Goal: Use online tool/utility: Utilize a website feature to perform a specific function

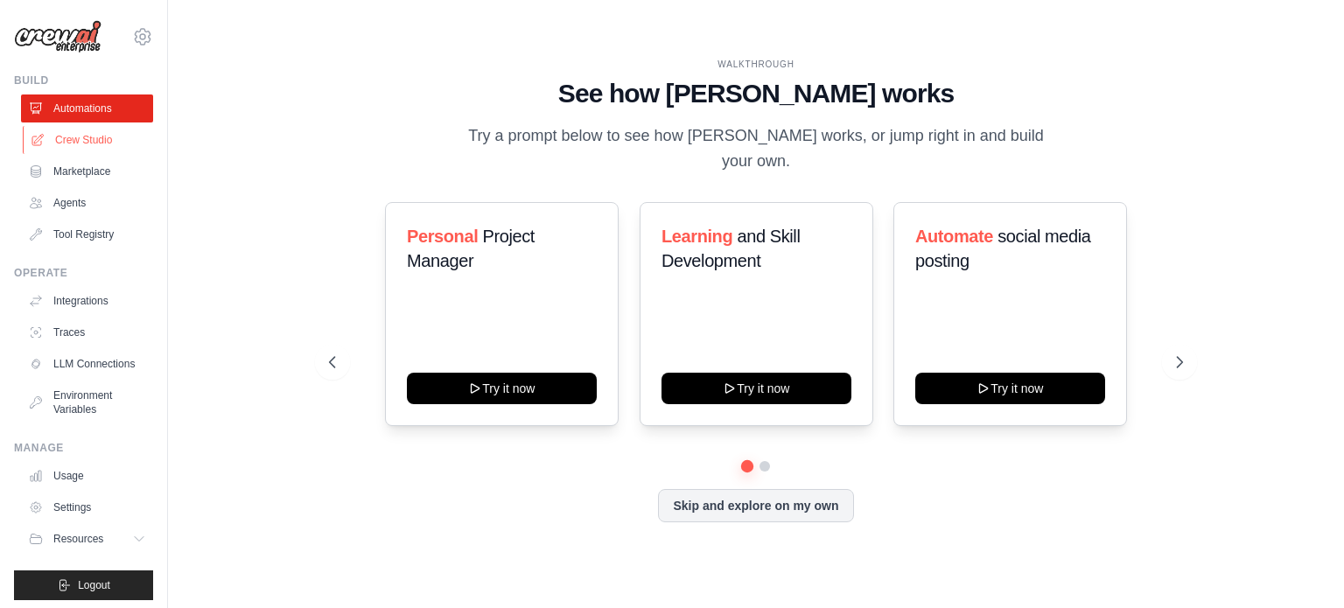
click at [116, 151] on link "Crew Studio" at bounding box center [89, 140] width 132 height 28
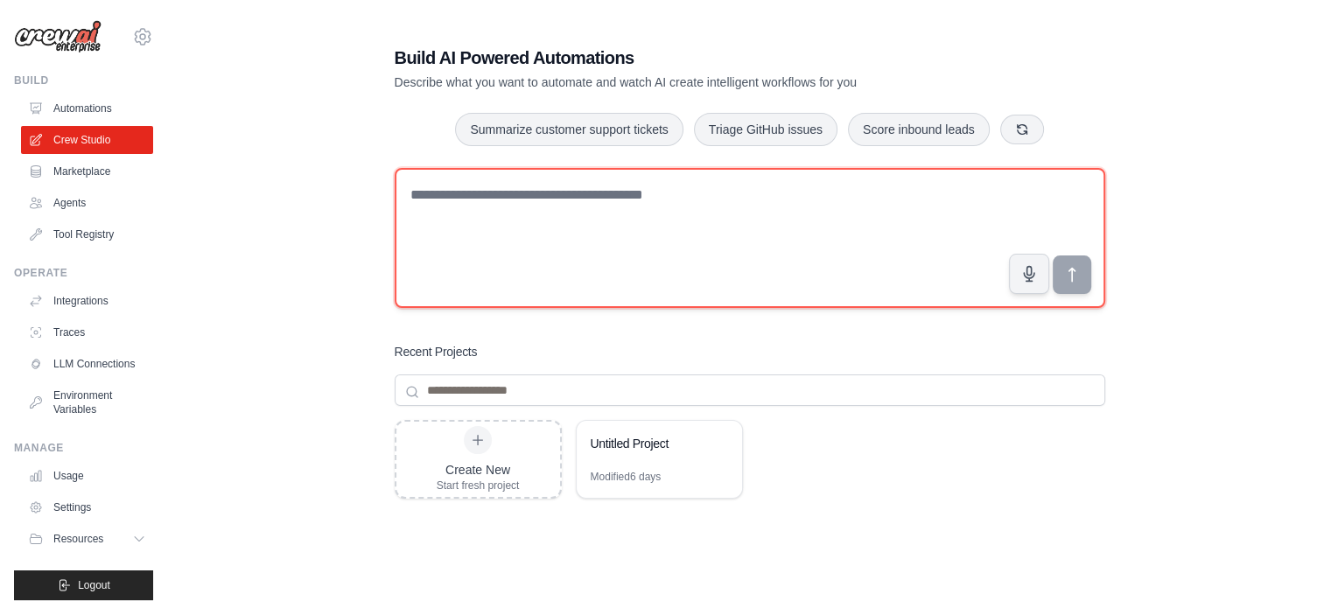
click at [534, 216] on textarea at bounding box center [750, 238] width 711 height 140
paste textarea "**********"
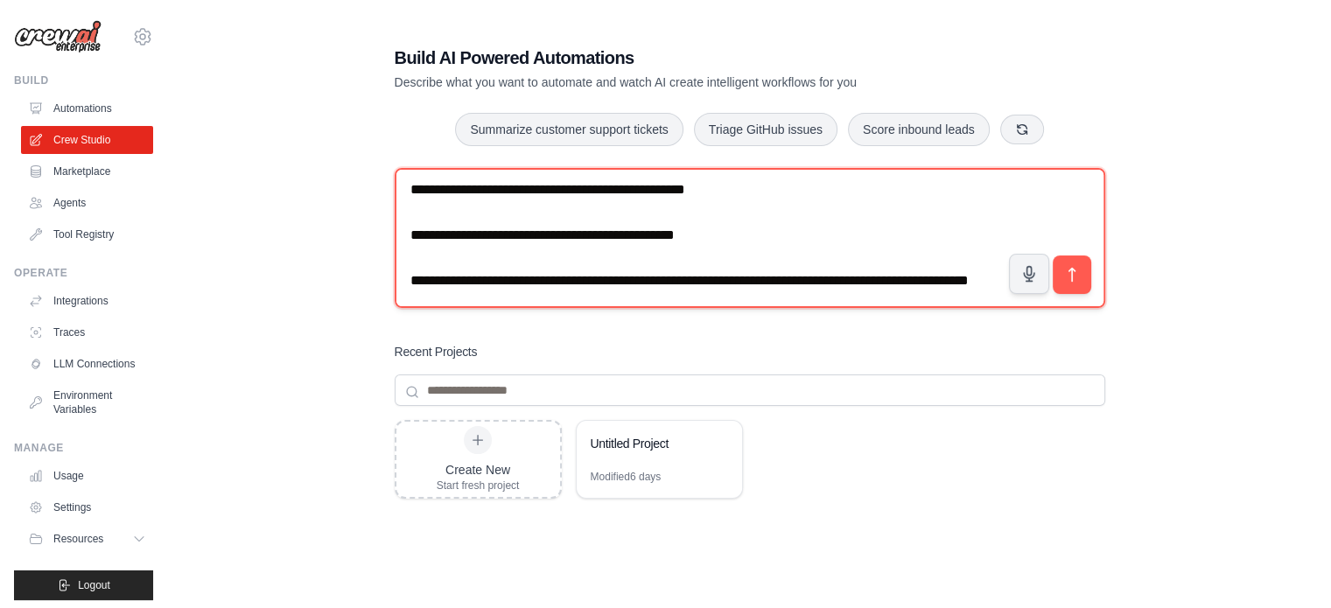
scroll to position [27, 0]
type textarea "**********"
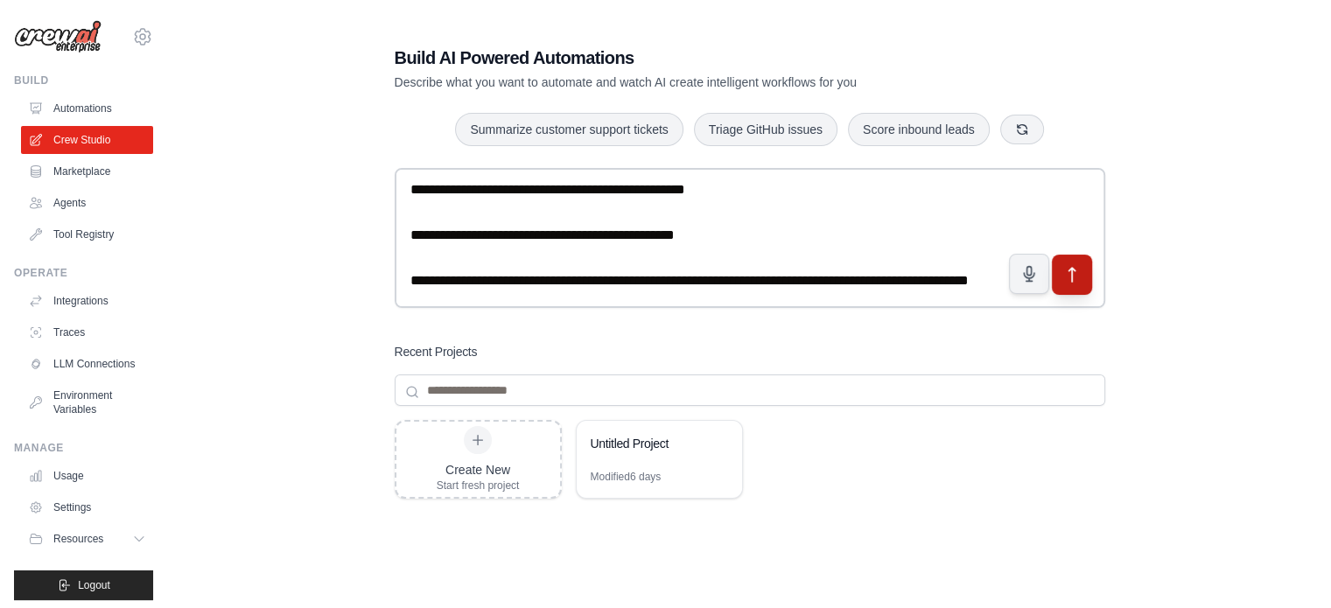
click at [1079, 279] on icon "submit" at bounding box center [1072, 275] width 18 height 18
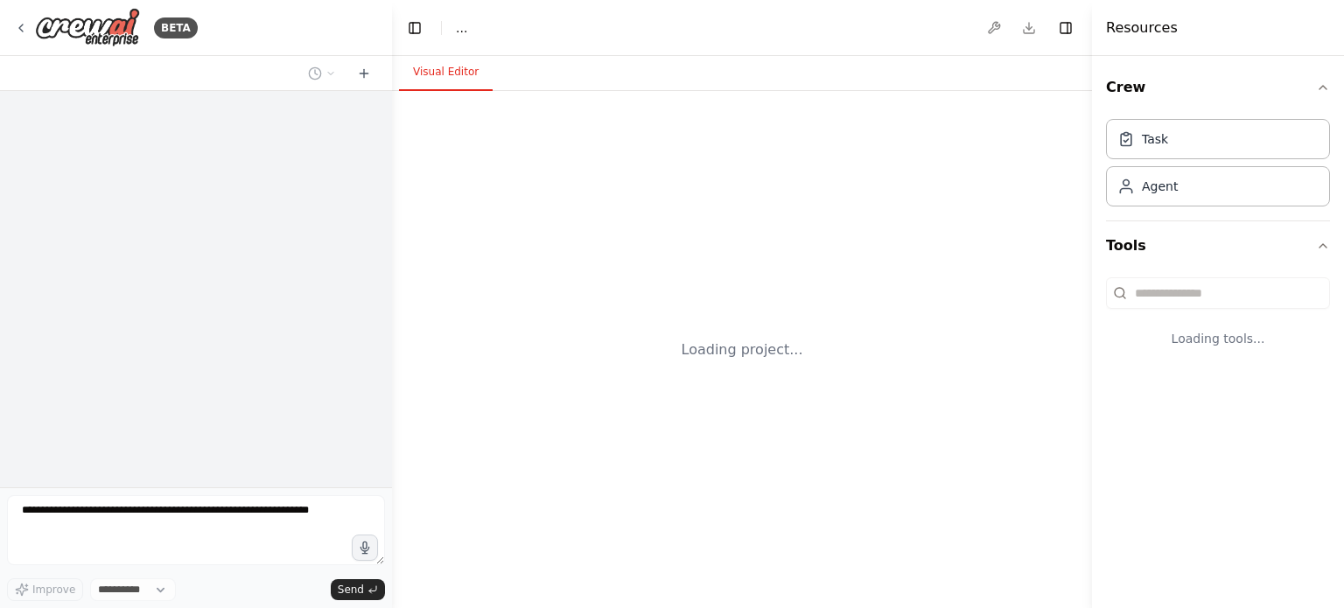
select select "****"
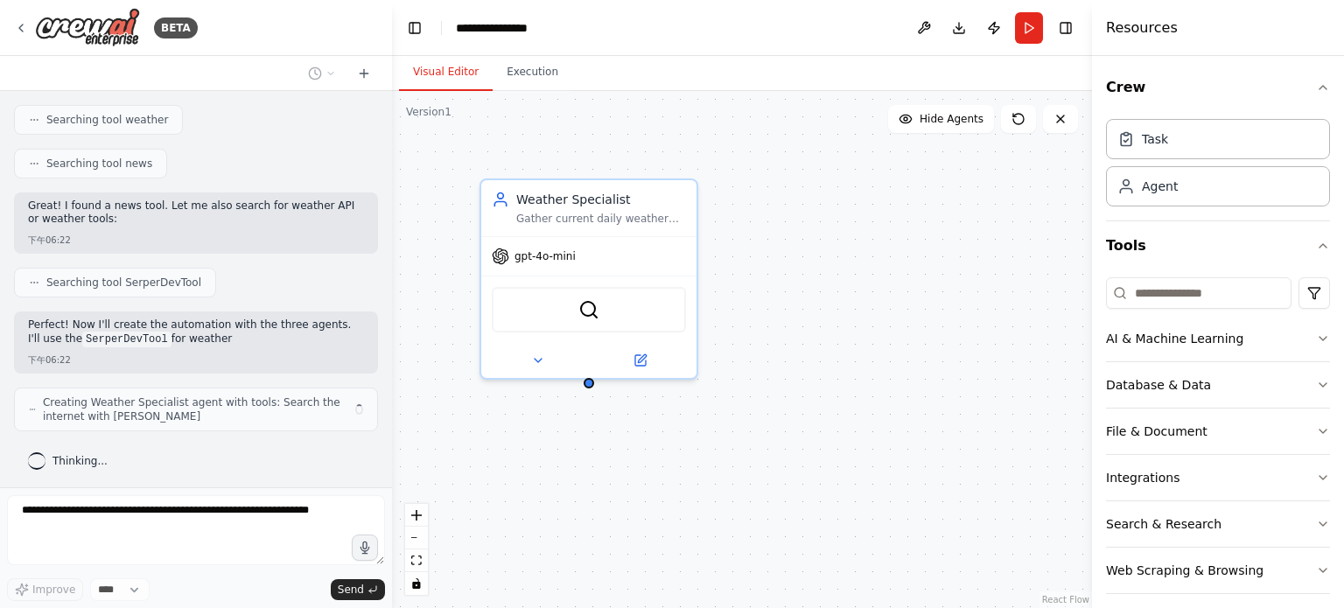
scroll to position [350, 0]
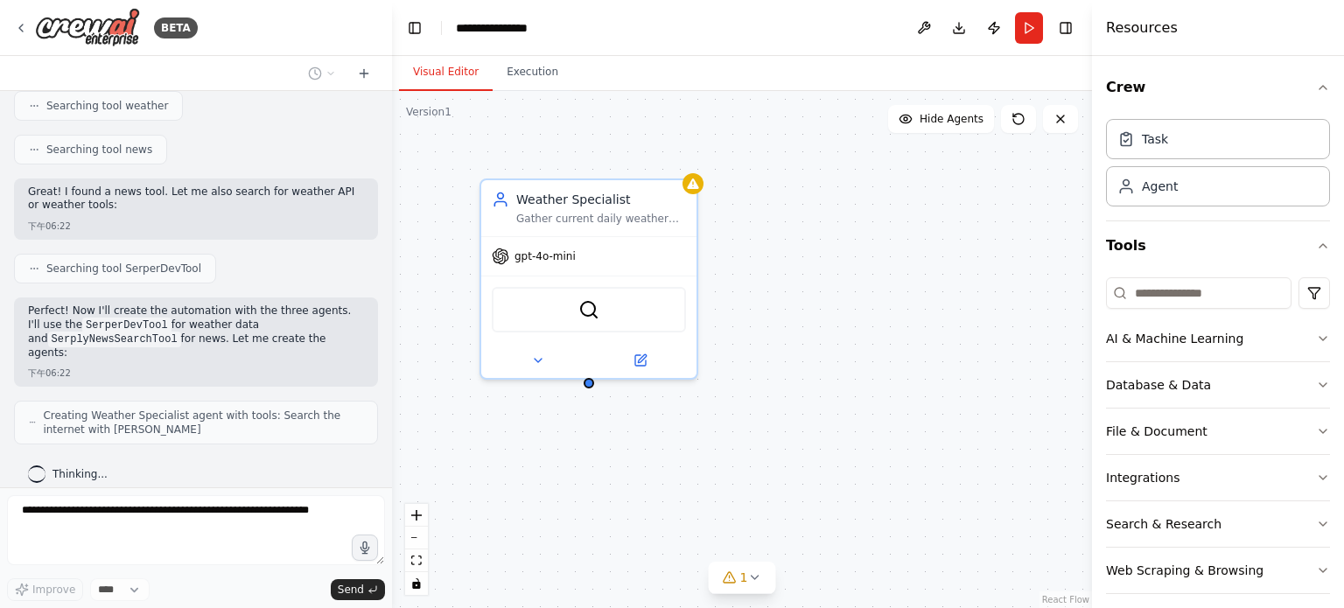
click at [536, 96] on div "Weather Specialist Gather current daily weather conditions for {location}, incl…" at bounding box center [742, 349] width 700 height 517
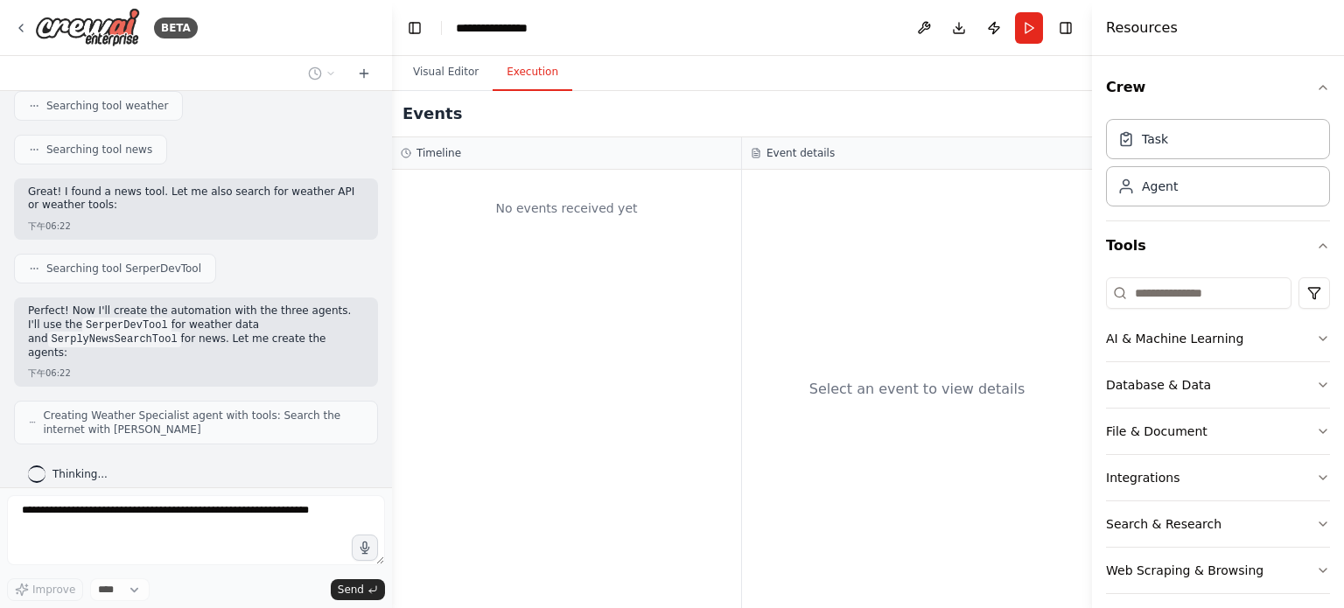
click at [539, 79] on button "Execution" at bounding box center [533, 72] width 80 height 37
click at [451, 78] on button "Visual Editor" at bounding box center [446, 72] width 94 height 37
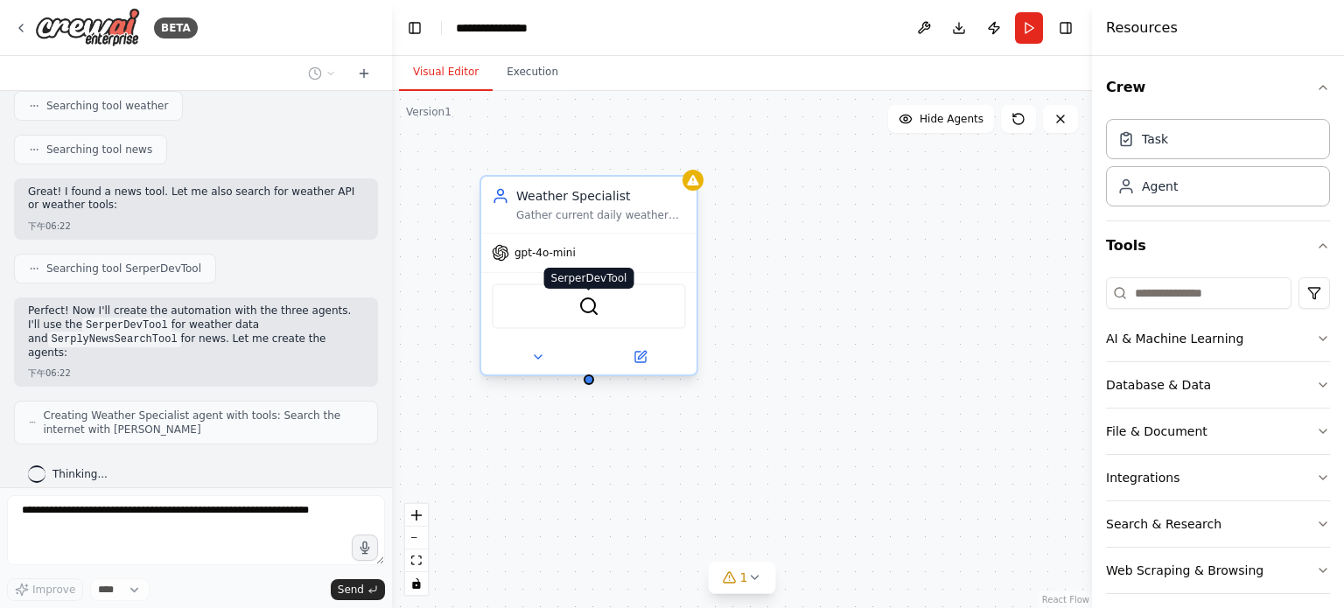
click at [586, 312] on img at bounding box center [589, 306] width 21 height 21
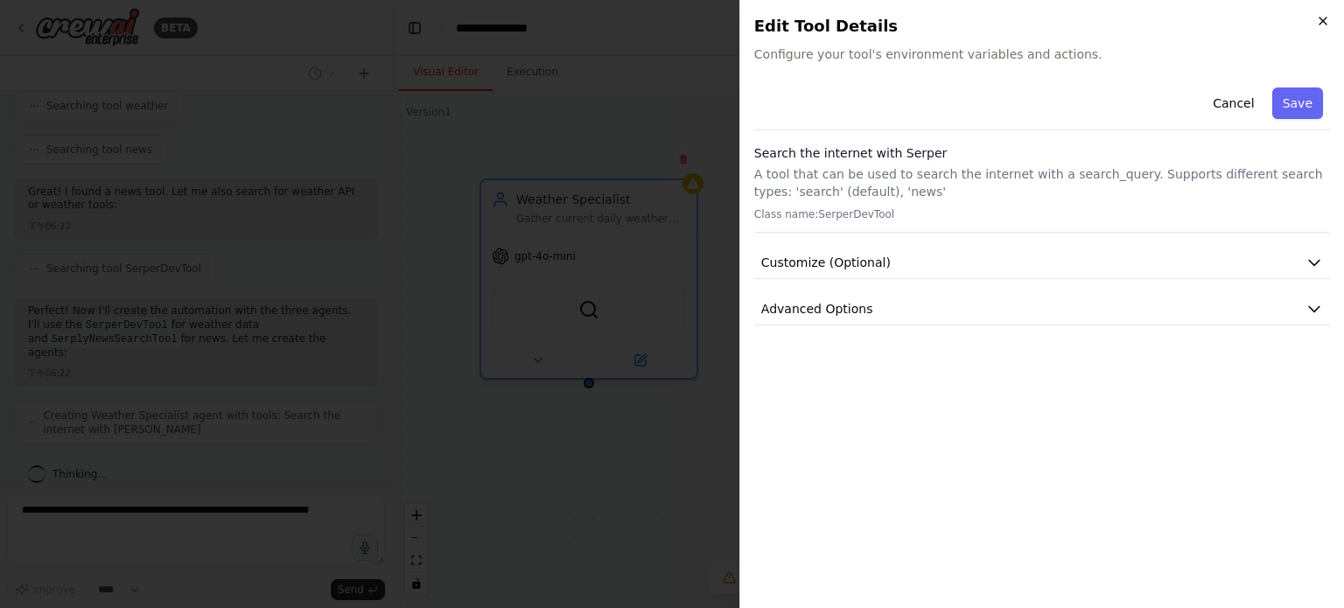
click at [1316, 24] on icon "button" at bounding box center [1323, 21] width 14 height 14
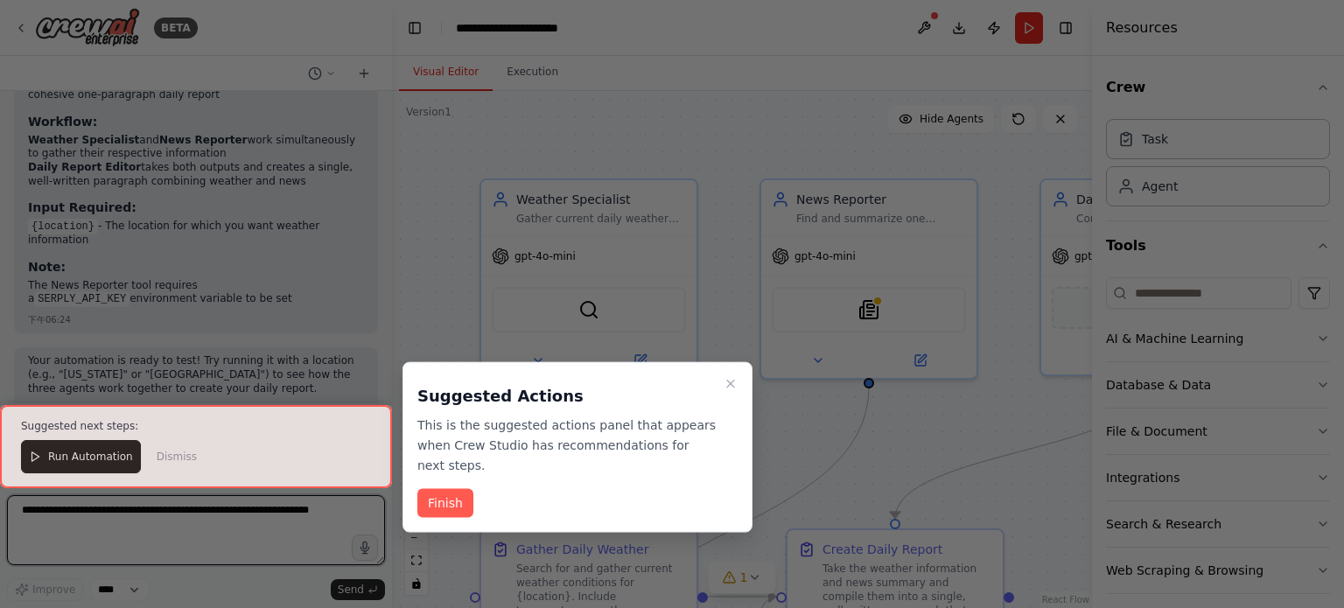
scroll to position [1358, 0]
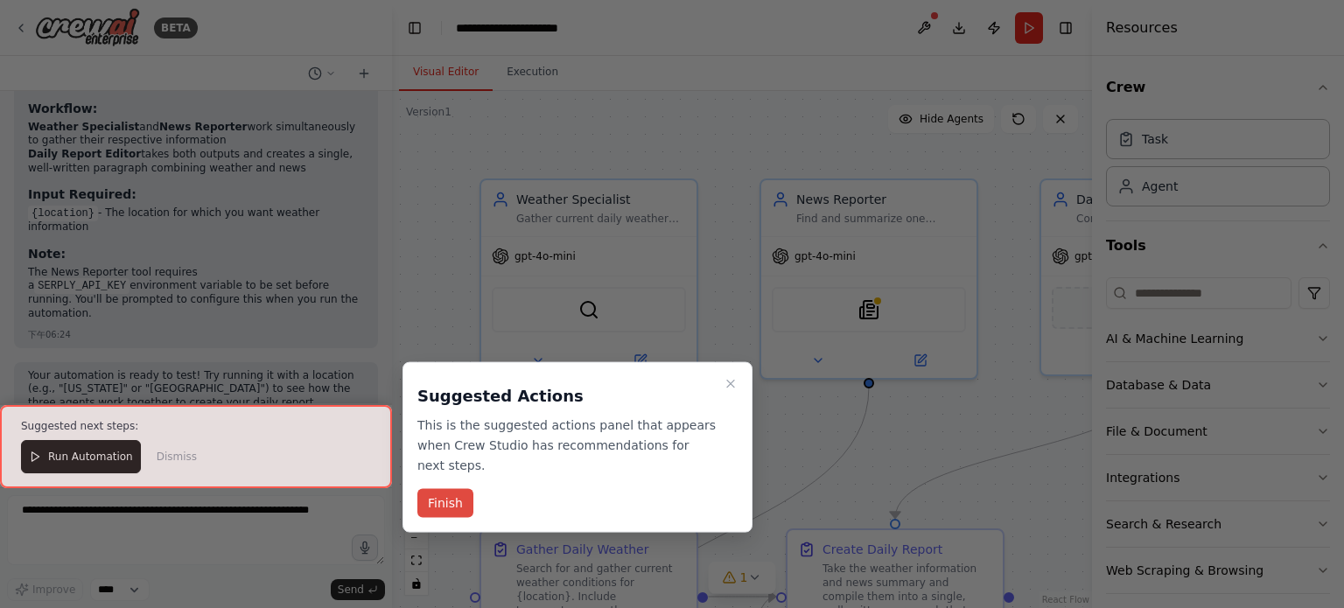
click at [449, 513] on button "Finish" at bounding box center [446, 503] width 56 height 29
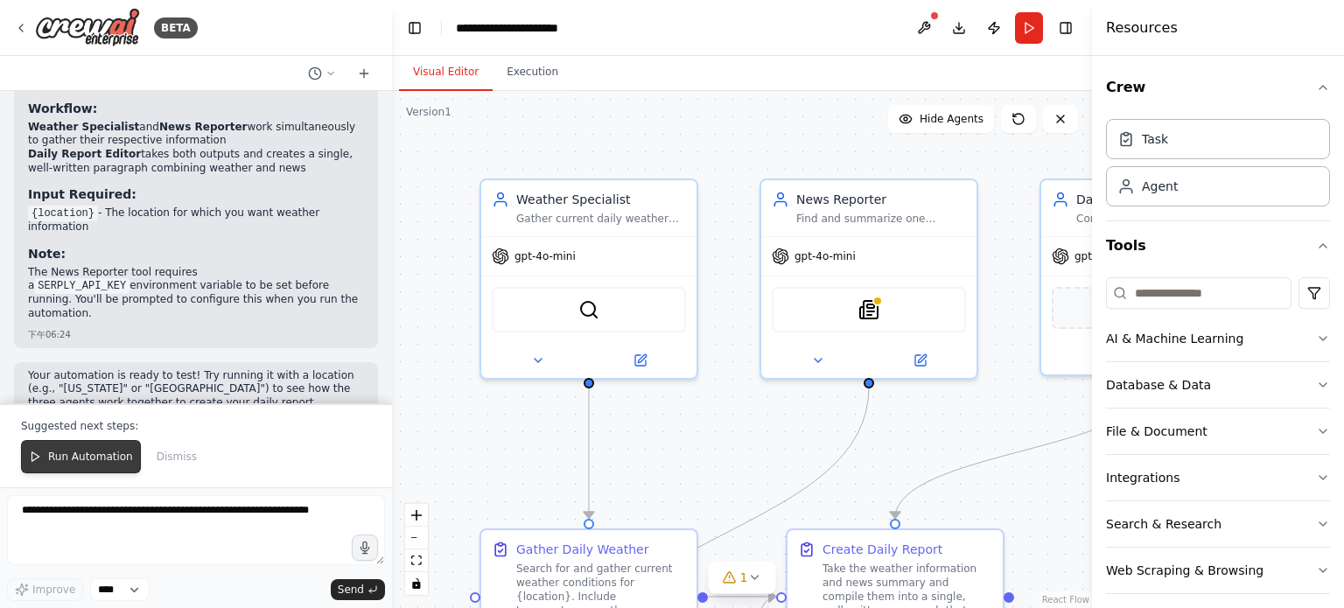
click at [116, 452] on span "Run Automation" at bounding box center [90, 457] width 85 height 14
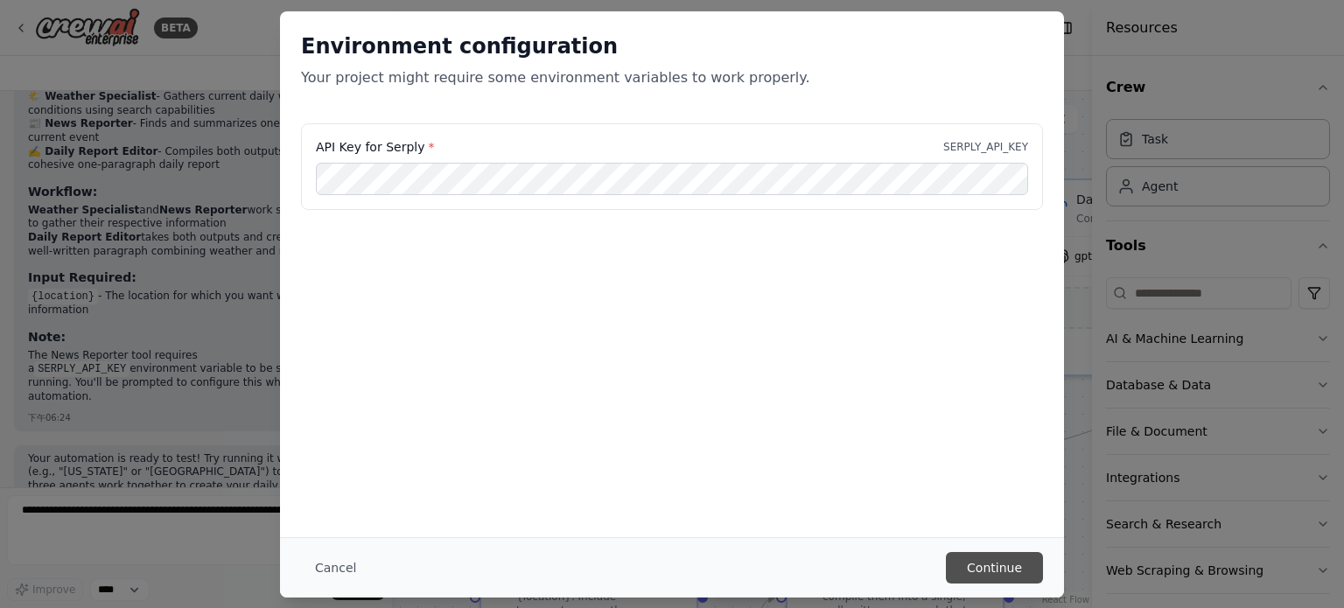
click at [986, 575] on button "Continue" at bounding box center [994, 568] width 97 height 32
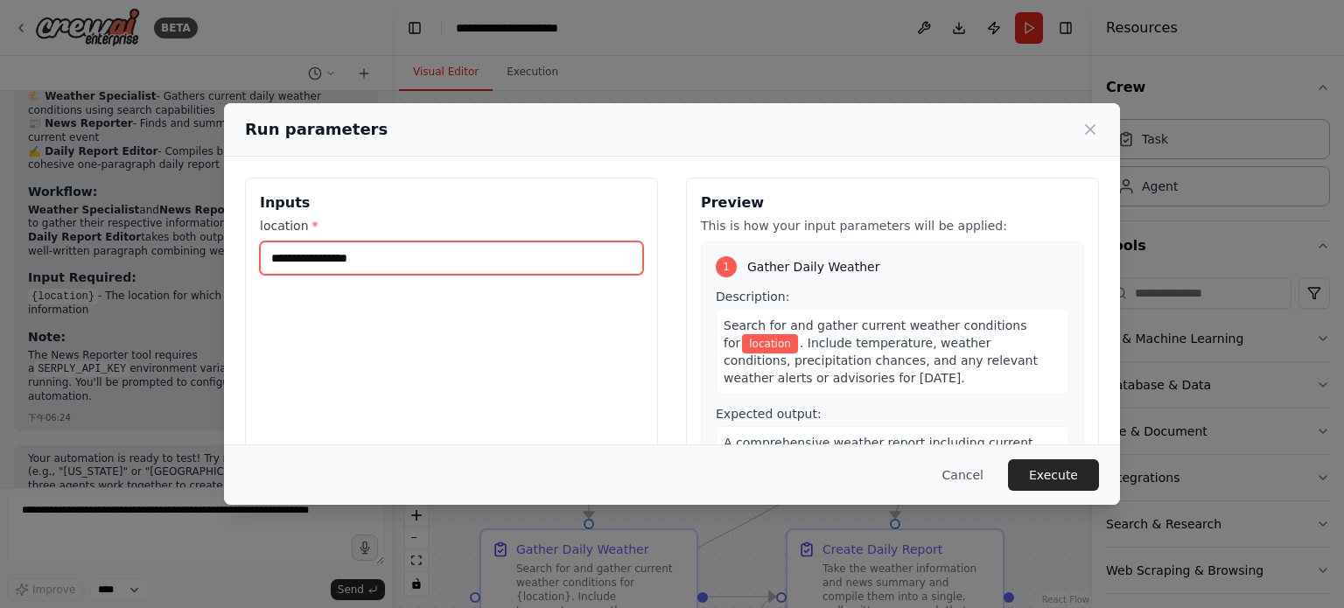
click at [470, 265] on input "location *" at bounding box center [451, 258] width 383 height 33
type input "**********"
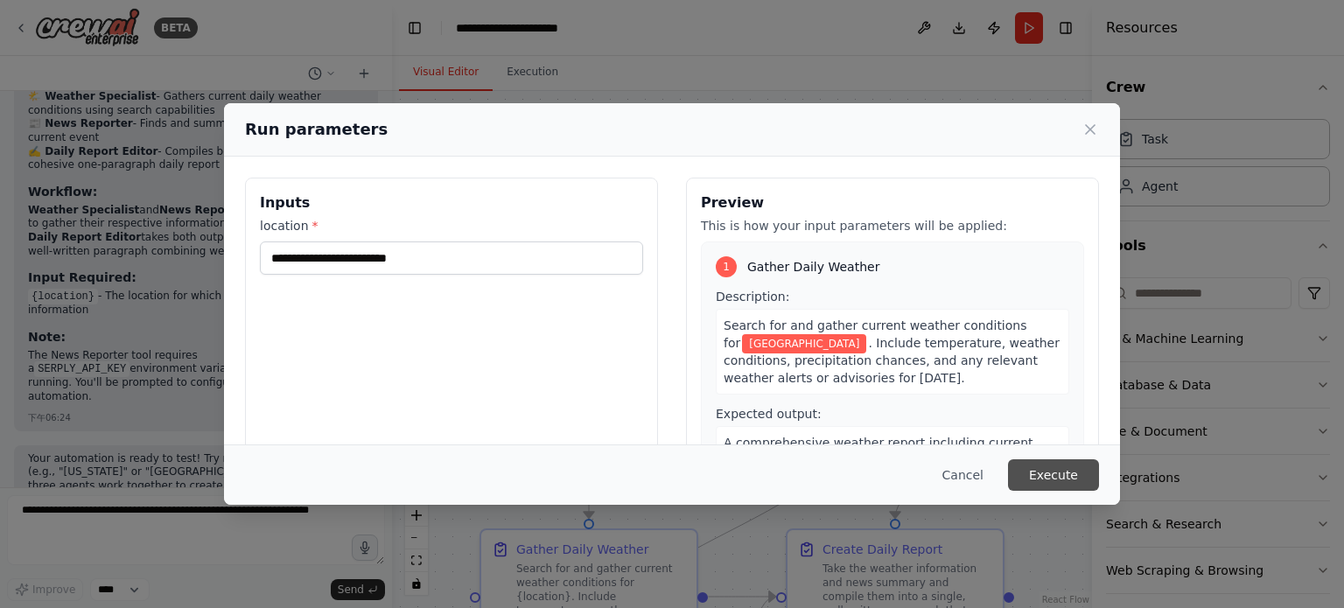
click at [1086, 490] on button "Execute" at bounding box center [1053, 476] width 91 height 32
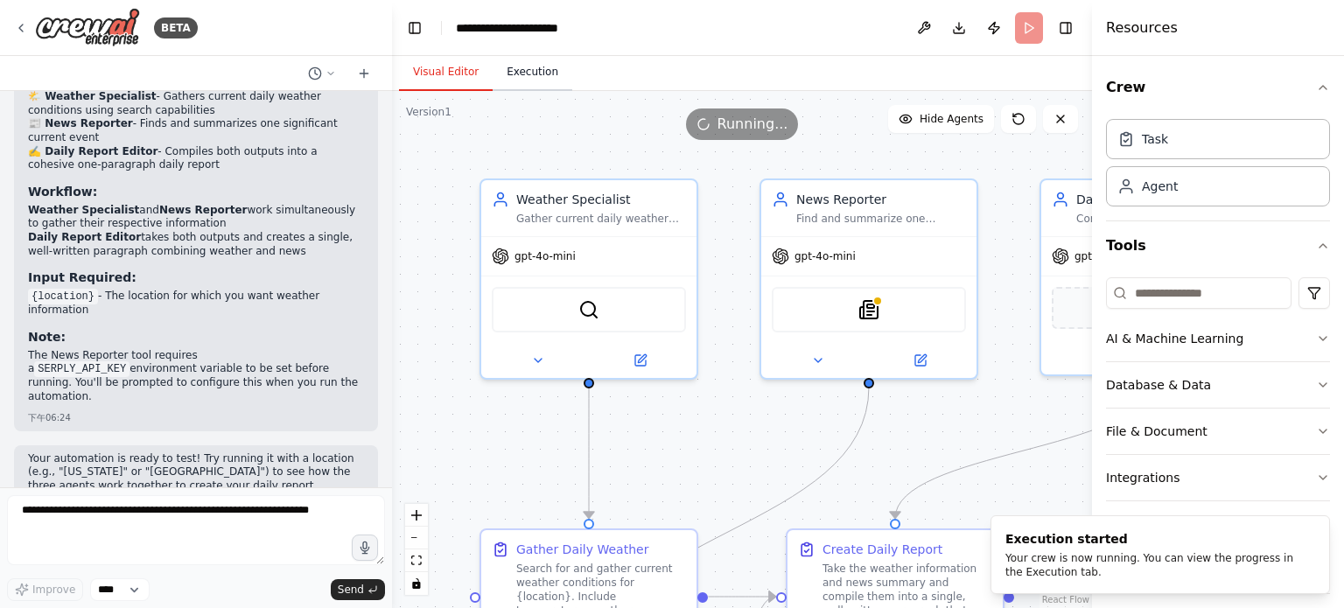
click at [530, 83] on button "Execution" at bounding box center [533, 72] width 80 height 37
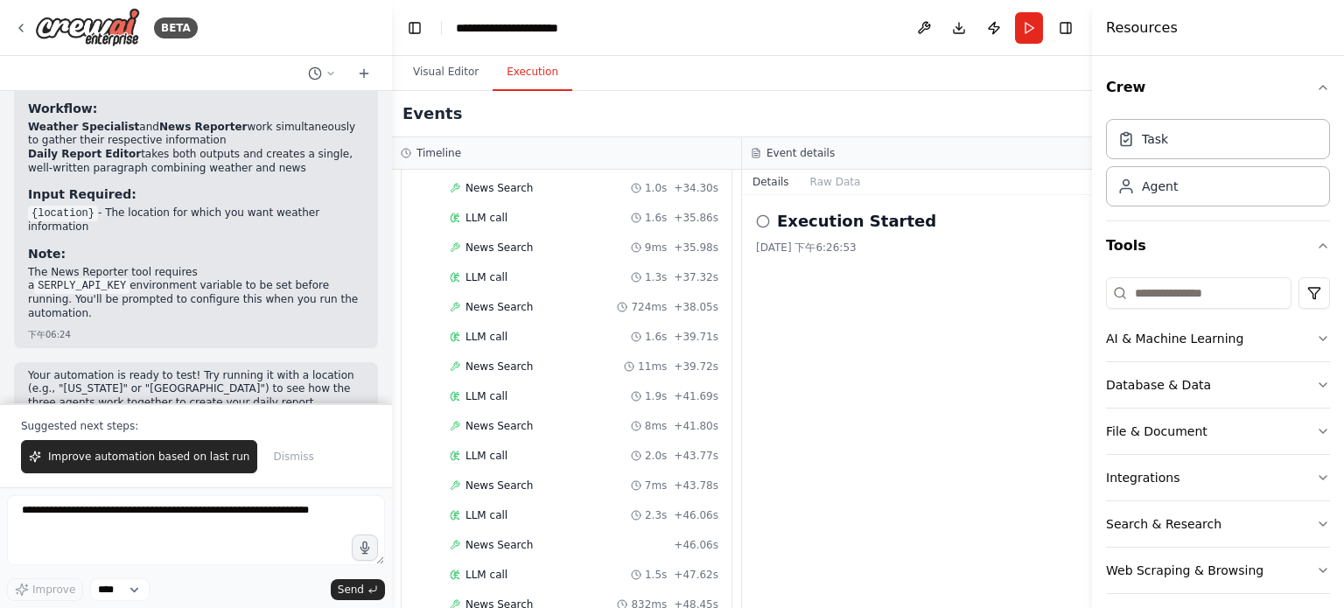
scroll to position [1906, 0]
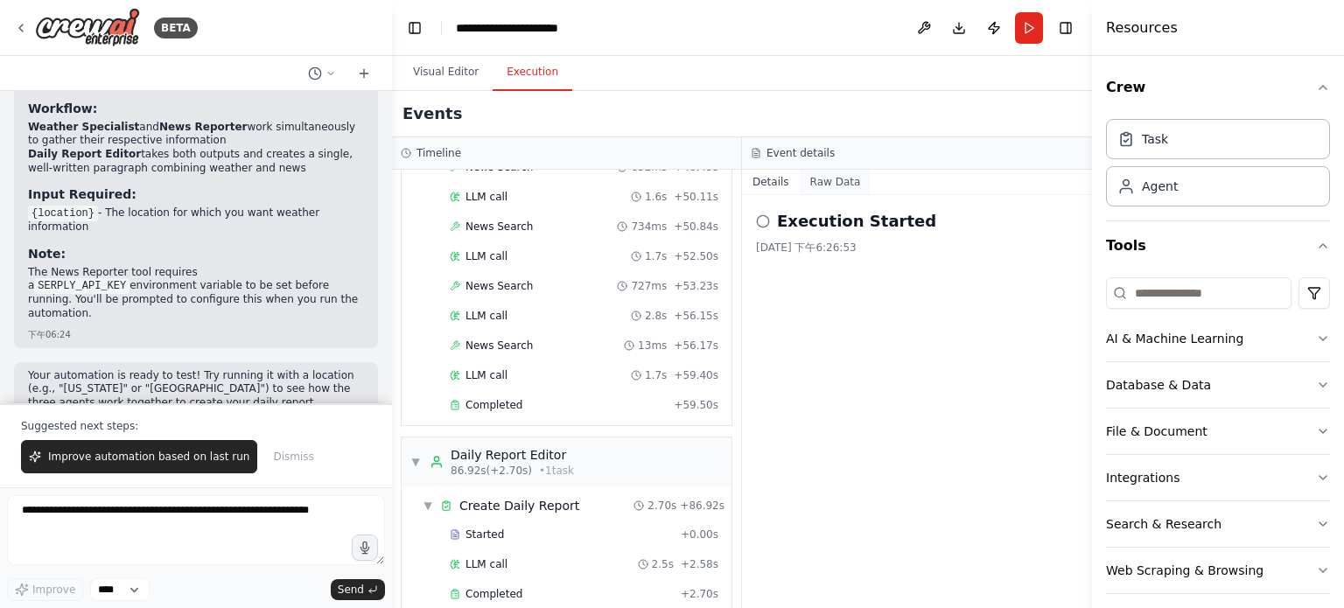
click at [824, 176] on button "Raw Data" at bounding box center [836, 182] width 72 height 25
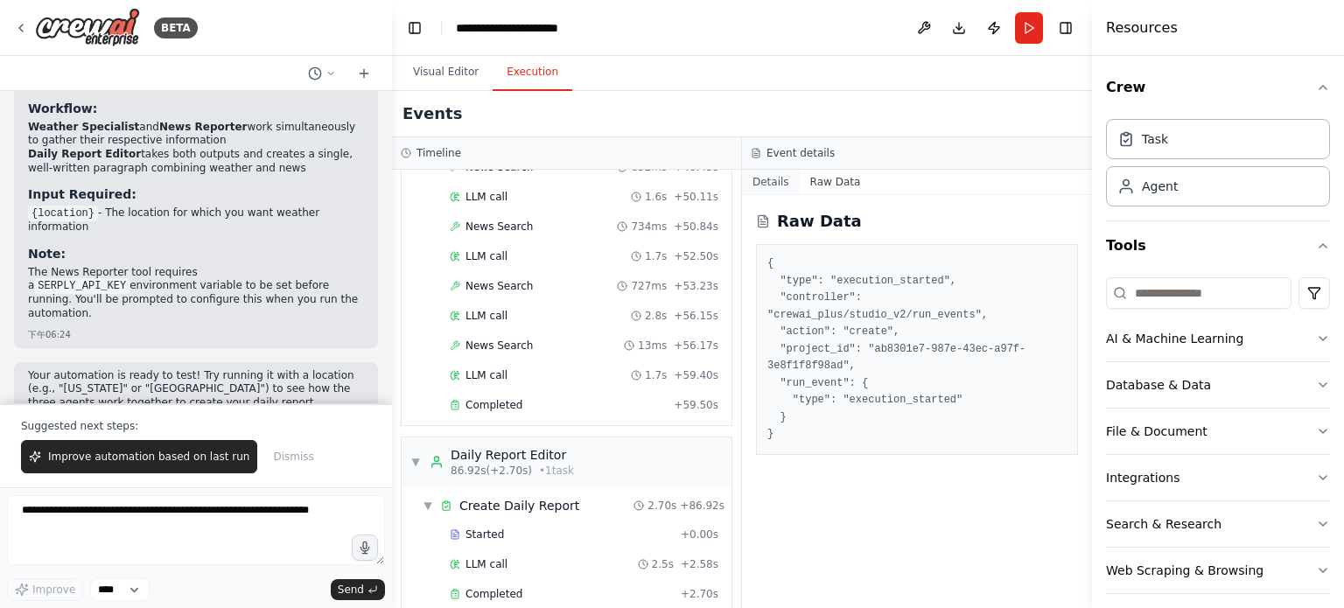
click at [763, 186] on button "Details" at bounding box center [771, 182] width 58 height 25
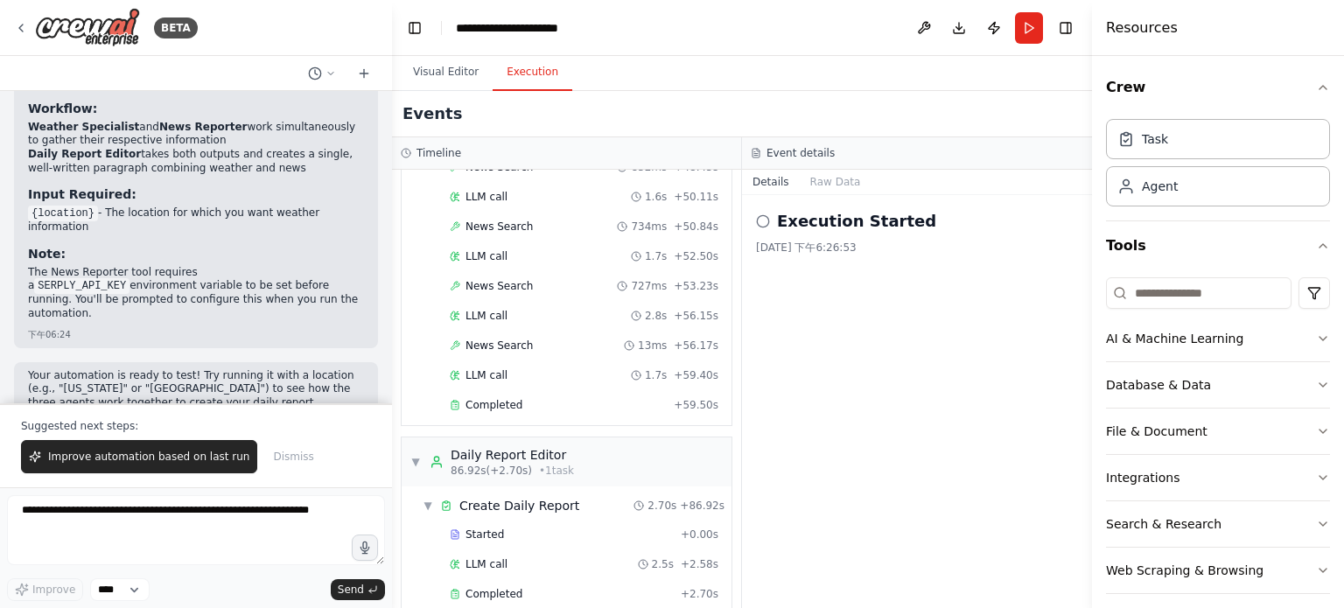
drag, startPoint x: 869, startPoint y: 310, endPoint x: 781, endPoint y: 295, distance: 89.7
click at [781, 295] on div "Execution Started 2025/9/15 下午6:26:53" at bounding box center [917, 401] width 350 height 413
click at [789, 258] on div "Execution Started 2025/9/15 下午6:26:53" at bounding box center [917, 401] width 350 height 413
click at [460, 80] on button "Visual Editor" at bounding box center [446, 72] width 94 height 37
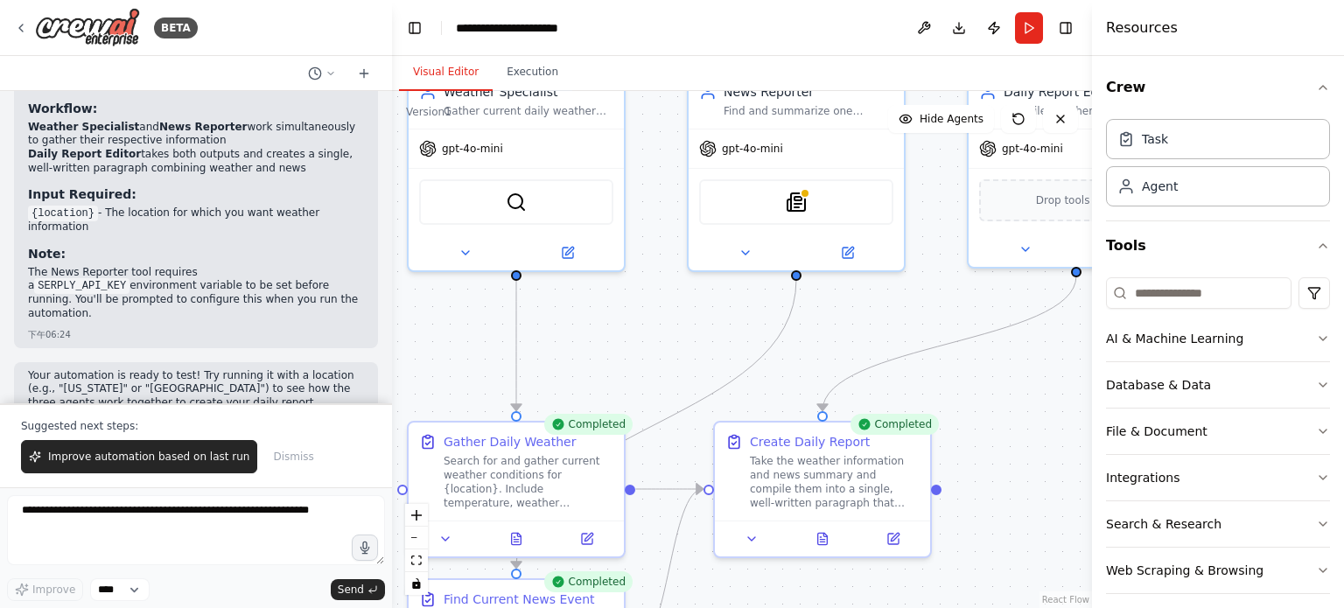
drag, startPoint x: 725, startPoint y: 453, endPoint x: 642, endPoint y: 381, distance: 109.2
click at [642, 381] on div ".deletable-edge-delete-btn { width: 20px; height: 20px; border: 0px solid #ffff…" at bounding box center [742, 349] width 700 height 517
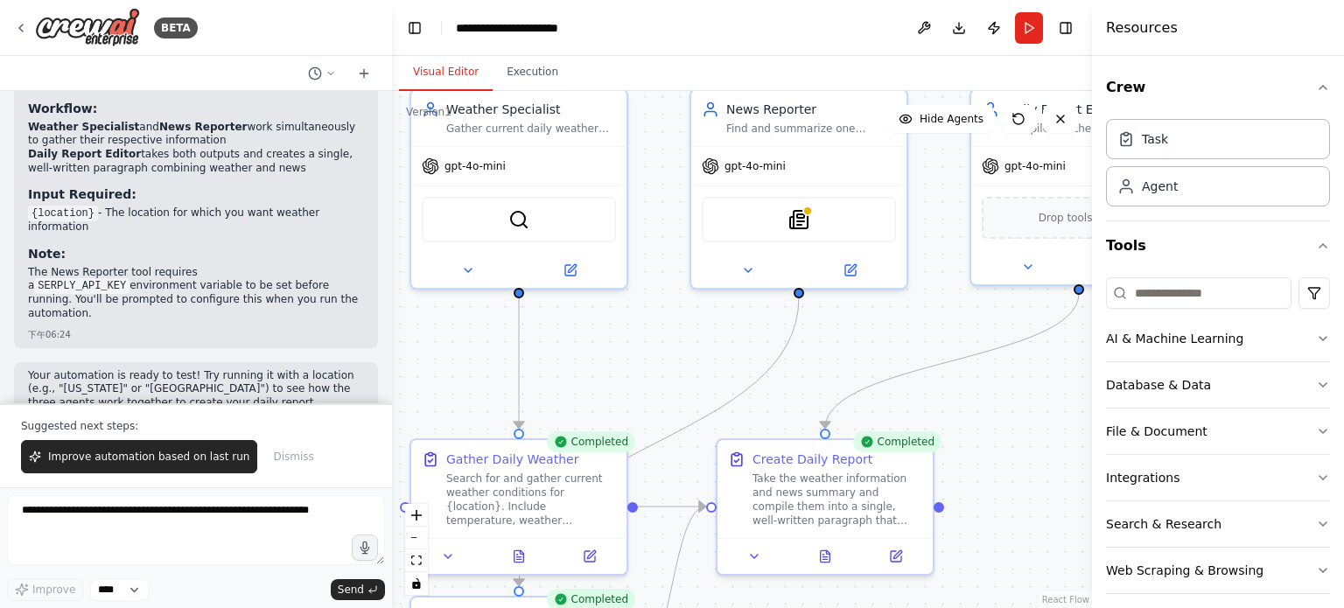
drag, startPoint x: 994, startPoint y: 450, endPoint x: 1007, endPoint y: 478, distance: 30.6
click at [1007, 478] on div ".deletable-edge-delete-btn { width: 20px; height: 20px; border: 0px solid #ffff…" at bounding box center [742, 349] width 700 height 517
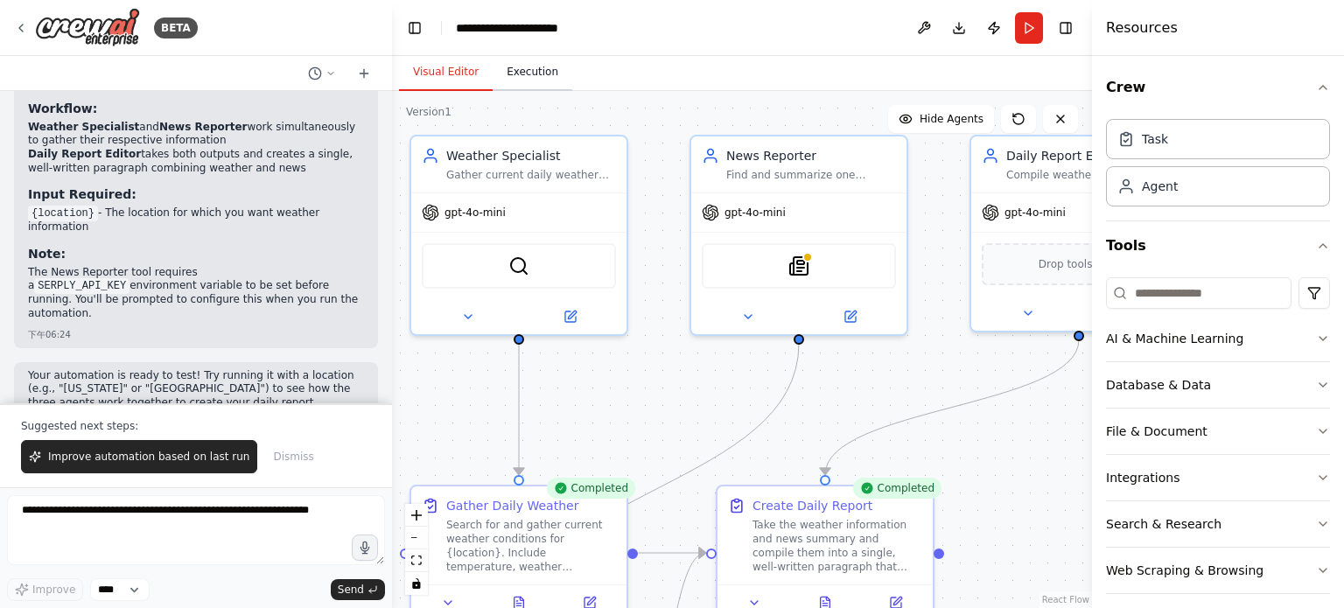
click at [508, 90] on button "Execution" at bounding box center [533, 72] width 80 height 37
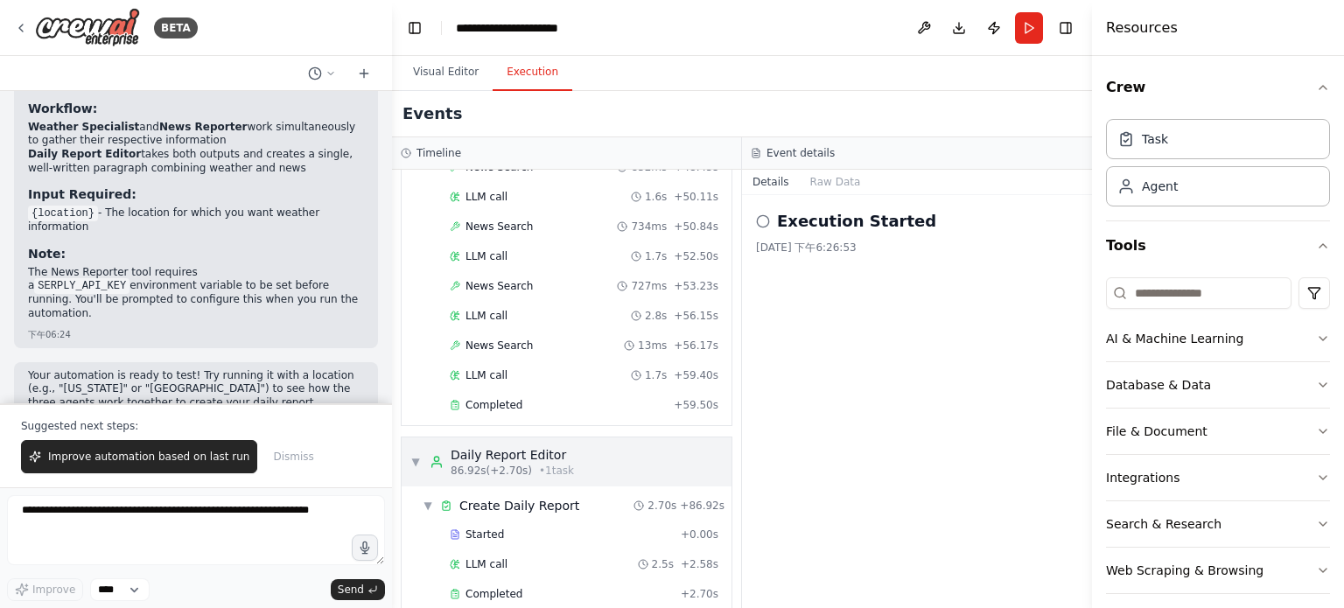
click at [410, 443] on div "▼ Daily Report Editor 86.92s (+2.70s) • 1 task" at bounding box center [567, 462] width 330 height 49
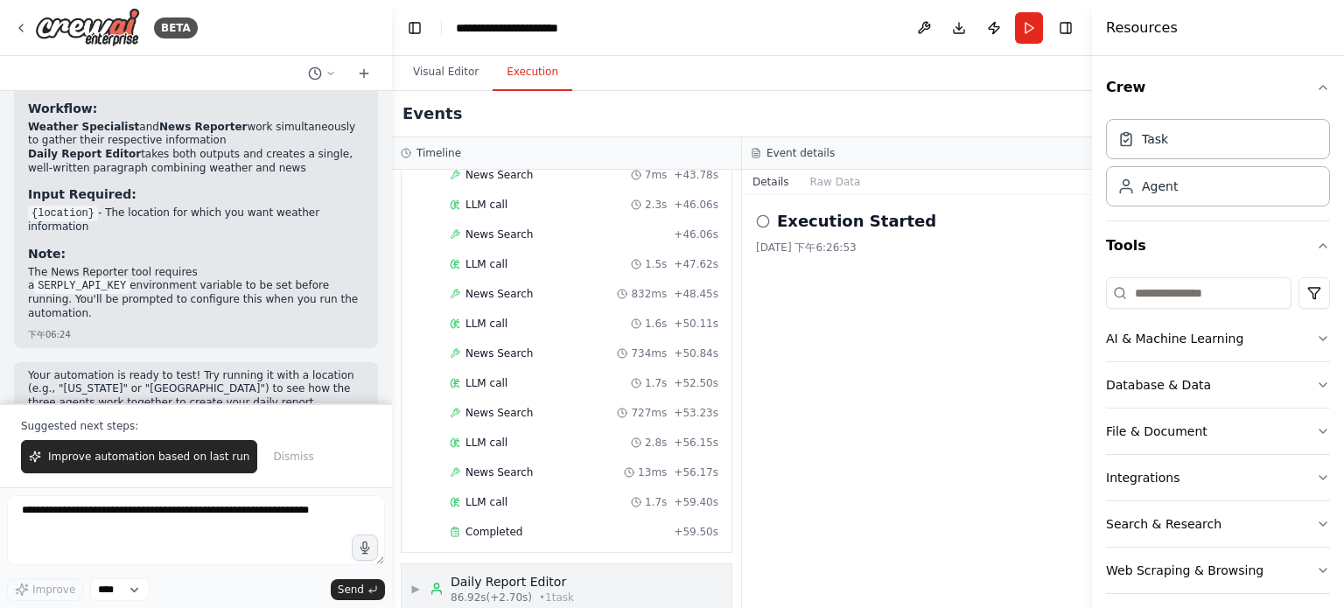
click at [421, 582] on span "▶" at bounding box center [416, 589] width 11 height 14
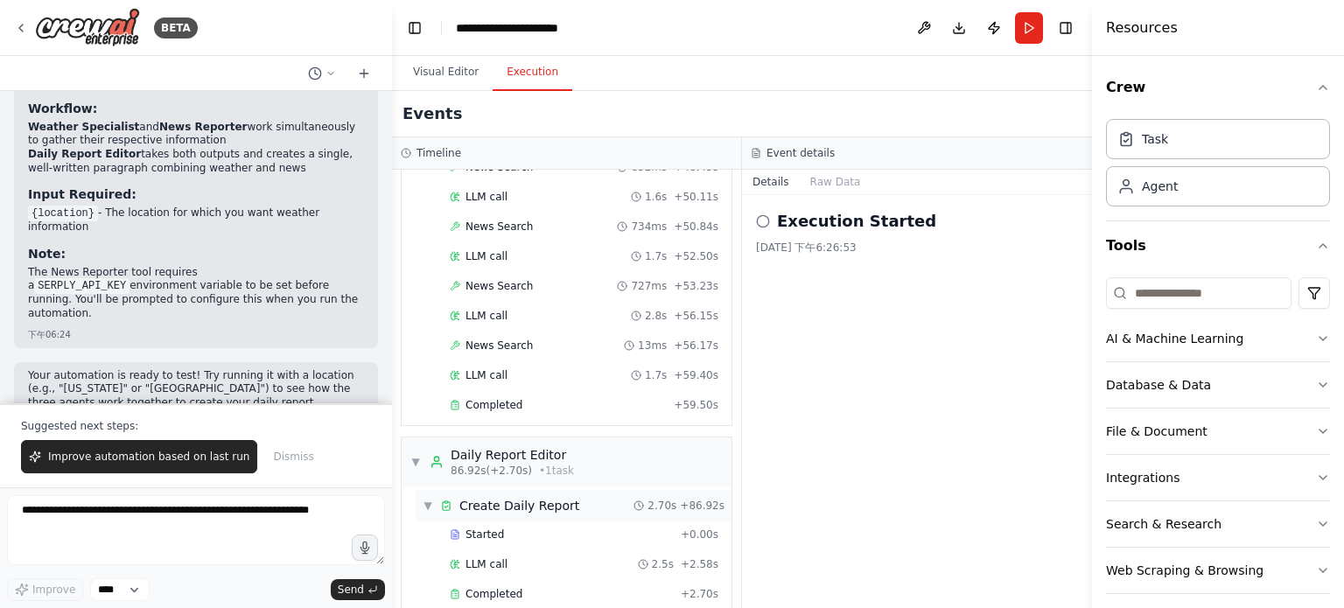
click at [587, 490] on div "▼ Create Daily Report 2.70s + 86.92s" at bounding box center [574, 506] width 316 height 32
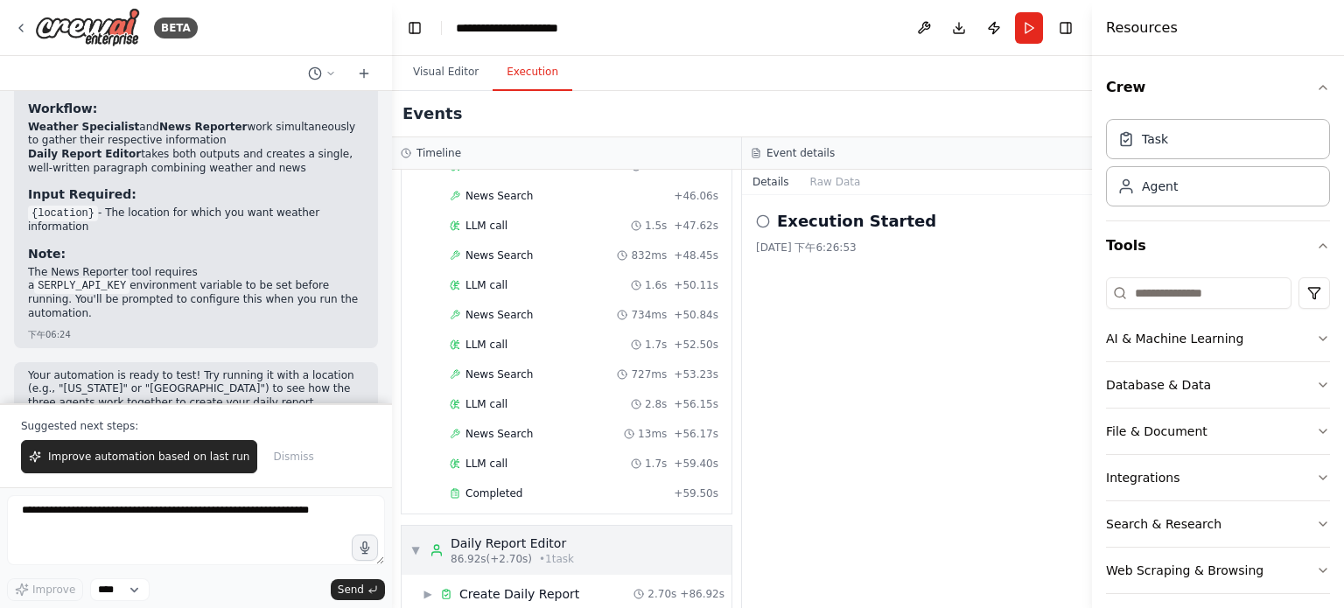
click at [440, 544] on icon at bounding box center [437, 551] width 14 height 14
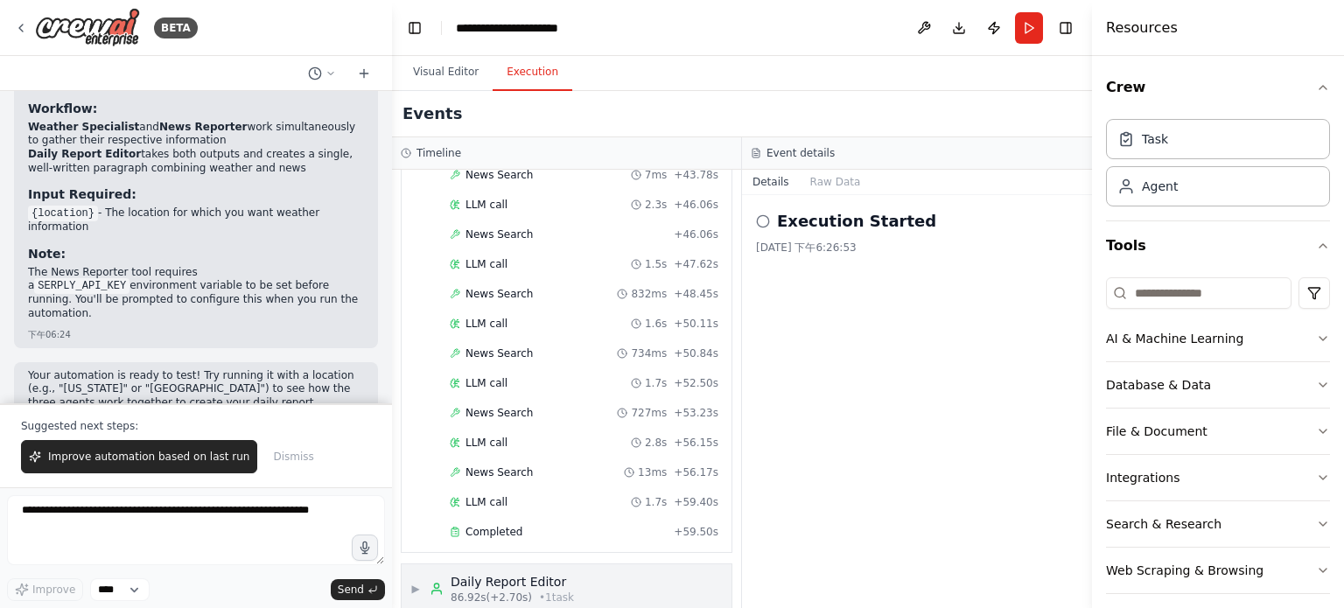
click at [417, 573] on div "▶ Daily Report Editor 86.92s (+2.70s) • 1 task" at bounding box center [493, 589] width 164 height 32
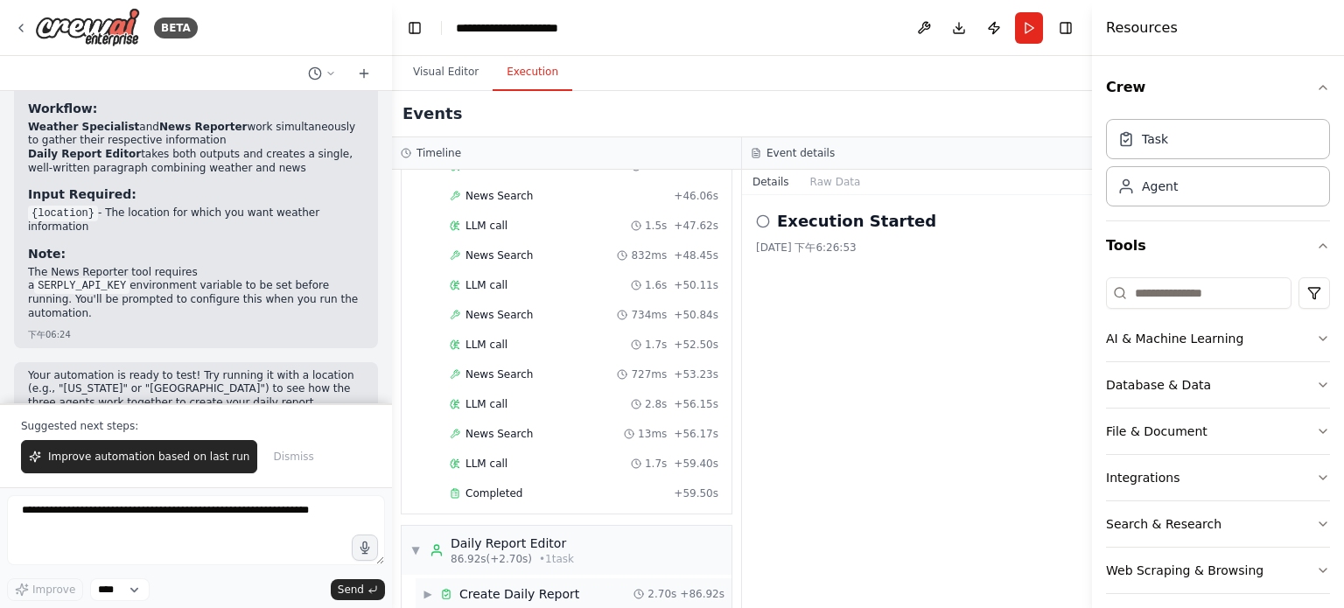
click at [431, 587] on span "▶" at bounding box center [428, 594] width 11 height 14
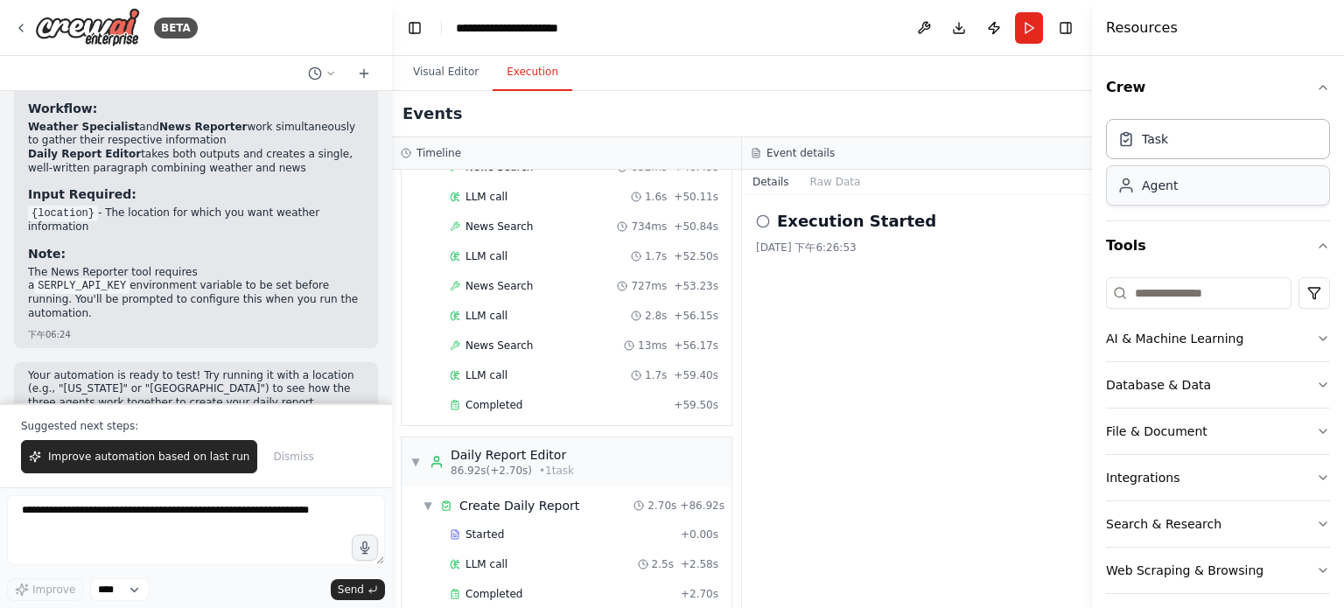
click at [1168, 181] on div "Agent" at bounding box center [1160, 186] width 36 height 18
click at [1190, 136] on div "Task" at bounding box center [1218, 138] width 224 height 40
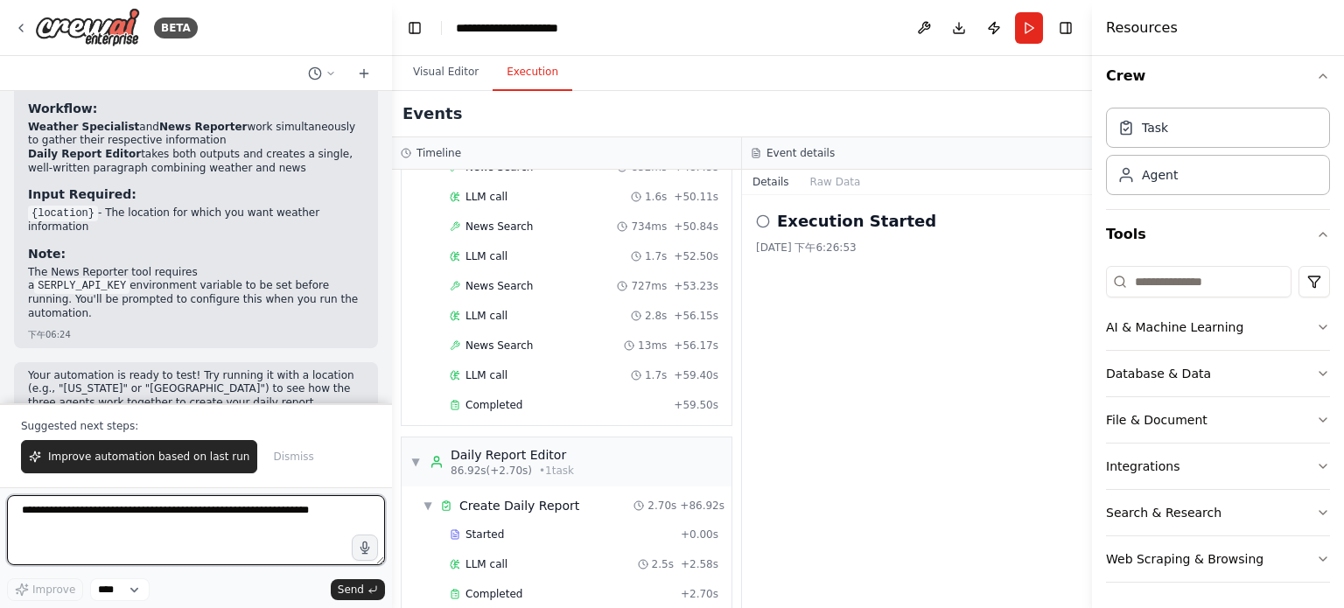
click at [198, 512] on textarea at bounding box center [196, 530] width 378 height 70
type textarea "**********"
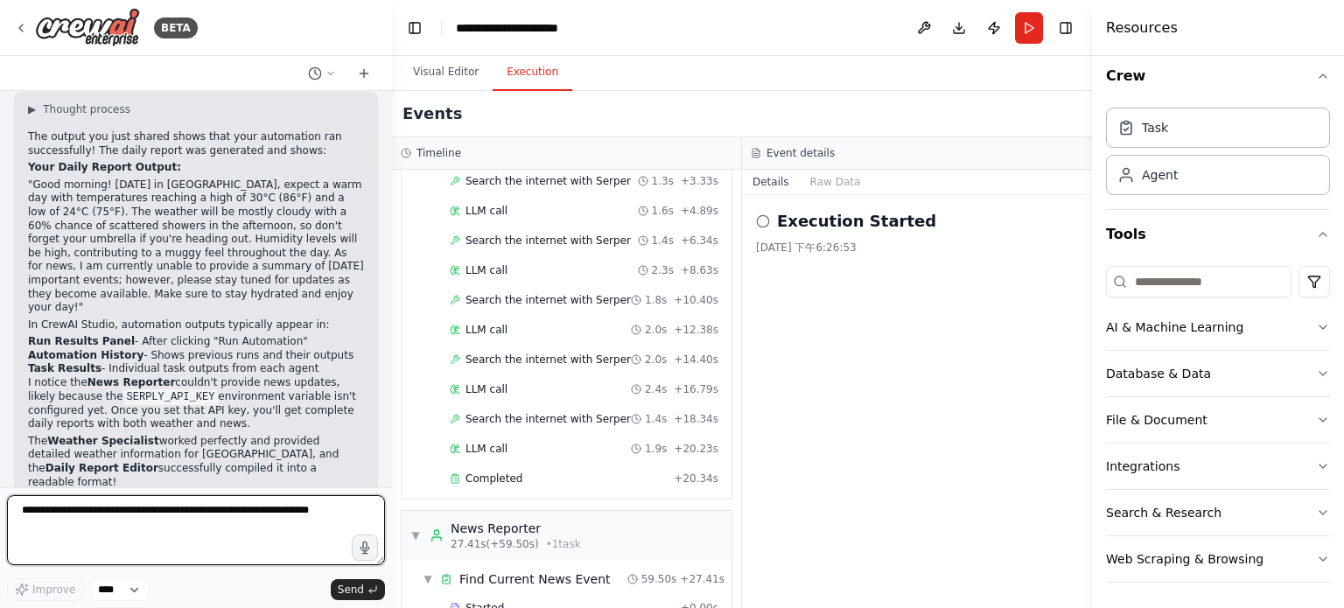
scroll to position [0, 0]
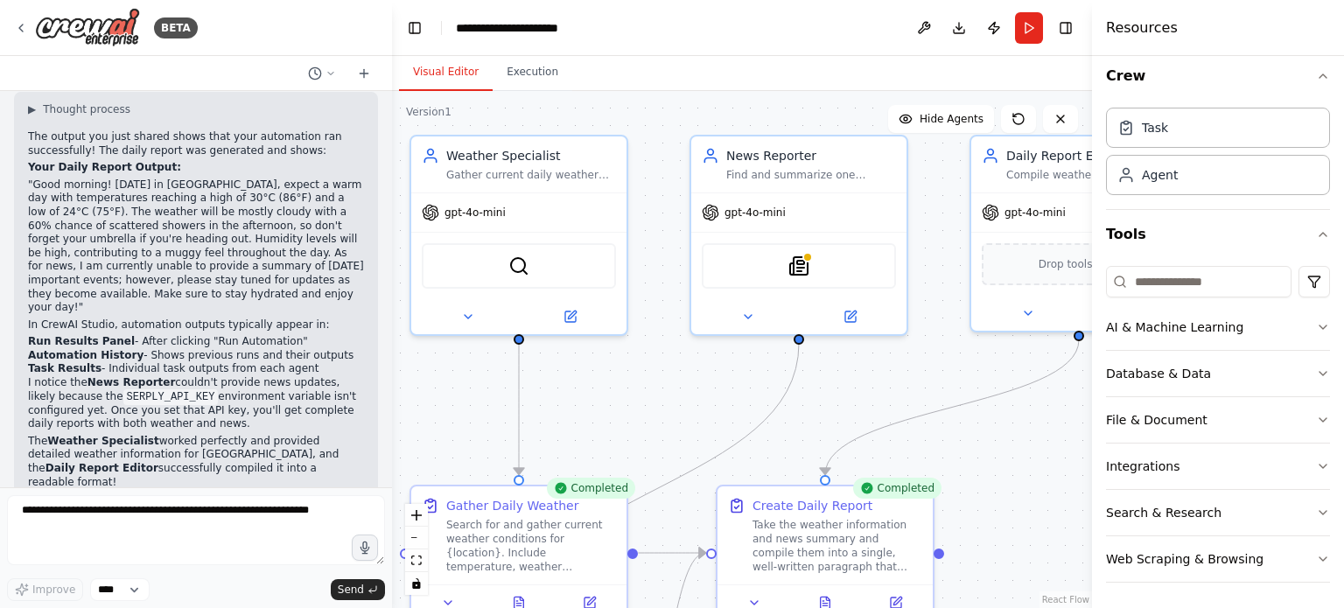
click at [440, 58] on button "Visual Editor" at bounding box center [446, 72] width 94 height 37
click at [521, 83] on button "Execution" at bounding box center [533, 72] width 80 height 37
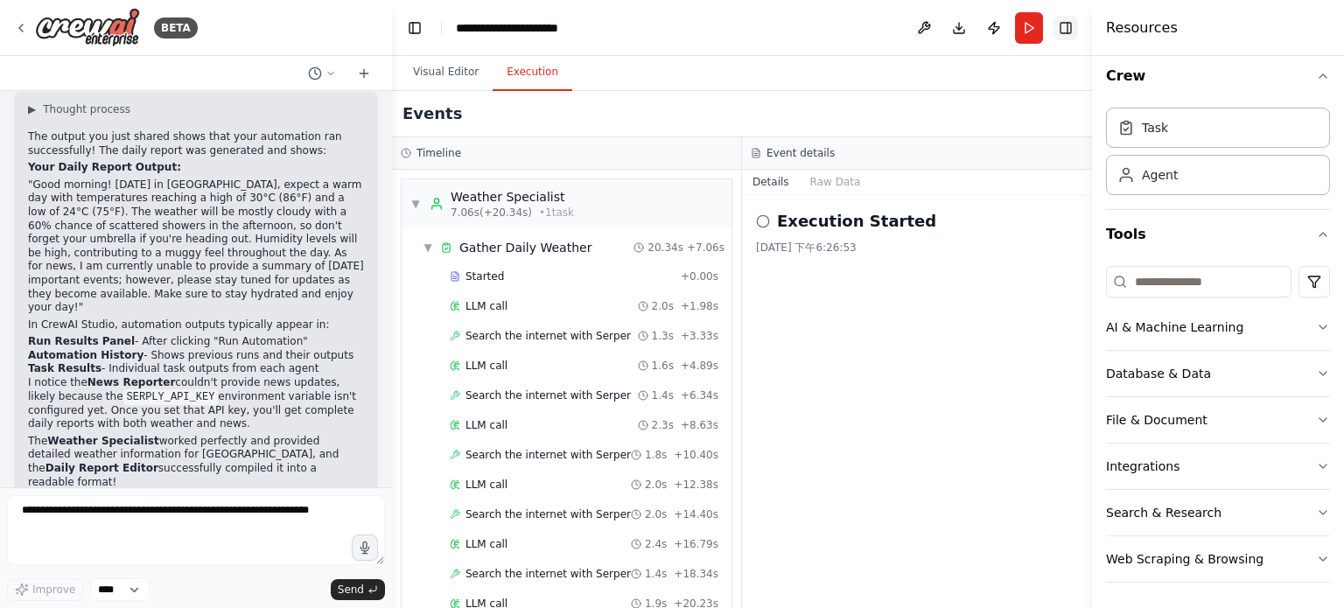
click at [1076, 17] on button "Toggle Right Sidebar" at bounding box center [1066, 28] width 25 height 25
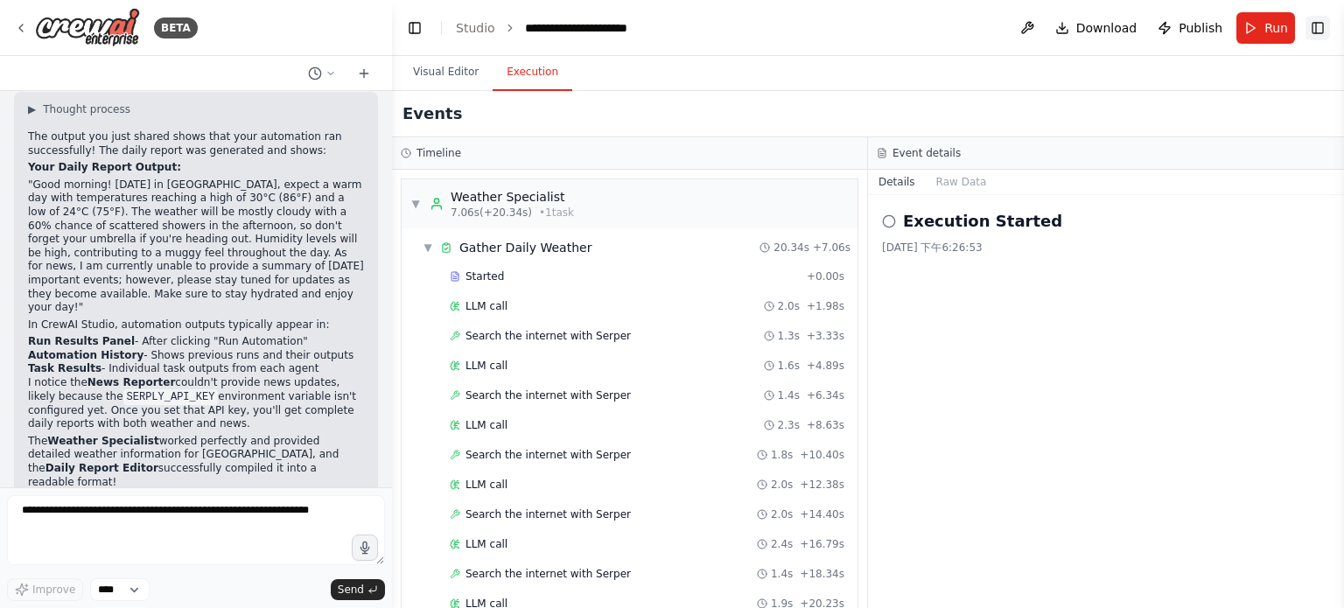
click at [1313, 26] on button "Toggle Right Sidebar" at bounding box center [1318, 28] width 25 height 25
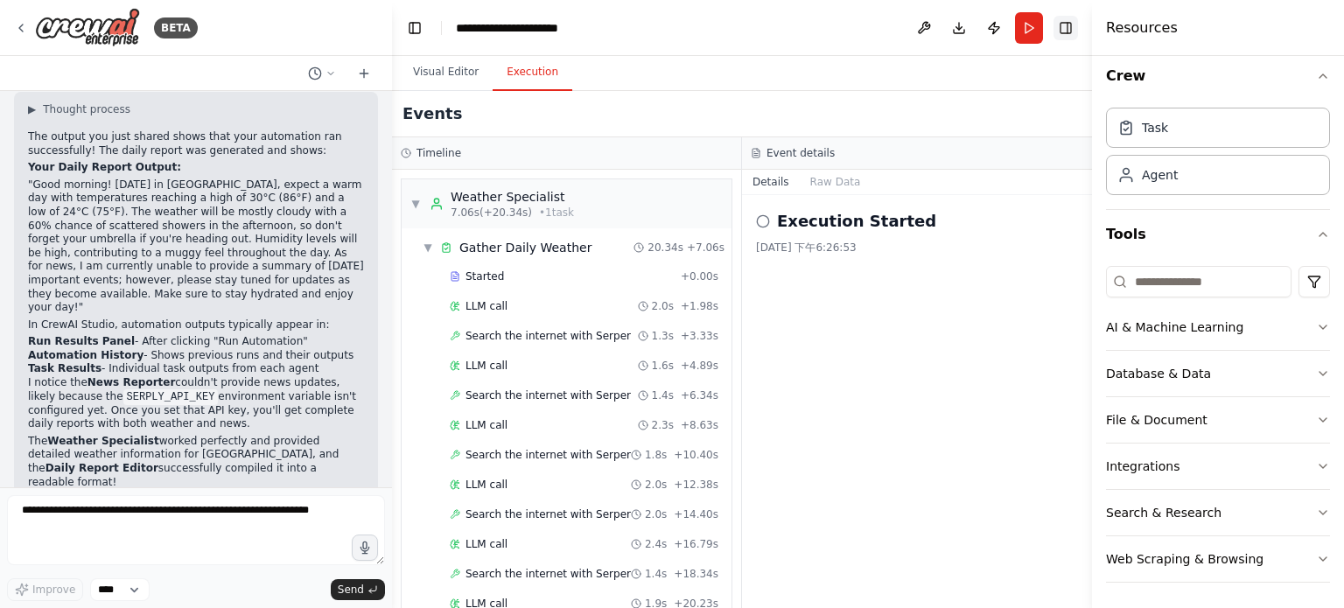
click at [1071, 31] on button "Toggle Right Sidebar" at bounding box center [1066, 28] width 25 height 25
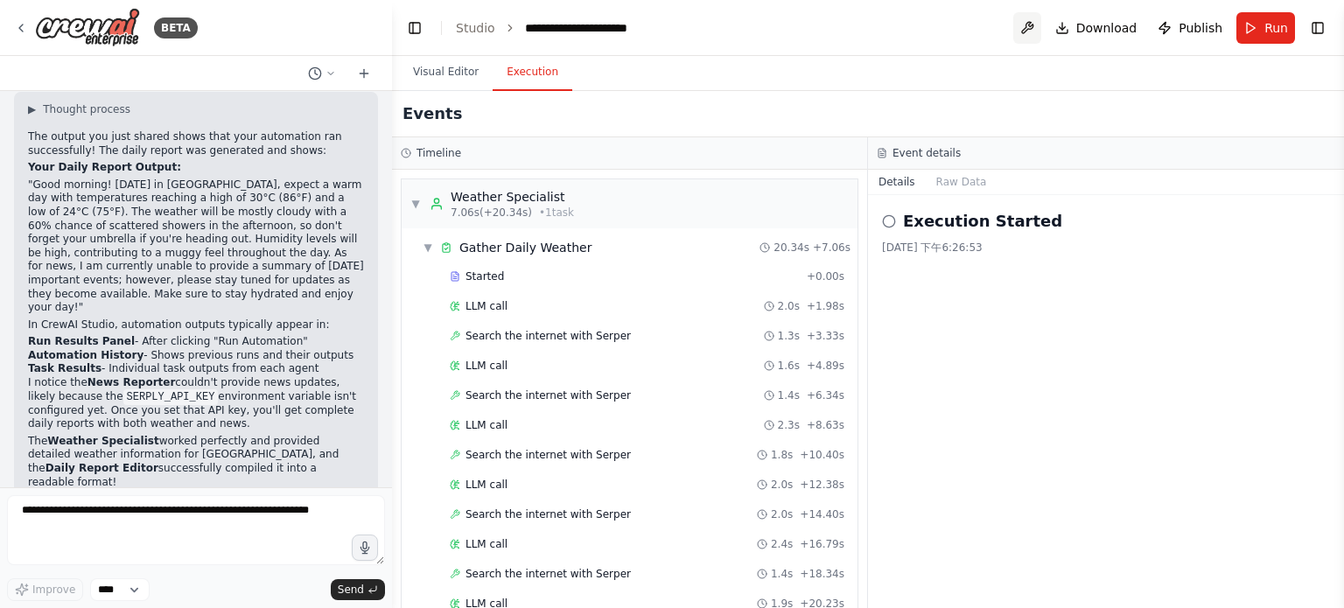
click at [1021, 35] on button at bounding box center [1028, 28] width 28 height 32
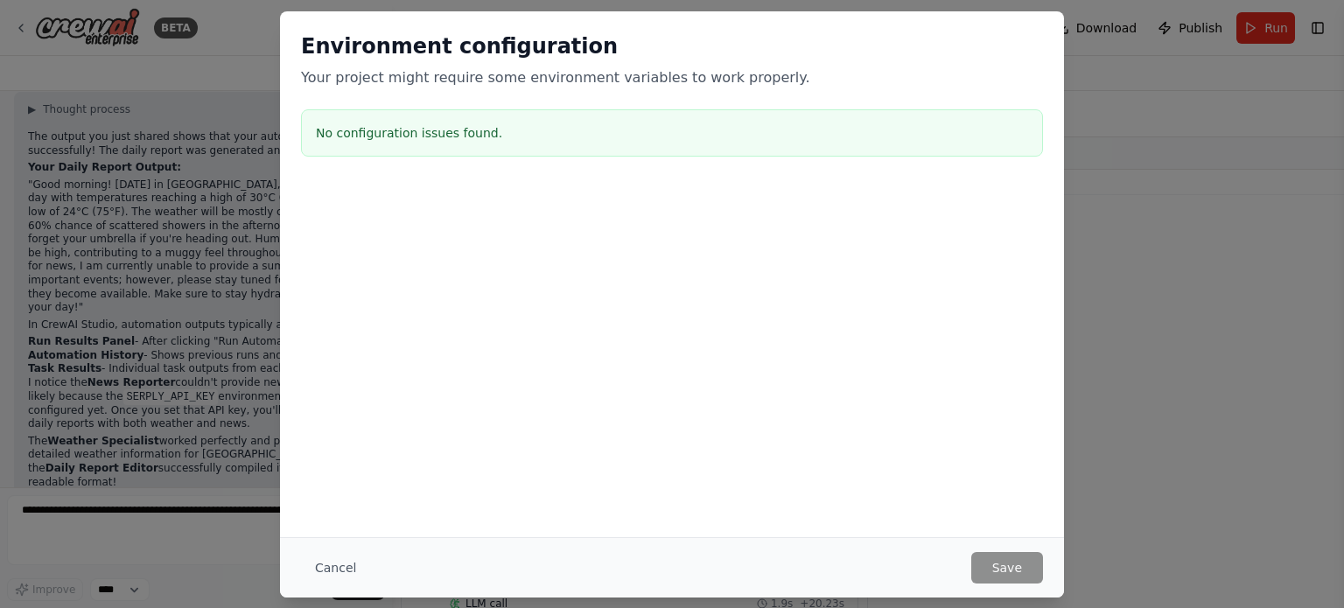
click at [292, 559] on div "Cancel Save" at bounding box center [672, 567] width 784 height 60
click at [322, 558] on button "Cancel" at bounding box center [335, 568] width 69 height 32
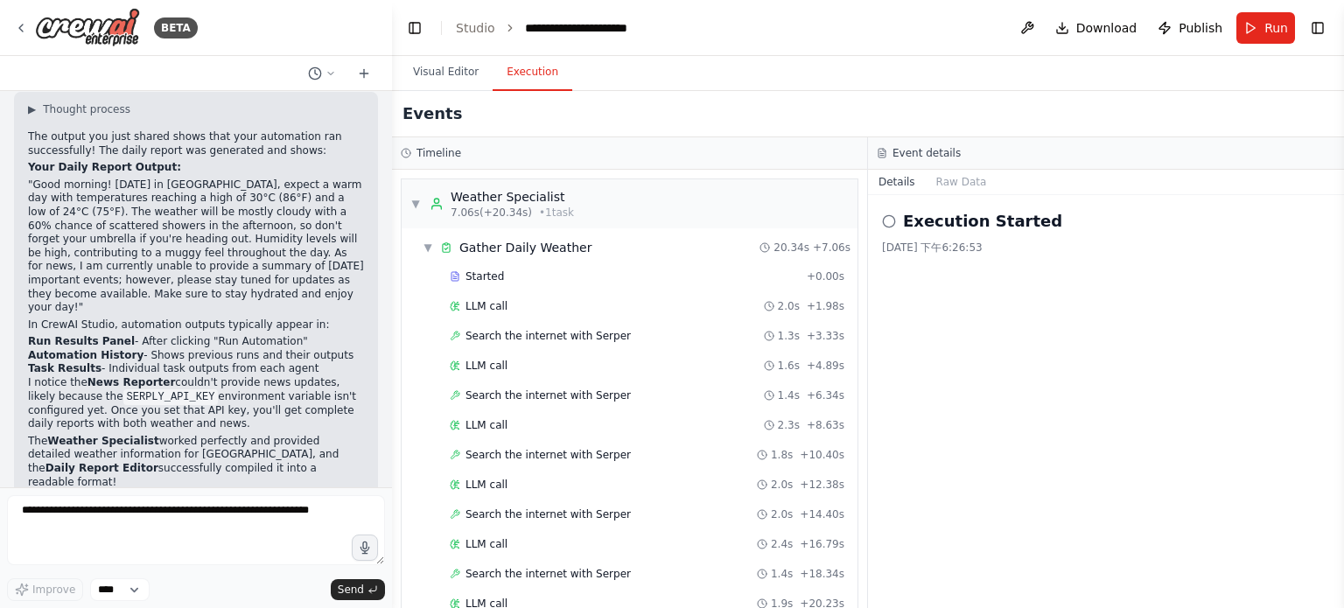
click at [1313, 30] on button "Toggle Right Sidebar" at bounding box center [1318, 28] width 25 height 25
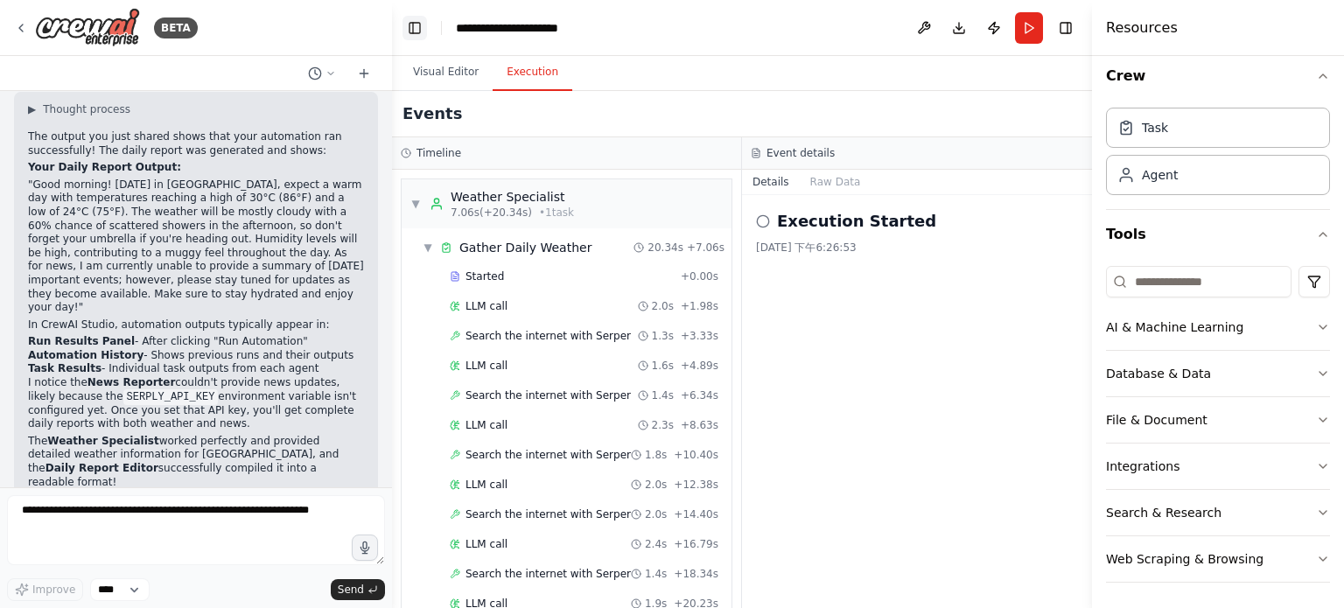
click at [411, 32] on button "Toggle Left Sidebar" at bounding box center [415, 28] width 25 height 25
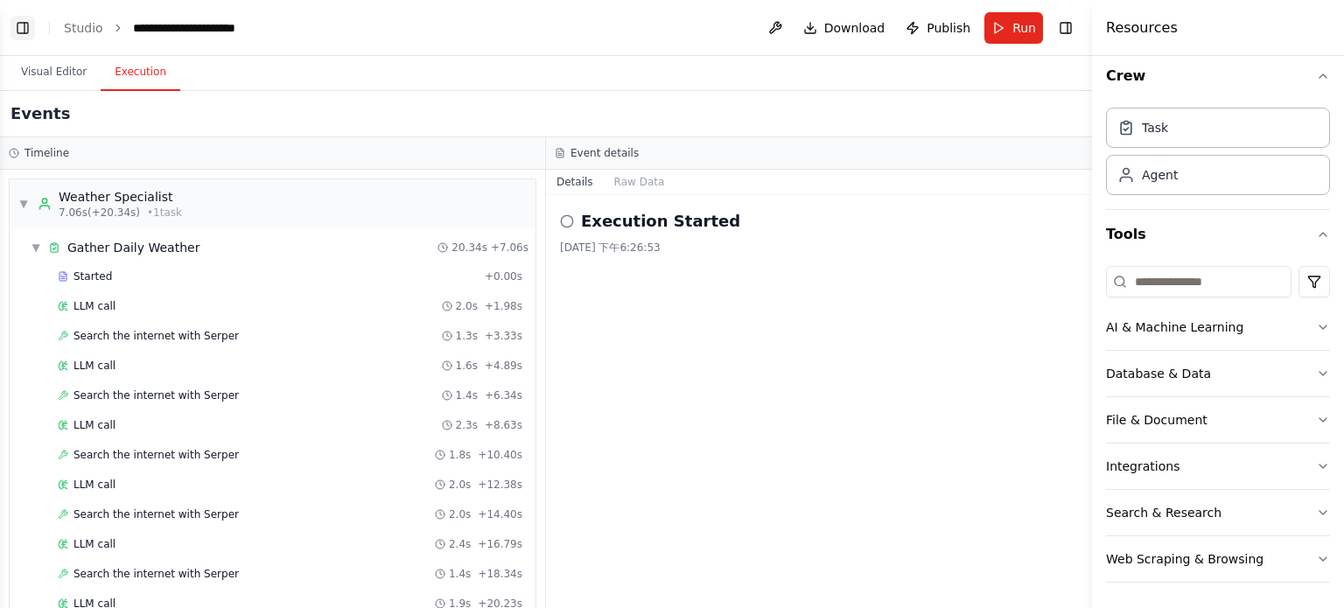
click at [19, 21] on button "Toggle Left Sidebar" at bounding box center [23, 28] width 25 height 25
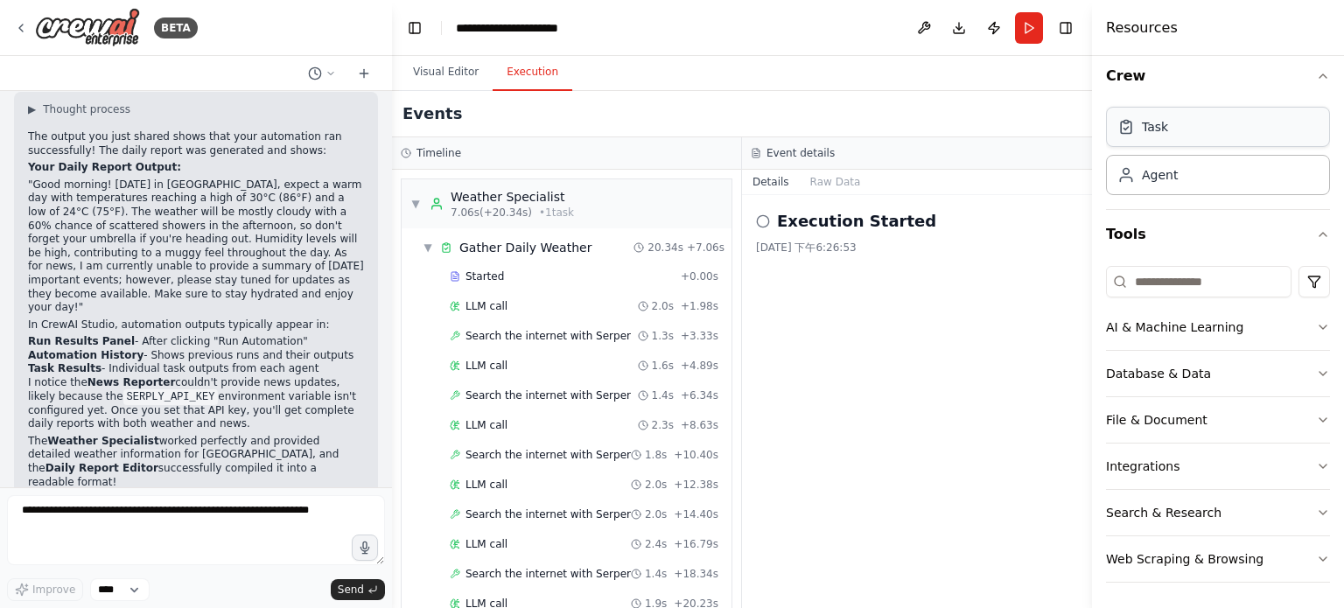
click at [1133, 118] on icon at bounding box center [1127, 127] width 18 height 18
click at [1152, 147] on div "Task Agent" at bounding box center [1218, 148] width 224 height 95
click at [1162, 129] on div "Task" at bounding box center [1155, 127] width 26 height 18
click at [1239, 89] on button "Crew" at bounding box center [1218, 76] width 224 height 49
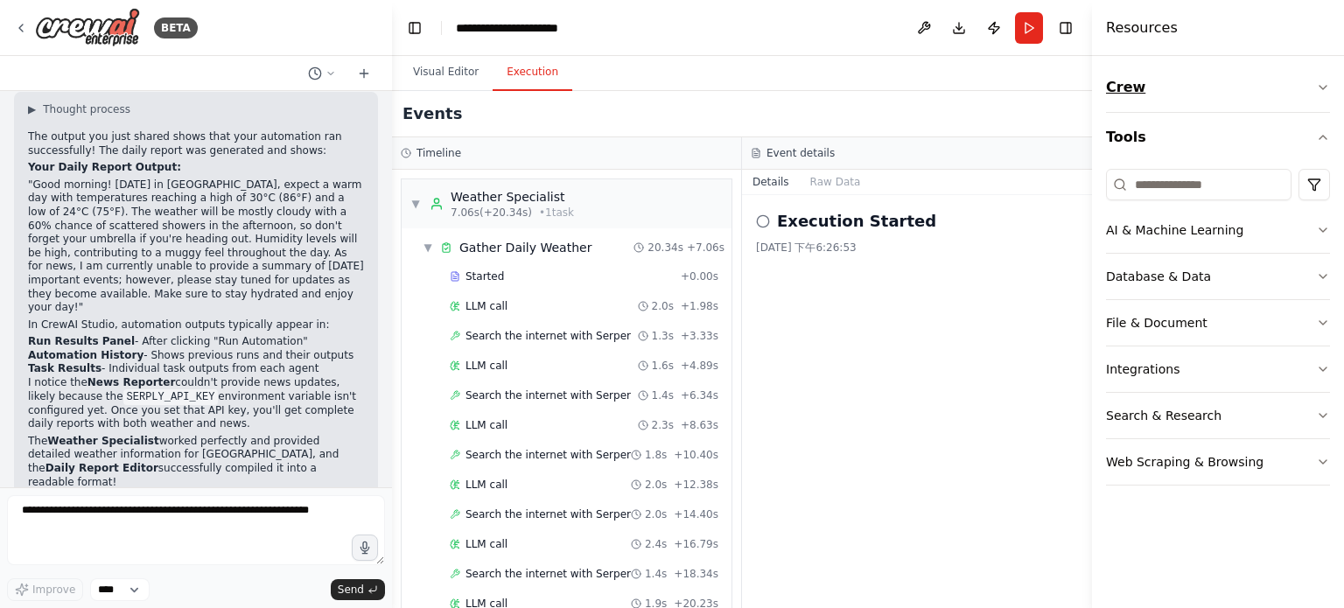
click at [1239, 89] on button "Crew" at bounding box center [1218, 87] width 224 height 49
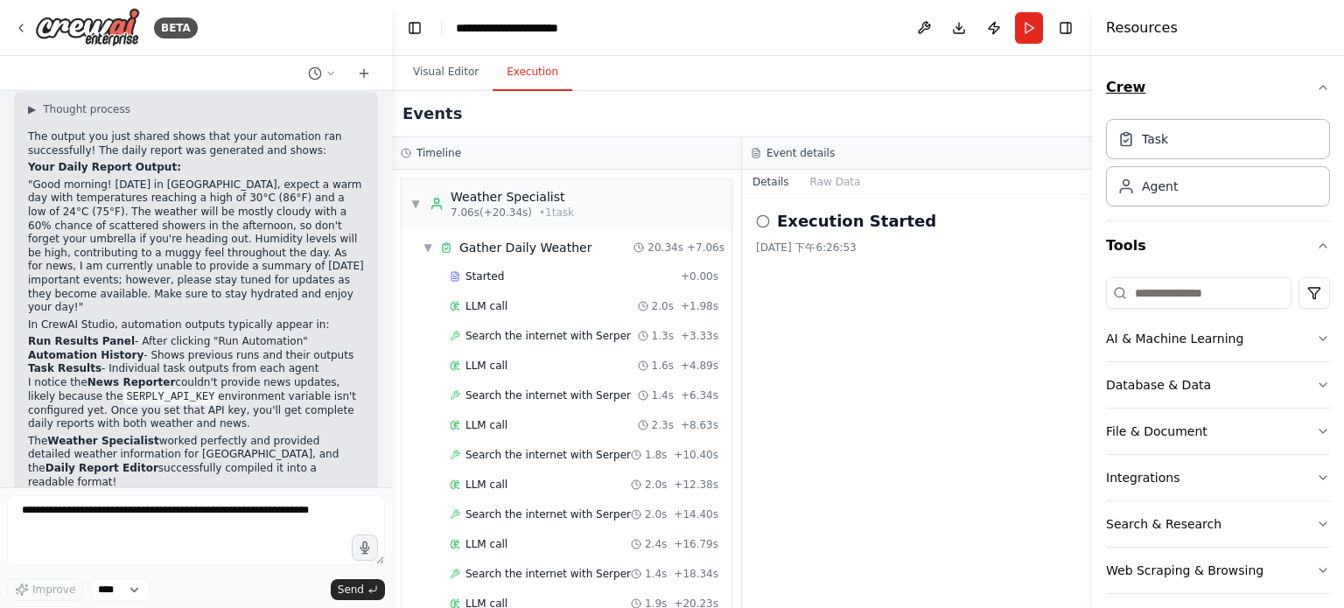
click at [1239, 89] on button "Crew" at bounding box center [1218, 87] width 224 height 49
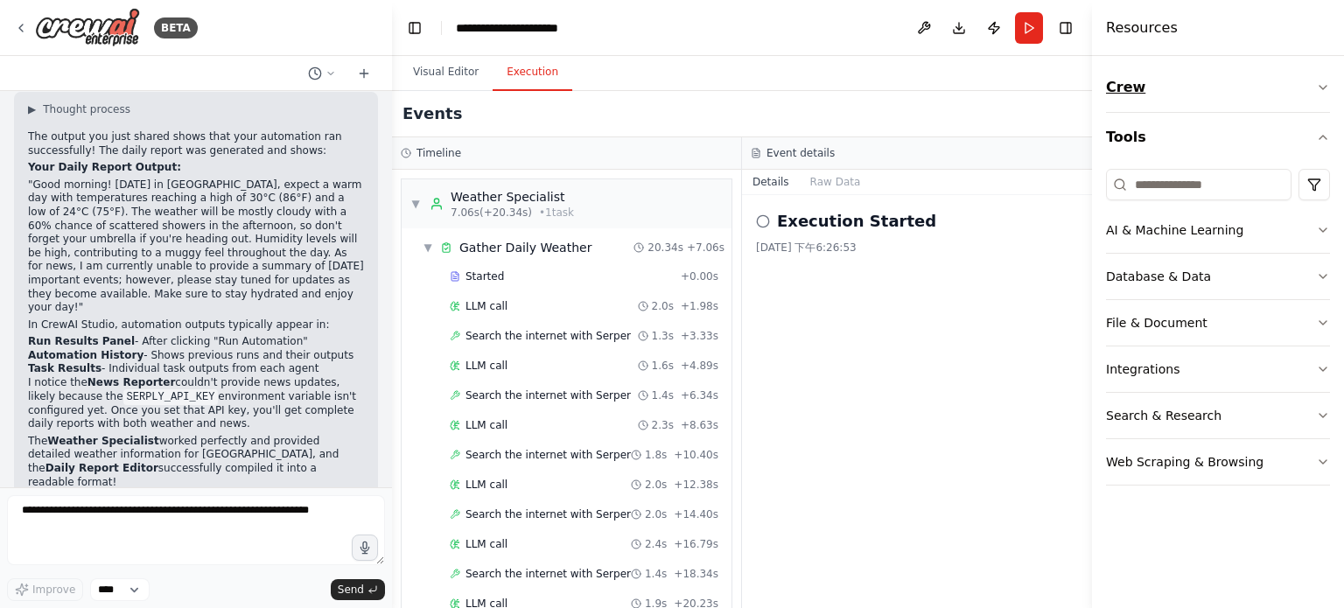
click at [1239, 89] on button "Crew" at bounding box center [1218, 87] width 224 height 49
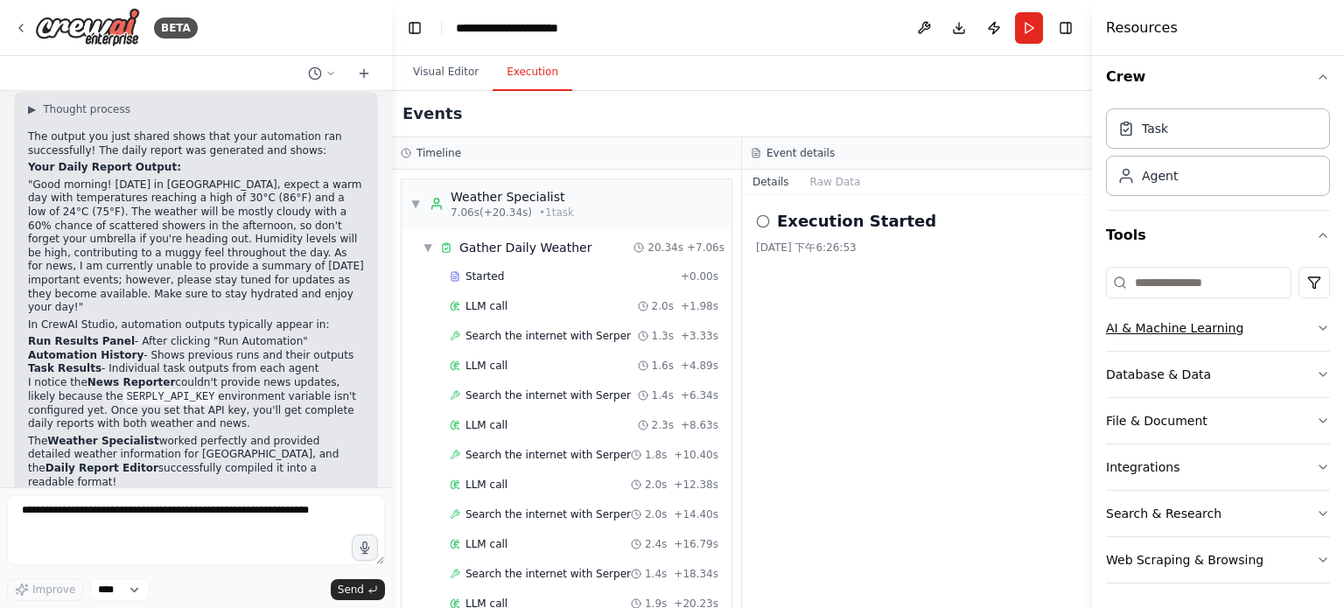
scroll to position [11, 0]
click at [1317, 374] on div "Crew Task Agent Tools AI & Machine Learning Database & Data File & Document Int…" at bounding box center [1218, 332] width 252 height 552
click at [1316, 374] on icon "button" at bounding box center [1323, 374] width 14 height 14
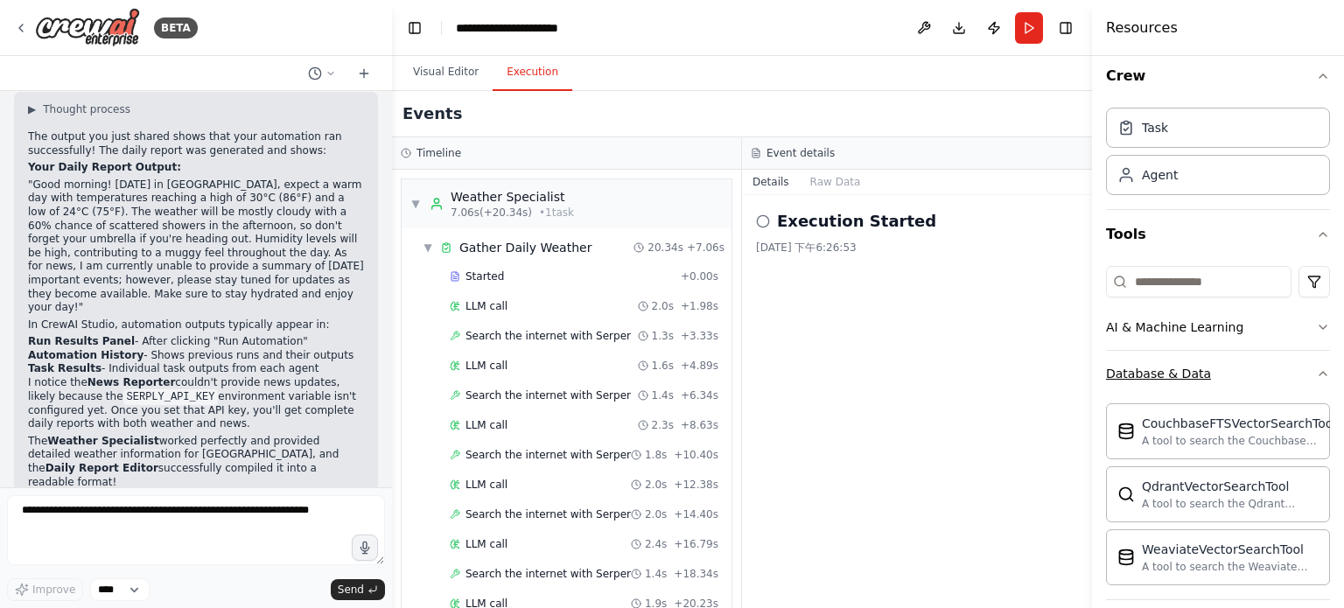
click at [1316, 374] on icon "button" at bounding box center [1323, 374] width 14 height 14
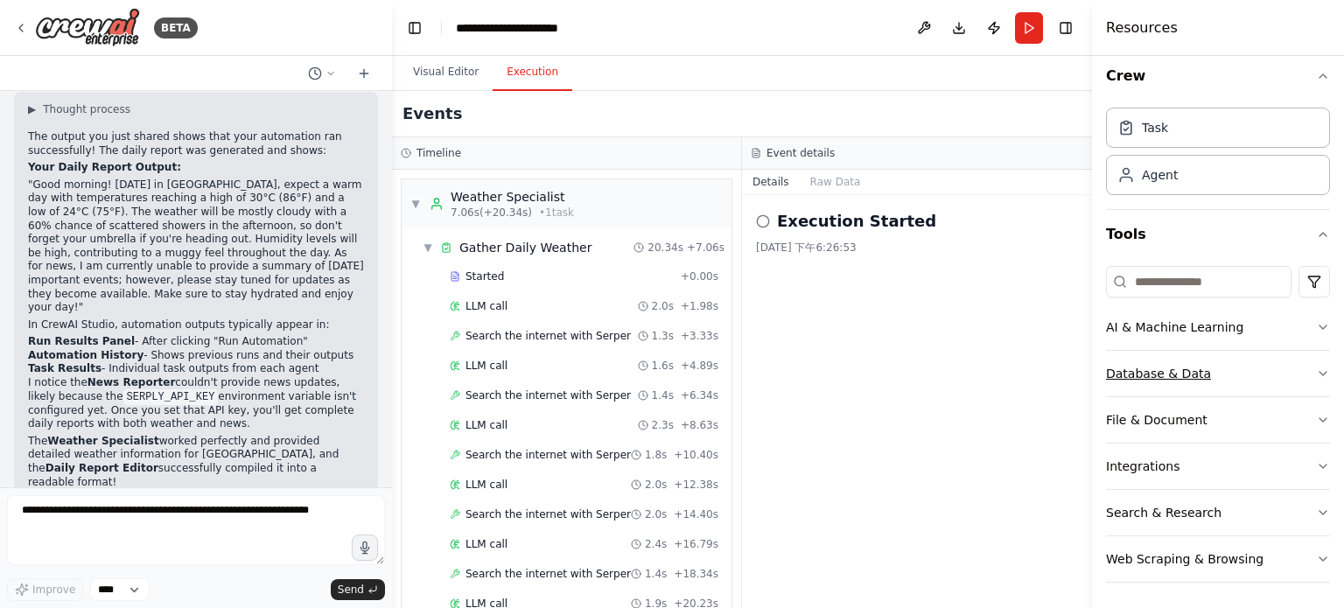
click at [1316, 374] on icon "button" at bounding box center [1323, 374] width 14 height 14
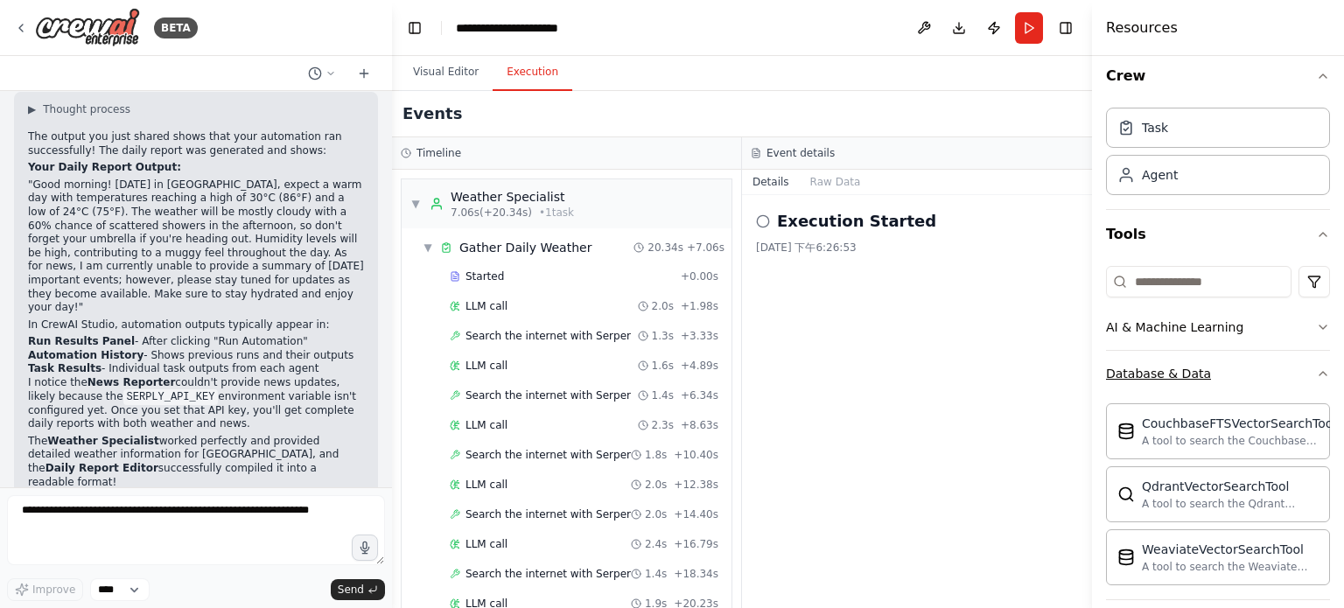
click at [1316, 374] on icon "button" at bounding box center [1323, 374] width 14 height 14
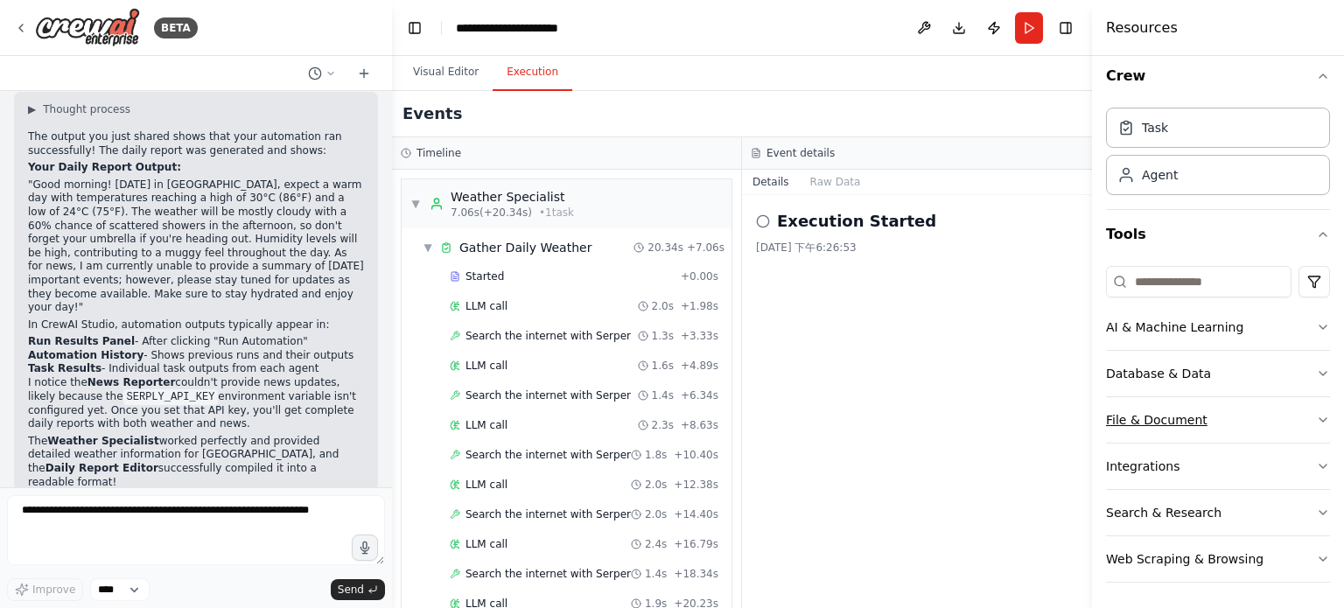
click at [1316, 423] on icon "button" at bounding box center [1323, 420] width 14 height 14
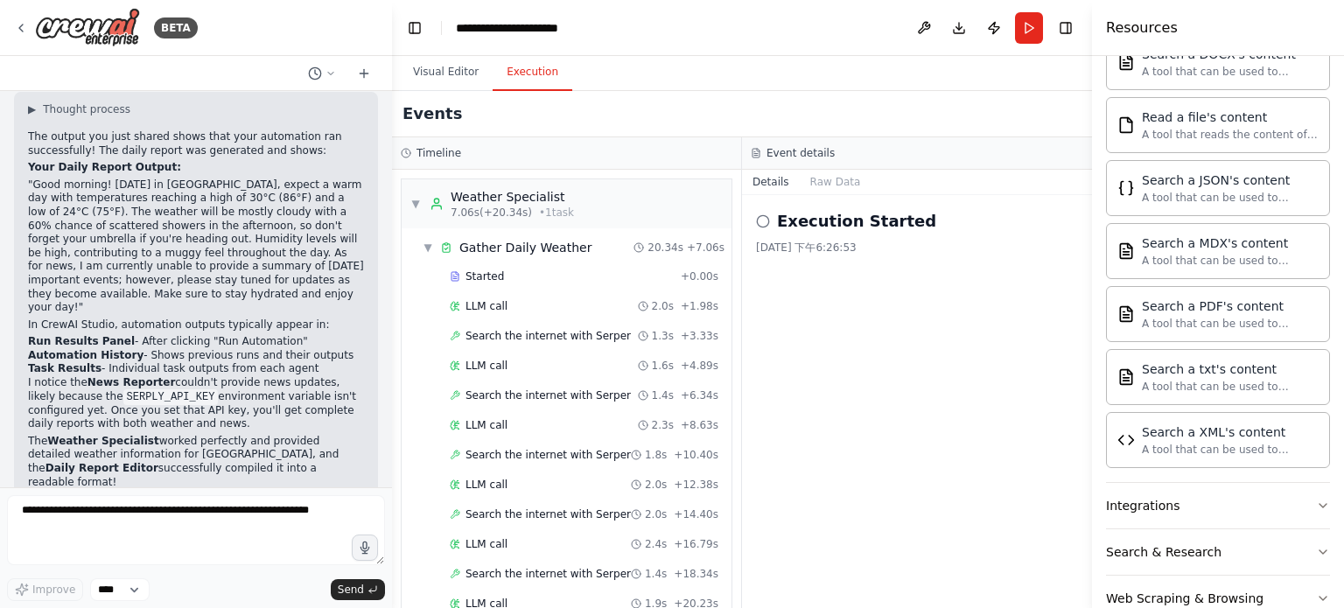
scroll to position [527, 0]
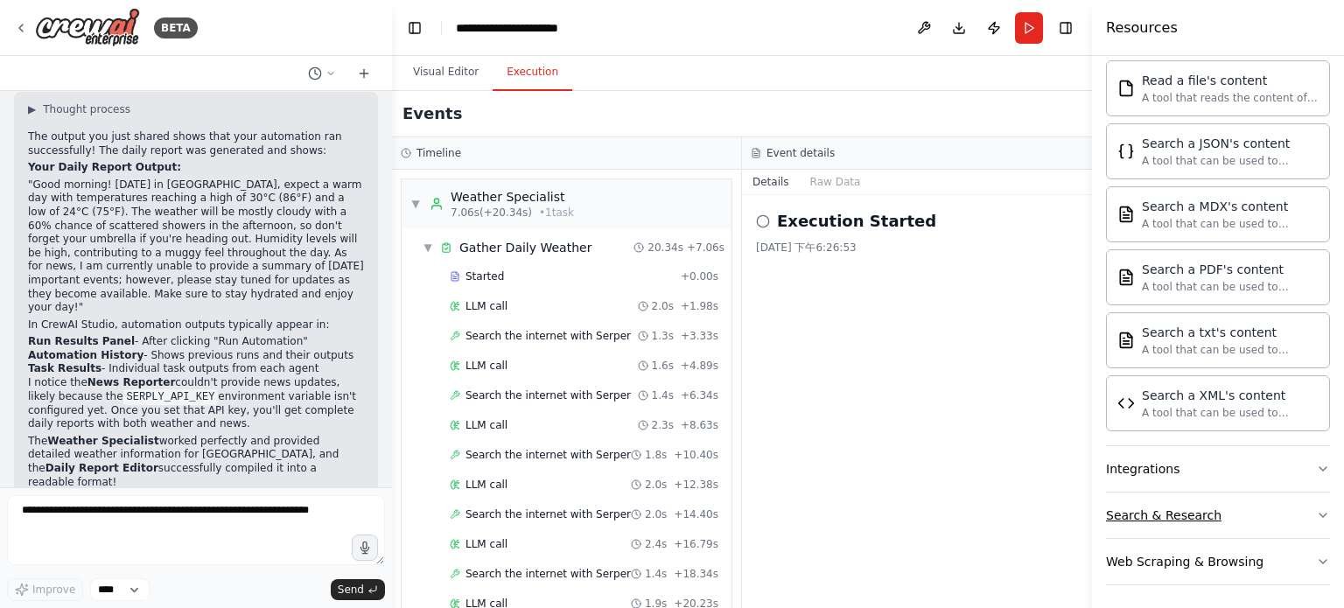
click at [1300, 520] on button "Search & Research" at bounding box center [1218, 516] width 224 height 46
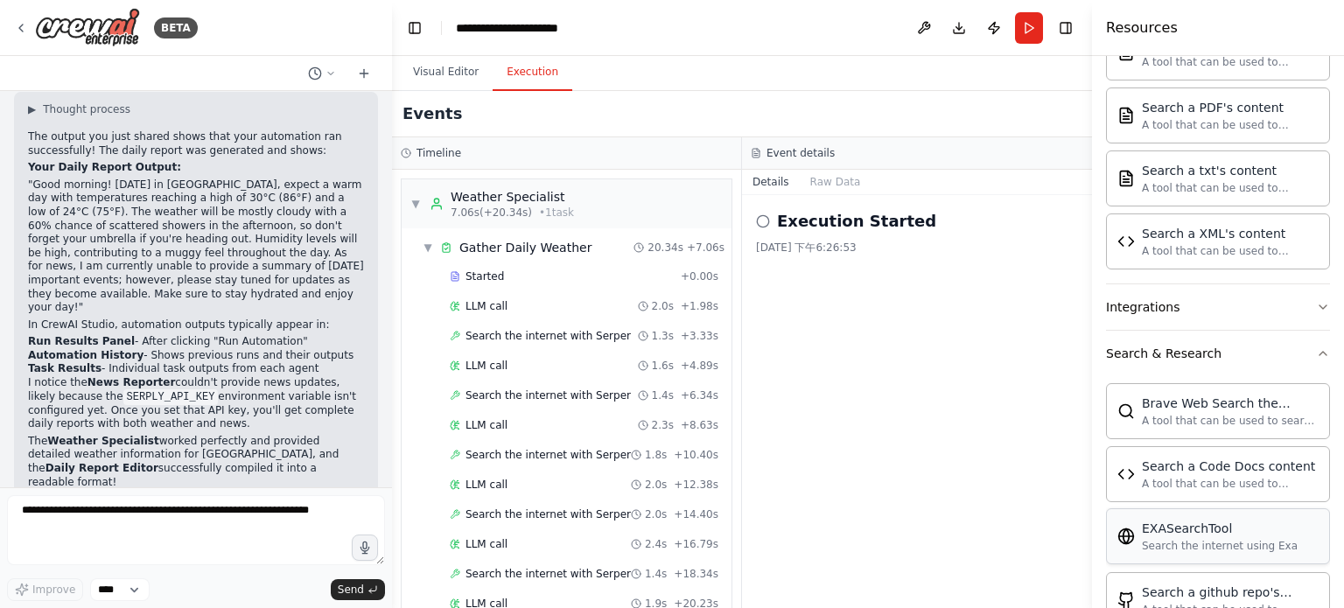
scroll to position [0, 0]
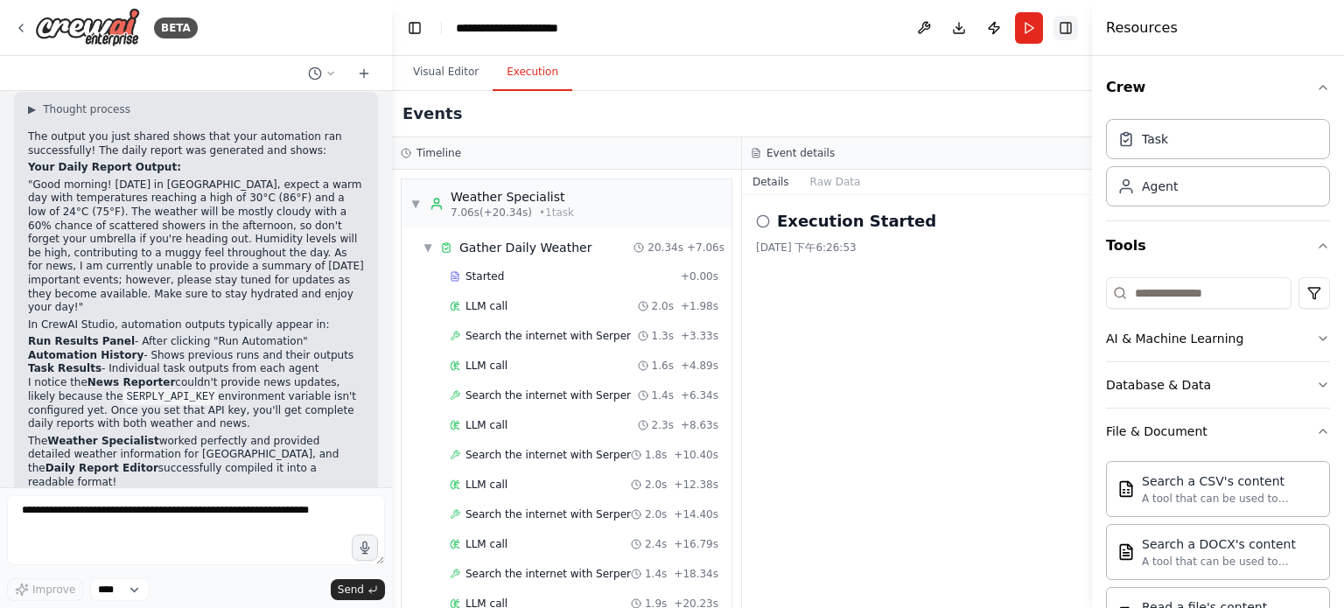
click at [1077, 32] on button "Toggle Right Sidebar" at bounding box center [1066, 28] width 25 height 25
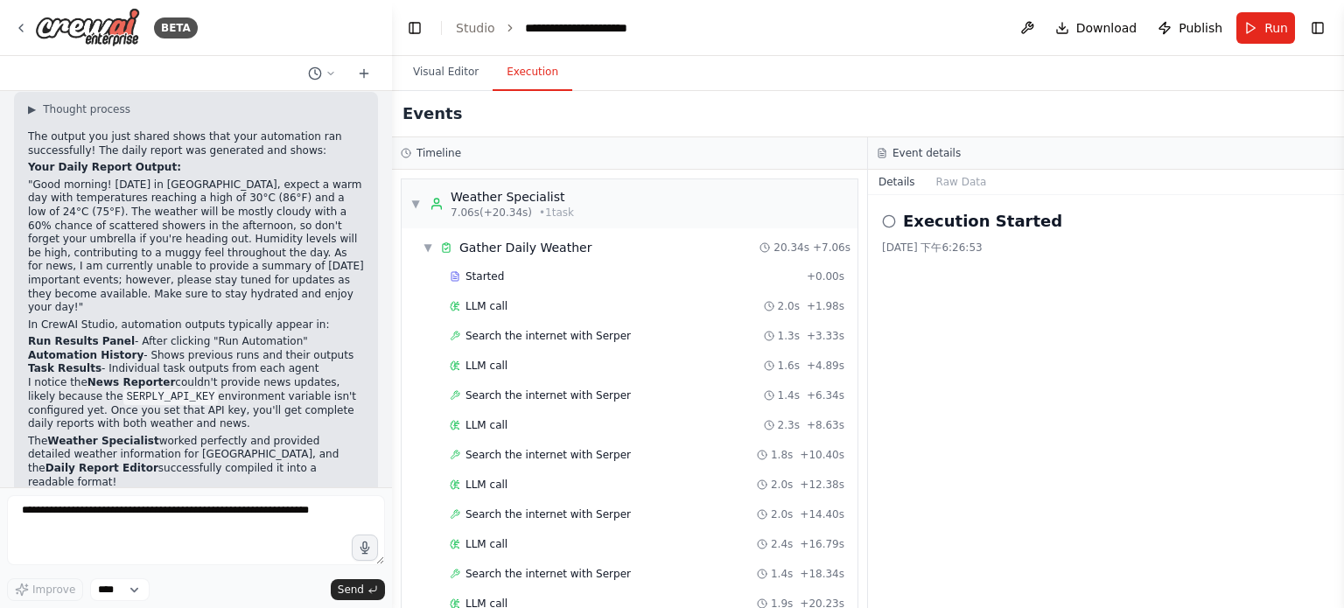
click at [500, 28] on ol "**********" at bounding box center [562, 28] width 212 height 18
click at [488, 31] on link "Studio" at bounding box center [475, 28] width 39 height 14
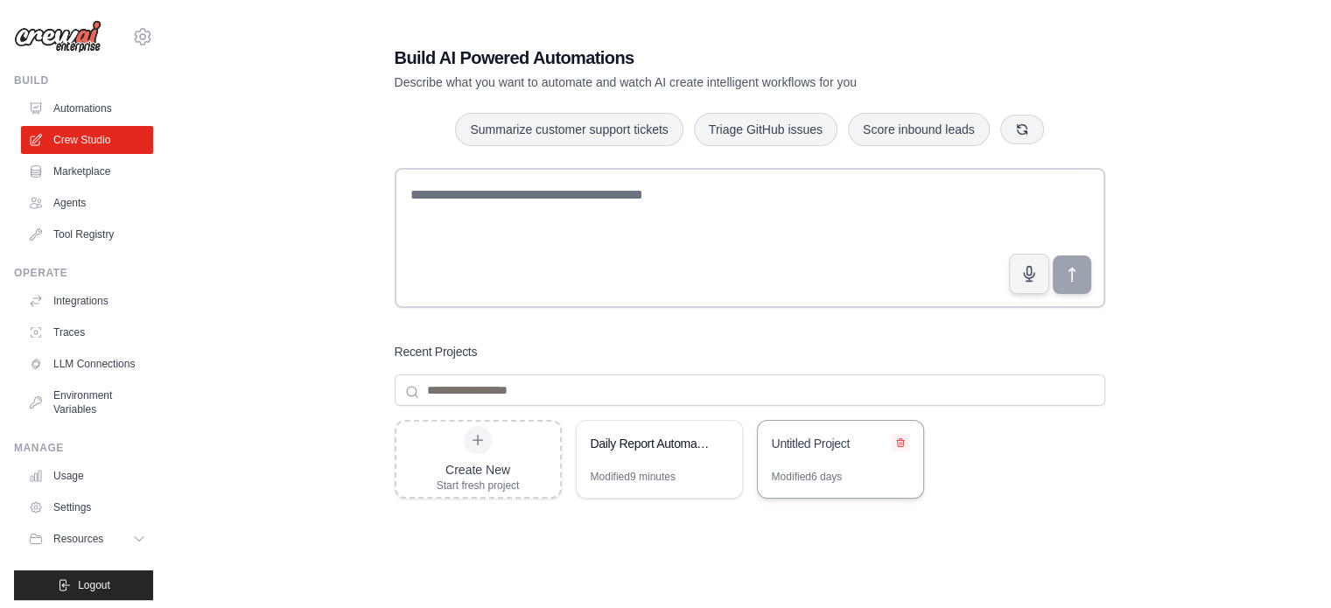
click at [899, 443] on icon at bounding box center [900, 443] width 7 height 8
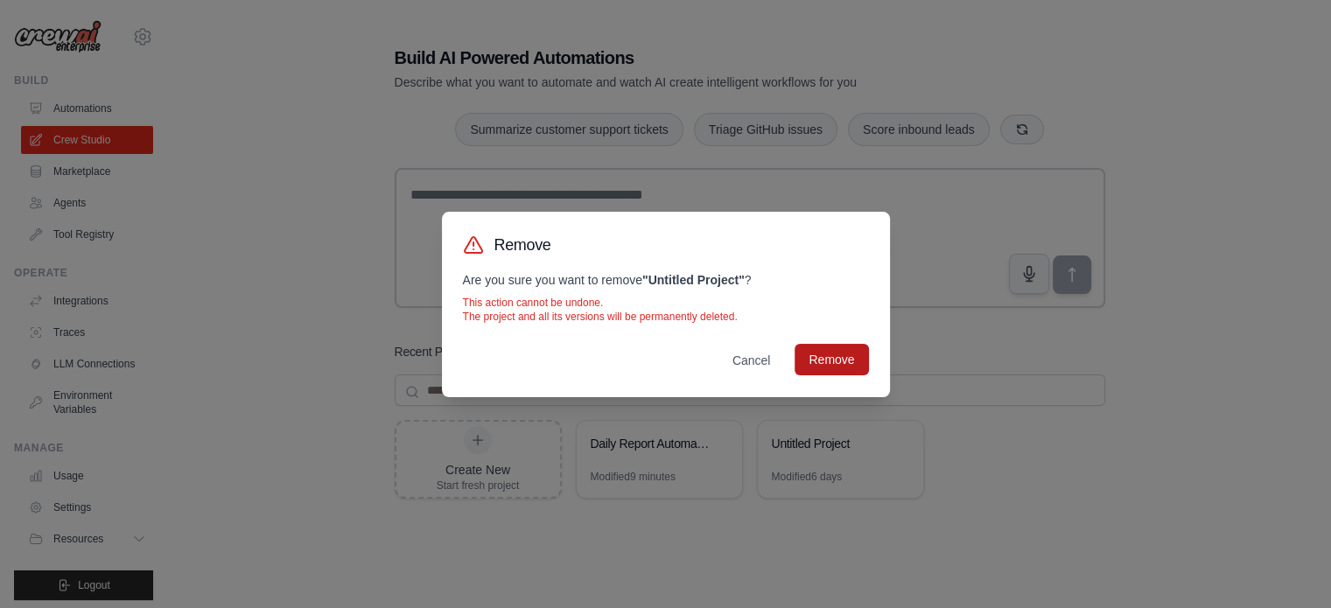
click at [828, 367] on button "Remove" at bounding box center [832, 360] width 74 height 32
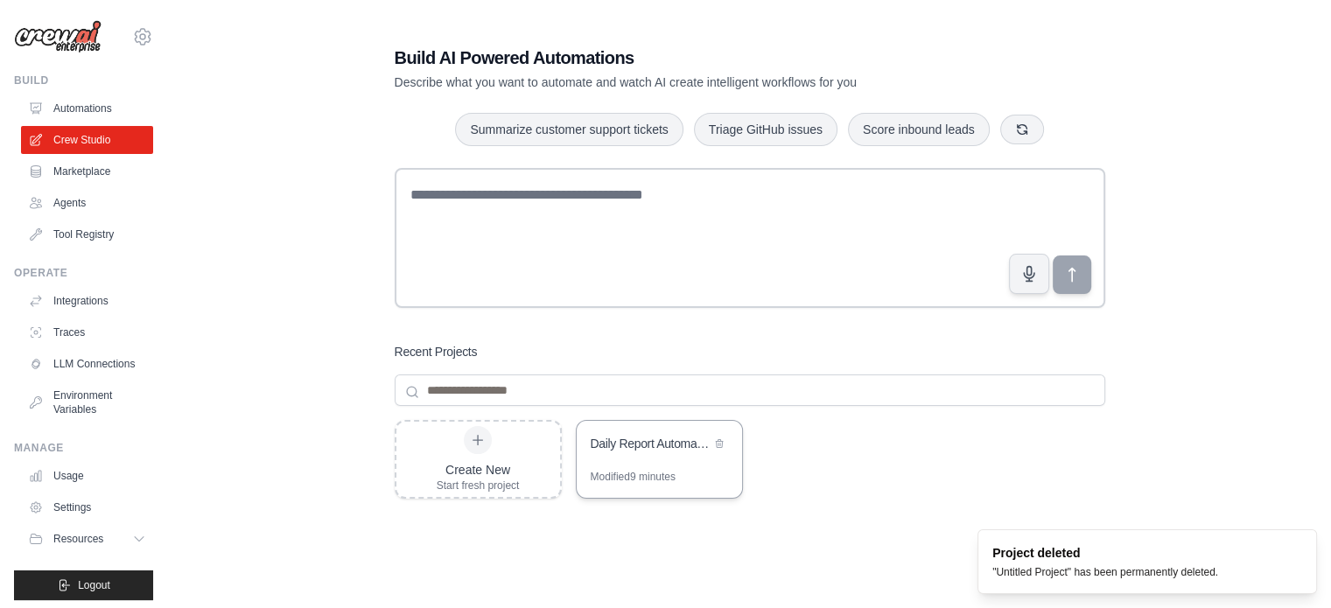
click at [696, 472] on div "Modified 9 minutes" at bounding box center [659, 484] width 165 height 28
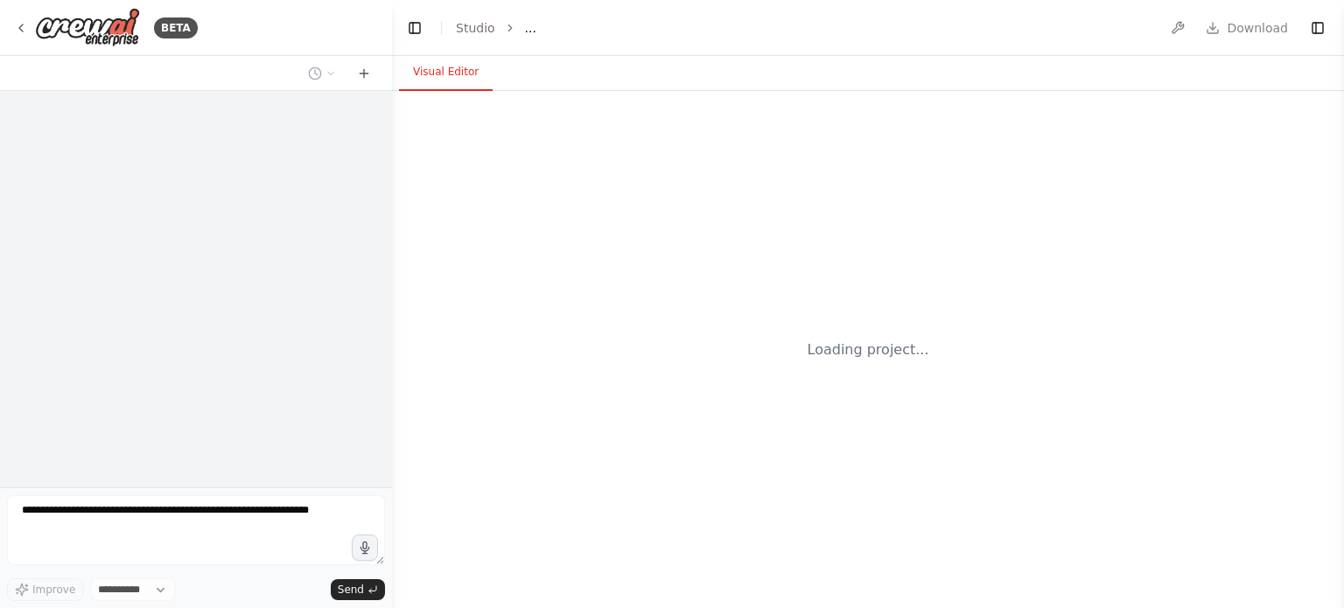
select select "****"
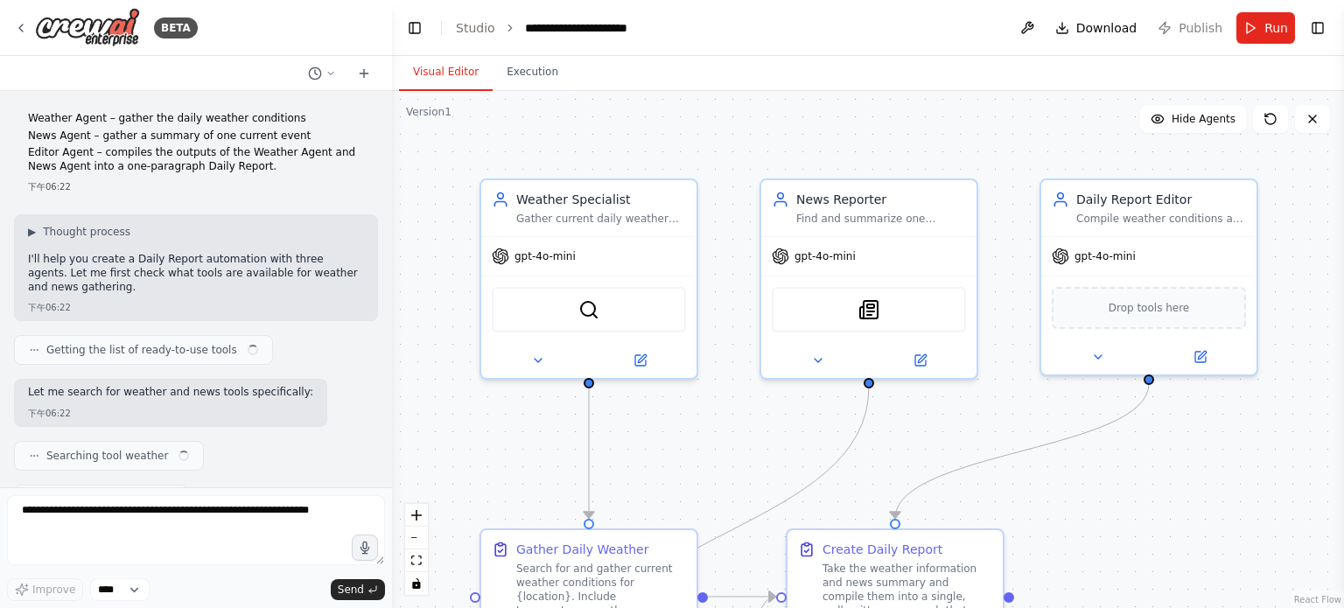
scroll to position [970, 0]
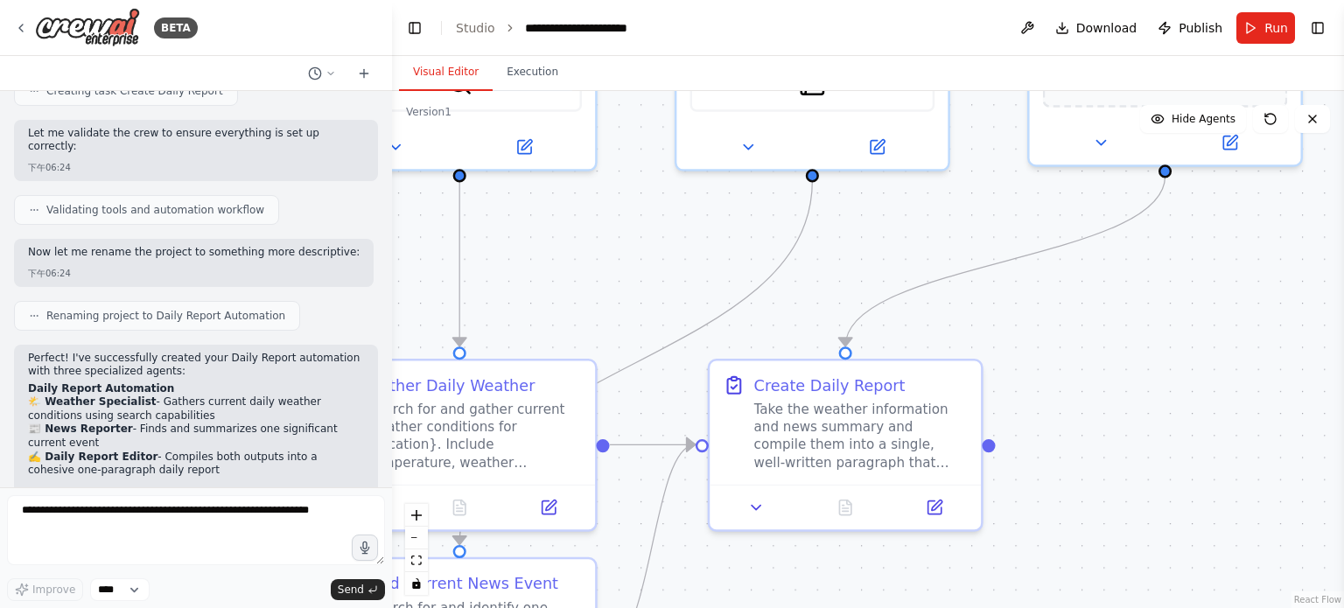
drag, startPoint x: 1106, startPoint y: 489, endPoint x: 1127, endPoint y: 290, distance: 200.7
click at [1127, 290] on div ".deletable-edge-delete-btn { width: 20px; height: 20px; border: 0px solid #ffff…" at bounding box center [868, 349] width 952 height 517
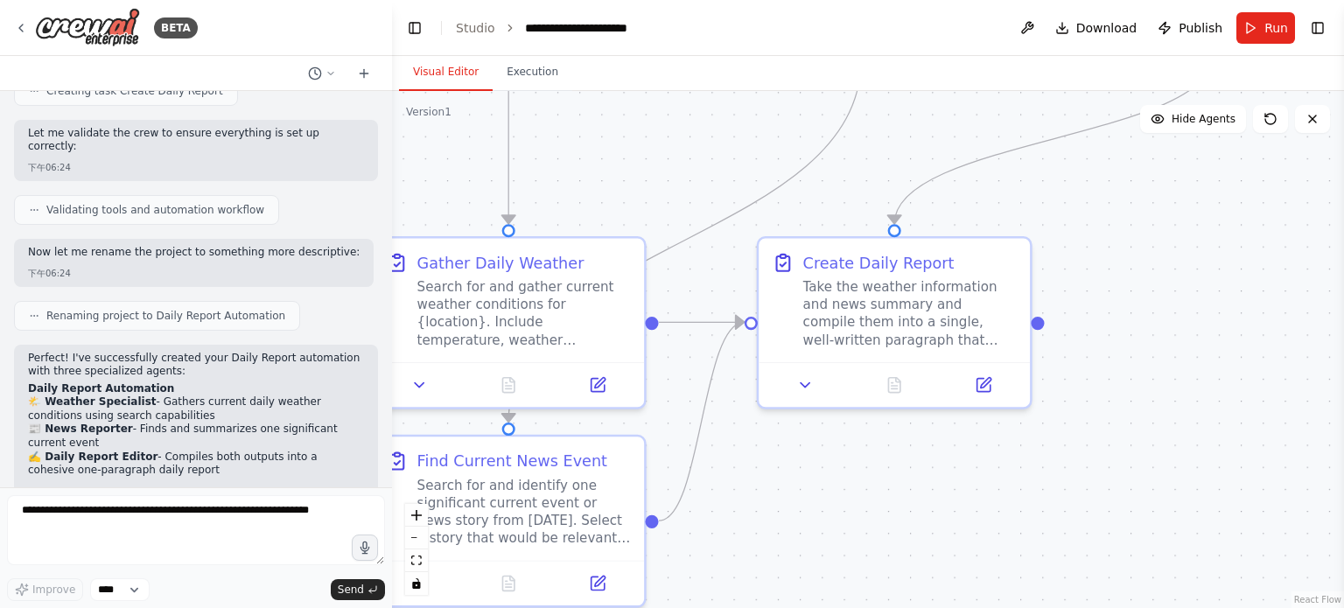
drag, startPoint x: 1154, startPoint y: 402, endPoint x: 1206, endPoint y: 276, distance: 136.5
click at [1206, 276] on div ".deletable-edge-delete-btn { width: 20px; height: 20px; border: 0px solid #ffff…" at bounding box center [868, 349] width 952 height 517
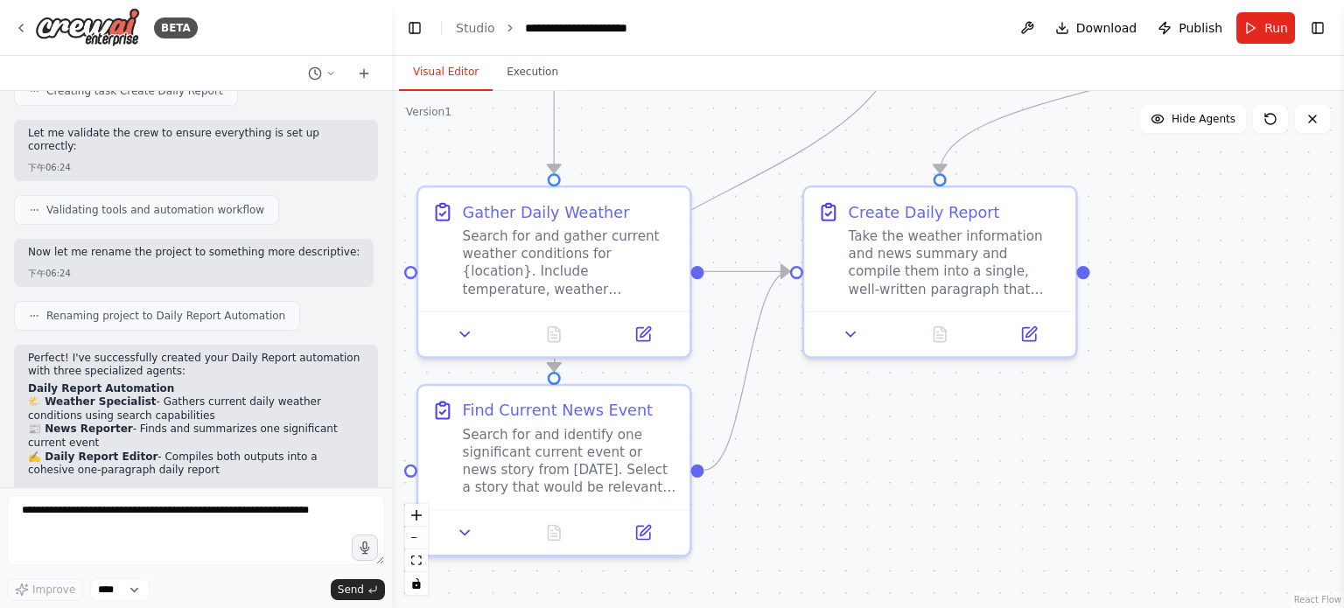
drag, startPoint x: 1206, startPoint y: 398, endPoint x: 1248, endPoint y: 351, distance: 63.2
click at [1248, 351] on div ".deletable-edge-delete-btn { width: 20px; height: 20px; border: 0px solid #ffff…" at bounding box center [868, 349] width 952 height 517
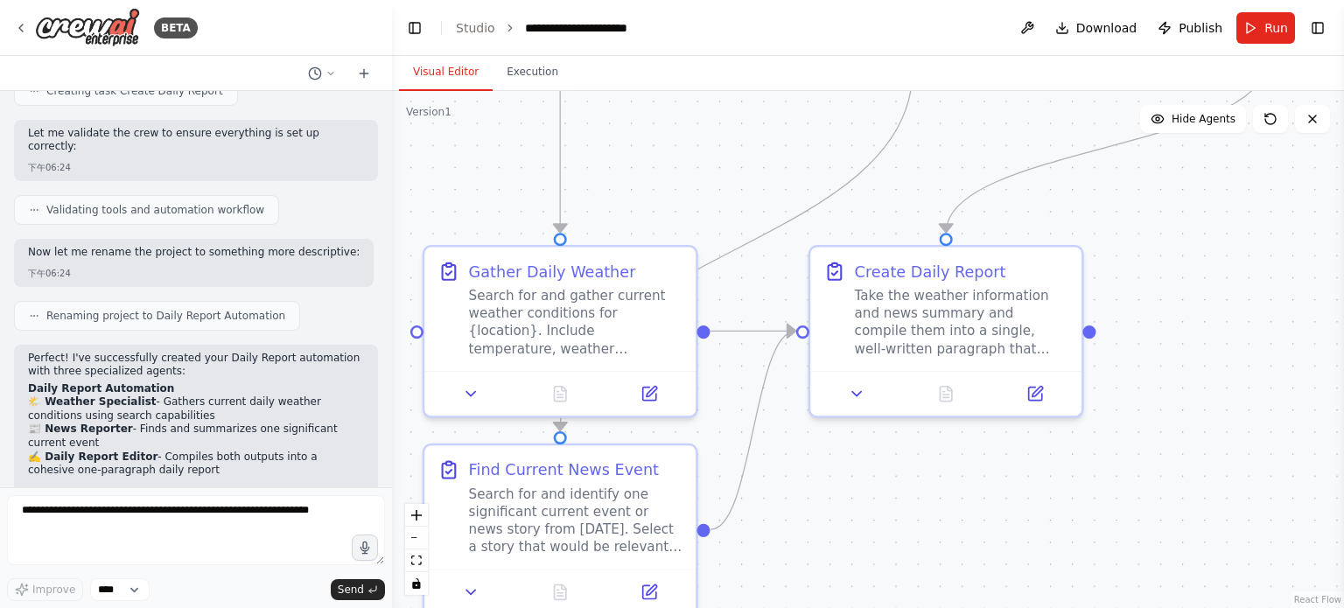
drag, startPoint x: 1256, startPoint y: 430, endPoint x: 1253, endPoint y: 489, distance: 59.6
click at [1253, 489] on div ".deletable-edge-delete-btn { width: 20px; height: 20px; border: 0px solid #ffff…" at bounding box center [868, 349] width 952 height 517
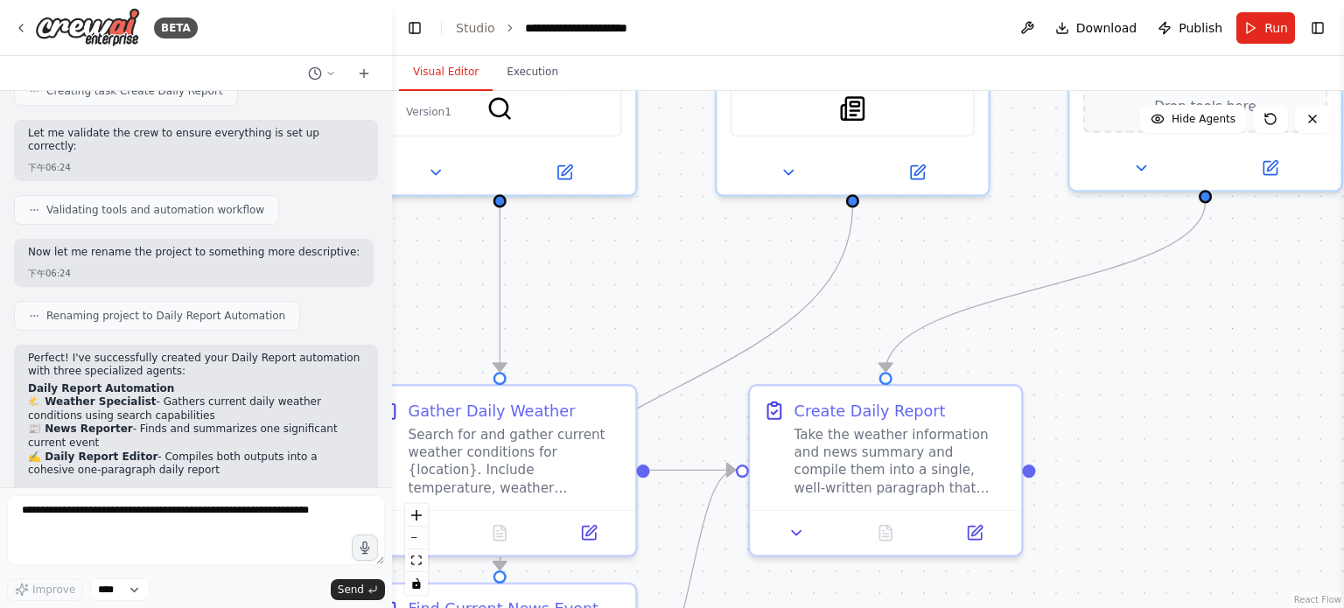
drag, startPoint x: 1236, startPoint y: 370, endPoint x: 1141, endPoint y: 487, distance: 150.5
click at [1145, 488] on div ".deletable-edge-delete-btn { width: 20px; height: 20px; border: 0px solid #ffff…" at bounding box center [868, 349] width 952 height 517
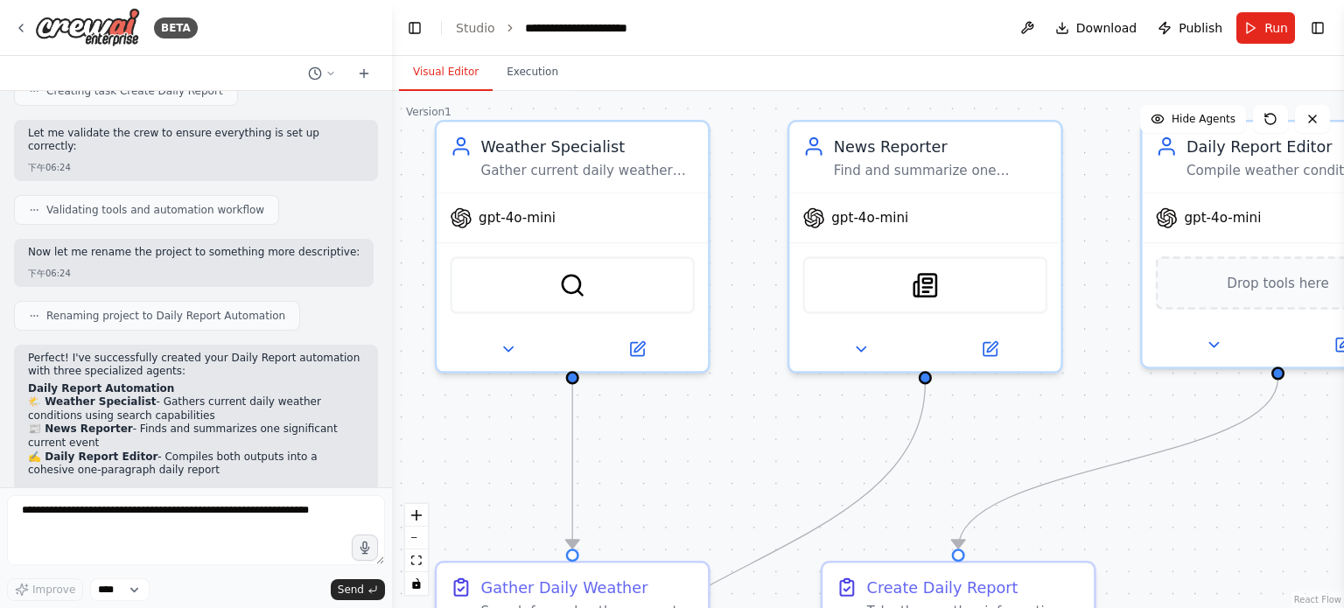
drag, startPoint x: 1092, startPoint y: 395, endPoint x: 1214, endPoint y: 521, distance: 175.2
click at [1214, 521] on div ".deletable-edge-delete-btn { width: 20px; height: 20px; border: 0px solid #ffff…" at bounding box center [868, 349] width 952 height 517
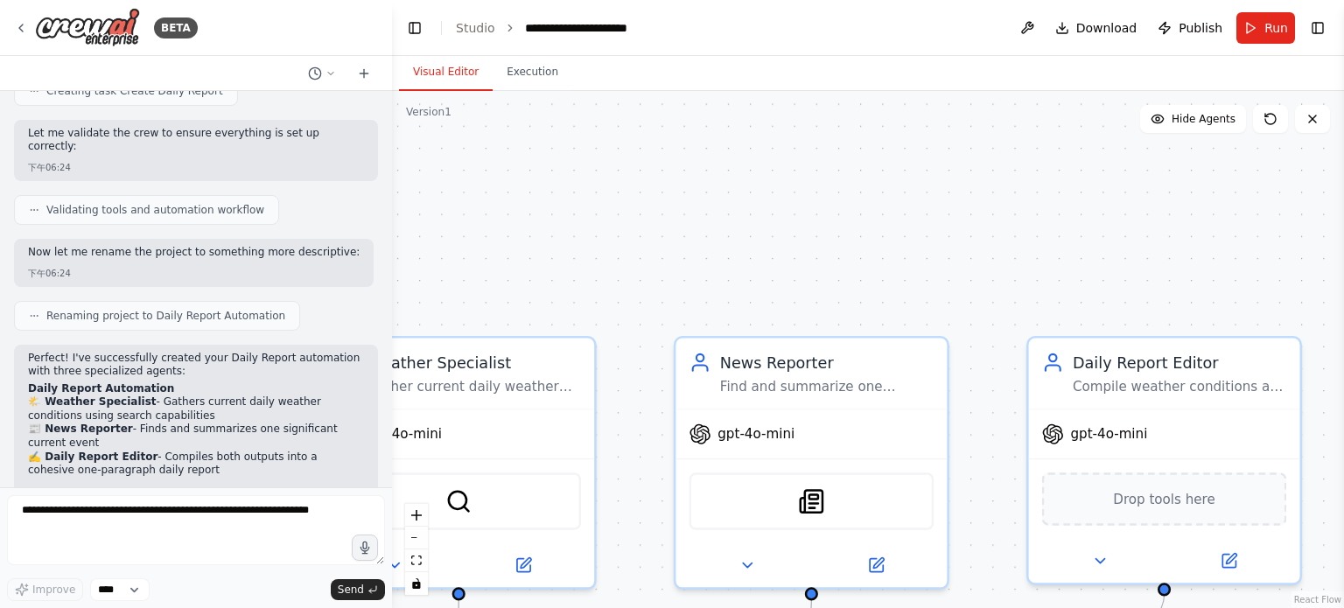
drag, startPoint x: 1113, startPoint y: 140, endPoint x: 1000, endPoint y: 356, distance: 244.3
click at [1000, 356] on div ".deletable-edge-delete-btn { width: 20px; height: 20px; border: 0px solid #ffff…" at bounding box center [868, 349] width 952 height 517
click at [513, 69] on button "Execution" at bounding box center [533, 72] width 80 height 37
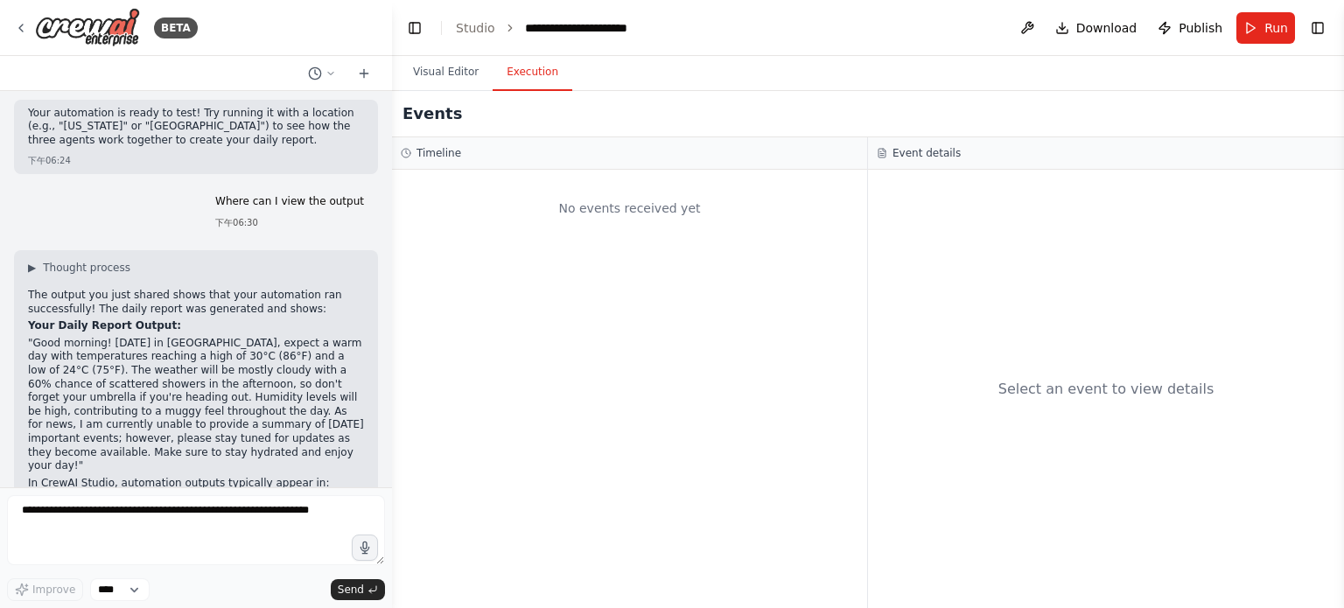
scroll to position [1780, 0]
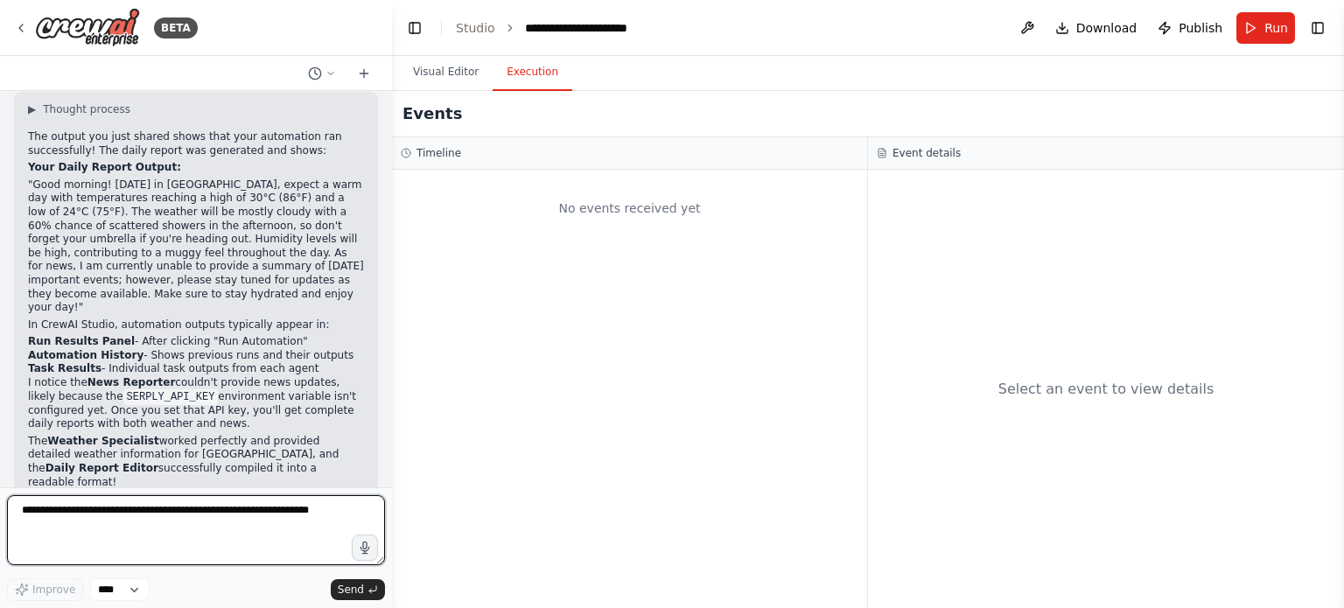
click at [214, 523] on textarea at bounding box center [196, 530] width 378 height 70
click at [151, 504] on textarea "**********" at bounding box center [196, 530] width 378 height 70
type textarea "**********"
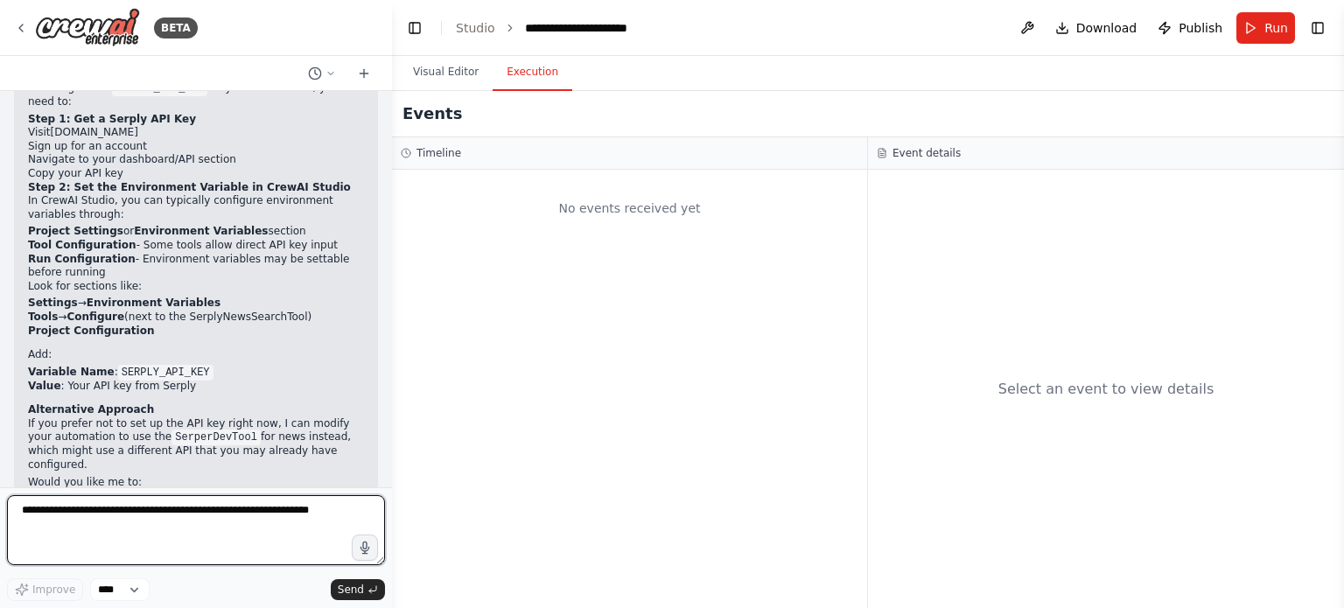
scroll to position [2374, 0]
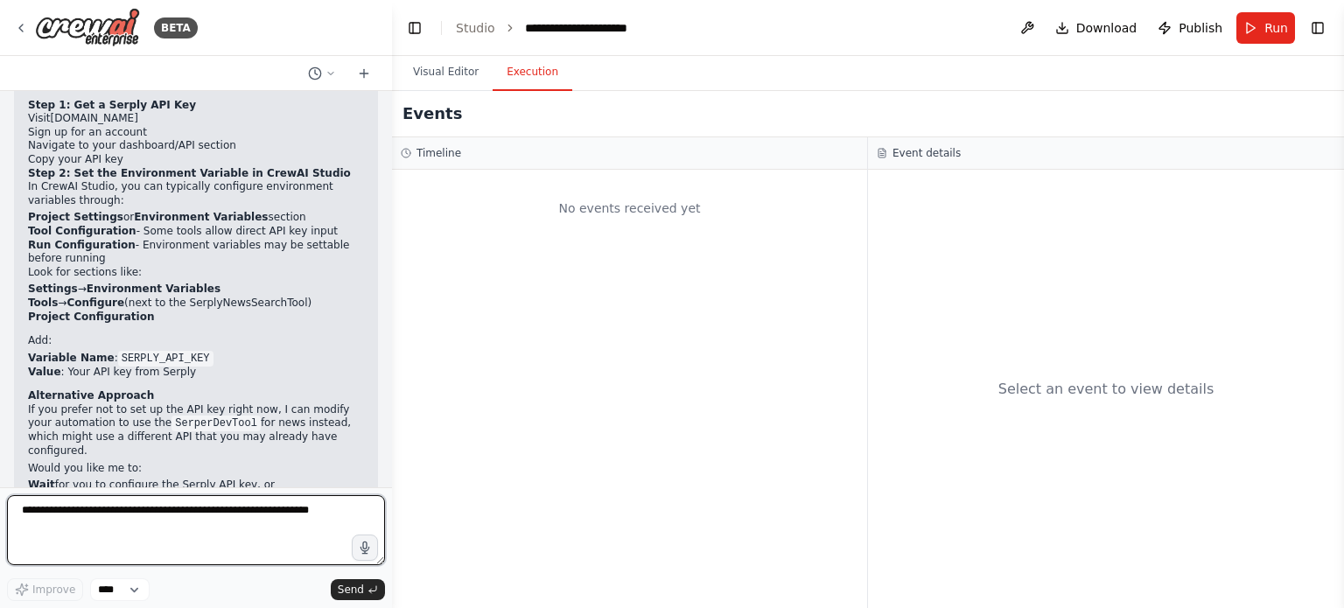
click at [389, 445] on div "BETA Weather Agent – gather the daily weather conditions News Agent – gather a …" at bounding box center [672, 304] width 1344 height 608
click at [386, 444] on div at bounding box center [385, 304] width 7 height 608
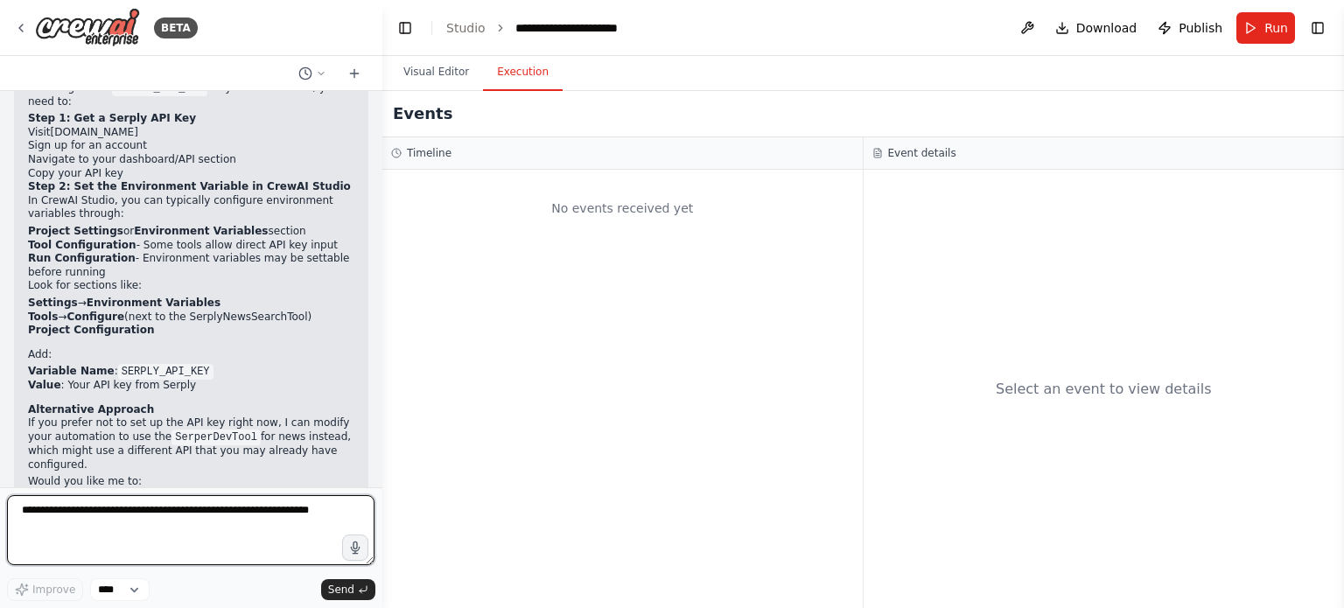
drag, startPoint x: 382, startPoint y: 440, endPoint x: 385, endPoint y: 414, distance: 26.5
click at [385, 414] on div "BETA Weather Agent – gather the daily weather conditions News Agent – gather a …" at bounding box center [672, 304] width 1344 height 608
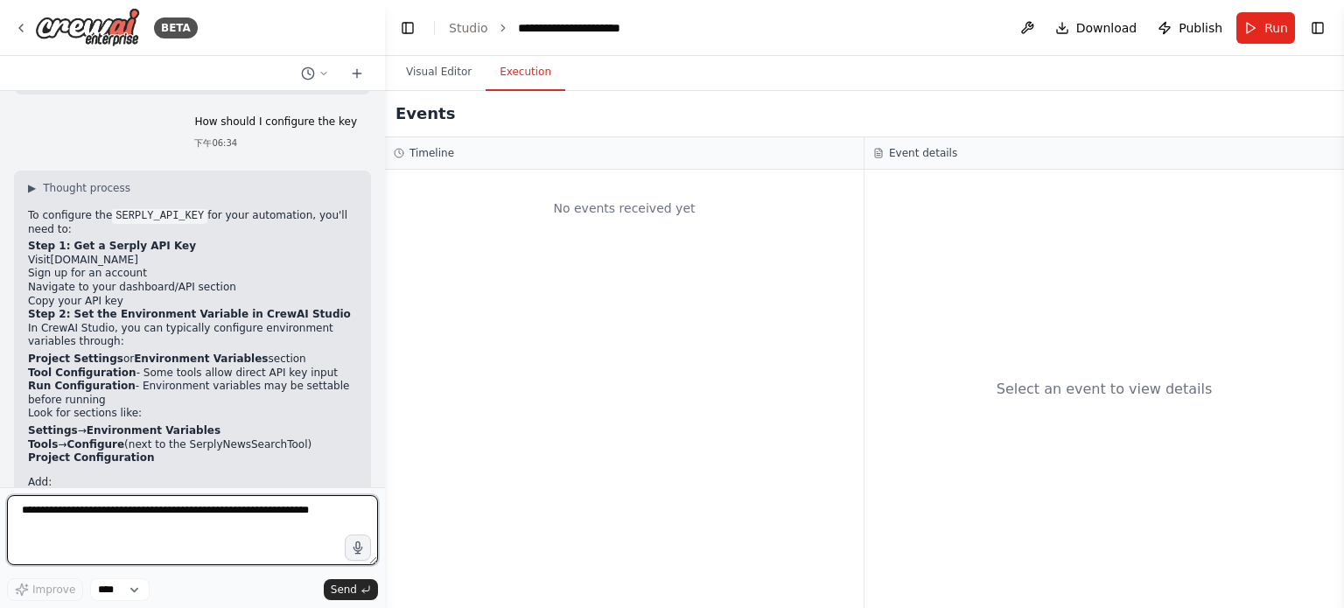
scroll to position [2242, 0]
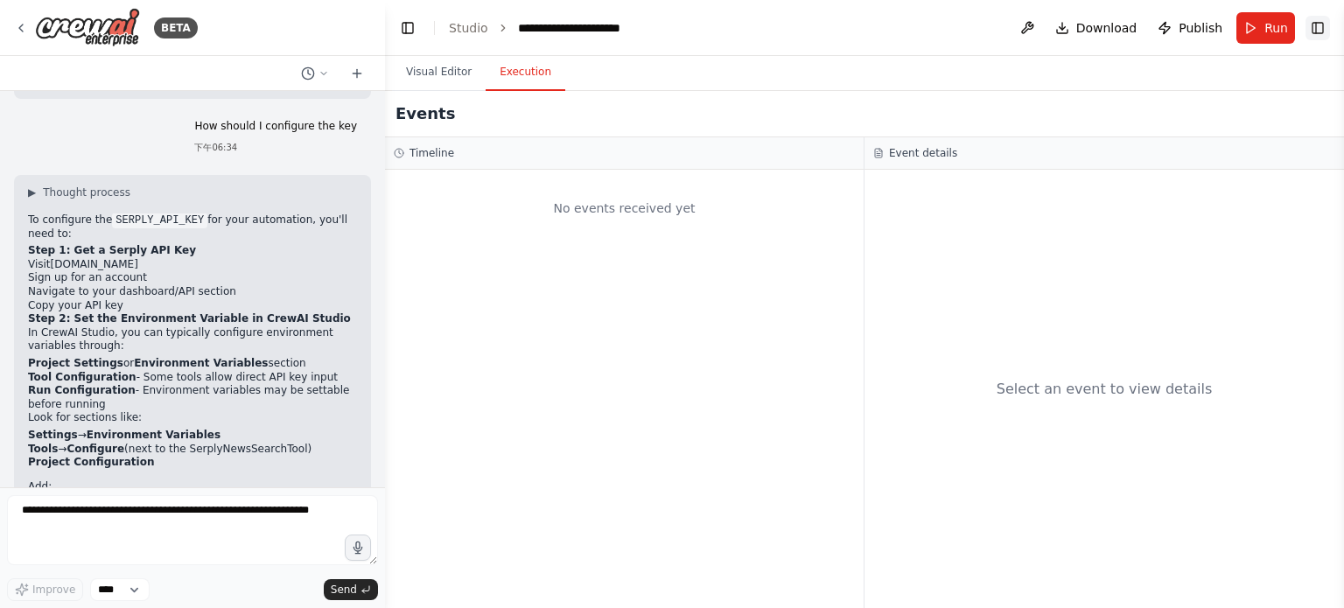
click at [1321, 30] on button "Toggle Right Sidebar" at bounding box center [1318, 28] width 25 height 25
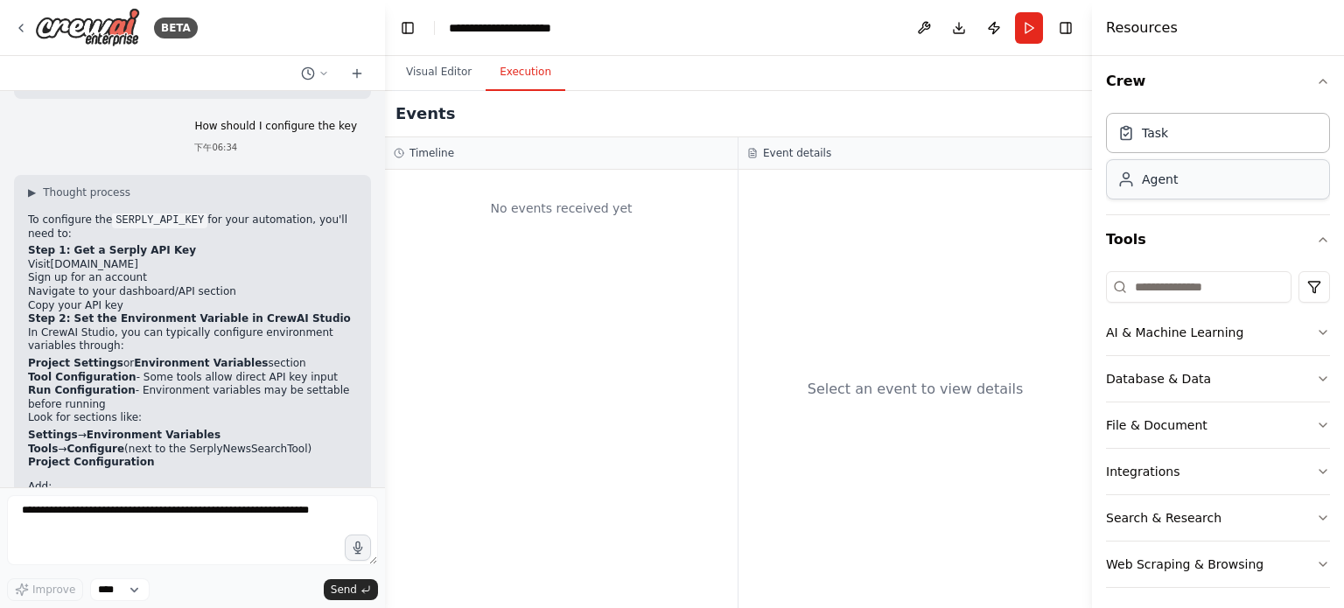
scroll to position [11, 0]
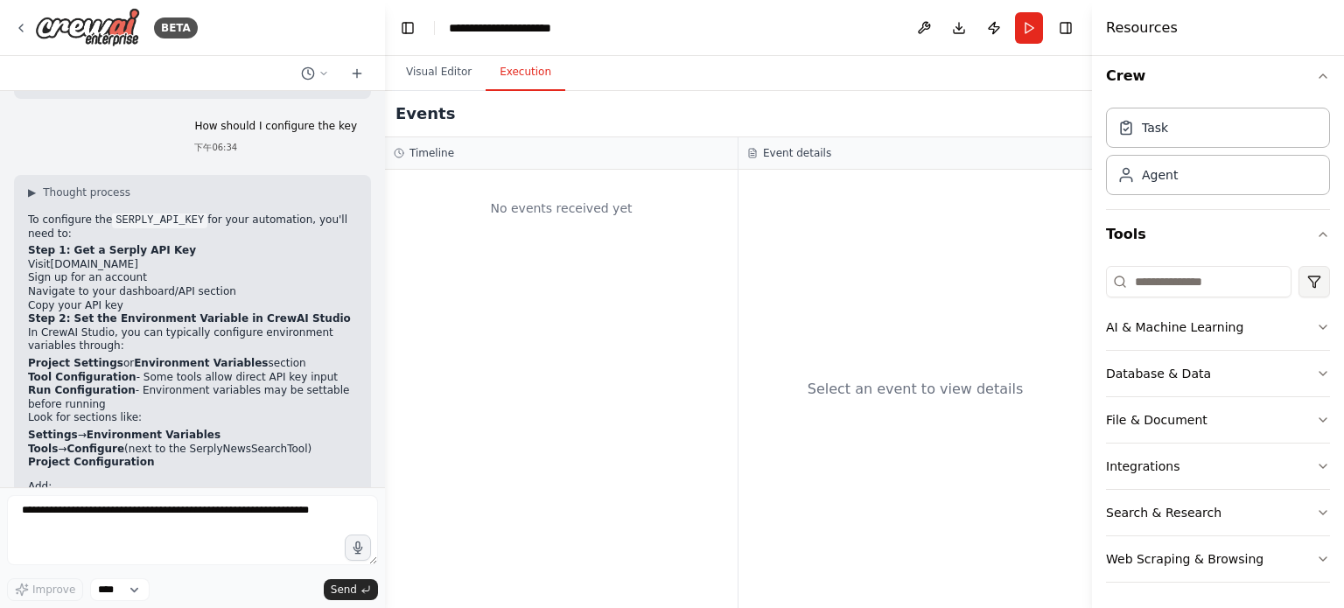
click at [1292, 285] on html "BETA Weather Agent – gather the daily weather conditions News Agent – gather a …" at bounding box center [672, 304] width 1344 height 608
click at [1291, 279] on html "BETA Weather Agent – gather the daily weather conditions News Agent – gather a …" at bounding box center [672, 304] width 1344 height 608
click at [1290, 478] on button "Integrations" at bounding box center [1218, 467] width 224 height 46
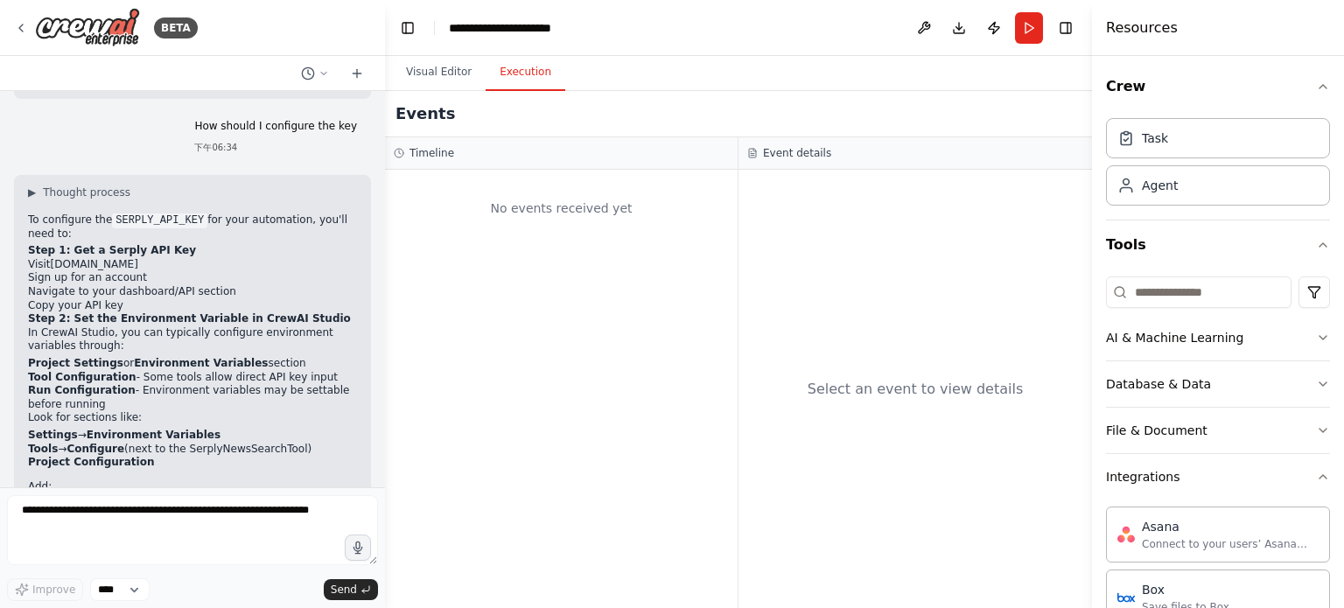
scroll to position [0, 0]
click at [1147, 24] on h4 "Resources" at bounding box center [1142, 28] width 72 height 21
click at [1316, 83] on icon "button" at bounding box center [1323, 88] width 14 height 14
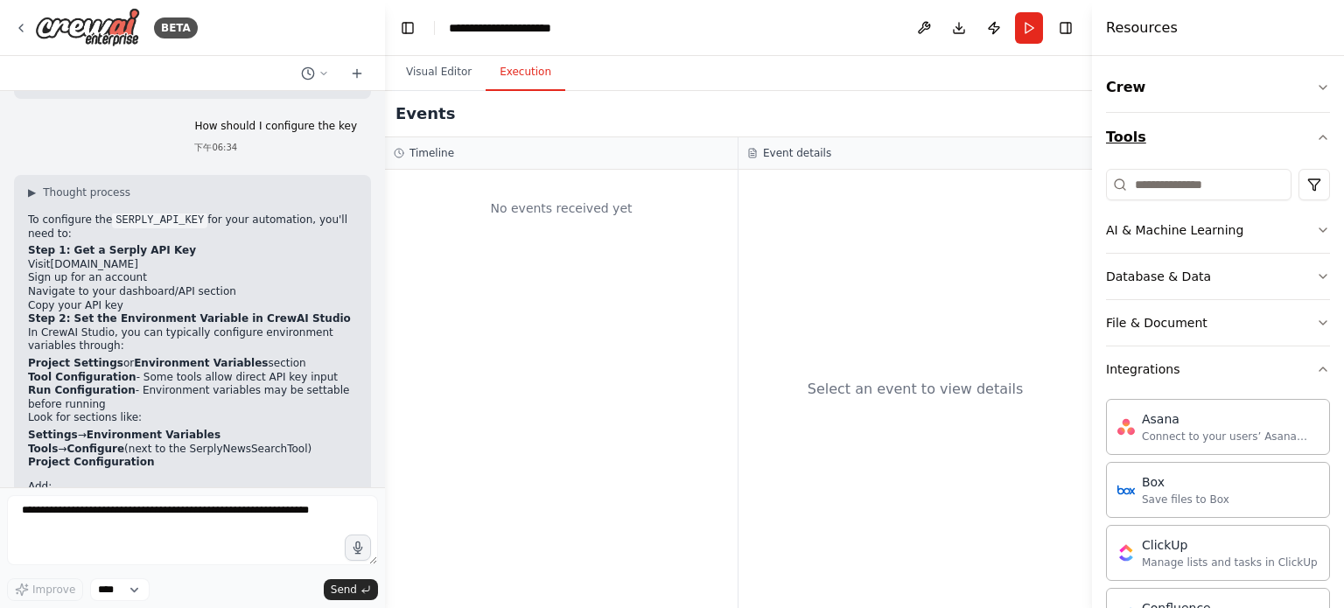
click at [1291, 122] on button "Tools" at bounding box center [1218, 137] width 224 height 49
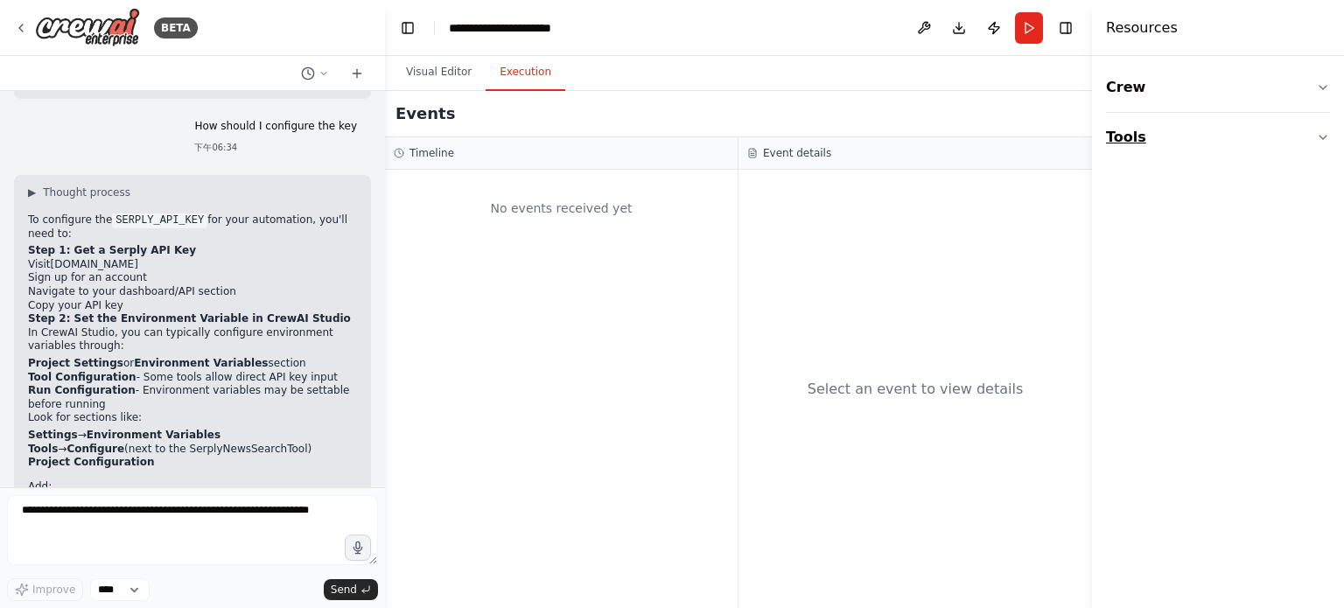
click at [1320, 135] on icon "button" at bounding box center [1323, 137] width 14 height 14
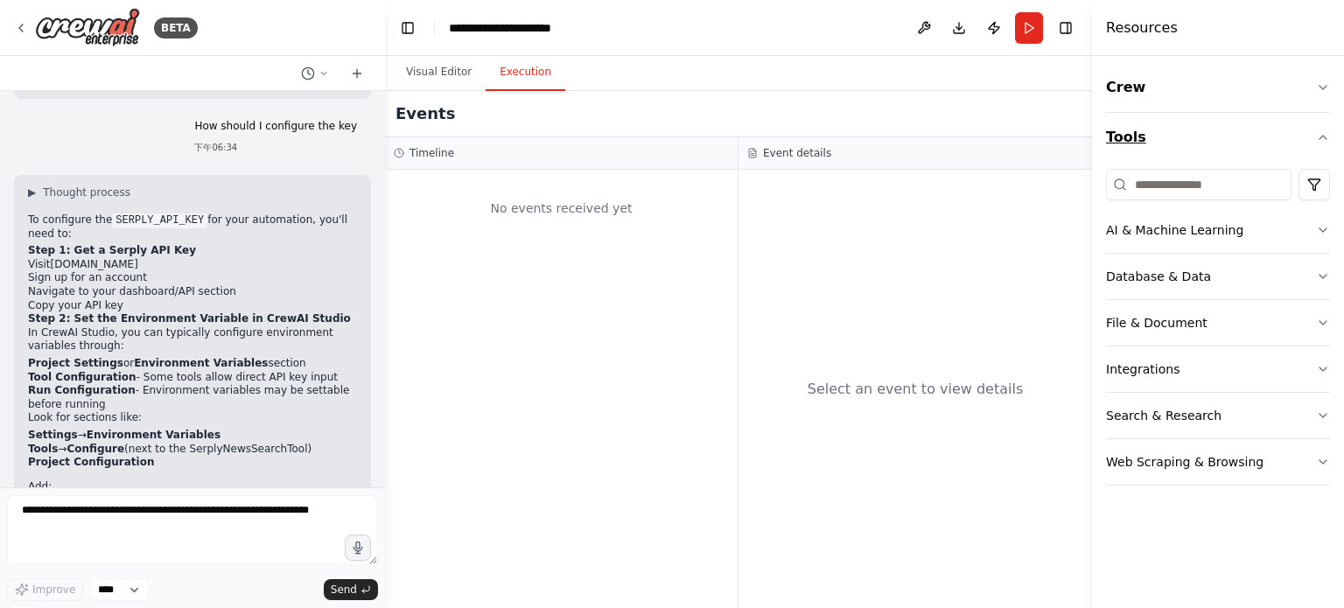
click at [1322, 142] on icon "button" at bounding box center [1323, 137] width 14 height 14
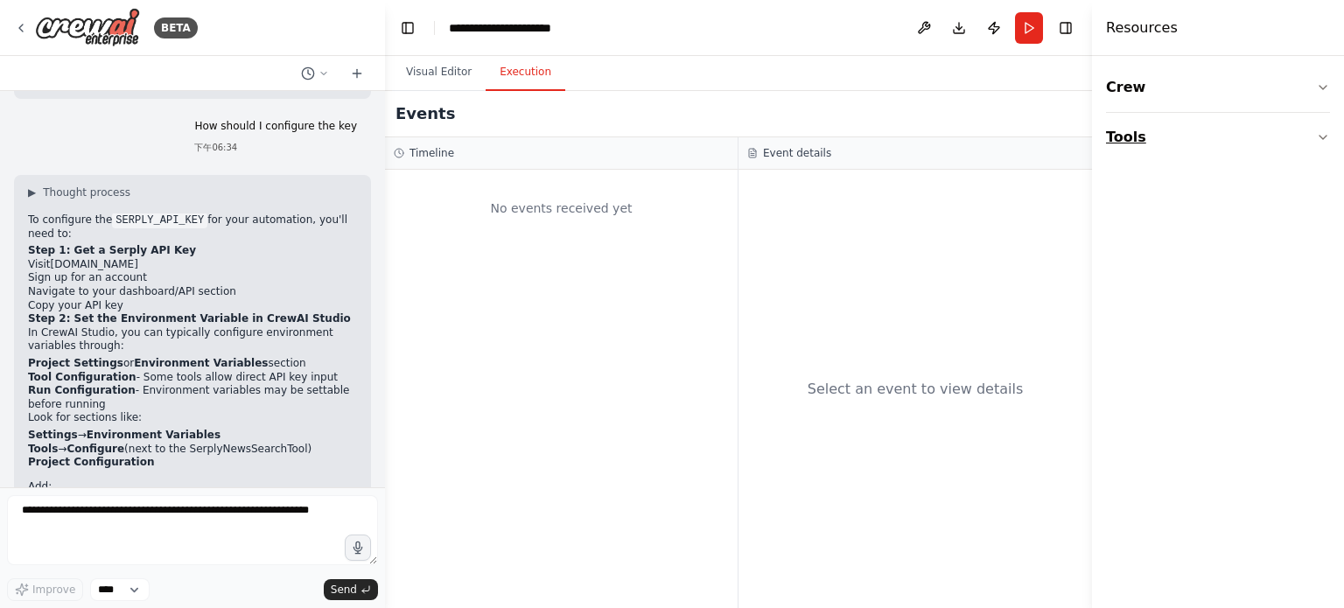
click at [1322, 142] on icon "button" at bounding box center [1323, 137] width 14 height 14
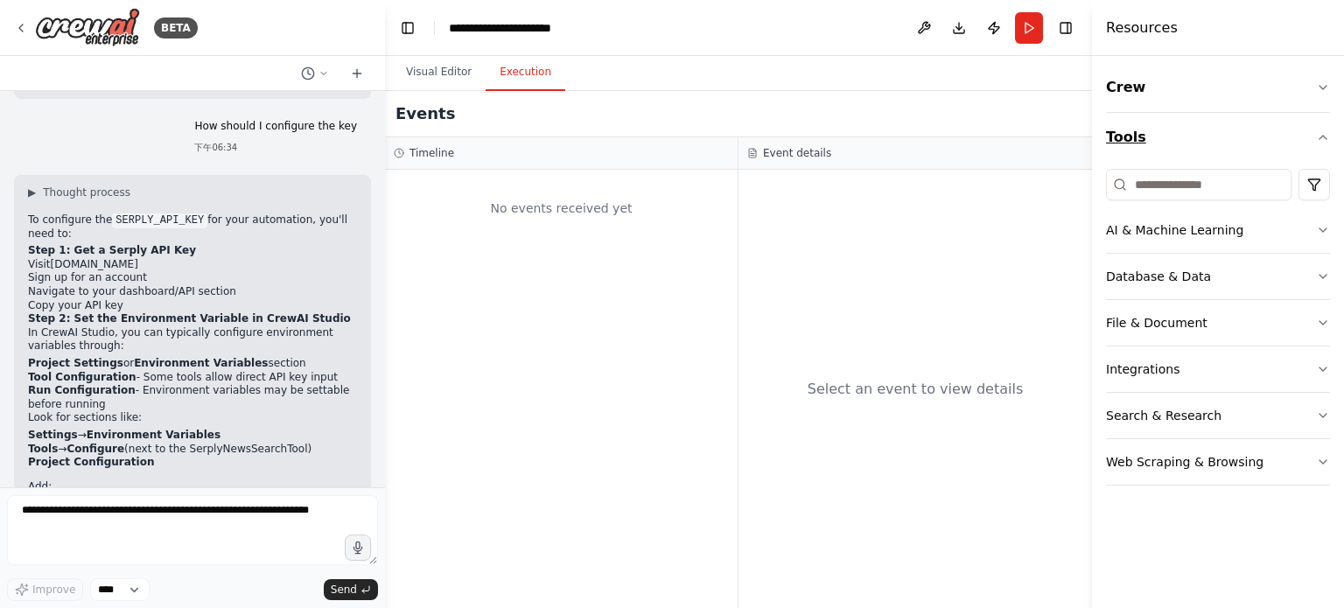
click at [1322, 142] on icon "button" at bounding box center [1323, 137] width 14 height 14
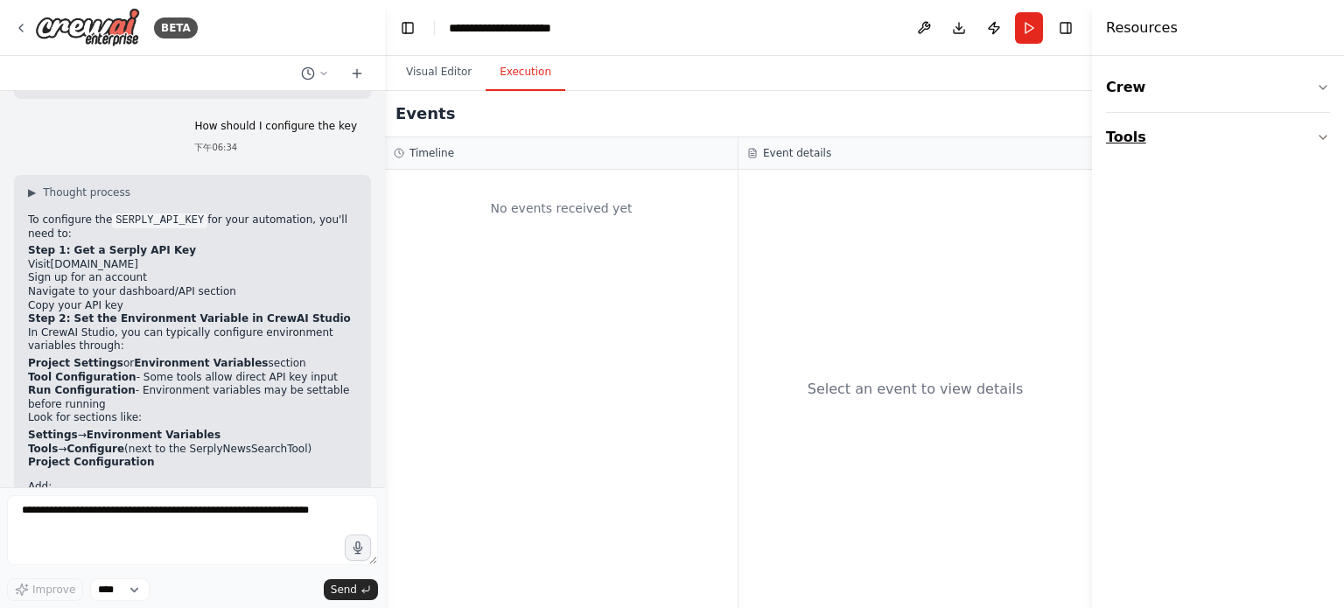
click at [1322, 142] on icon "button" at bounding box center [1323, 137] width 14 height 14
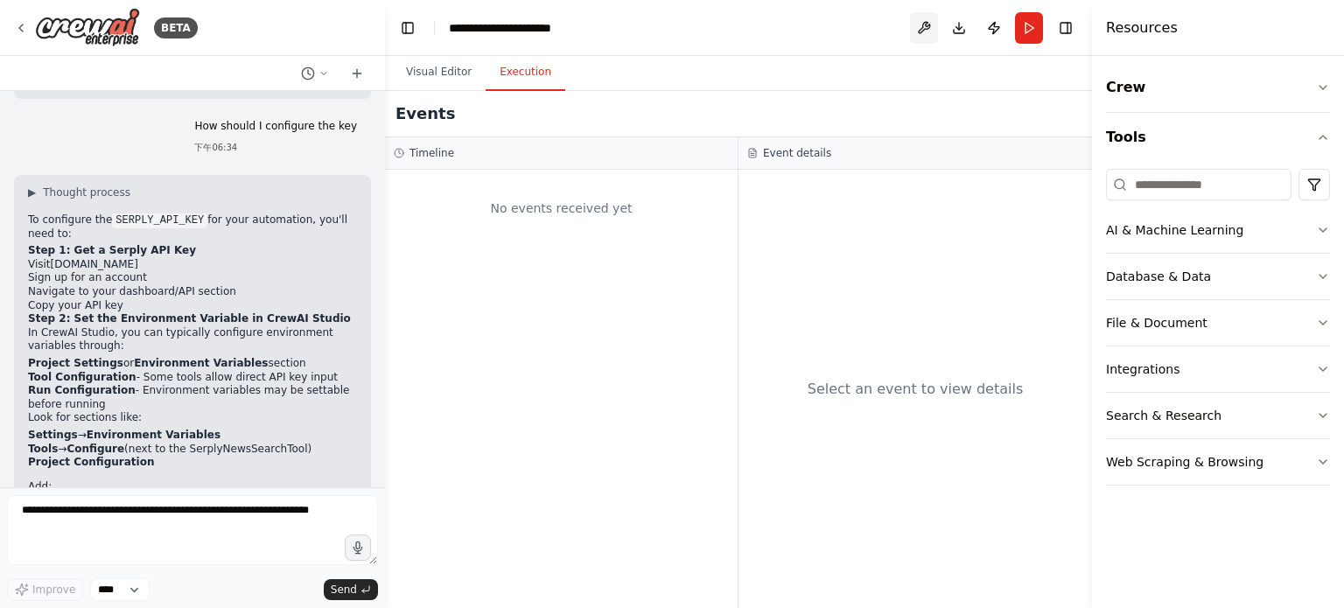
click at [926, 30] on button at bounding box center [924, 28] width 28 height 32
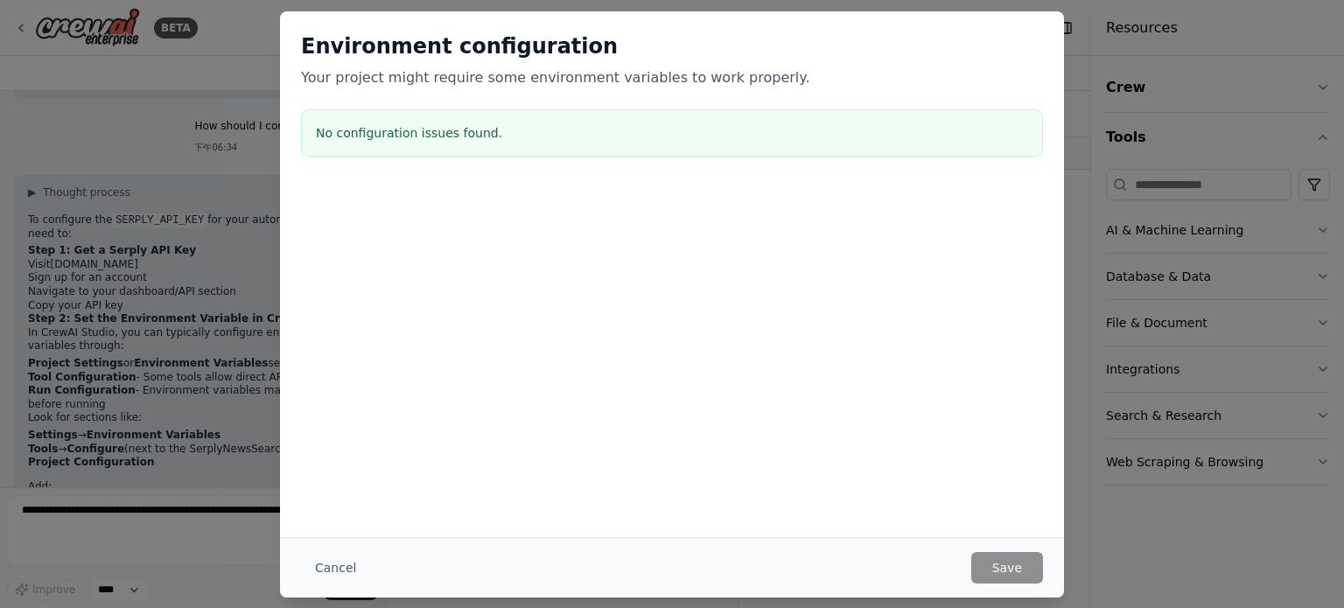
click at [434, 140] on h3 "No configuration issues found." at bounding box center [672, 133] width 713 height 18
click at [457, 131] on h3 "No configuration issues found." at bounding box center [672, 133] width 713 height 18
click at [550, 144] on div "No configuration issues found." at bounding box center [672, 132] width 742 height 47
drag, startPoint x: 333, startPoint y: 135, endPoint x: 542, endPoint y: 155, distance: 210.2
click at [540, 151] on div "No configuration issues found." at bounding box center [672, 132] width 742 height 47
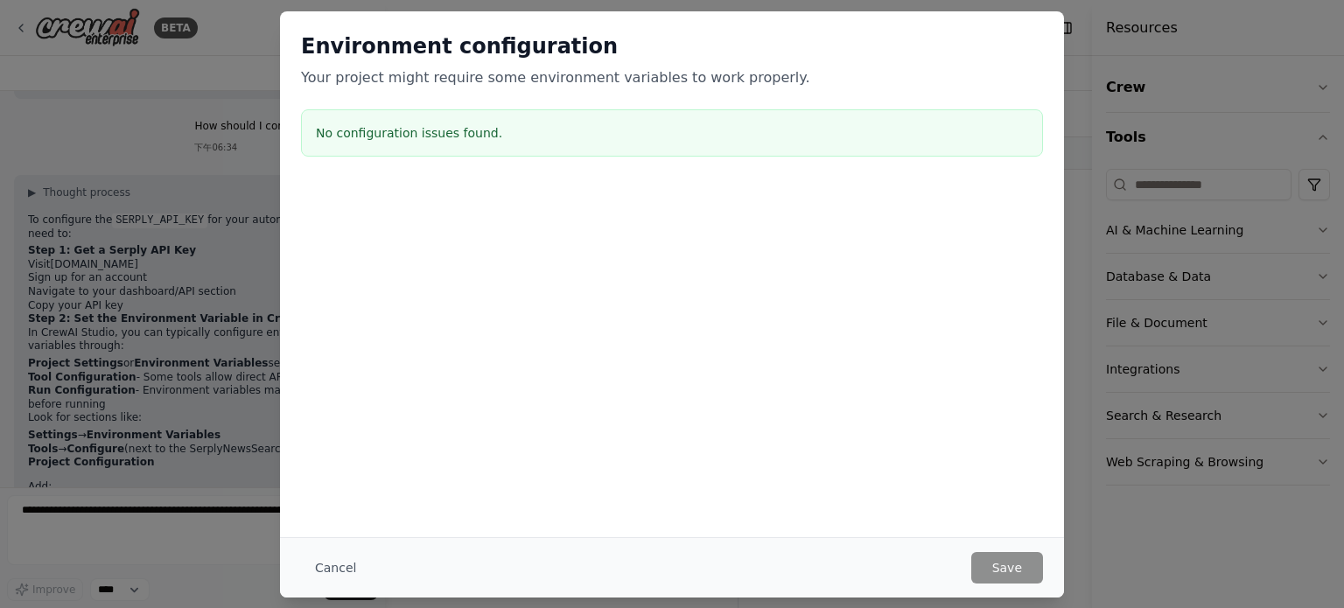
click at [559, 242] on div at bounding box center [672, 272] width 784 height 175
drag, startPoint x: 354, startPoint y: 570, endPoint x: 452, endPoint y: 437, distance: 165.3
click at [452, 437] on div "Environment configuration Your project might require some environment variables…" at bounding box center [672, 304] width 784 height 586
click at [318, 564] on button "Cancel" at bounding box center [335, 568] width 69 height 32
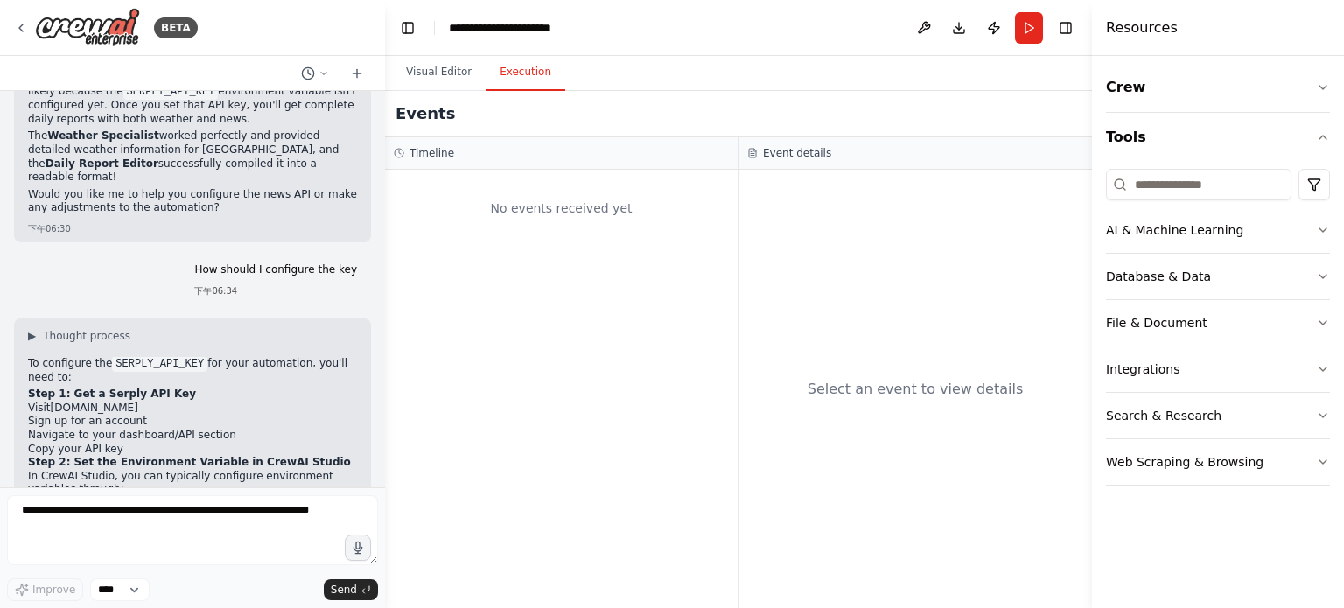
scroll to position [2388, 0]
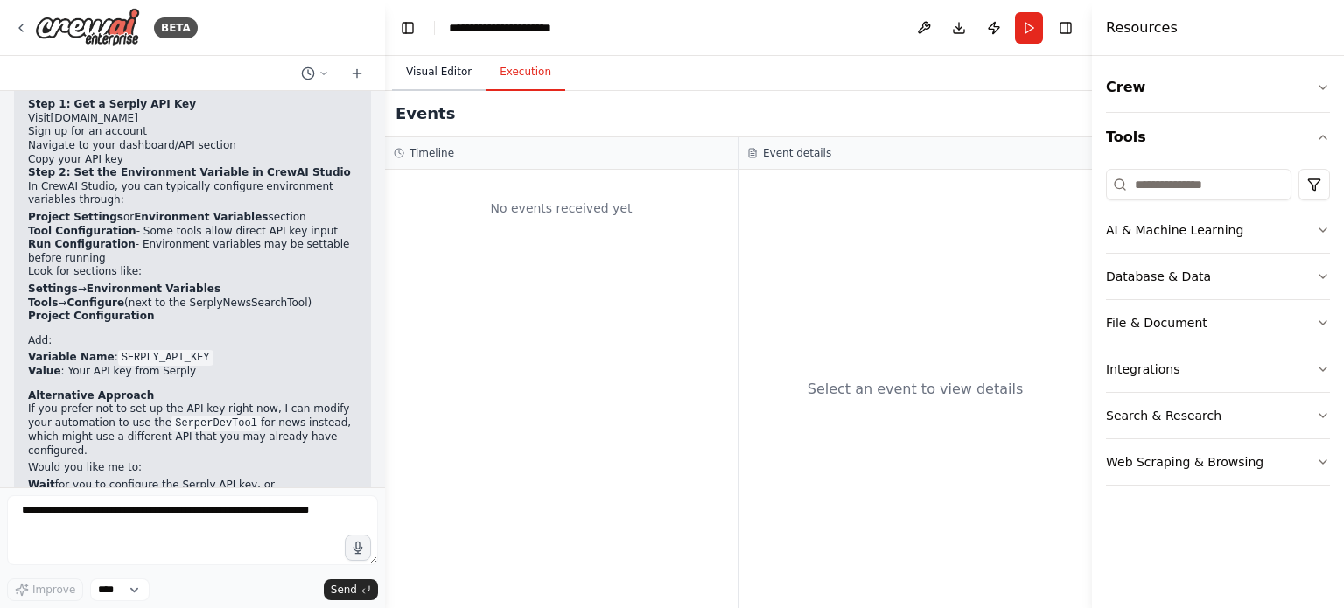
click at [437, 73] on button "Visual Editor" at bounding box center [439, 72] width 94 height 37
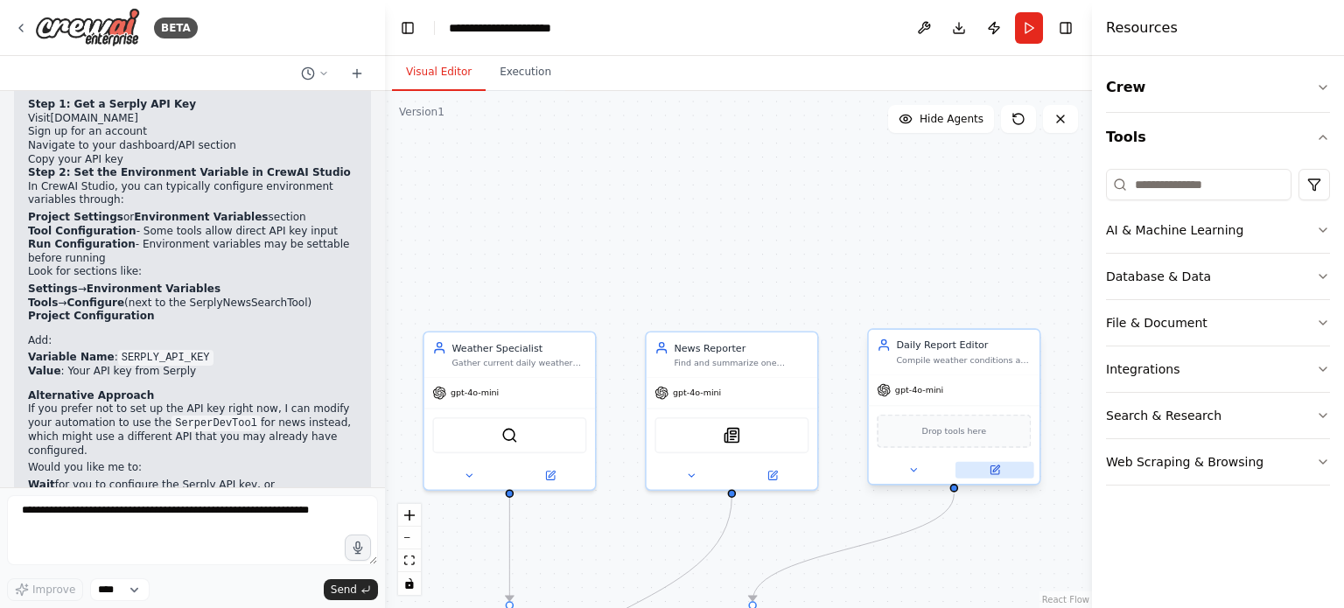
click at [989, 472] on icon at bounding box center [994, 470] width 11 height 11
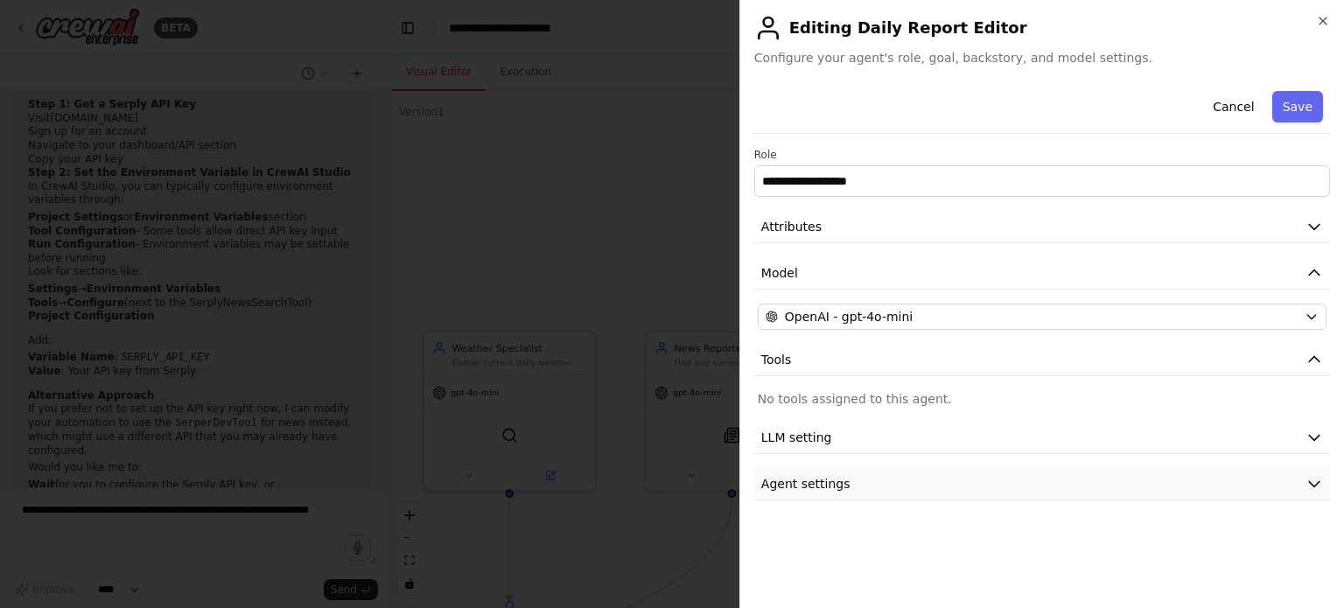
click at [1309, 479] on icon "button" at bounding box center [1315, 484] width 18 height 18
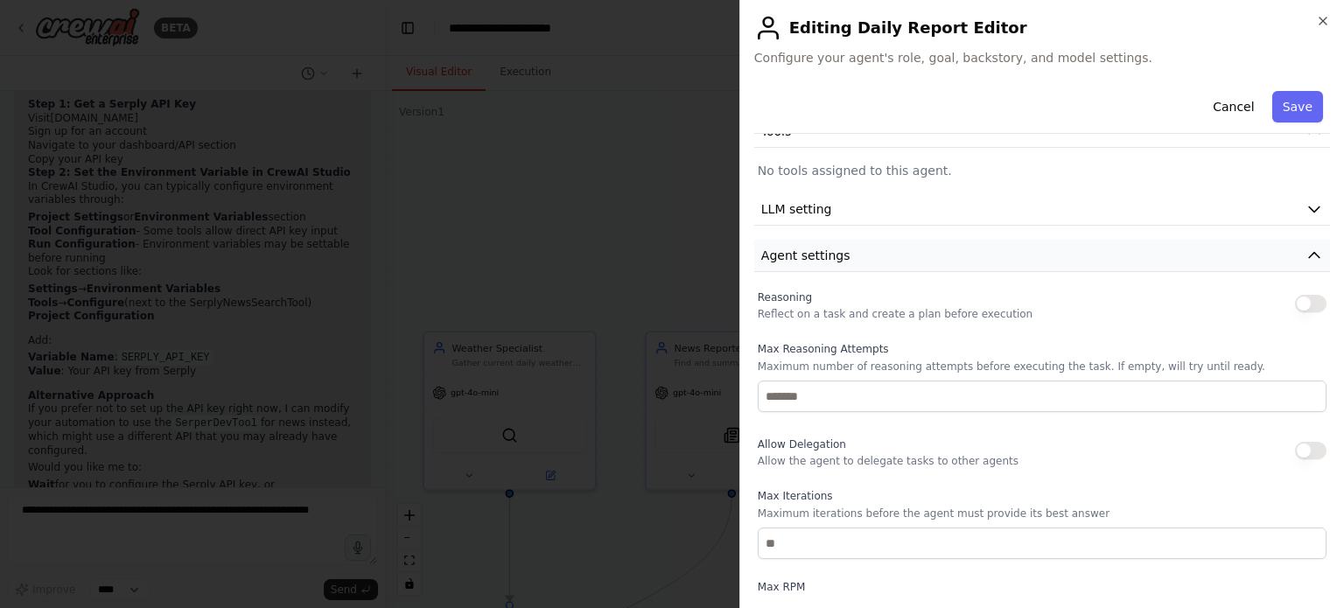
scroll to position [228, 0]
click at [1281, 263] on button "Agent settings" at bounding box center [1043, 257] width 576 height 32
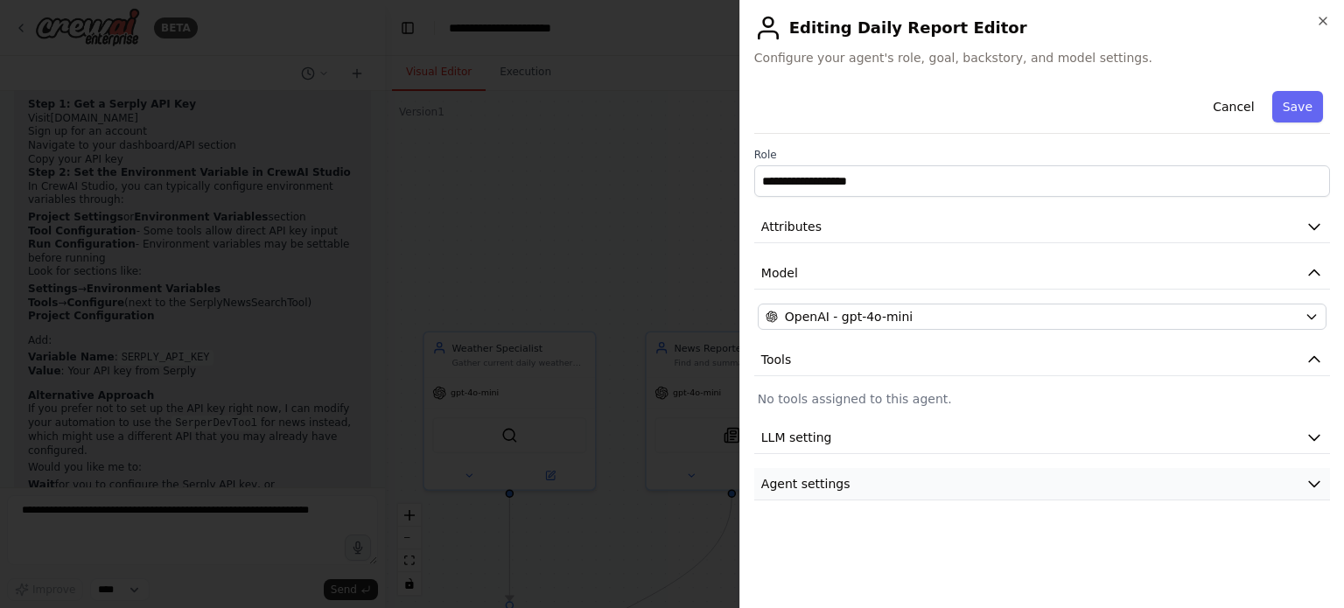
scroll to position [0, 0]
click at [1313, 442] on icon "button" at bounding box center [1315, 438] width 18 height 18
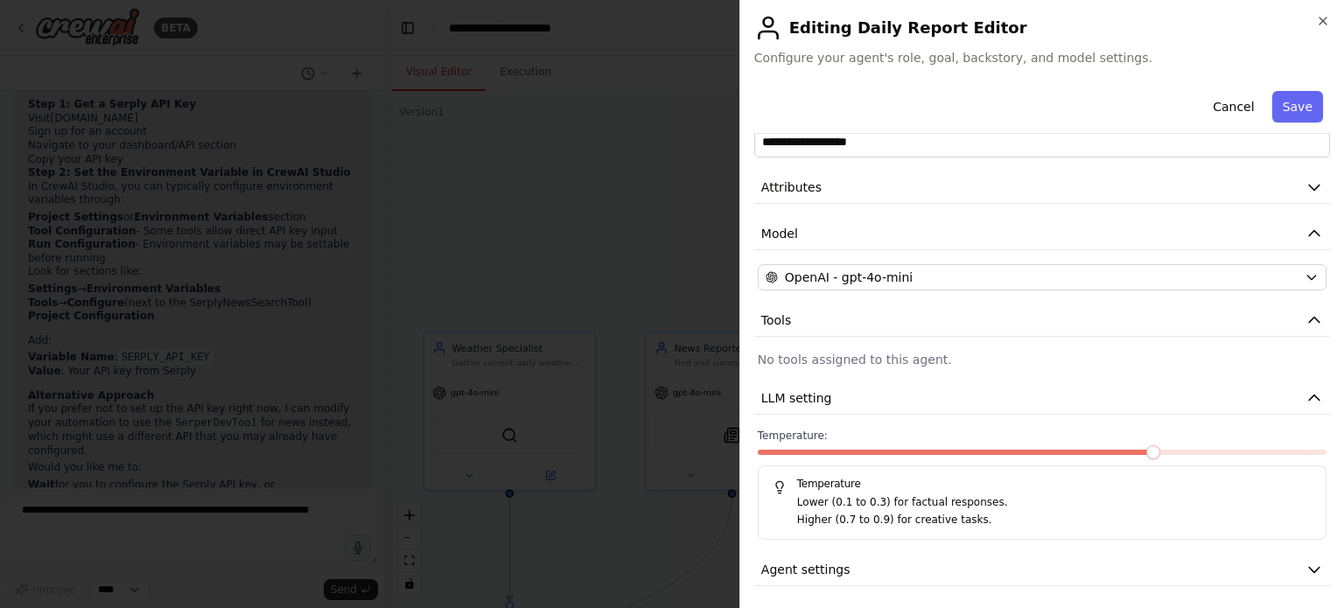
scroll to position [43, 0]
click at [1167, 388] on button "LLM setting" at bounding box center [1043, 395] width 576 height 32
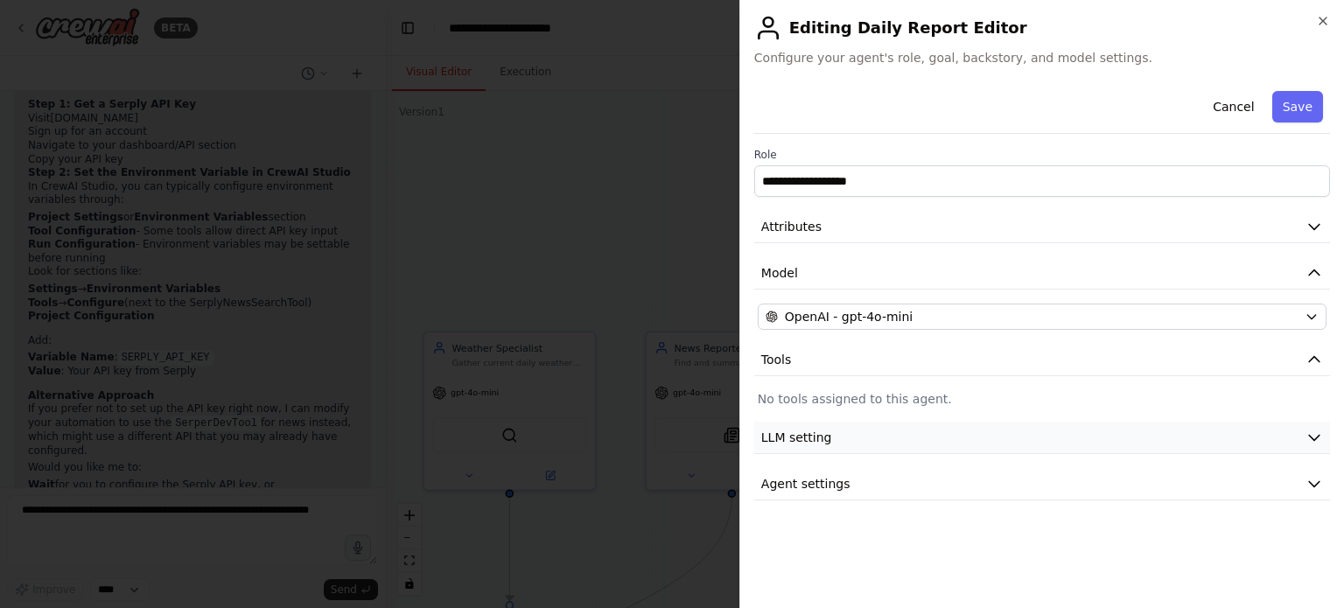
scroll to position [0, 0]
click at [1321, 24] on icon "button" at bounding box center [1323, 21] width 7 height 7
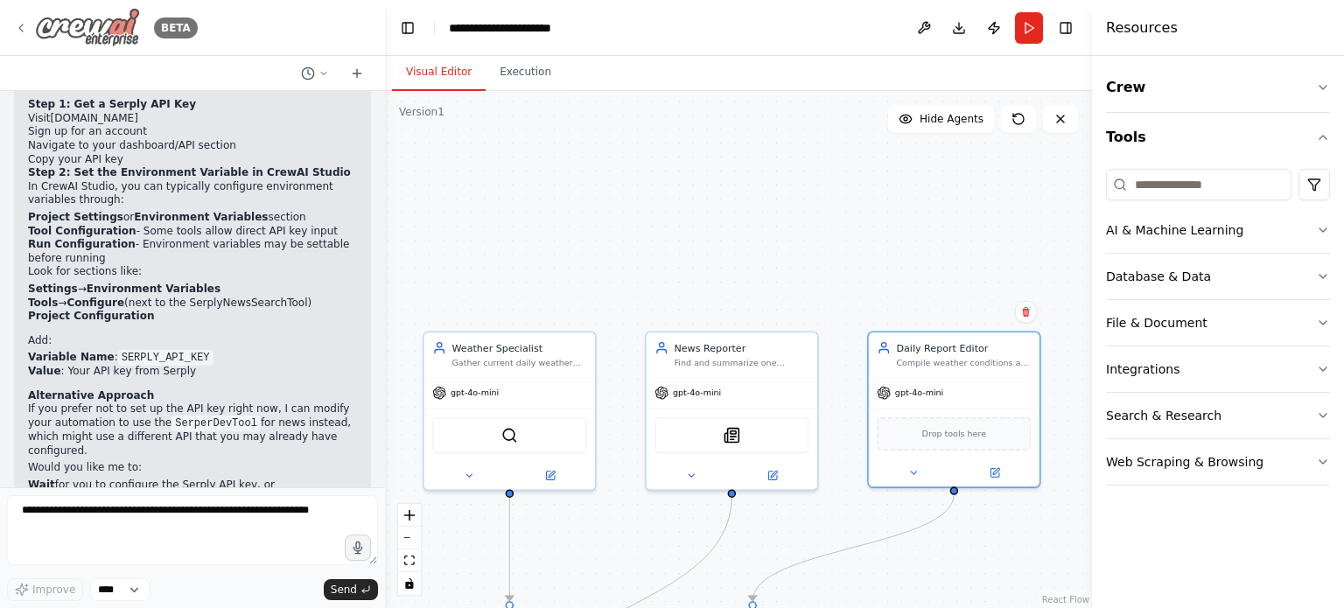
click at [109, 27] on img at bounding box center [87, 27] width 105 height 39
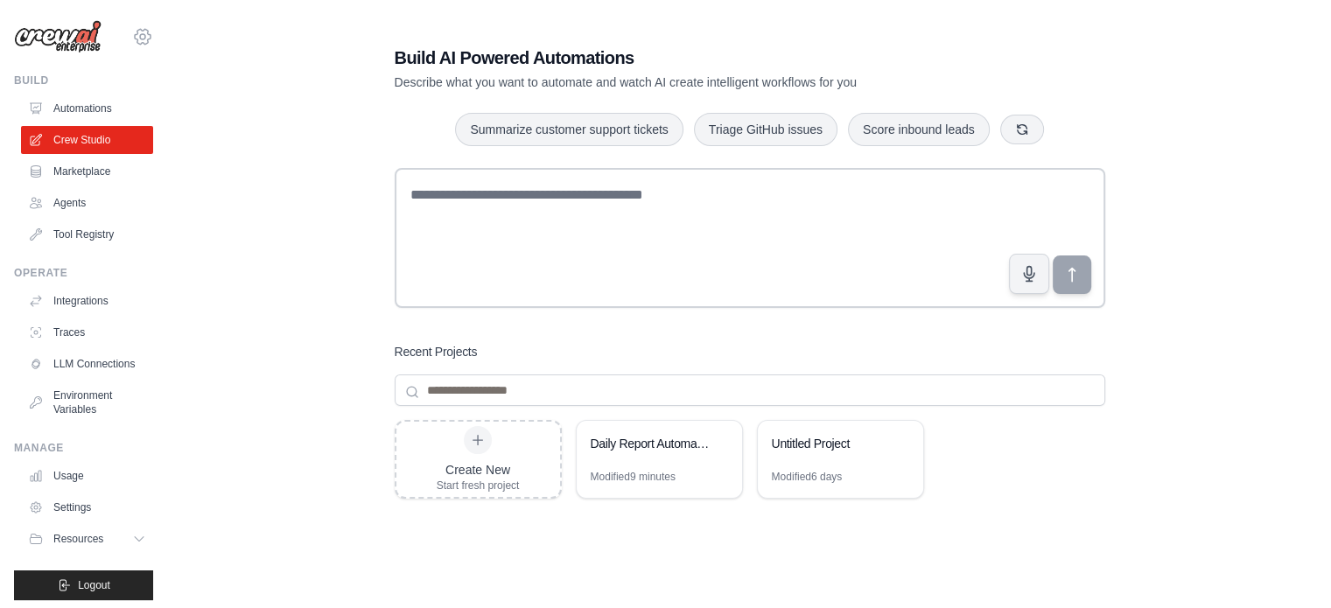
click at [132, 35] on icon at bounding box center [142, 36] width 21 height 21
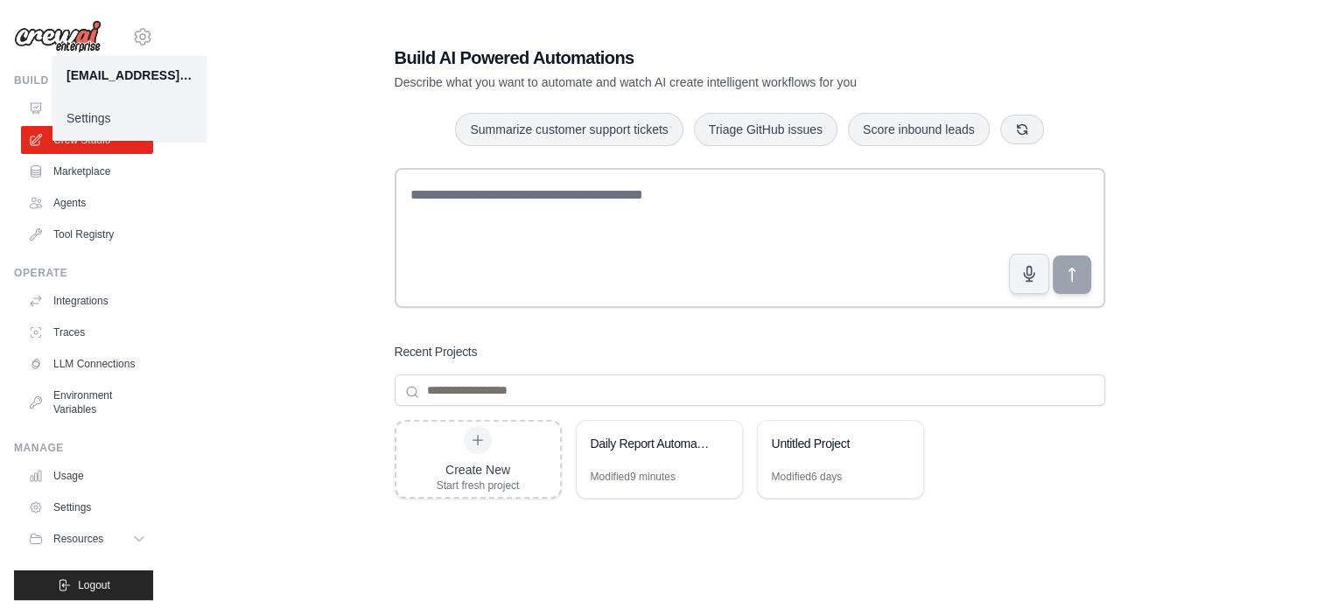
click at [123, 124] on link "Settings" at bounding box center [130, 118] width 154 height 32
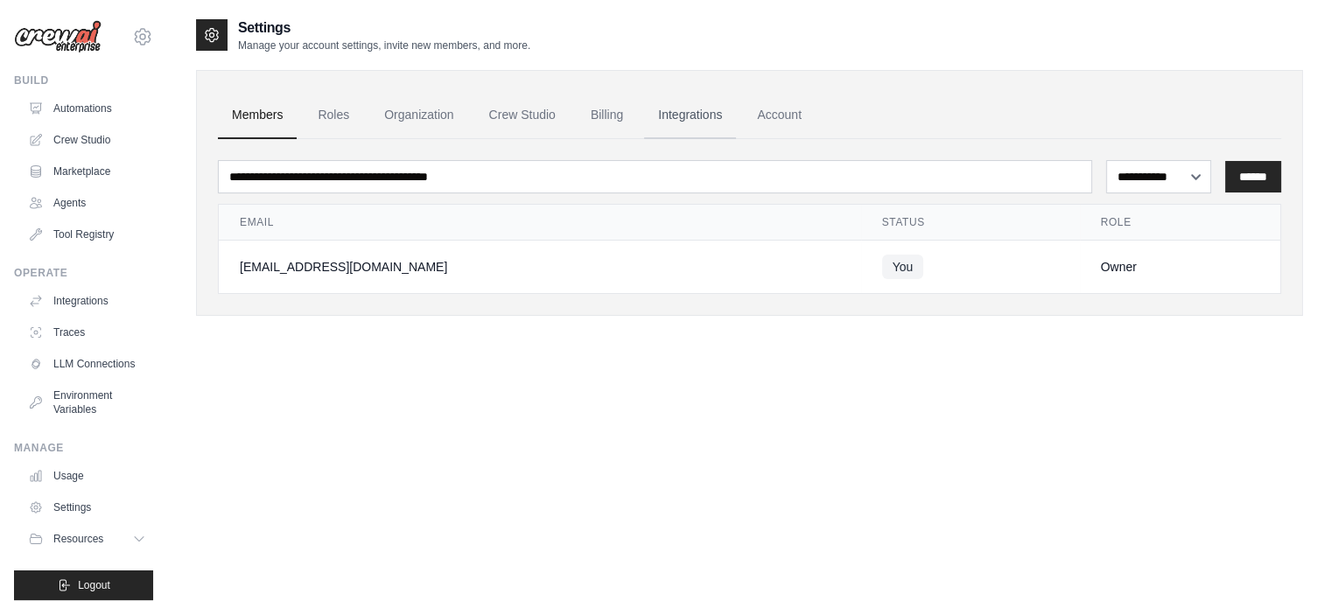
click at [665, 104] on link "Integrations" at bounding box center [690, 115] width 92 height 47
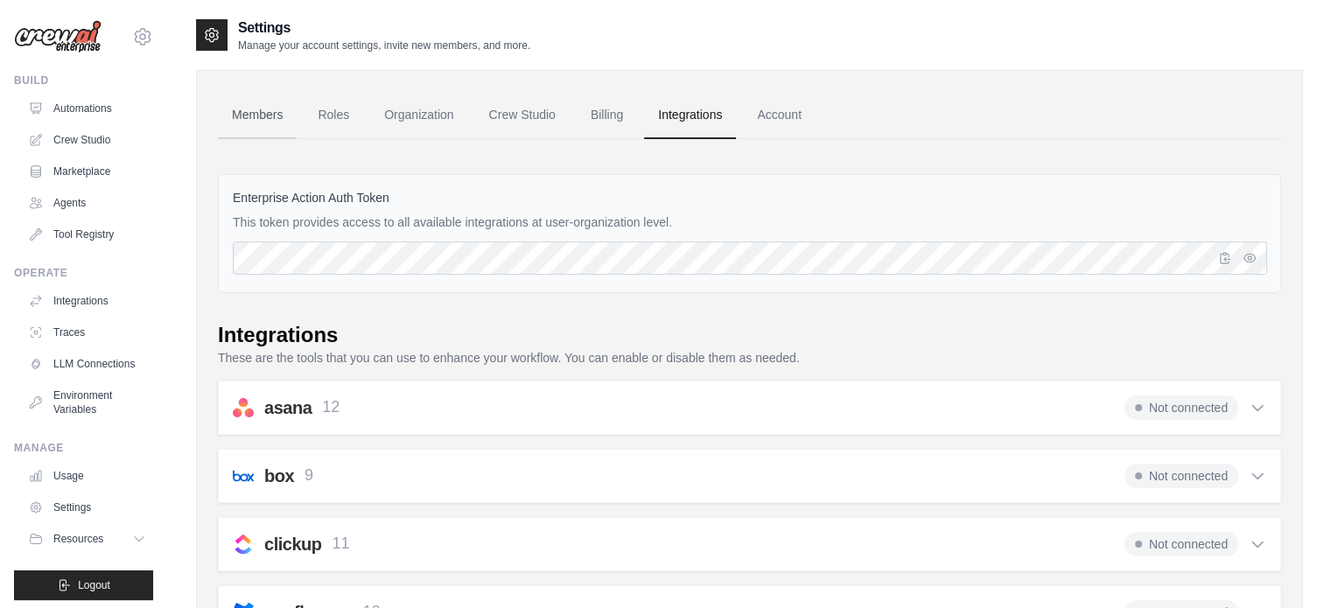
click at [260, 118] on link "Members" at bounding box center [257, 115] width 79 height 47
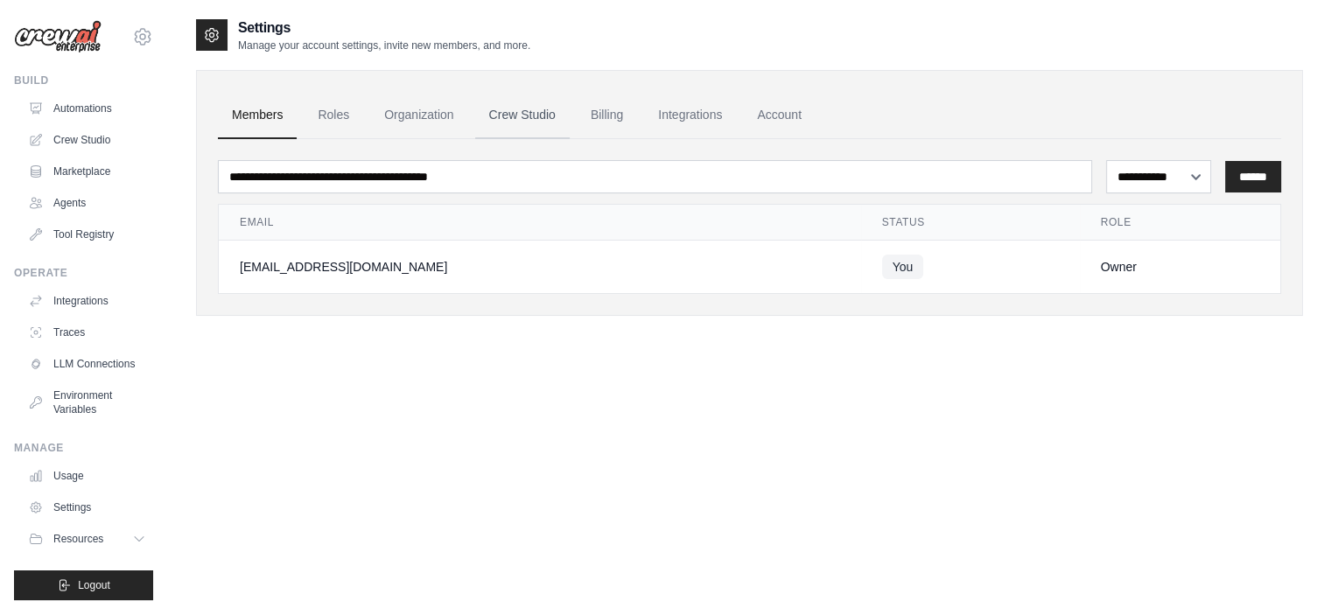
click at [488, 119] on link "Crew Studio" at bounding box center [522, 115] width 95 height 47
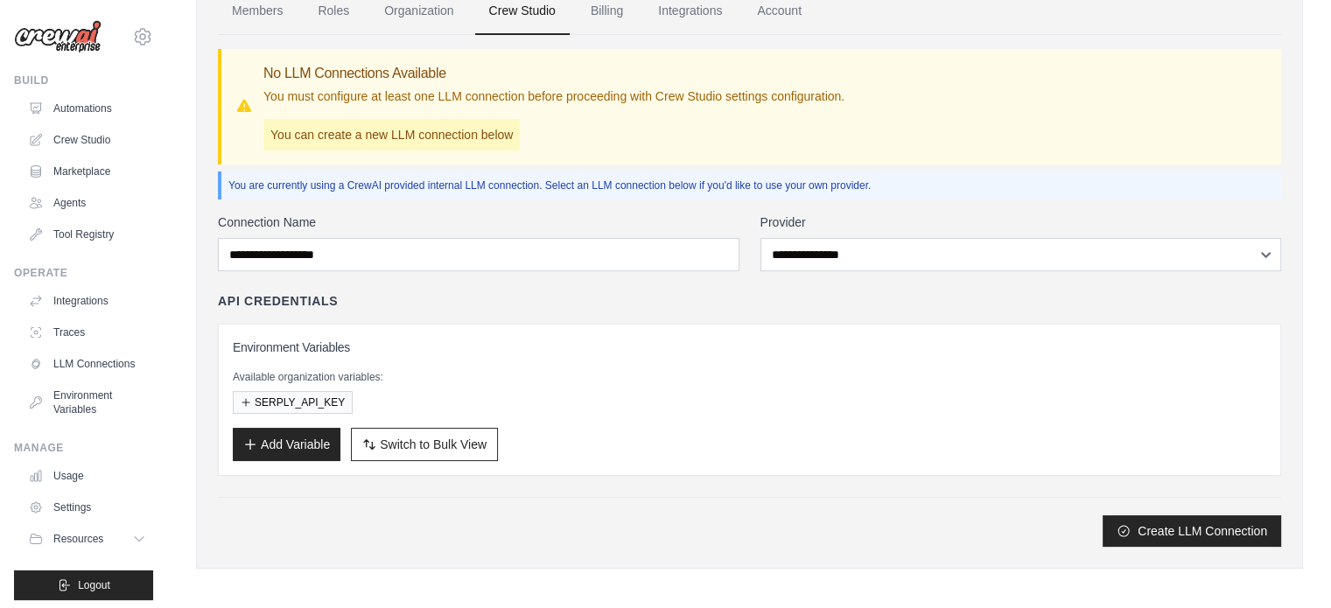
scroll to position [108, 0]
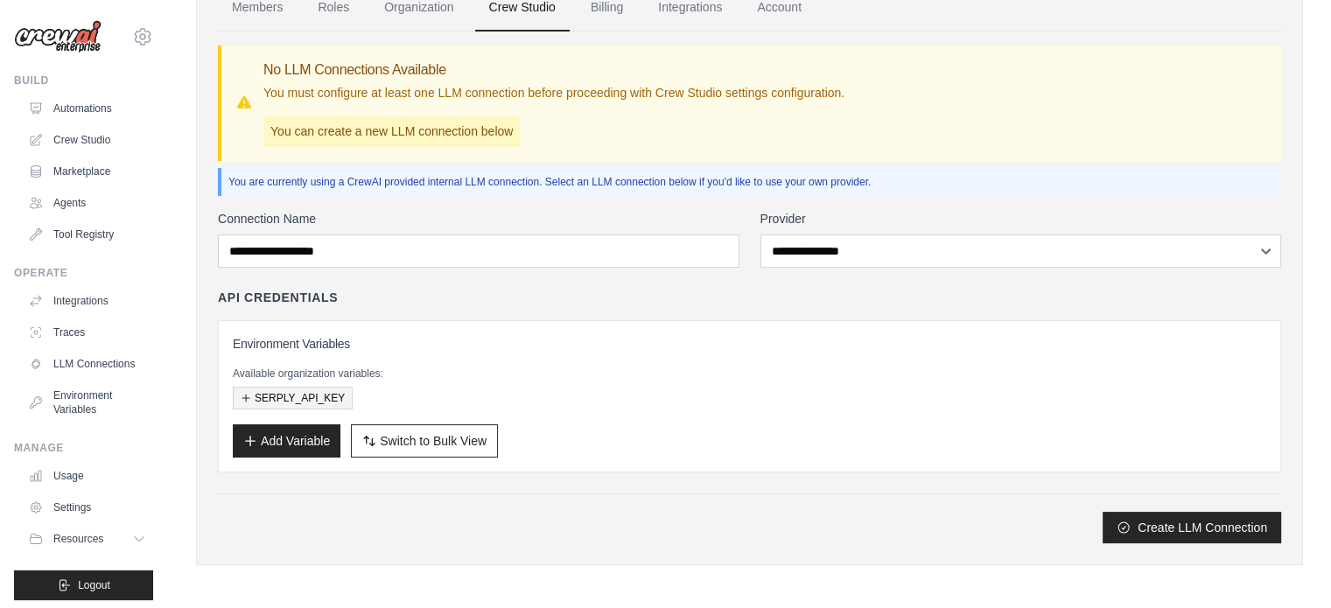
click at [331, 397] on button "SERPLY_API_KEY" at bounding box center [293, 398] width 120 height 23
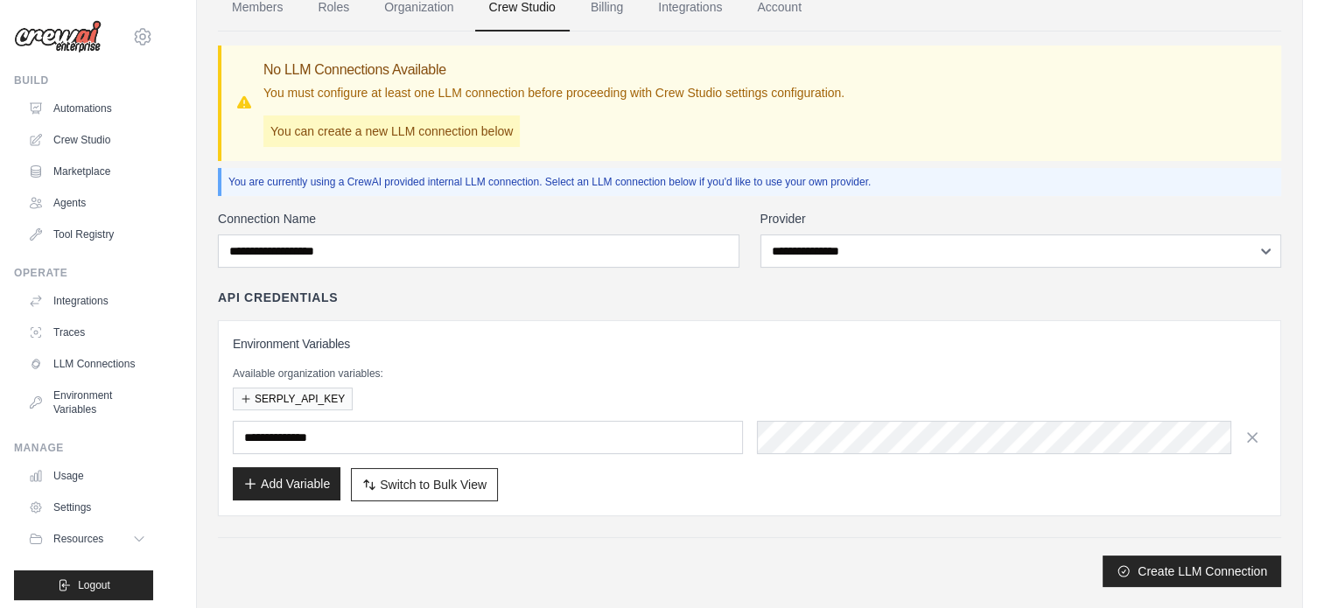
click at [289, 486] on button "Add Variable" at bounding box center [287, 483] width 108 height 33
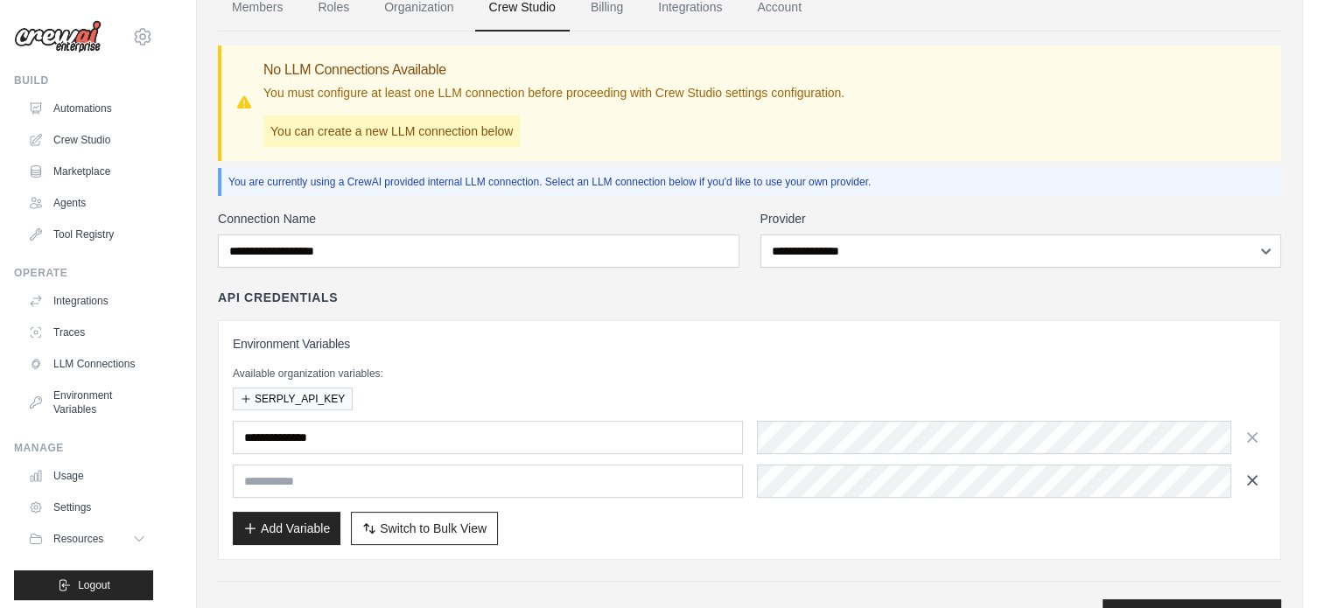
click at [1244, 475] on icon "button" at bounding box center [1253, 481] width 18 height 18
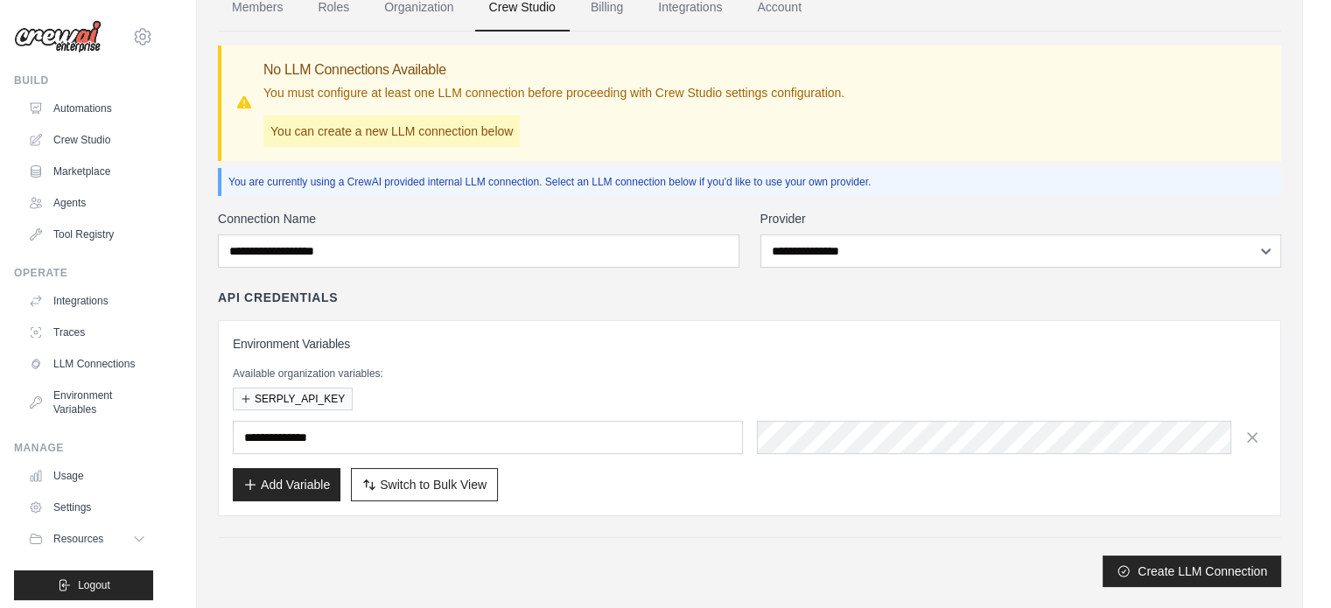
click at [275, 559] on div "Create LLM Connection" at bounding box center [750, 572] width 1064 height 32
drag, startPoint x: 74, startPoint y: 29, endPoint x: 81, endPoint y: 9, distance: 21.6
click at [74, 29] on img at bounding box center [58, 36] width 88 height 33
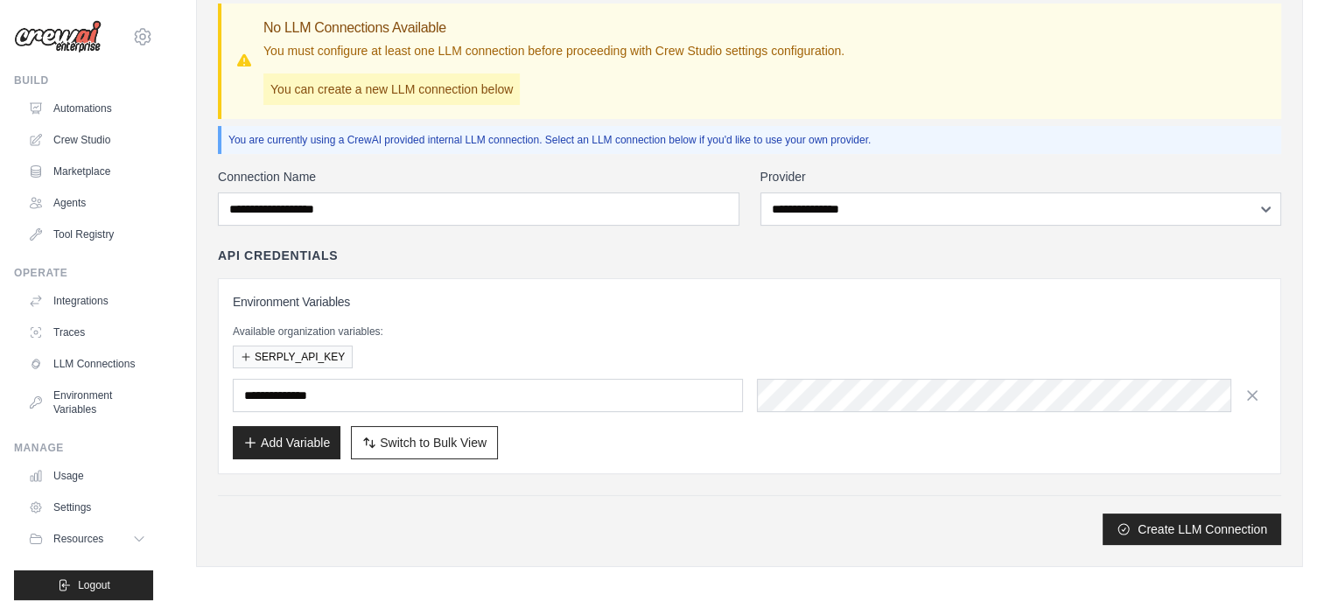
scroll to position [151, 0]
click at [1140, 514] on button "Create LLM Connection" at bounding box center [1192, 528] width 179 height 32
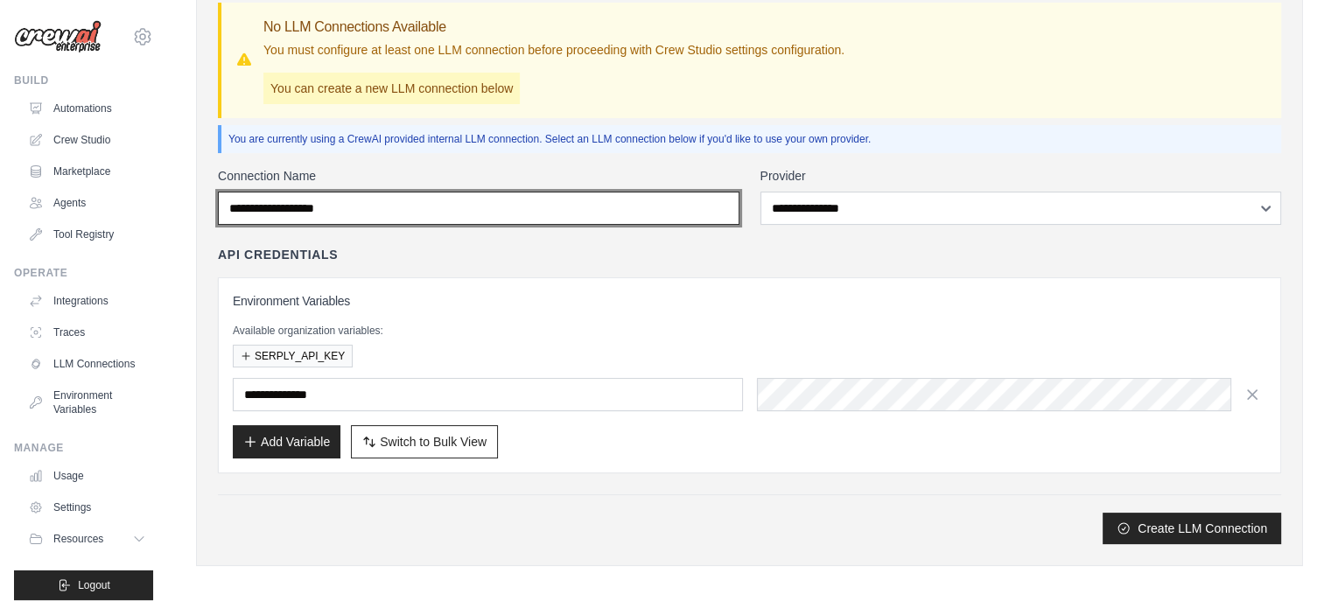
click at [510, 200] on input "Connection Name" at bounding box center [479, 208] width 522 height 33
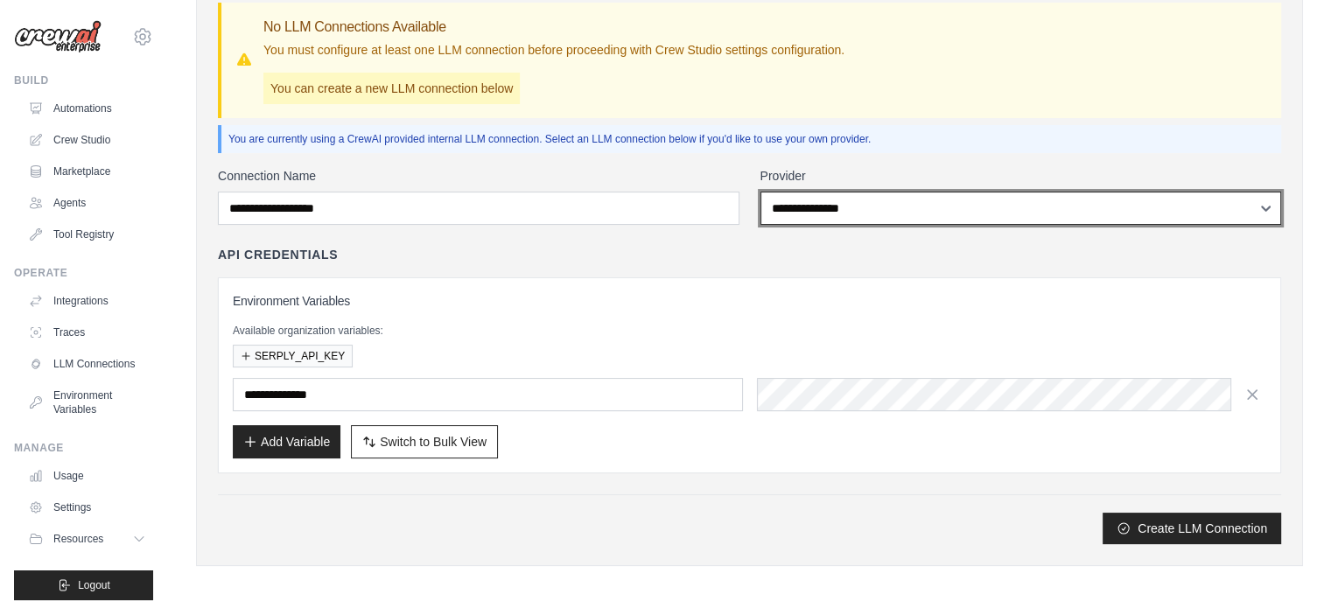
click at [788, 209] on select "**********" at bounding box center [1022, 208] width 522 height 33
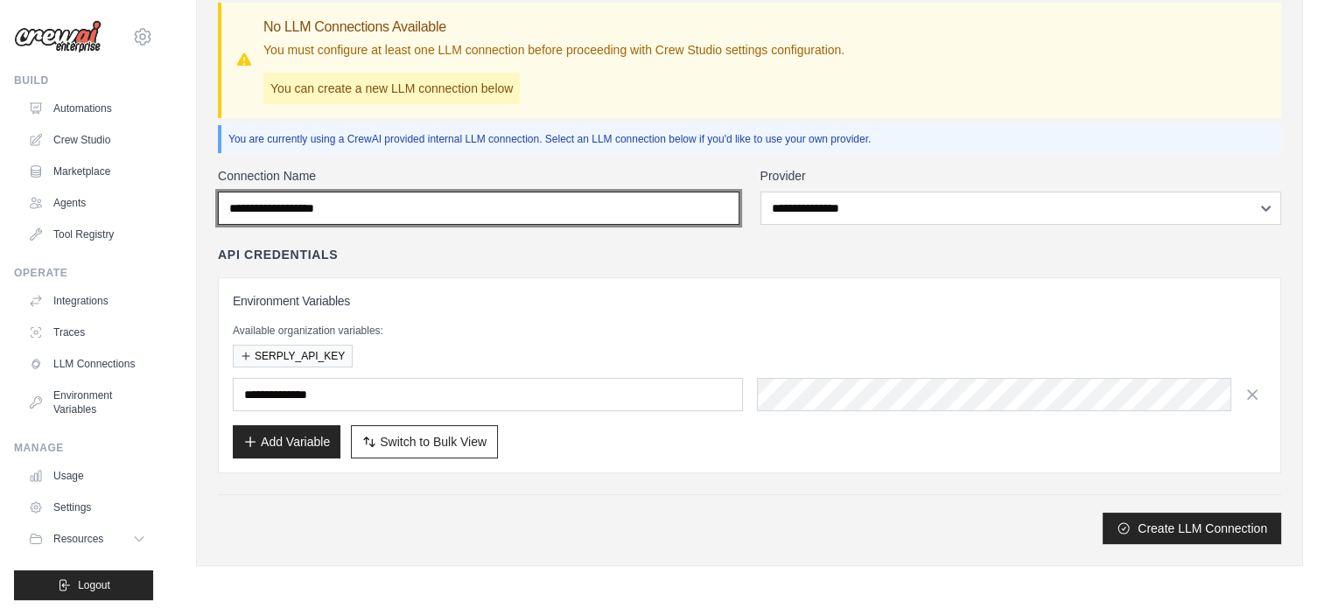
click at [696, 213] on input "Connection Name" at bounding box center [479, 208] width 522 height 33
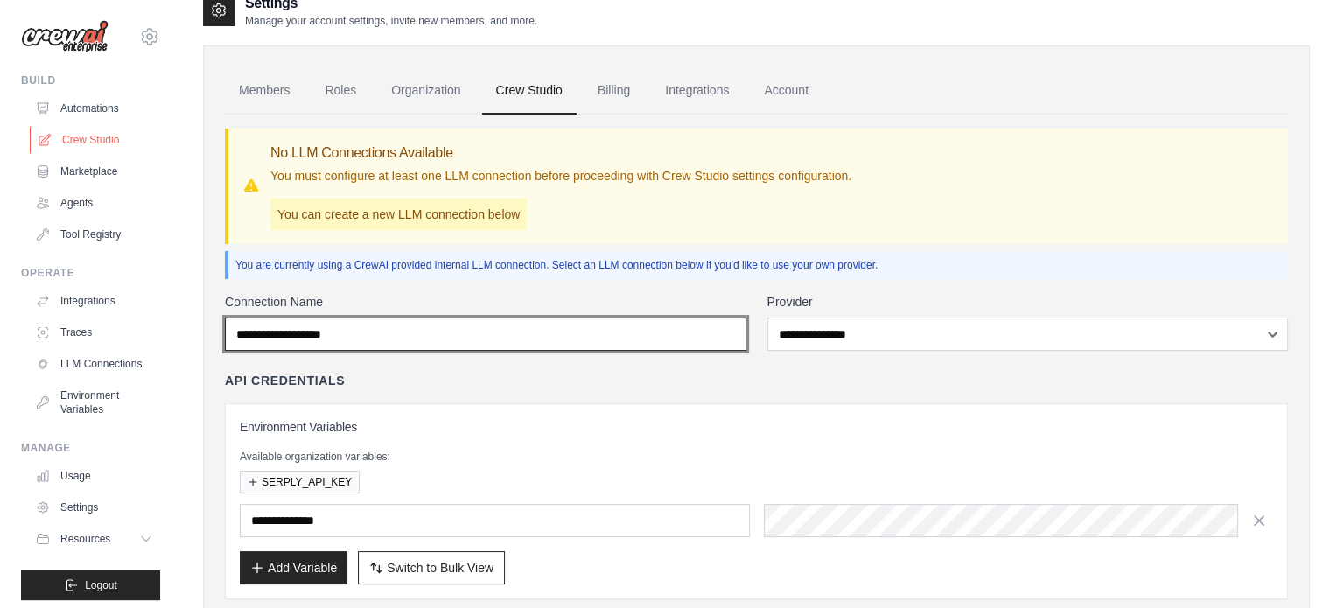
scroll to position [0, 0]
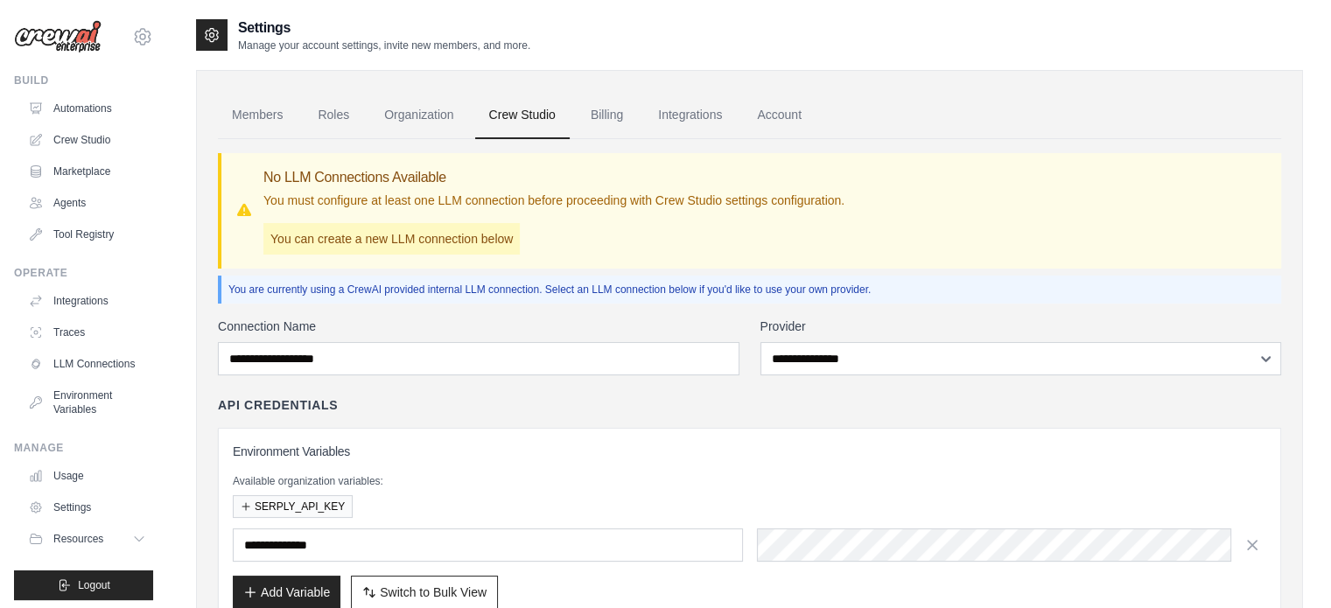
click at [63, 29] on img at bounding box center [58, 36] width 88 height 33
click at [81, 115] on link "Automations" at bounding box center [89, 109] width 132 height 28
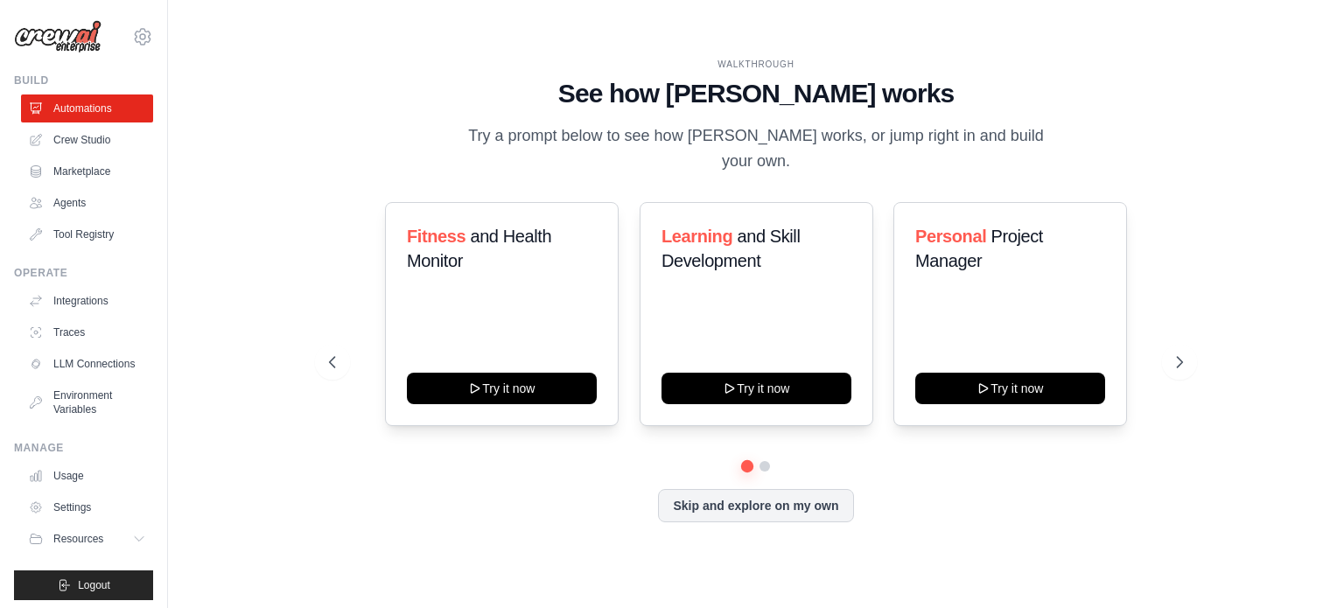
click at [54, 39] on img at bounding box center [58, 36] width 88 height 33
click at [71, 34] on img at bounding box center [58, 36] width 88 height 33
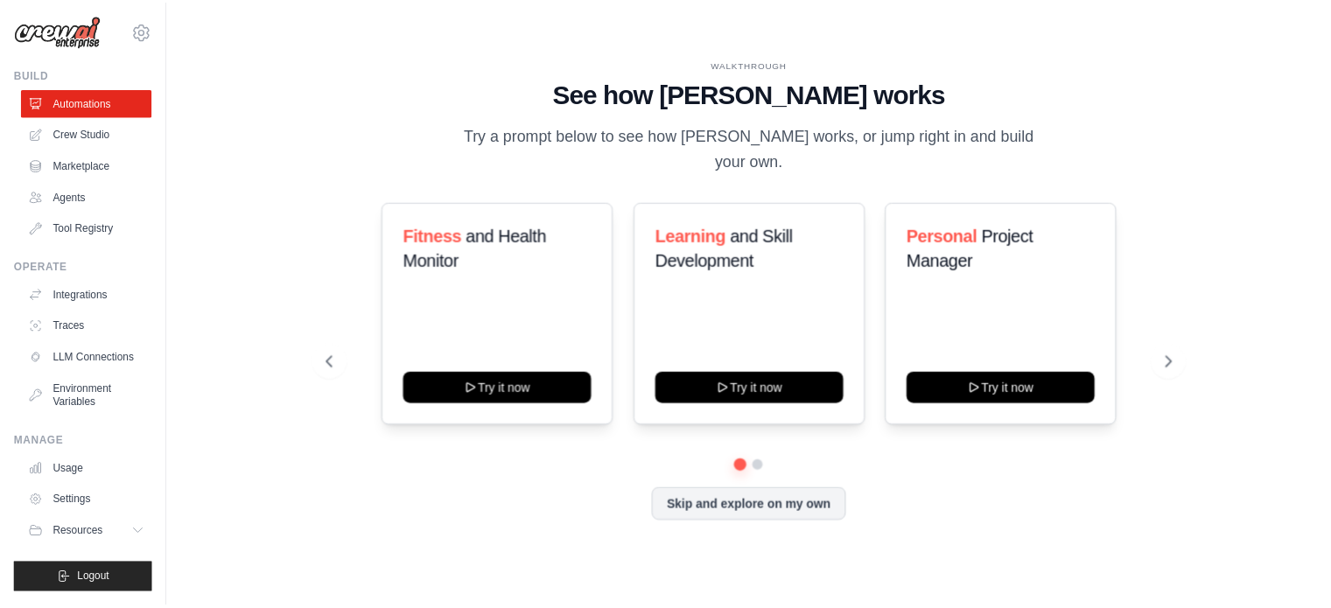
scroll to position [19, 0]
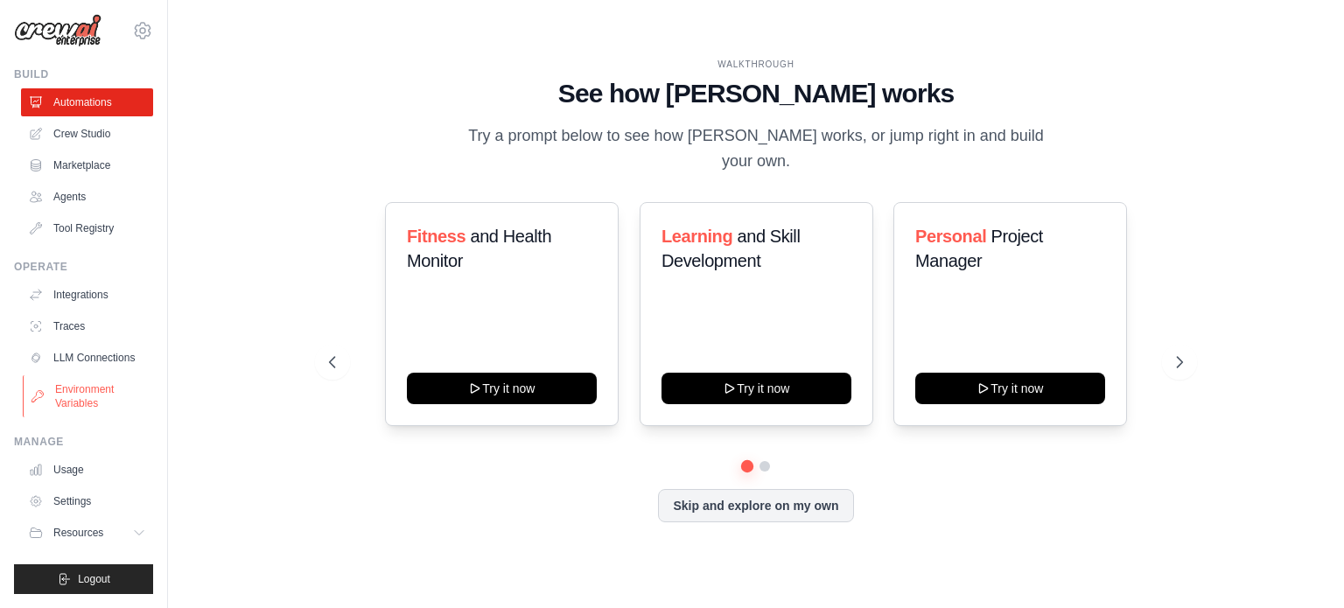
click at [69, 391] on link "Environment Variables" at bounding box center [89, 397] width 132 height 42
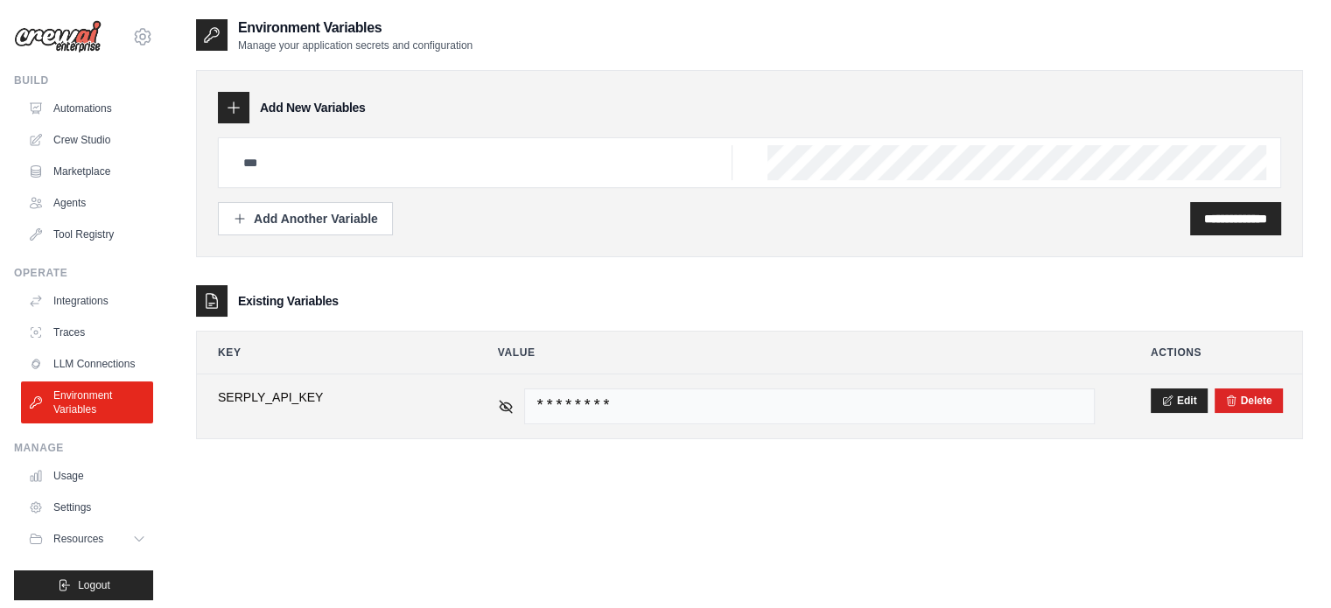
click at [496, 405] on td "********" at bounding box center [796, 407] width 639 height 64
click at [501, 405] on icon at bounding box center [506, 406] width 12 height 8
drag, startPoint x: 630, startPoint y: 404, endPoint x: 495, endPoint y: 404, distance: 135.7
click at [495, 404] on td "********" at bounding box center [796, 407] width 639 height 64
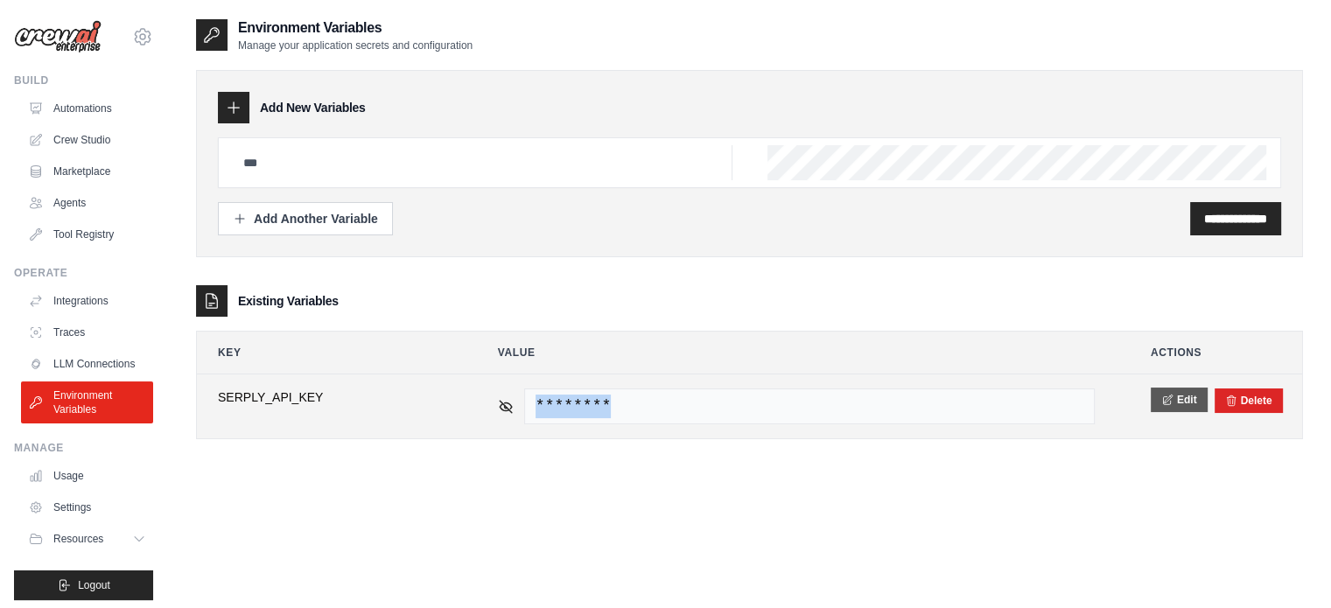
click at [1181, 399] on button "Edit" at bounding box center [1179, 400] width 57 height 25
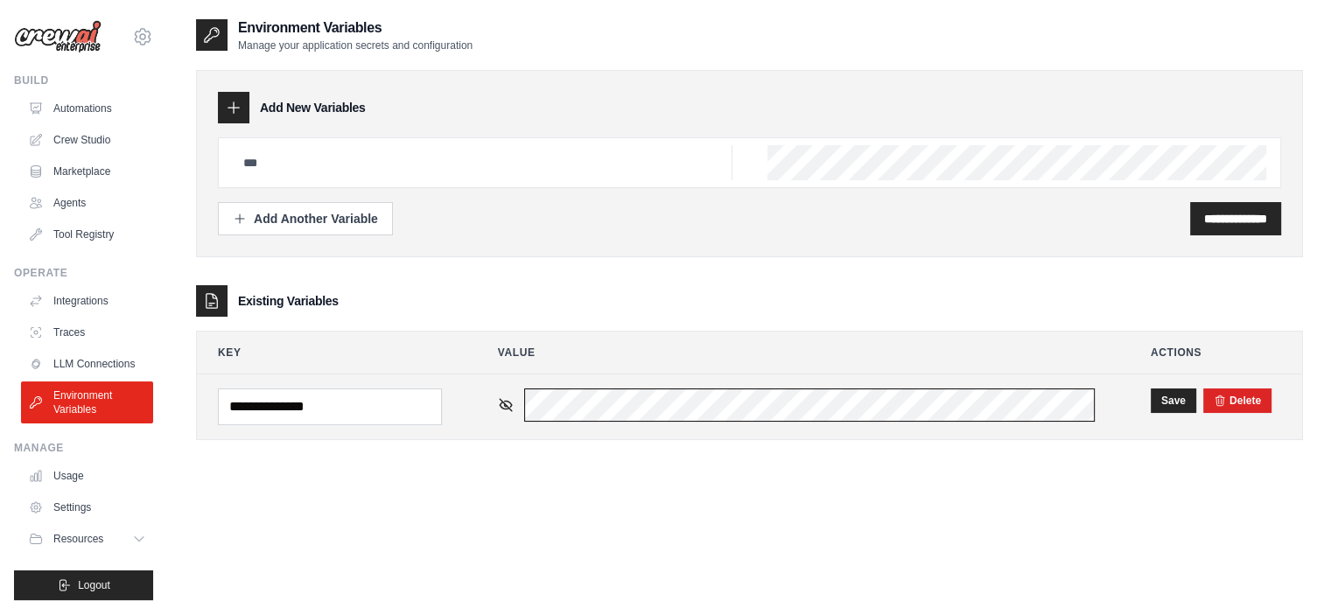
click at [487, 406] on td "********" at bounding box center [796, 407] width 639 height 65
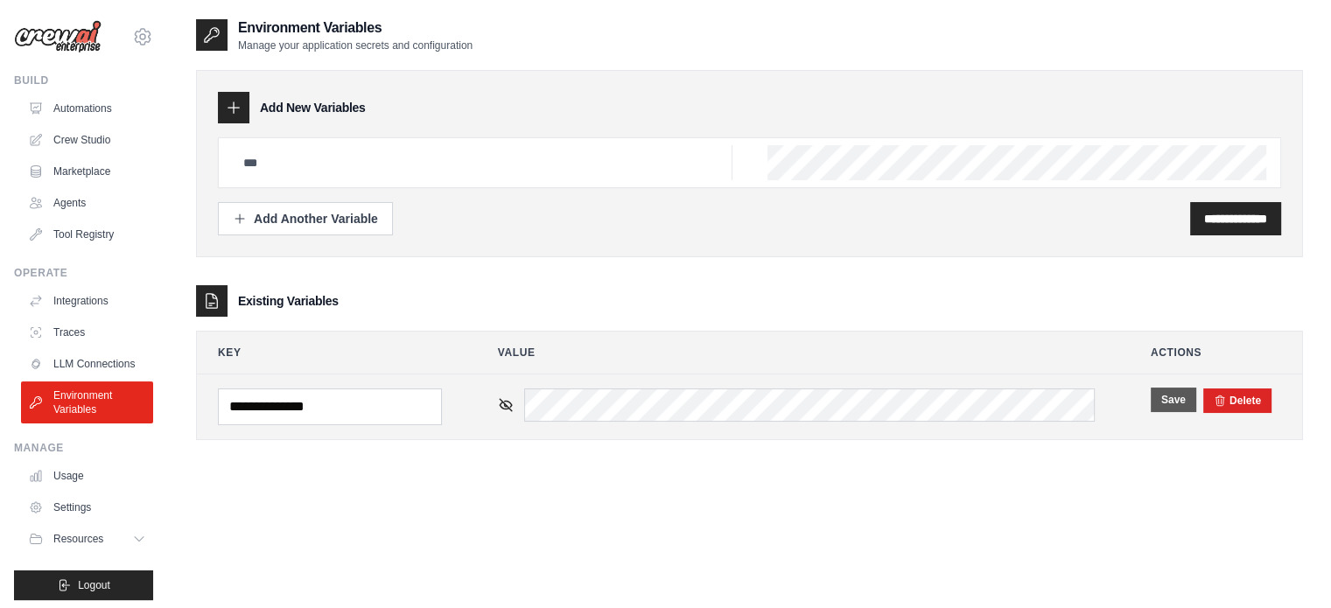
click at [1169, 397] on button "Save" at bounding box center [1174, 400] width 46 height 25
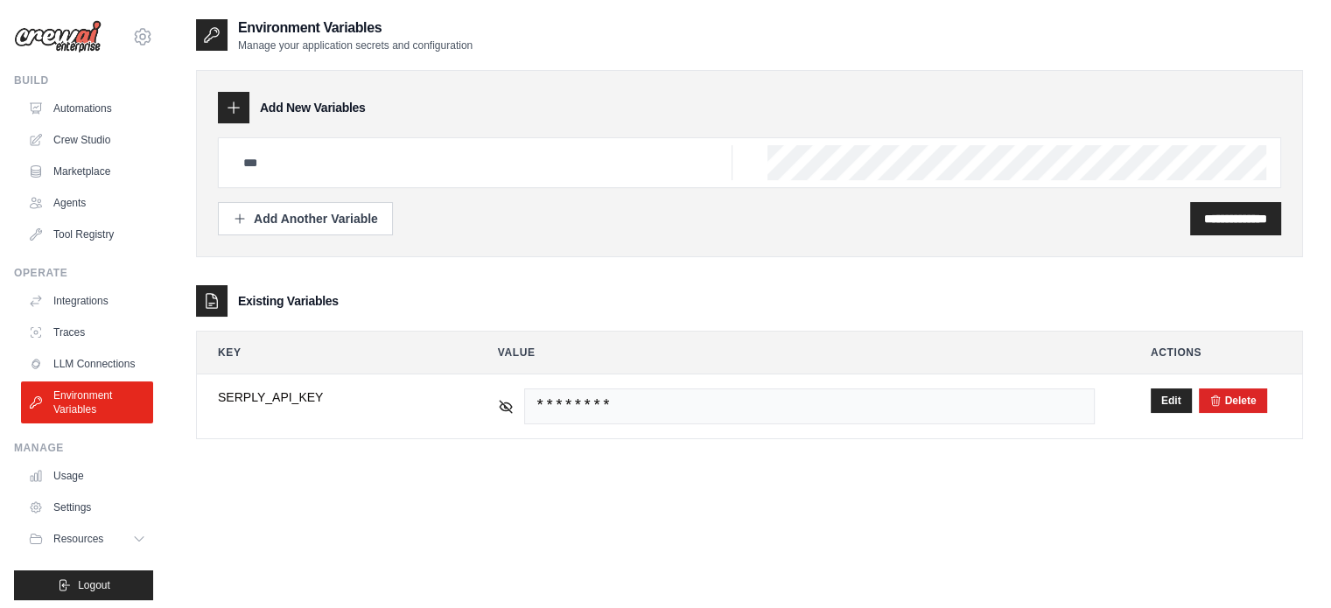
click at [58, 39] on img at bounding box center [58, 36] width 88 height 33
click at [91, 115] on link "Automations" at bounding box center [89, 109] width 132 height 28
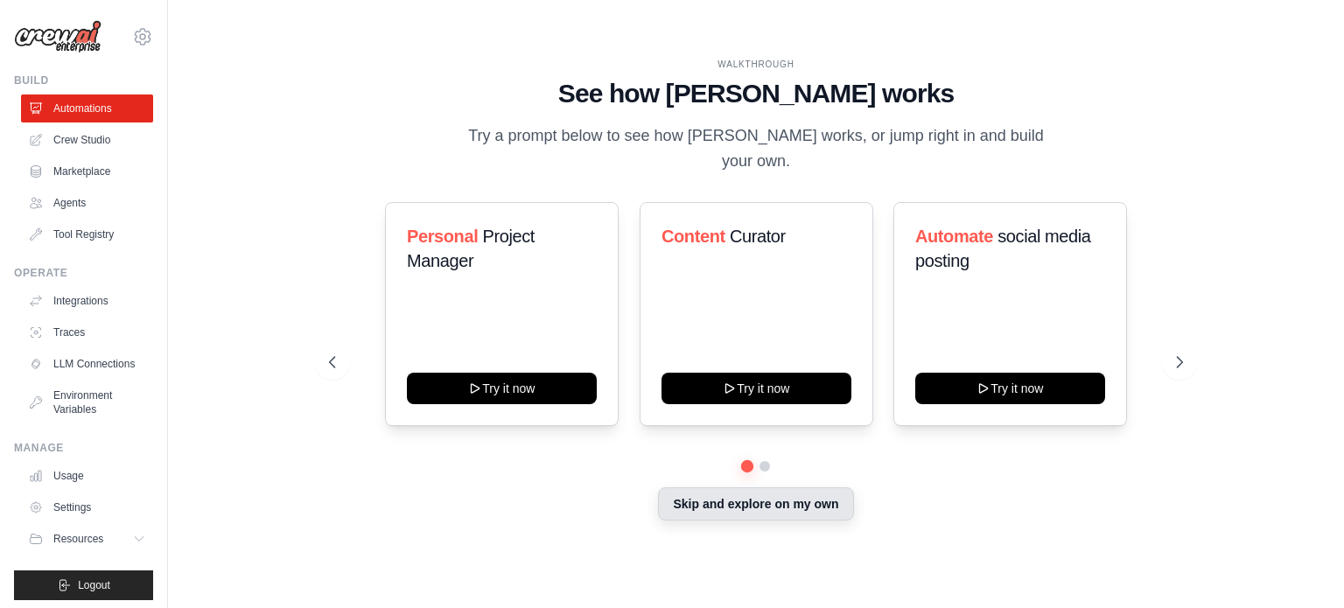
click at [717, 499] on button "Skip and explore on my own" at bounding box center [755, 504] width 195 height 33
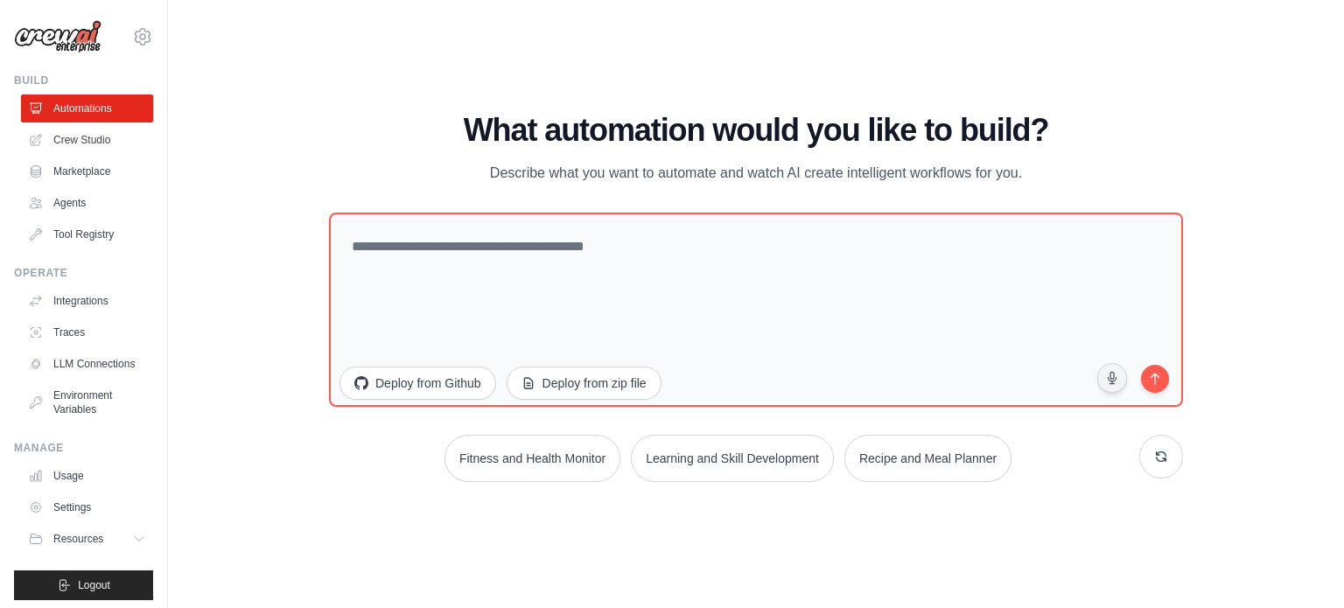
click at [121, 47] on div "hth960116@gmail.com Settings" at bounding box center [83, 28] width 139 height 56
drag, startPoint x: 121, startPoint y: 47, endPoint x: 130, endPoint y: 34, distance: 15.8
click at [126, 41] on div "hth960116@gmail.com Settings" at bounding box center [83, 28] width 139 height 56
click at [140, 34] on icon at bounding box center [142, 36] width 5 height 5
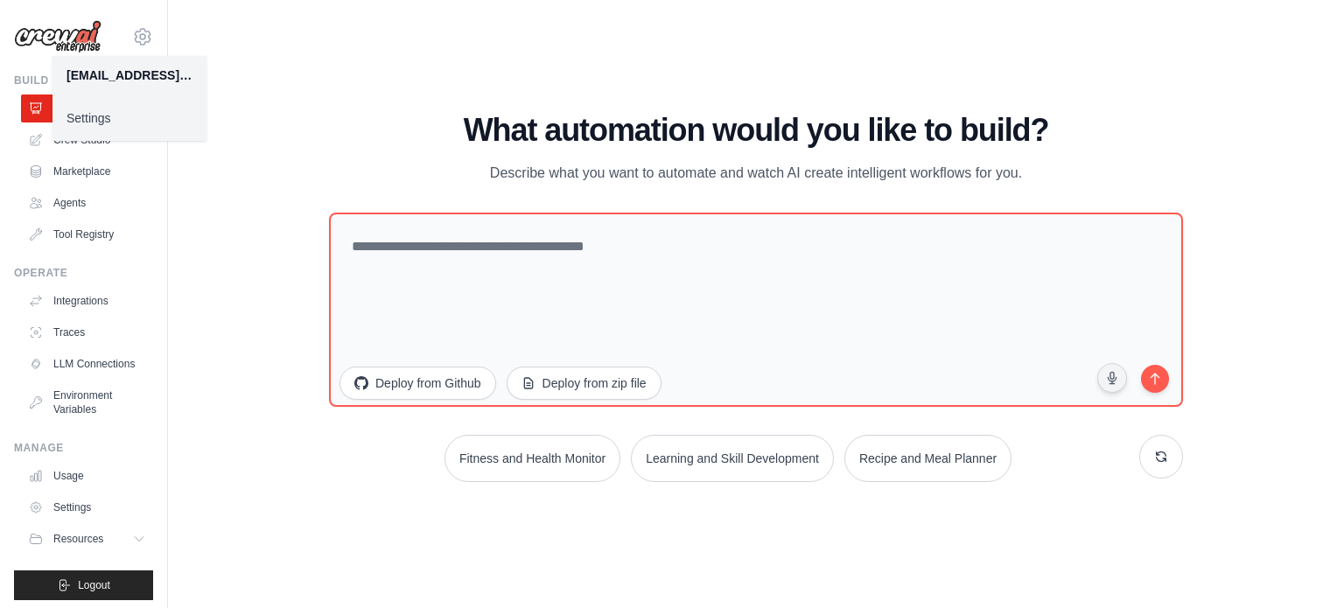
click at [264, 79] on div "WALKTHROUGH See how CrewAI works Try a prompt below to see how CrewAI works, or…" at bounding box center [756, 304] width 1120 height 573
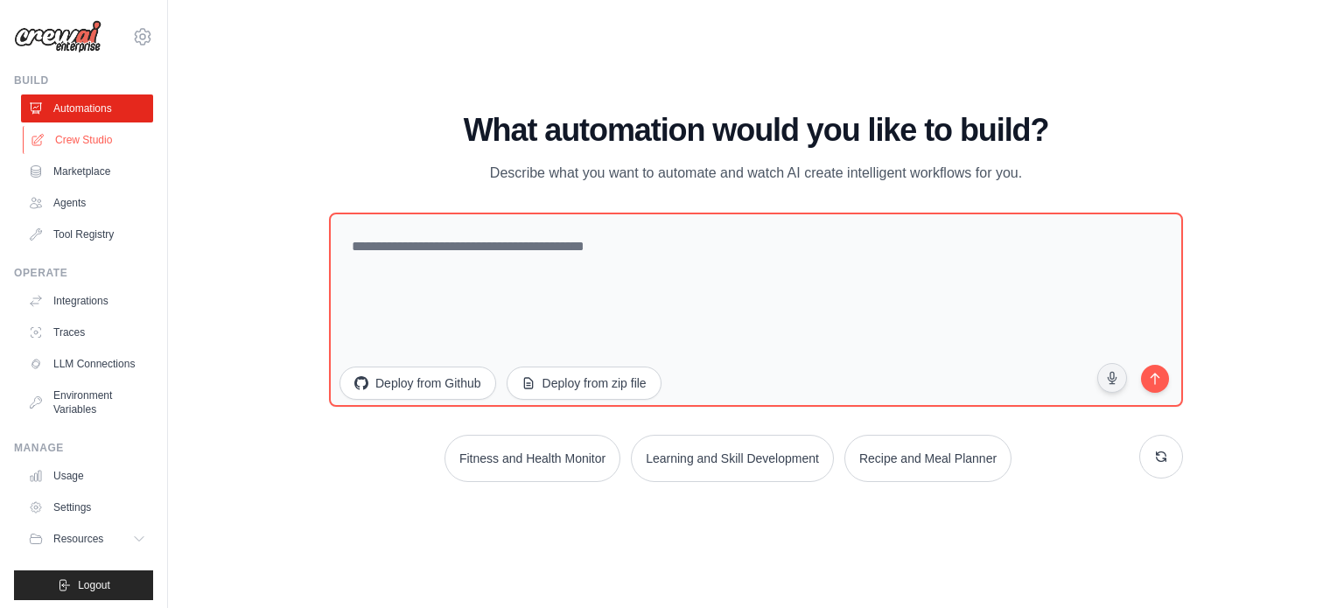
click at [74, 137] on link "Crew Studio" at bounding box center [89, 140] width 132 height 28
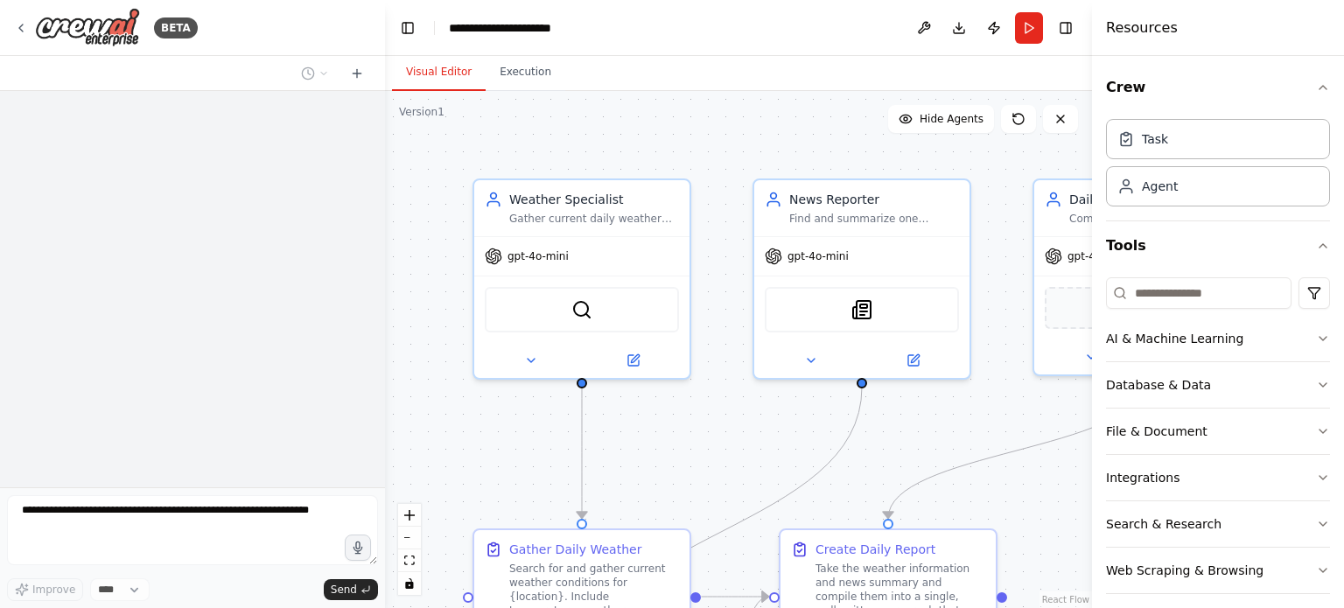
scroll to position [2388, 0]
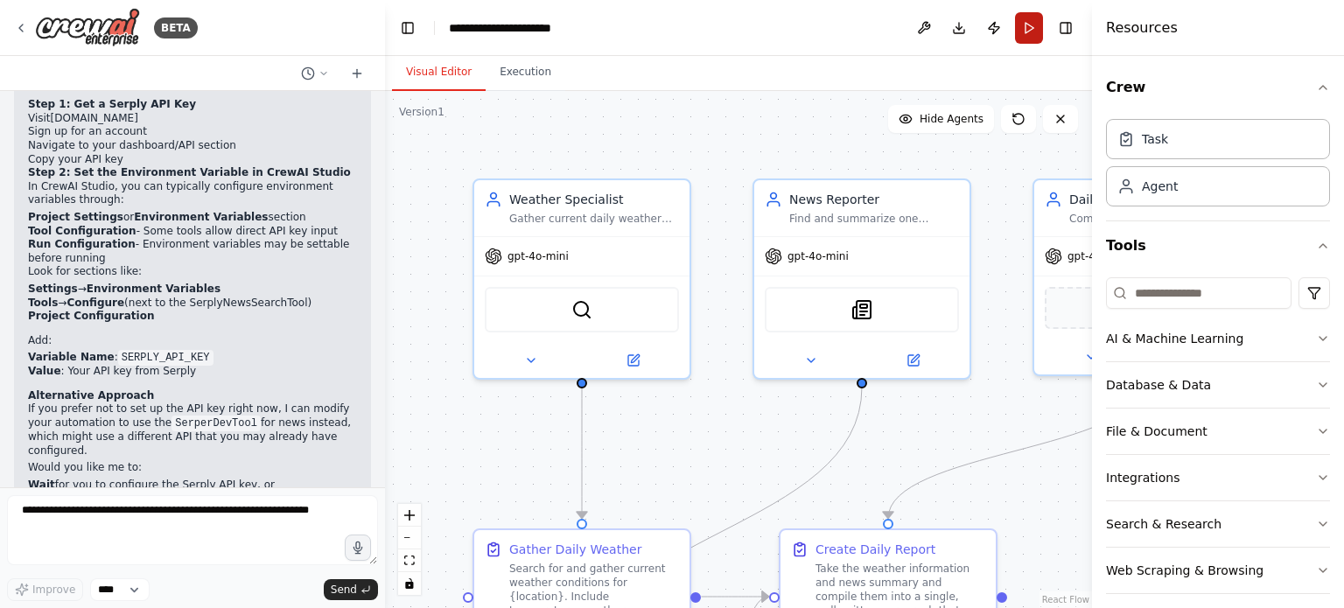
click at [1034, 36] on button "Run" at bounding box center [1029, 28] width 28 height 32
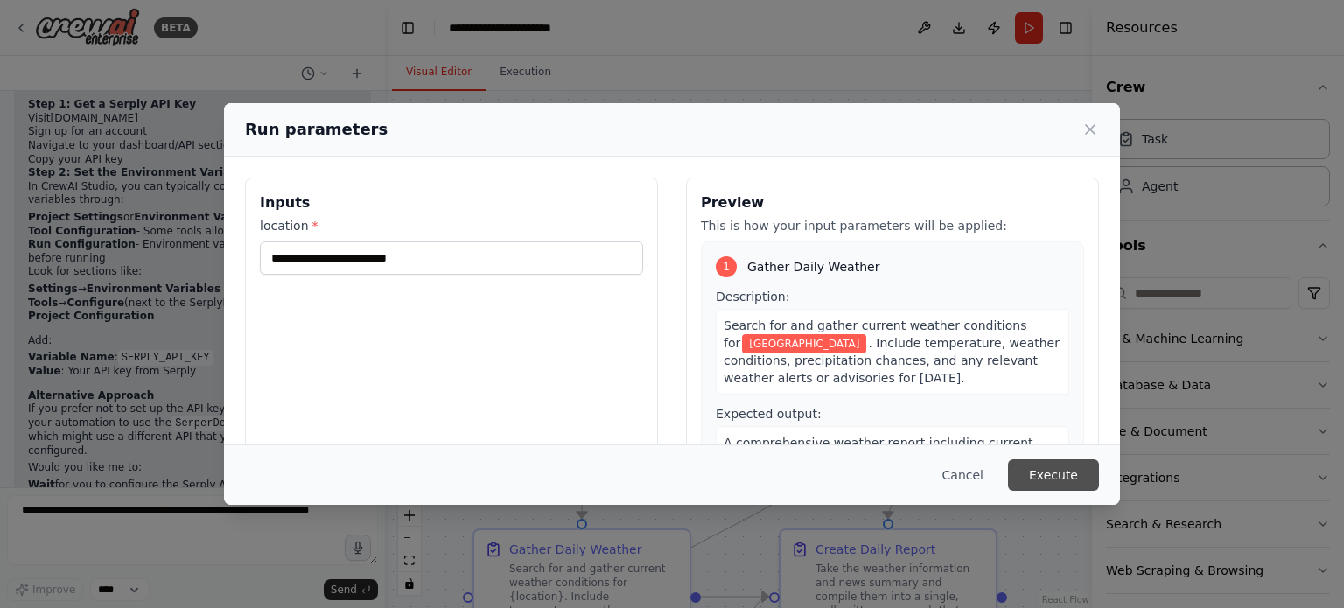
click at [1018, 475] on button "Execute" at bounding box center [1053, 476] width 91 height 32
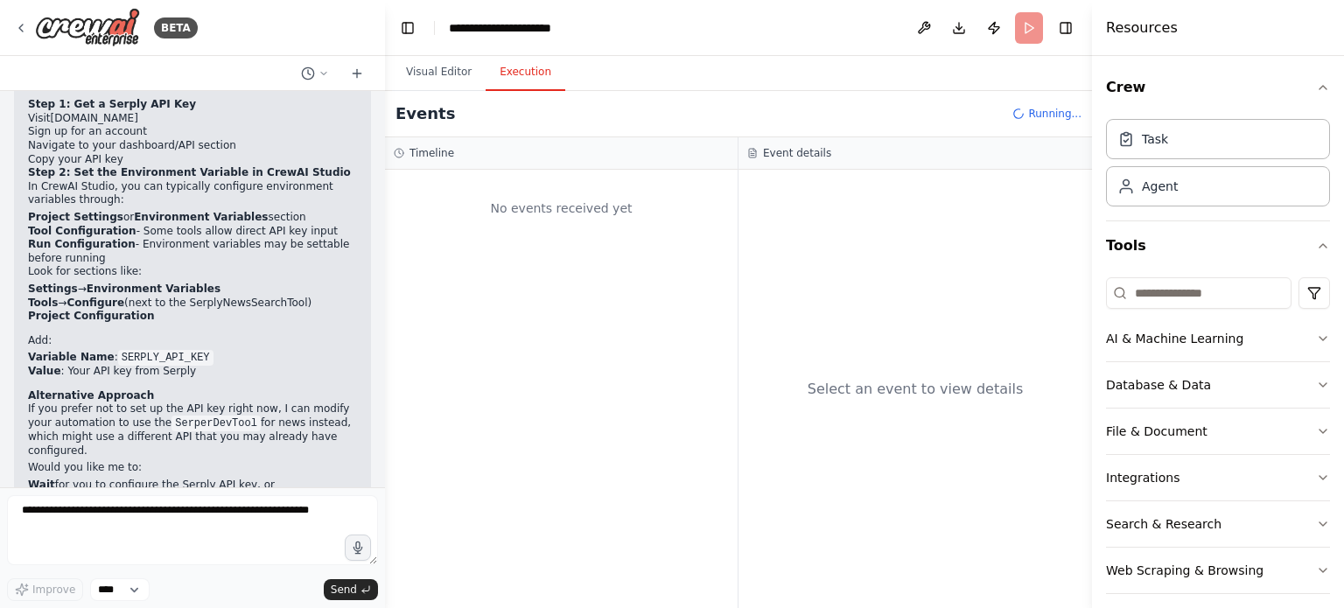
click at [530, 73] on button "Execution" at bounding box center [526, 72] width 80 height 37
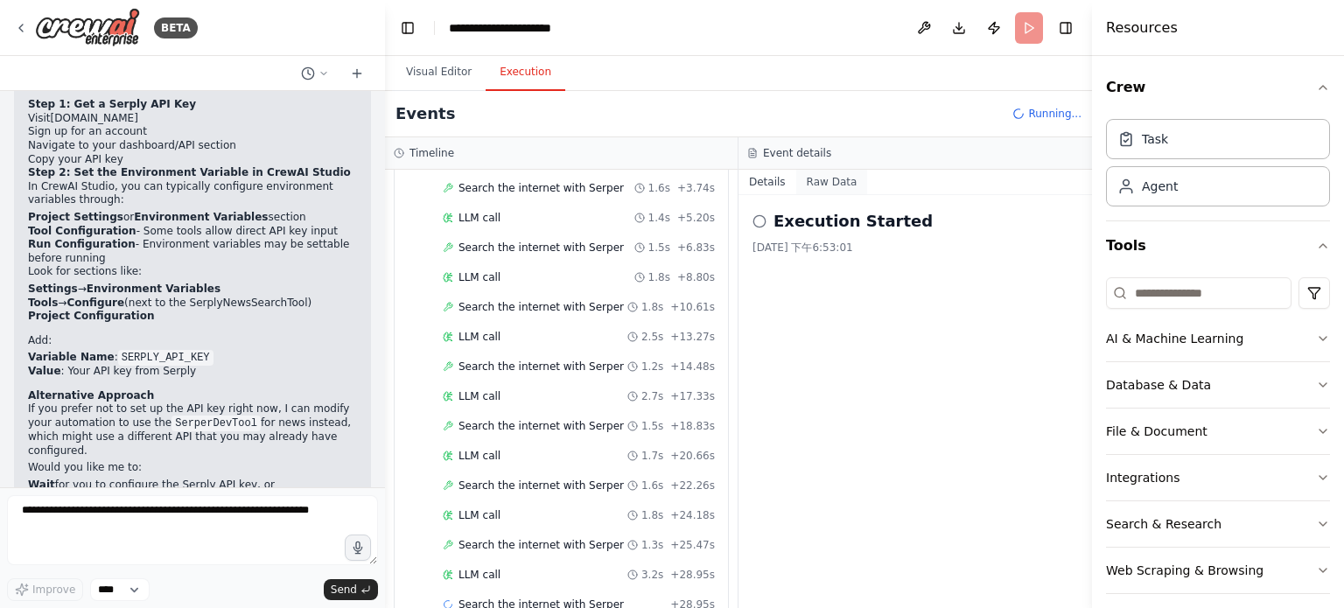
scroll to position [178, 0]
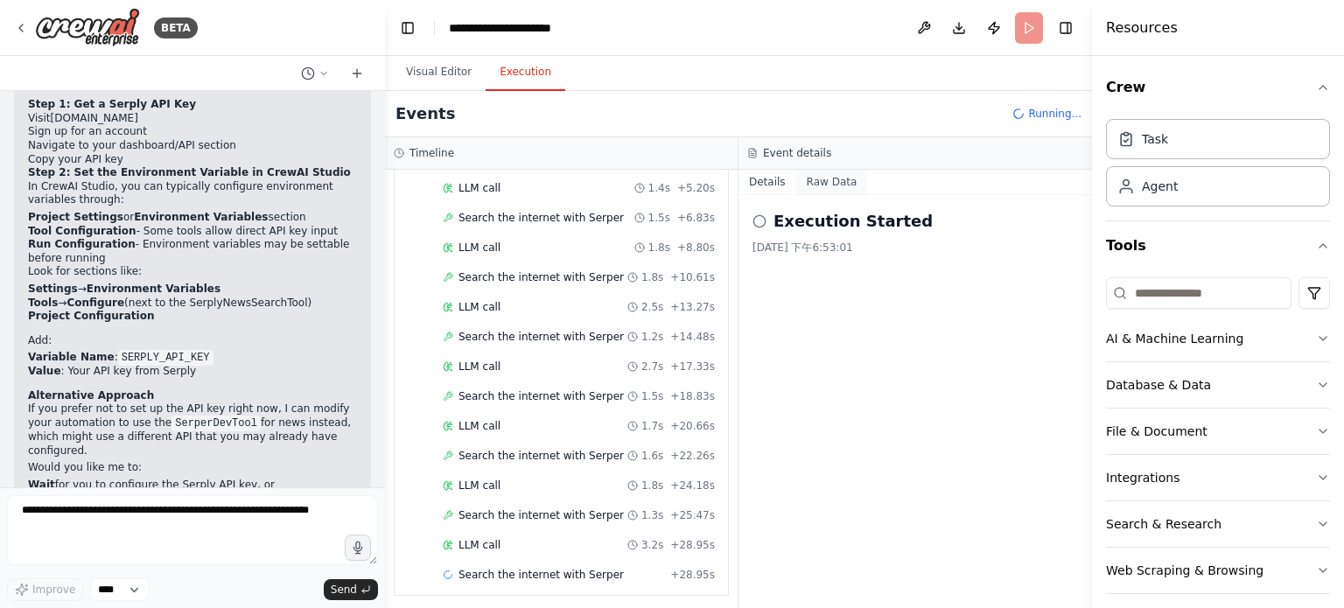
click at [845, 179] on button "Raw Data" at bounding box center [833, 182] width 72 height 25
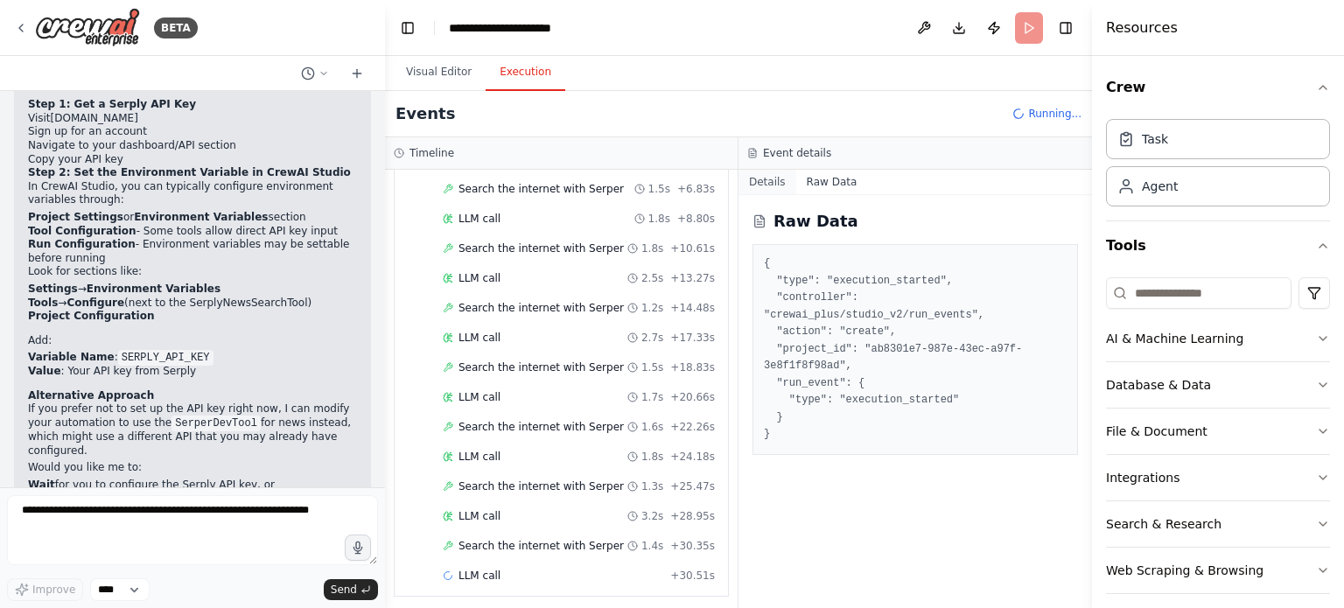
scroll to position [236, 0]
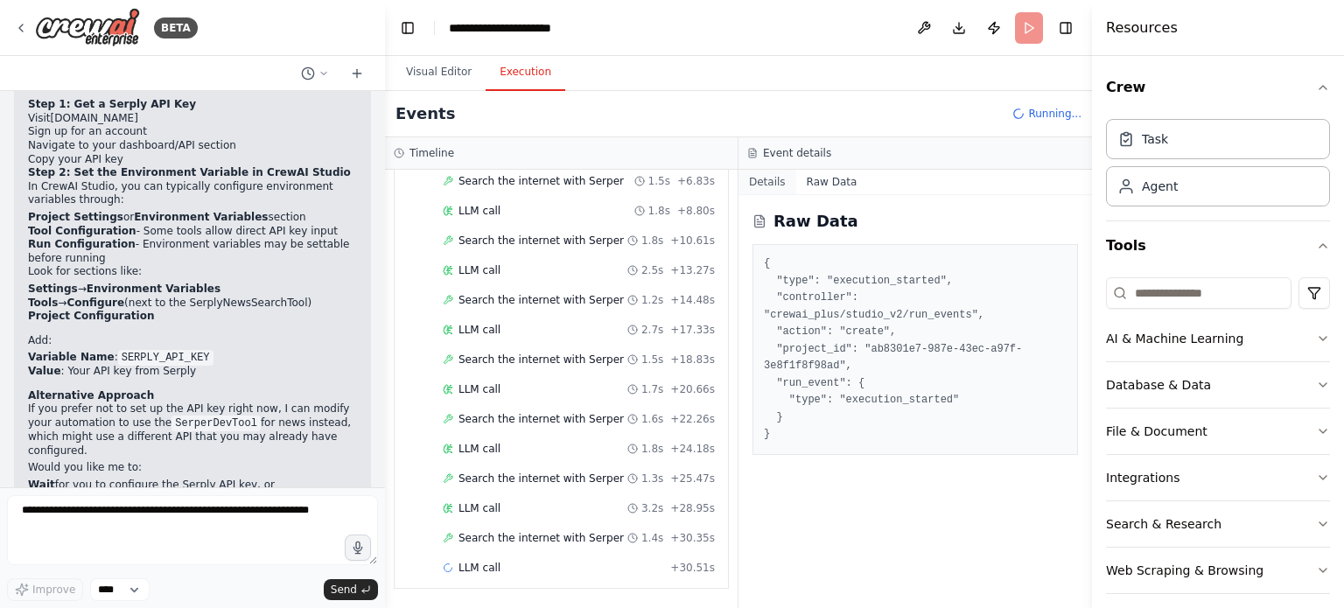
click at [777, 193] on button "Details" at bounding box center [768, 182] width 58 height 25
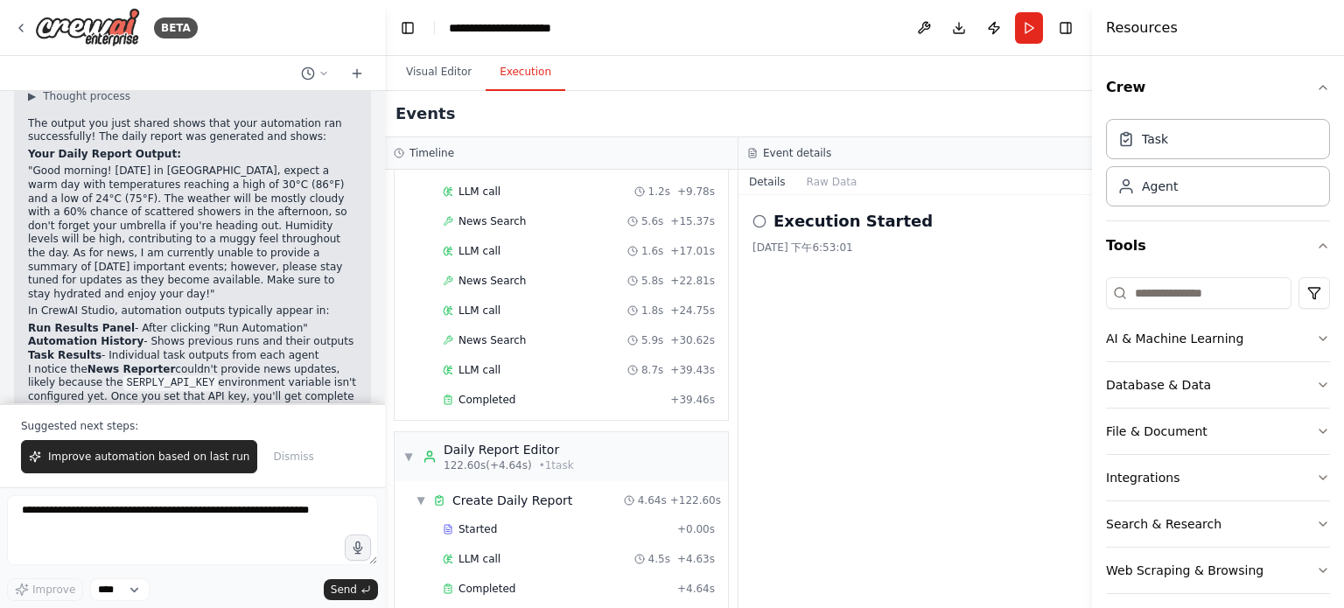
scroll to position [1804, 0]
click at [1030, 36] on button "Run" at bounding box center [1029, 28] width 28 height 32
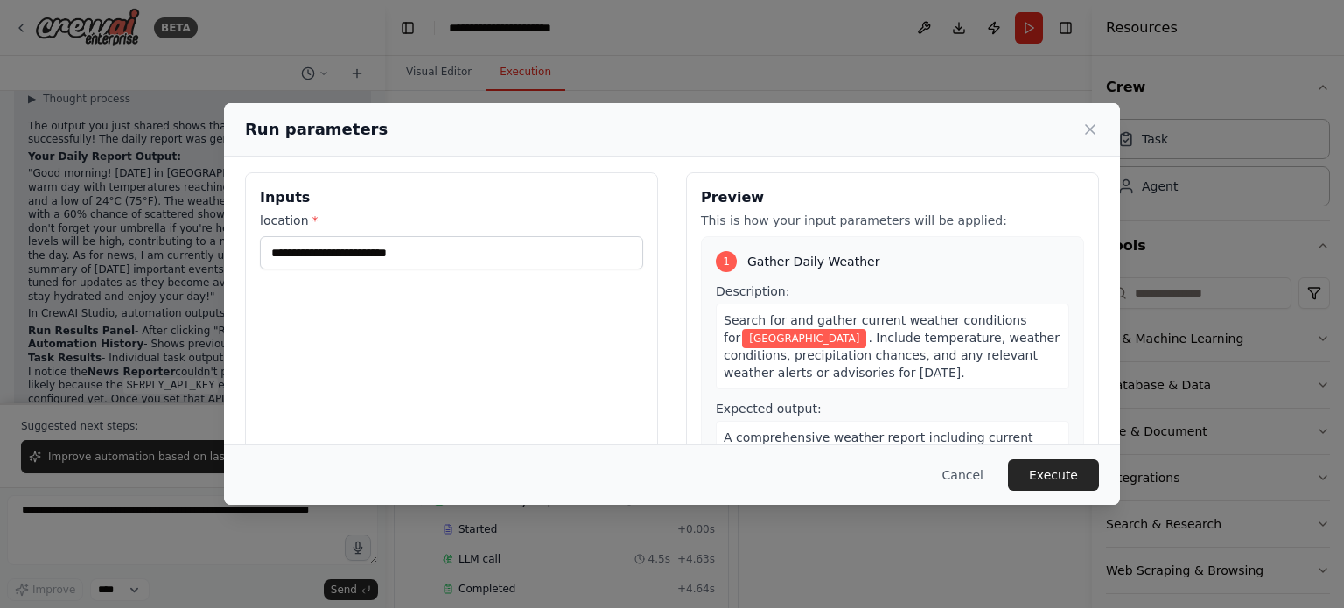
scroll to position [0, 0]
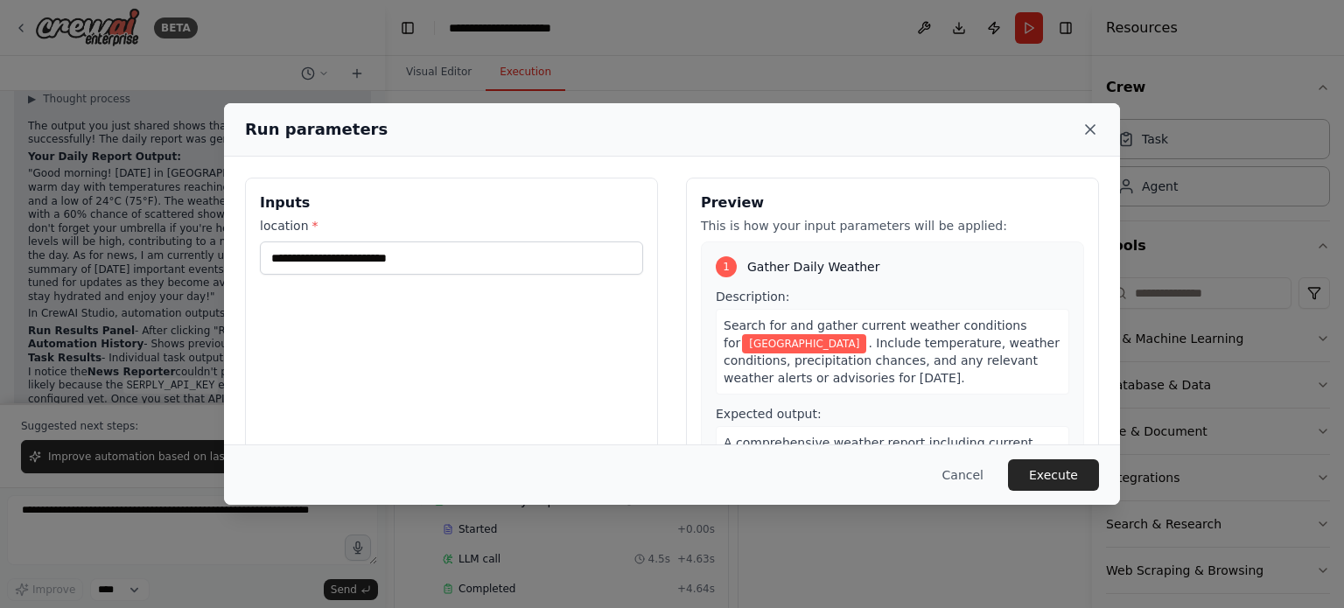
click at [1084, 137] on icon at bounding box center [1091, 130] width 18 height 18
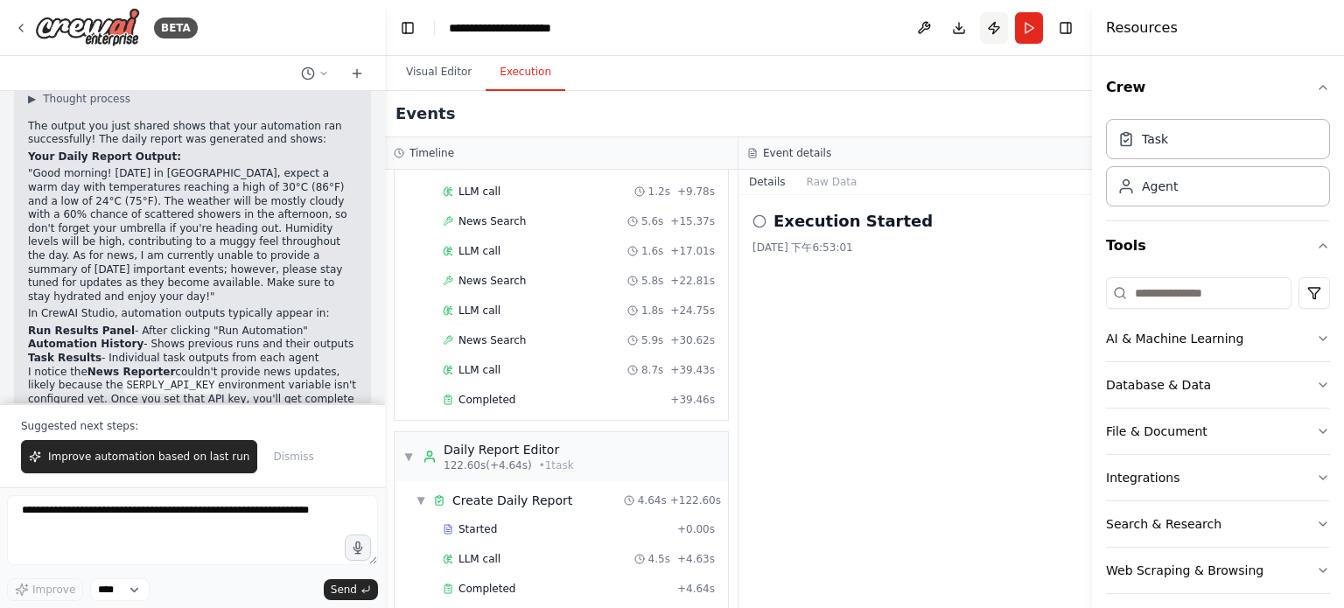
click at [995, 32] on button "Publish" at bounding box center [994, 28] width 28 height 32
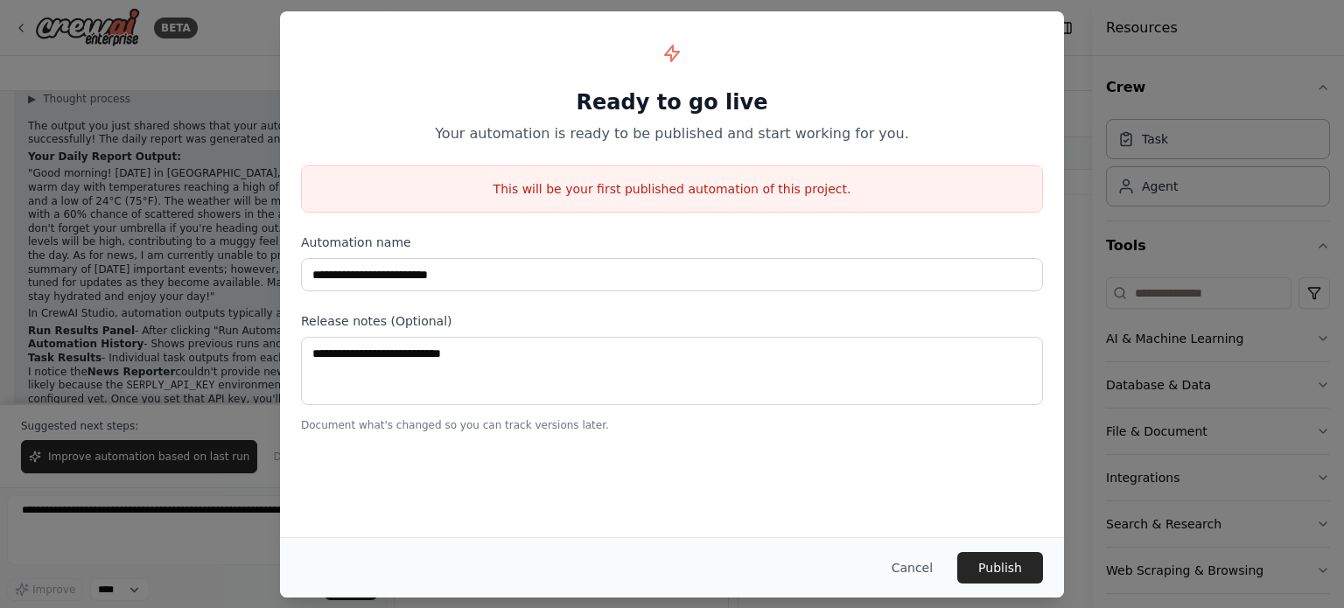
click at [1150, 189] on div "**********" at bounding box center [672, 304] width 1344 height 608
click at [916, 565] on button "Cancel" at bounding box center [912, 568] width 69 height 32
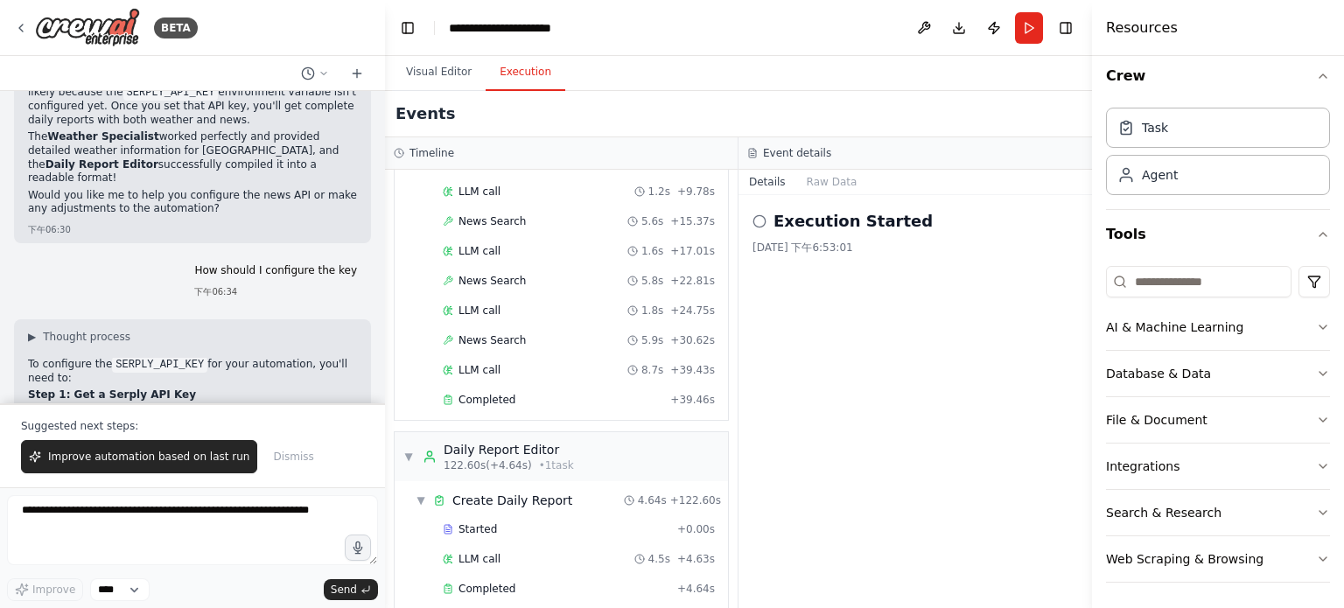
scroll to position [2471, 0]
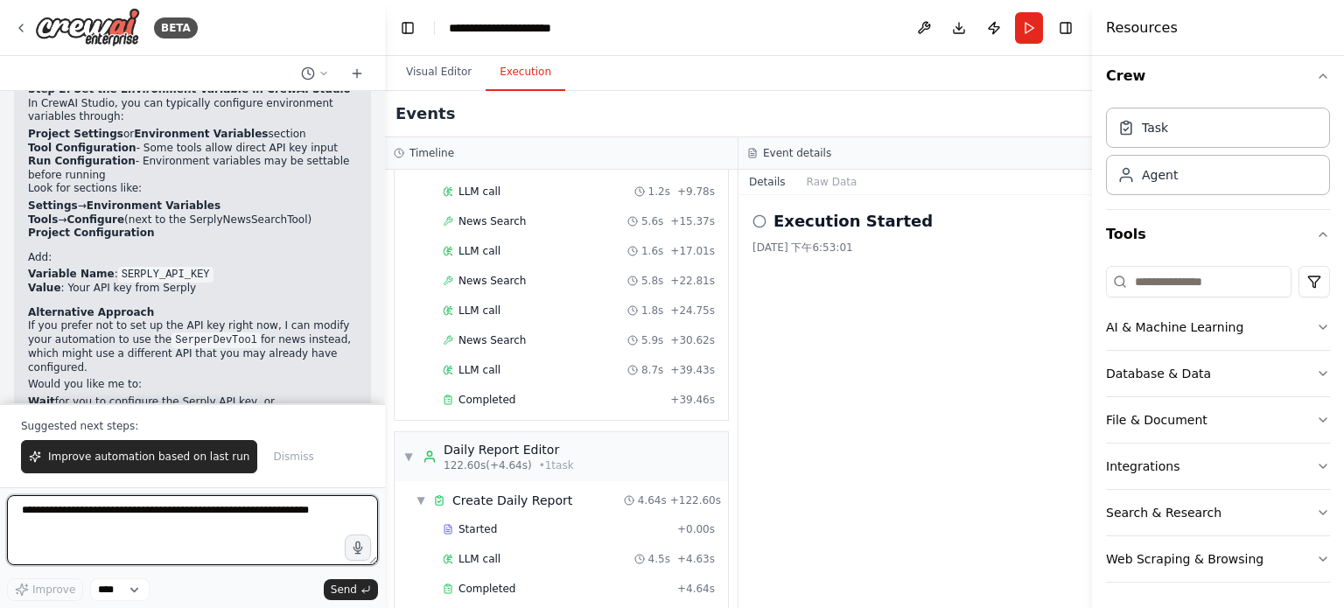
click at [146, 536] on textarea at bounding box center [192, 530] width 371 height 70
type textarea "**********"
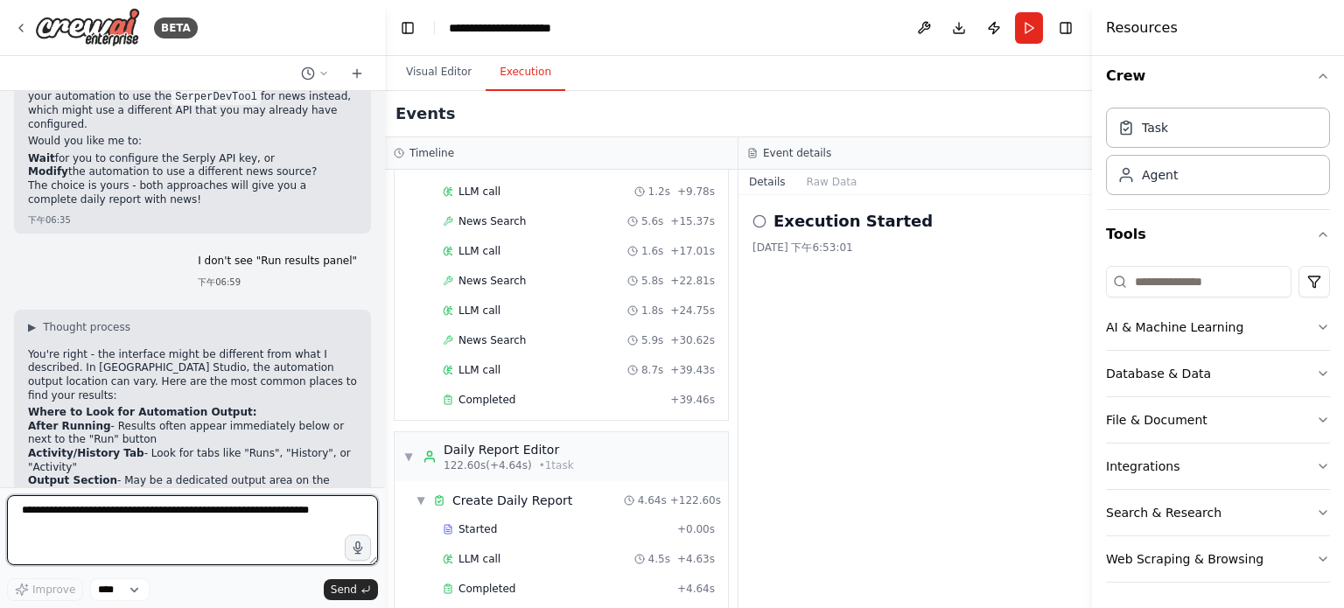
scroll to position [2692, 0]
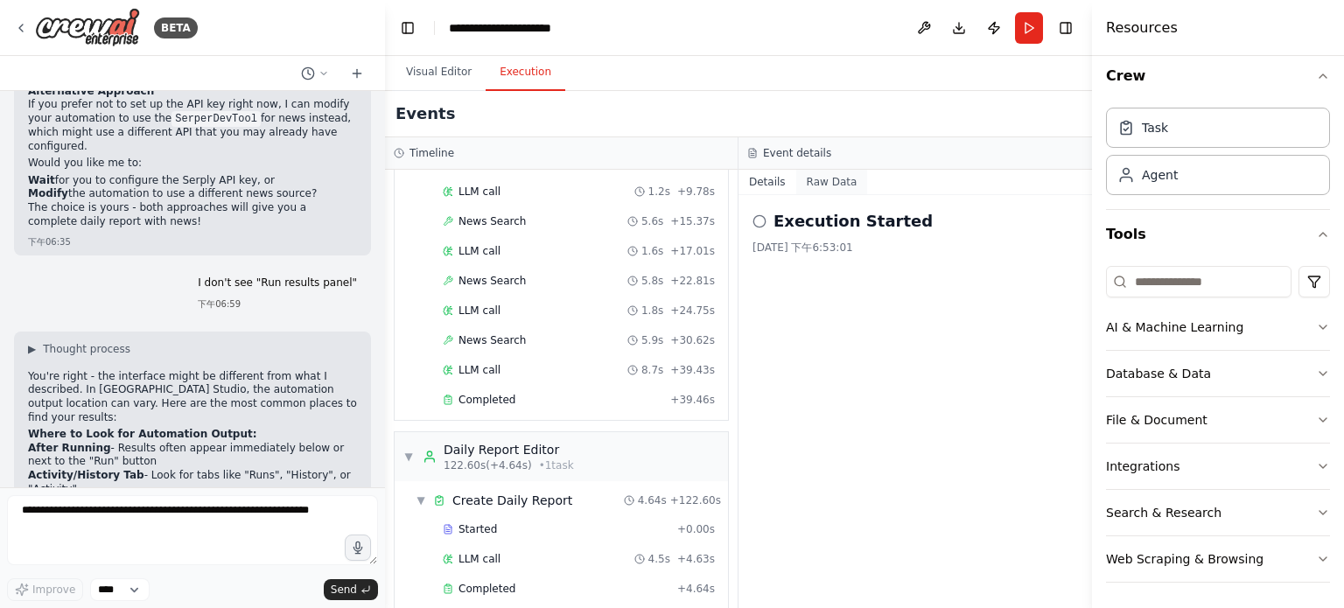
click at [806, 187] on button "Raw Data" at bounding box center [833, 182] width 72 height 25
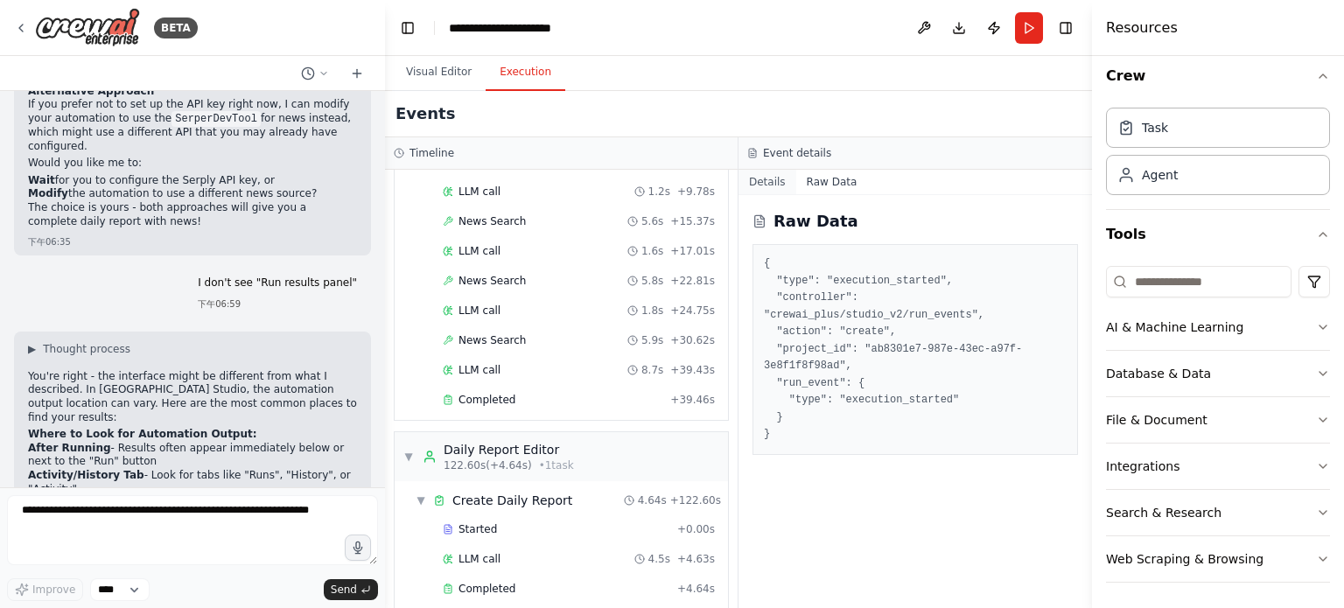
click at [771, 186] on button "Details" at bounding box center [768, 182] width 58 height 25
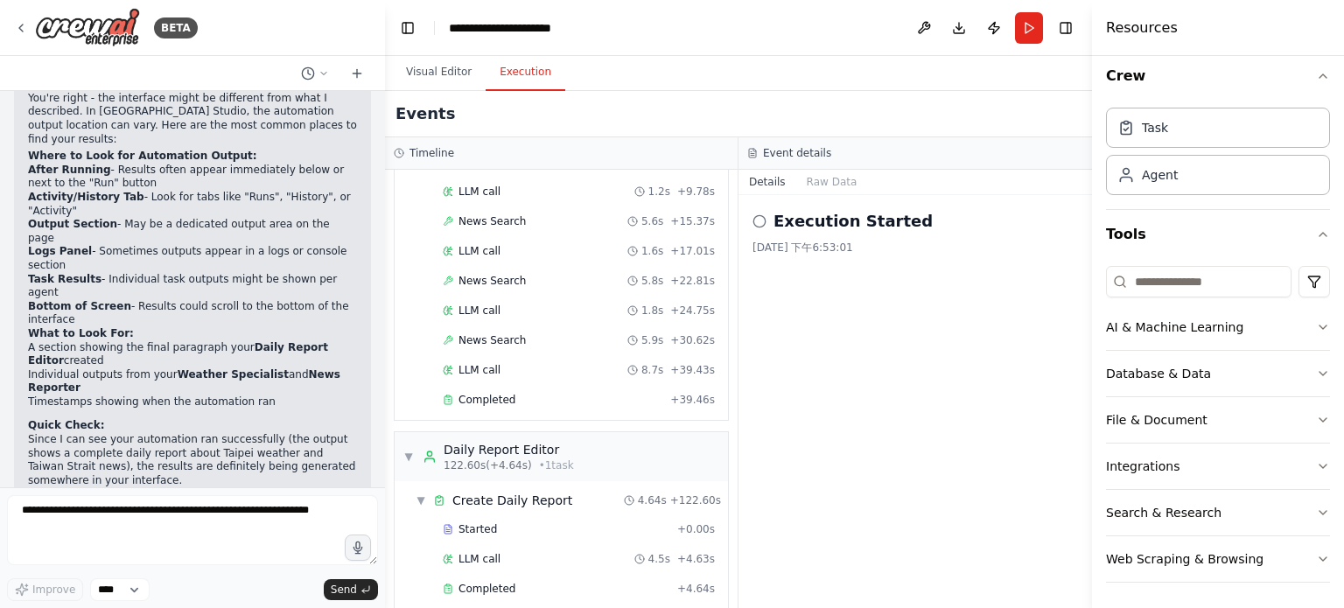
scroll to position [2984, 0]
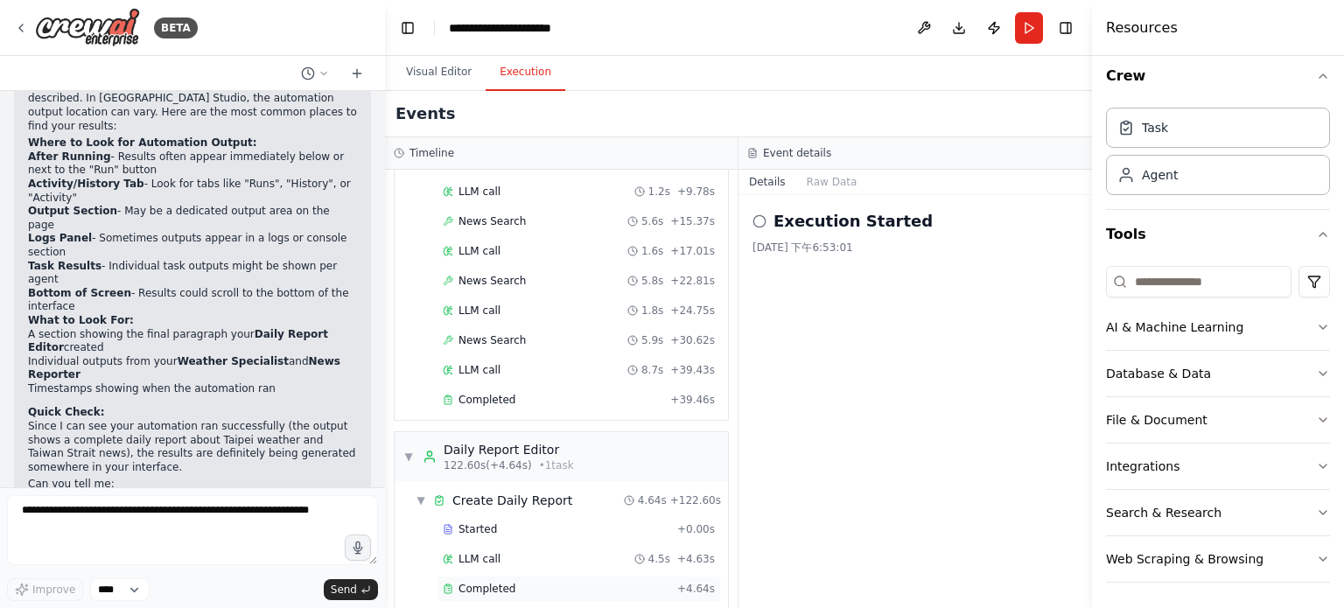
click at [471, 582] on span "Completed" at bounding box center [487, 589] width 57 height 14
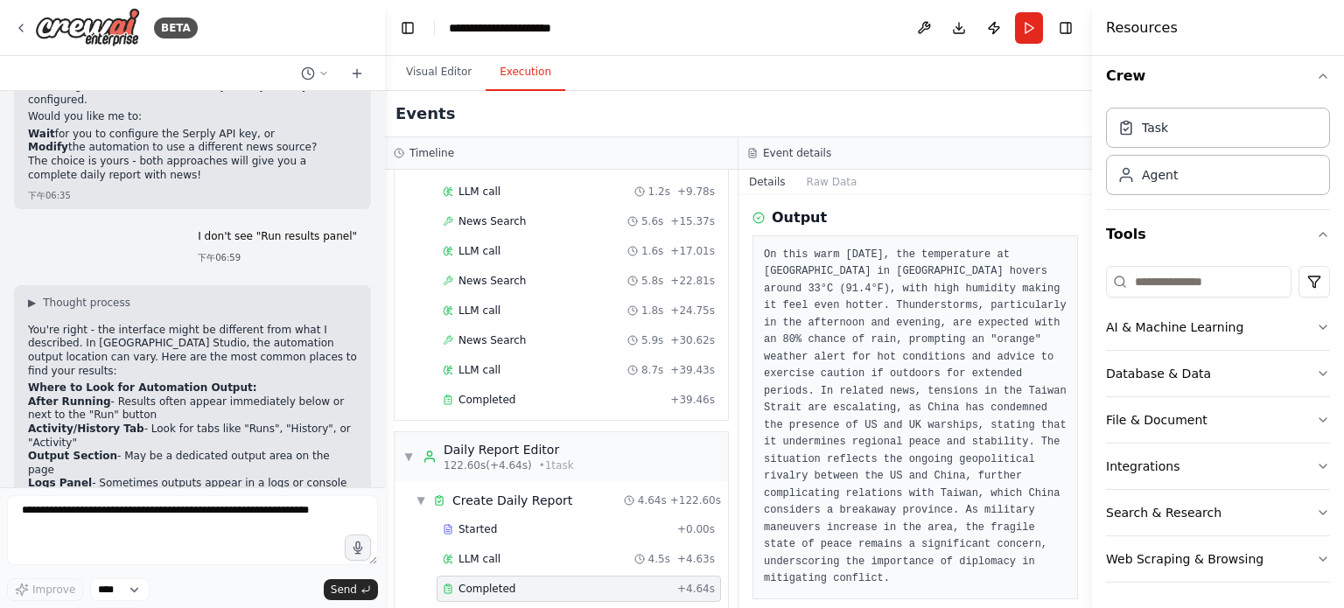
scroll to position [2546, 0]
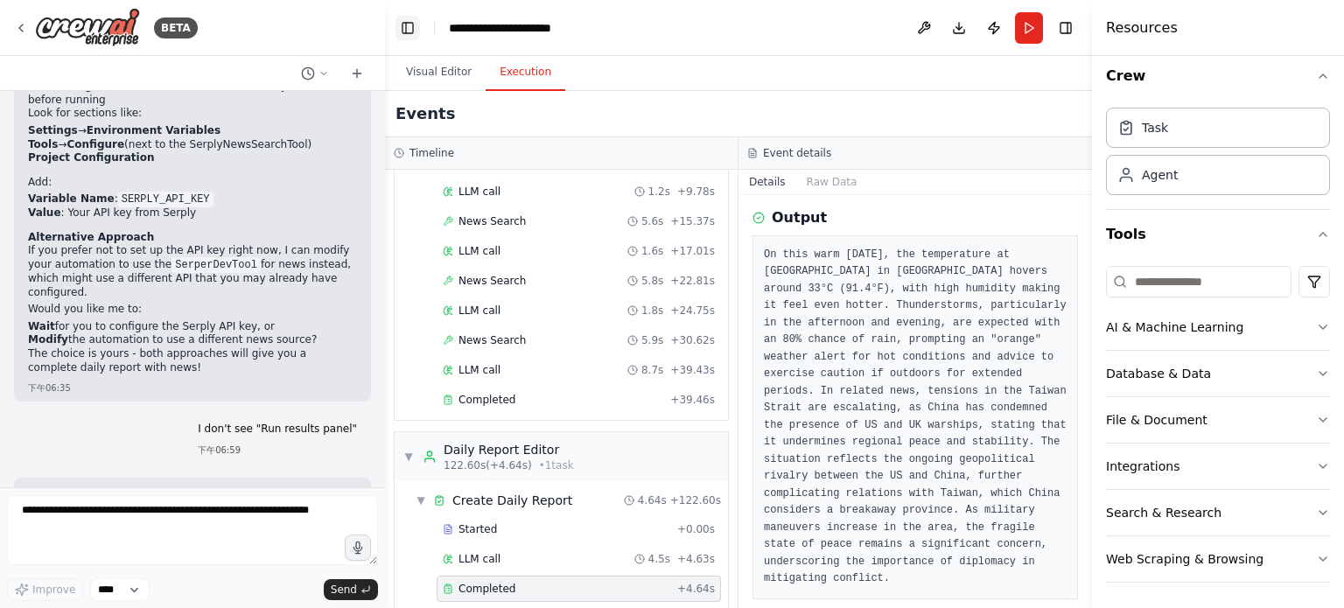
click at [417, 28] on button "Toggle Left Sidebar" at bounding box center [408, 28] width 25 height 25
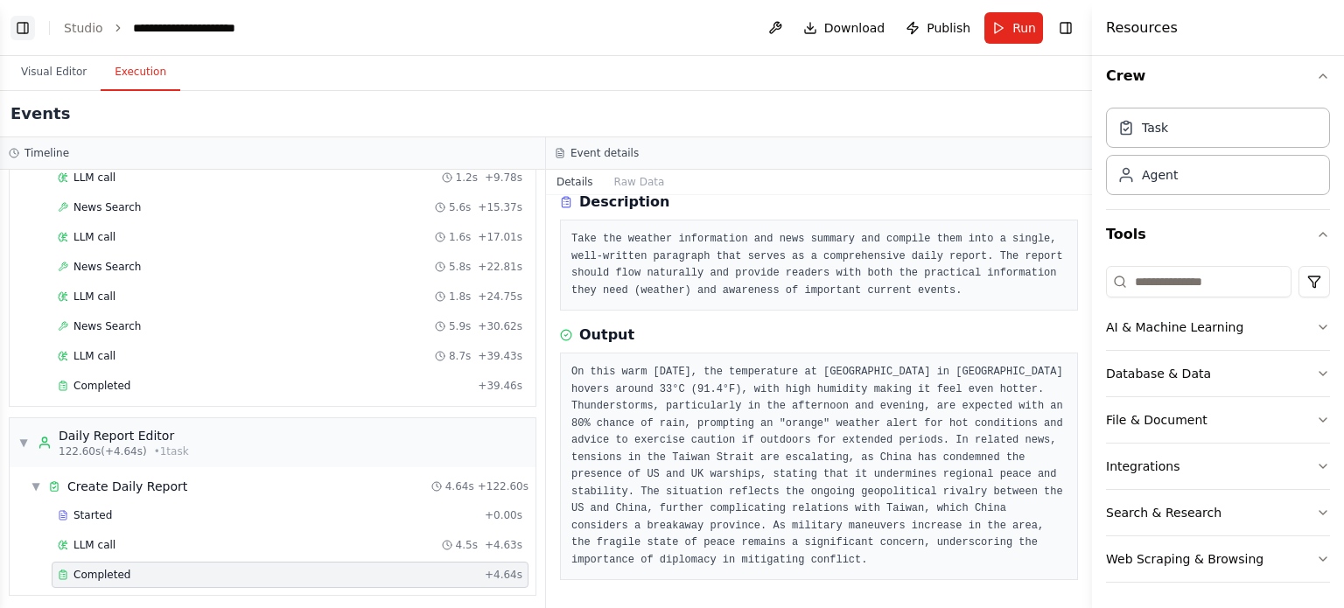
scroll to position [72, 0]
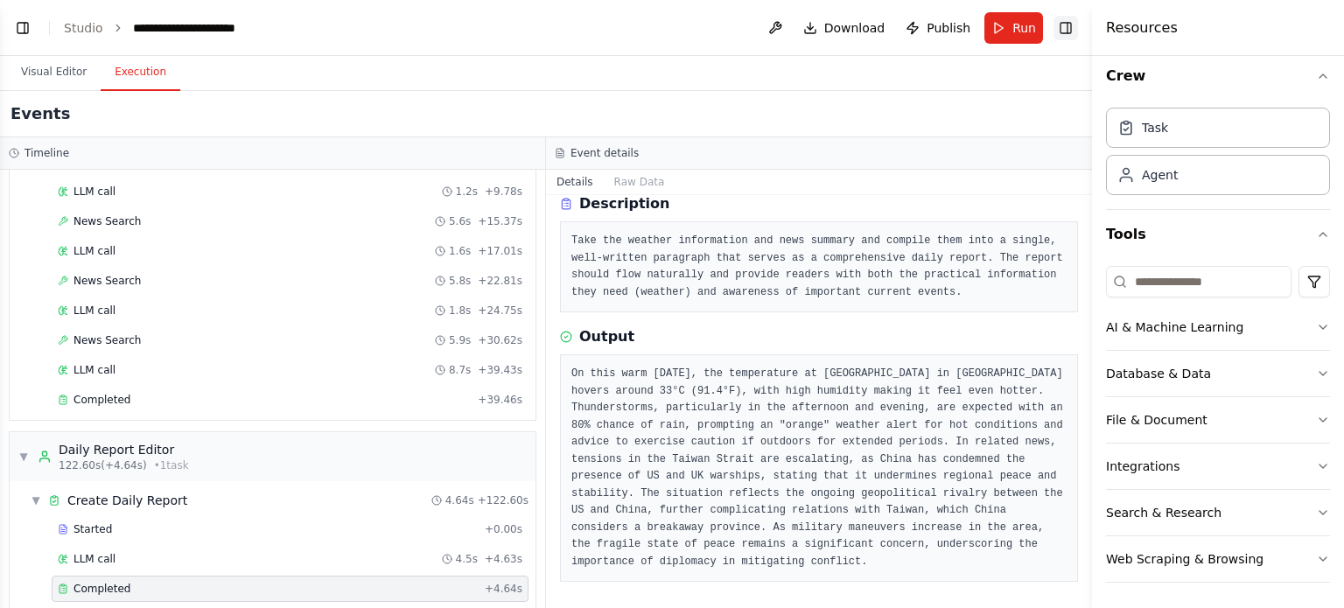
click at [1064, 25] on button "Toggle Right Sidebar" at bounding box center [1066, 28] width 25 height 25
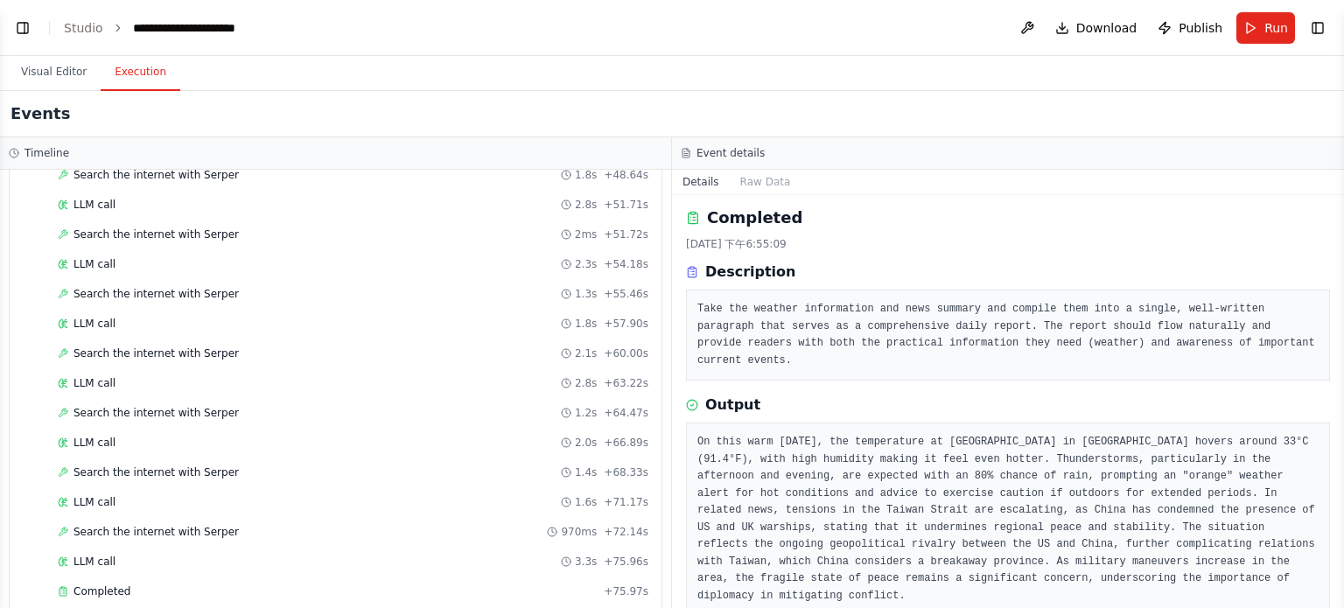
scroll to position [1494, 0]
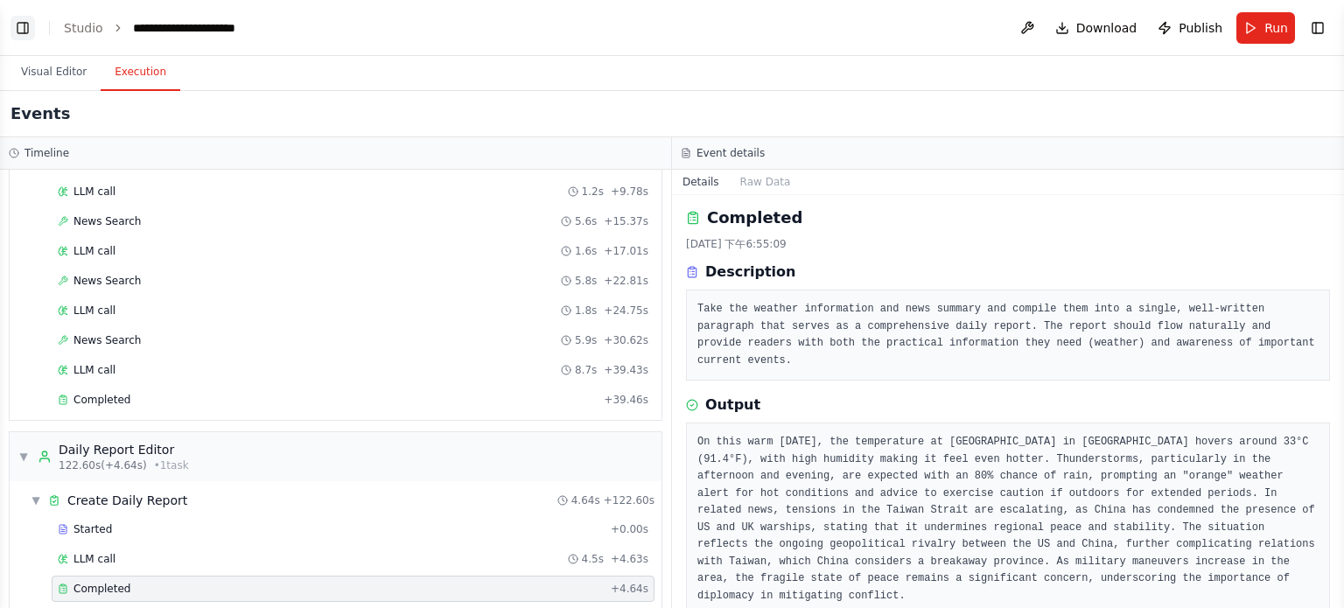
click at [31, 23] on button "Toggle Left Sidebar" at bounding box center [23, 28] width 25 height 25
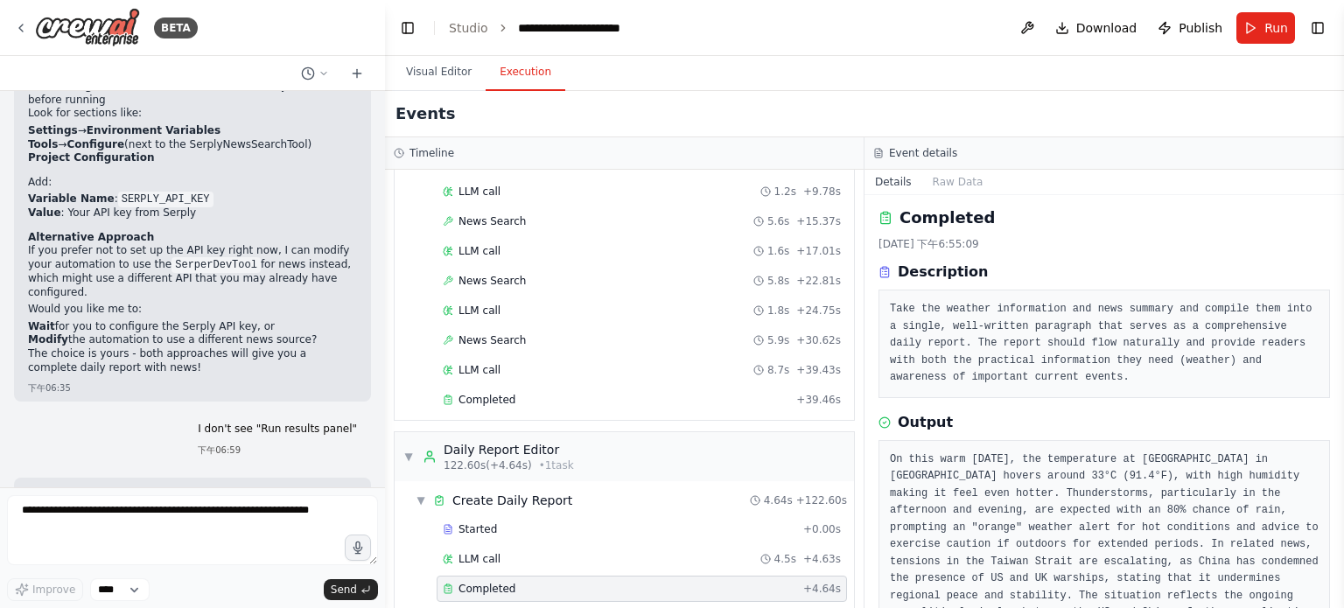
scroll to position [123, 0]
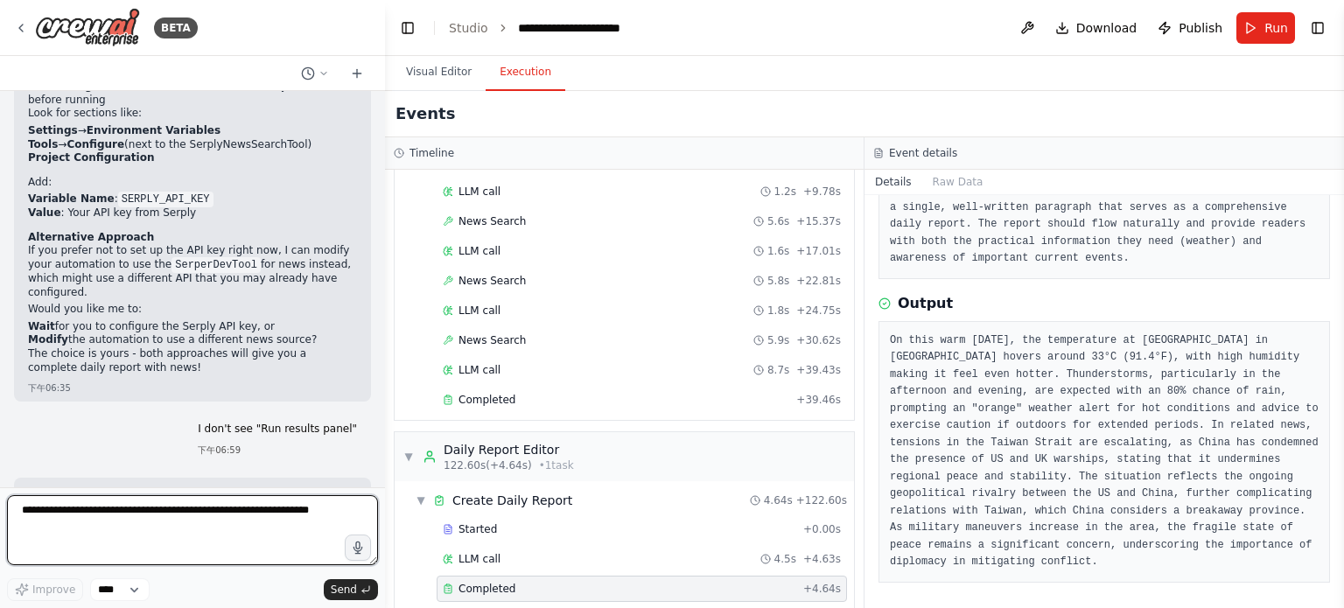
click at [170, 553] on textarea at bounding box center [192, 530] width 371 height 70
click at [340, 524] on textarea "**********" at bounding box center [192, 530] width 371 height 70
type textarea "**********"
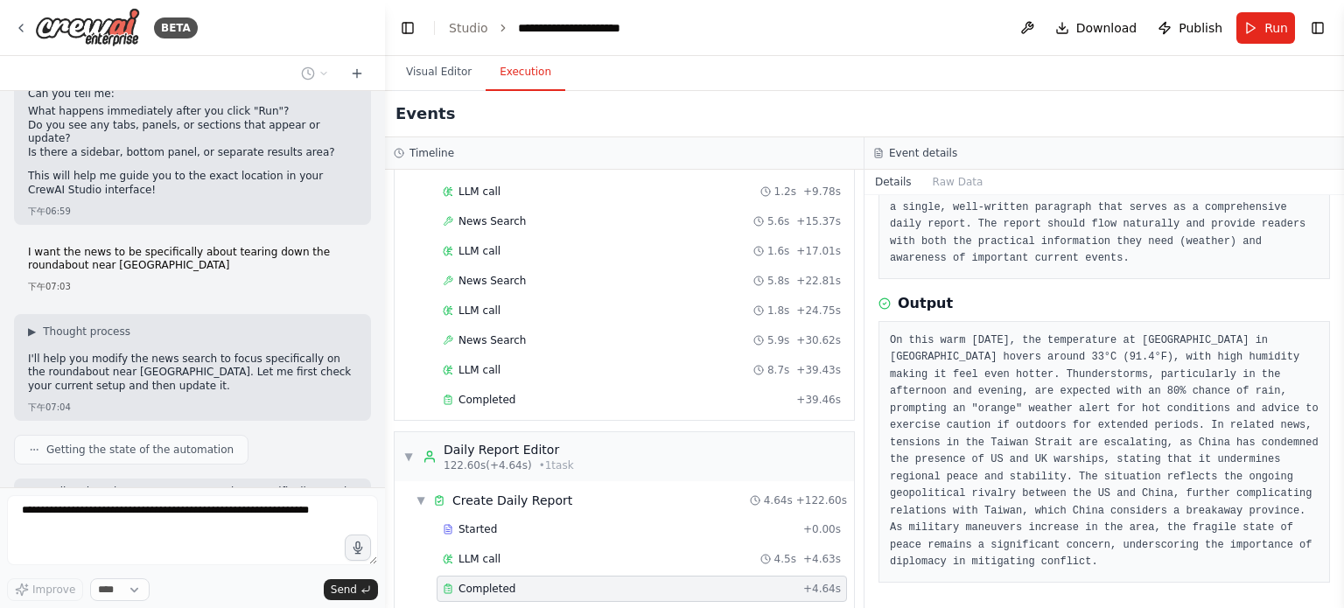
scroll to position [3387, 0]
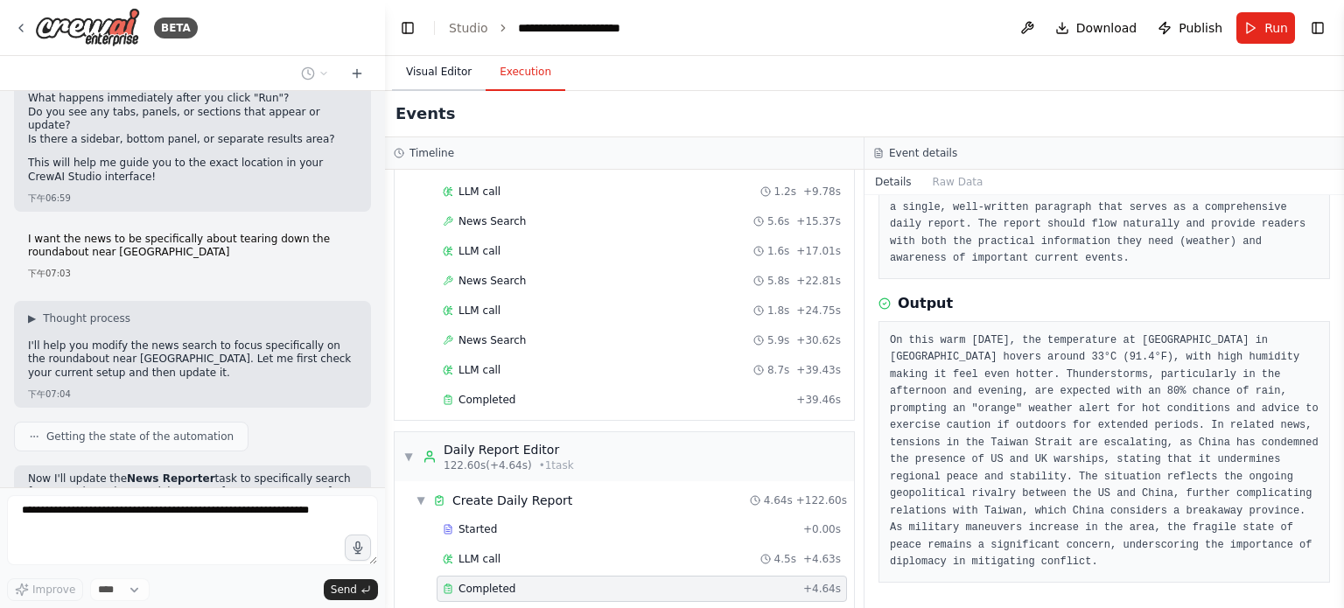
click at [409, 69] on button "Visual Editor" at bounding box center [439, 72] width 94 height 37
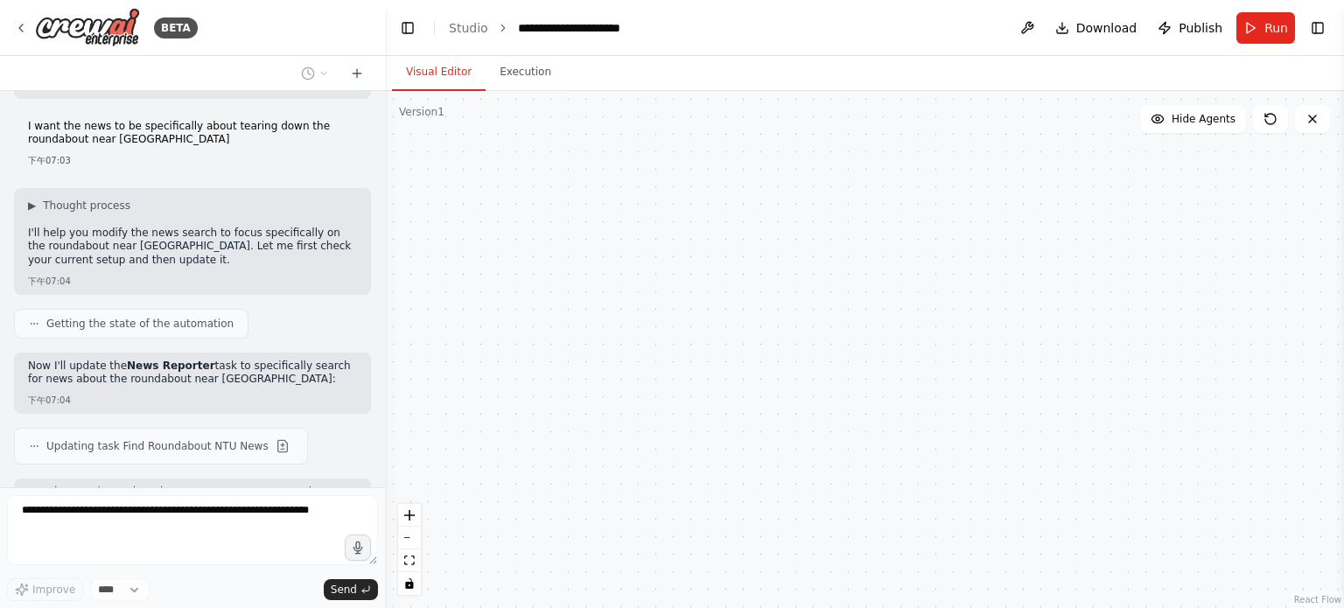
scroll to position [3514, 0]
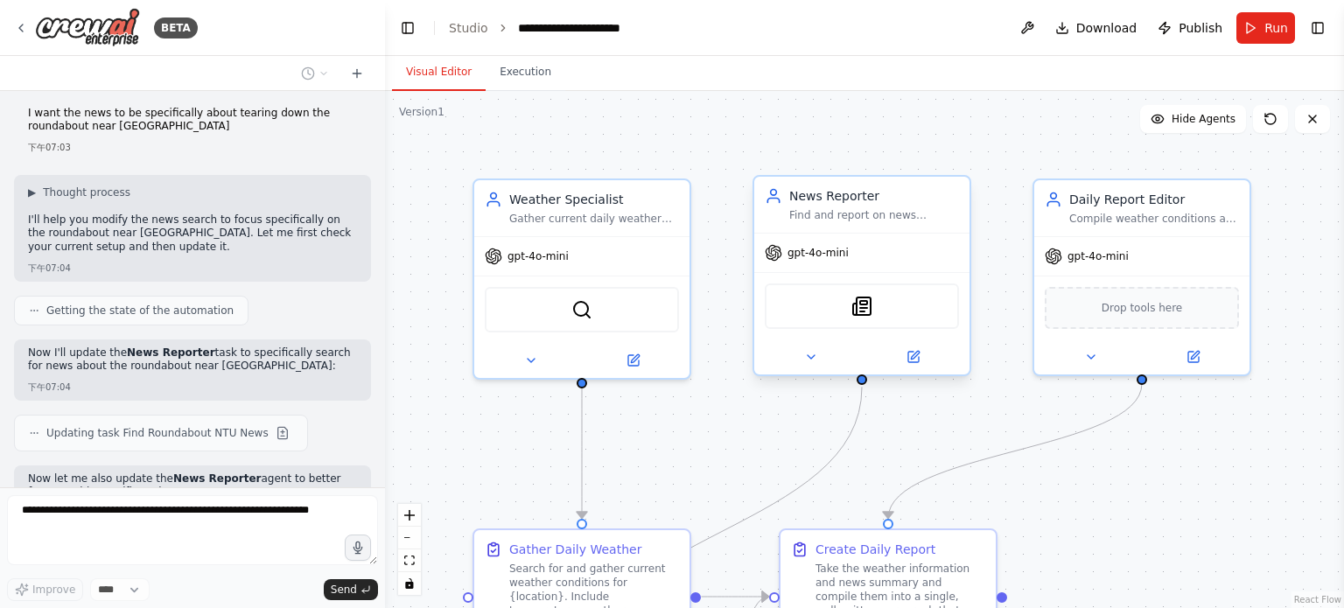
click at [853, 209] on div "Find and report on news specifically about the roundabout removal near [GEOGRAP…" at bounding box center [875, 215] width 170 height 14
click at [1216, 535] on div ".deletable-edge-delete-btn { width: 20px; height: 20px; border: 0px solid #ffff…" at bounding box center [864, 349] width 959 height 517
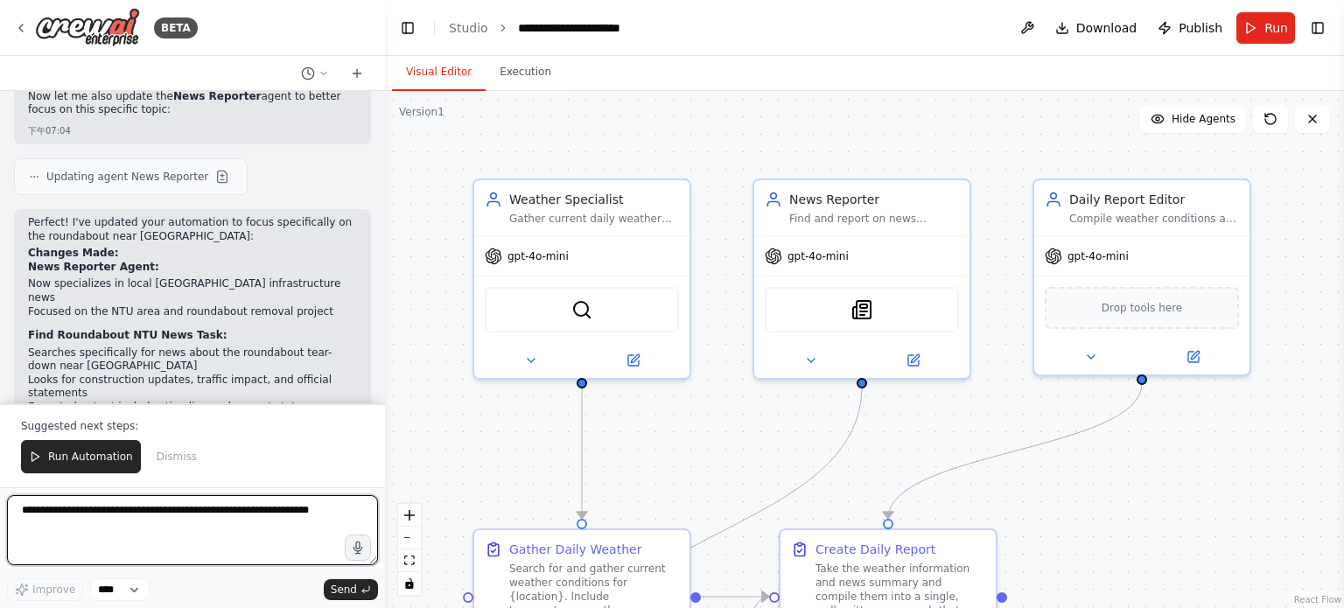
scroll to position [4041, 0]
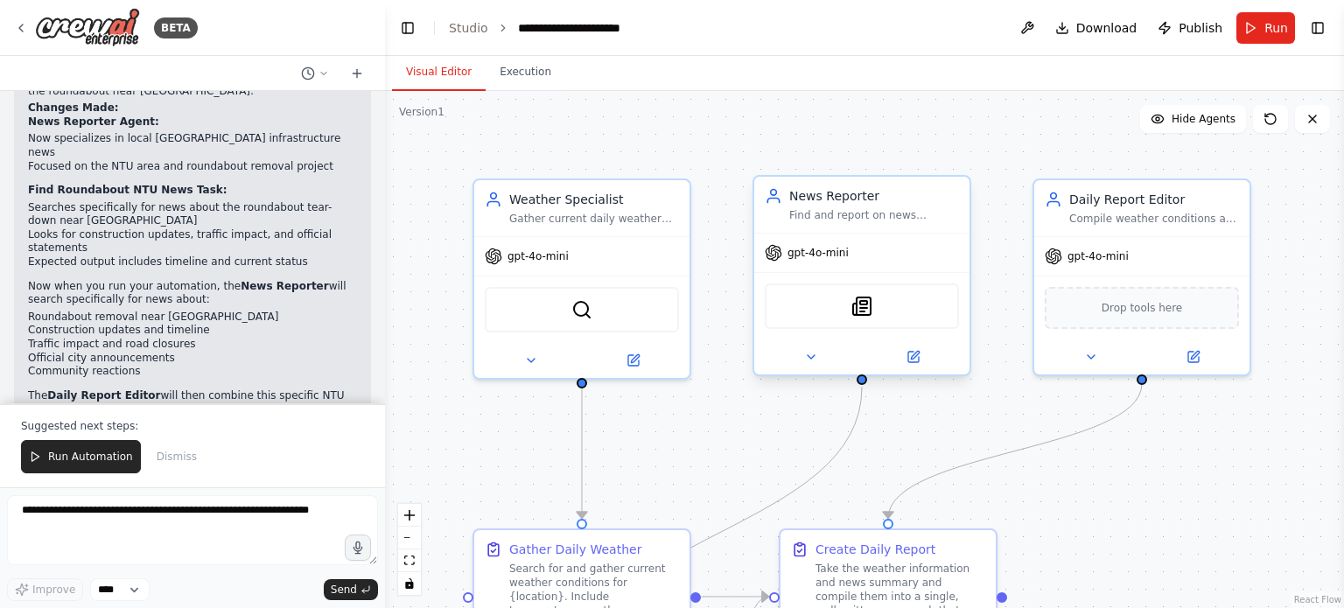
click at [848, 228] on div "News Reporter Find and report on news specifically about the roundabout removal…" at bounding box center [862, 205] width 215 height 56
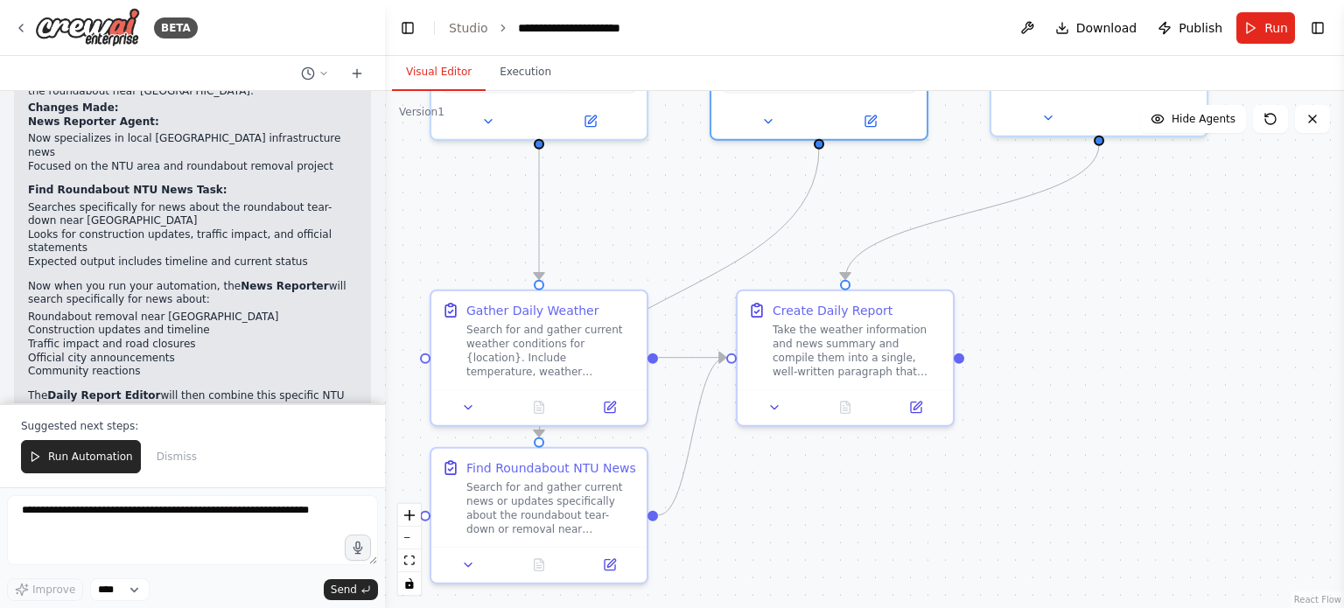
drag, startPoint x: 1246, startPoint y: 547, endPoint x: 1236, endPoint y: 329, distance: 218.2
click at [1236, 329] on div ".deletable-edge-delete-btn { width: 20px; height: 20px; border: 0px solid #ffff…" at bounding box center [864, 349] width 959 height 517
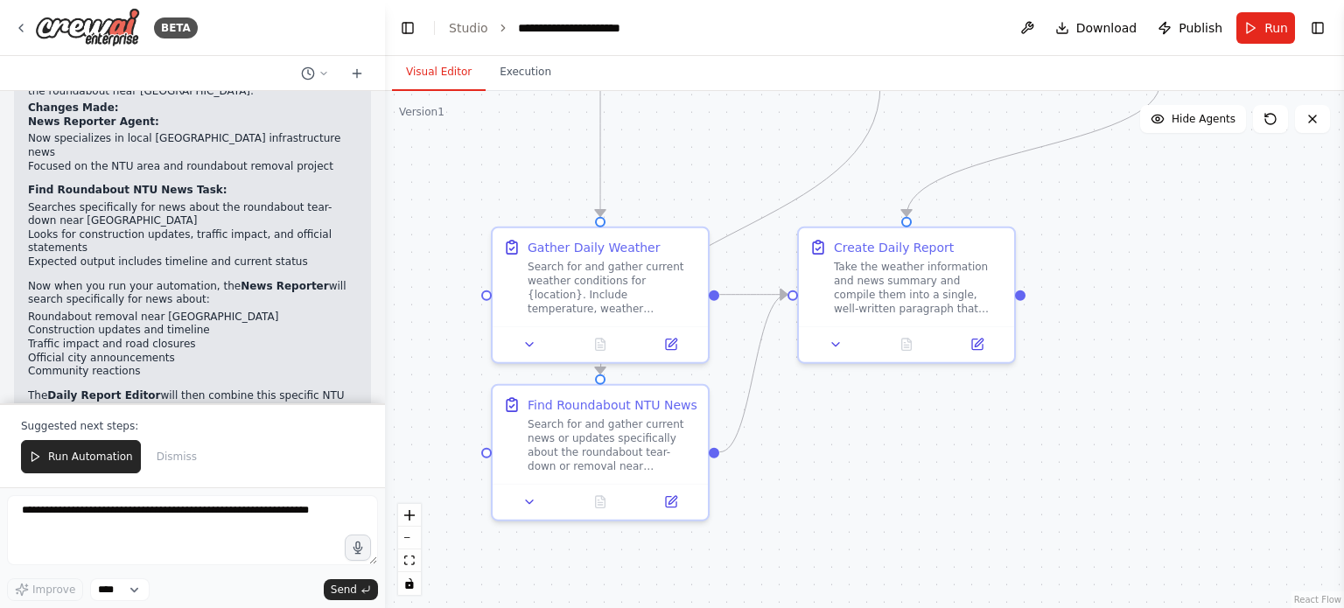
drag, startPoint x: 1139, startPoint y: 467, endPoint x: 1200, endPoint y: 405, distance: 87.3
click at [1200, 405] on div ".deletable-edge-delete-btn { width: 20px; height: 20px; border: 0px solid #ffff…" at bounding box center [864, 349] width 959 height 517
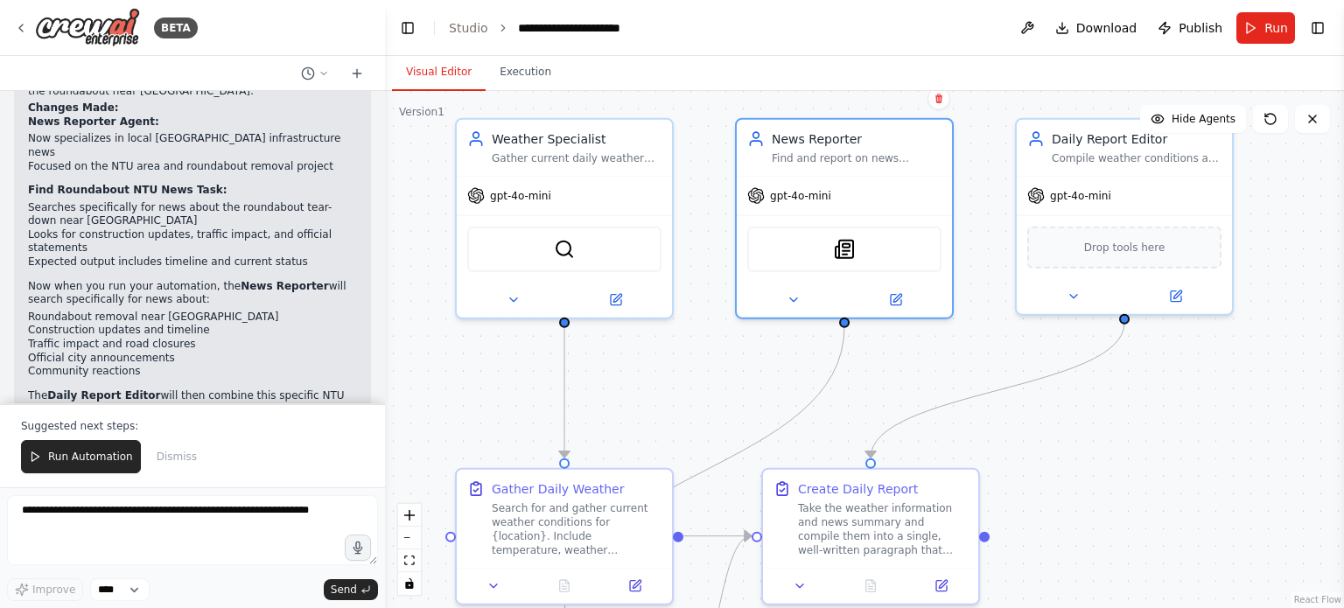
drag, startPoint x: 1132, startPoint y: 249, endPoint x: 1078, endPoint y: 540, distance: 296.5
click at [1078, 540] on div ".deletable-edge-delete-btn { width: 20px; height: 20px; border: 0px solid #ffff…" at bounding box center [864, 349] width 959 height 517
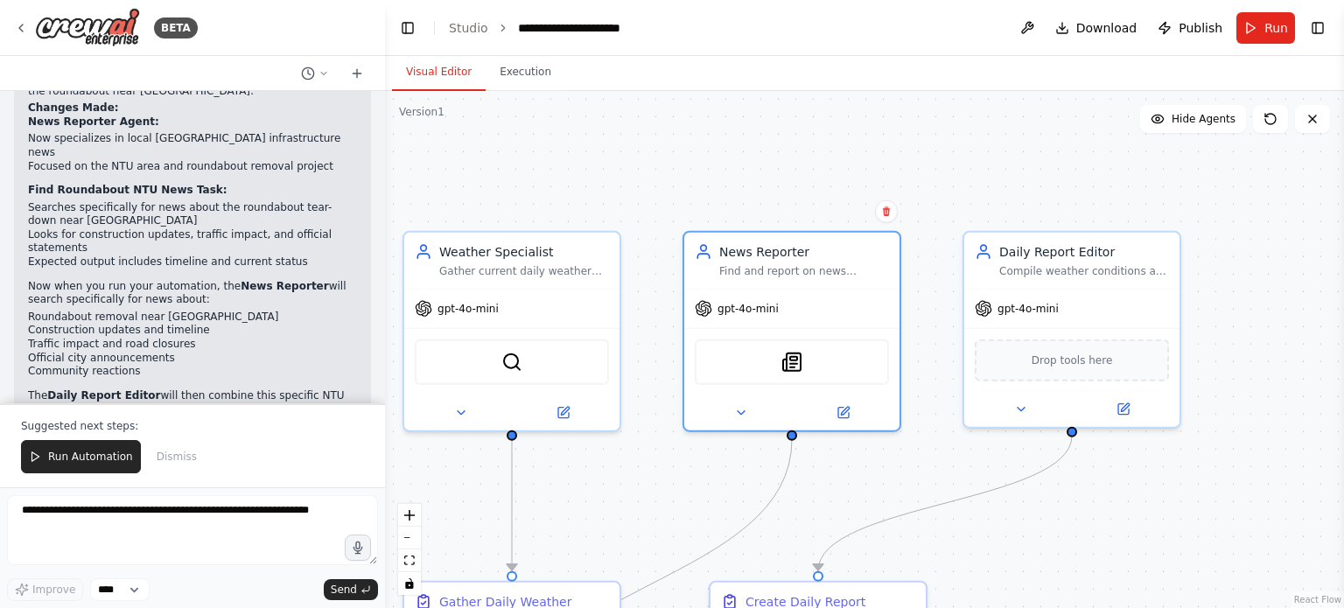
drag, startPoint x: 1274, startPoint y: 263, endPoint x: 1199, endPoint y: 380, distance: 138.2
click at [1199, 380] on div ".deletable-edge-delete-btn { width: 20px; height: 20px; border: 0px solid #ffff…" at bounding box center [864, 349] width 959 height 517
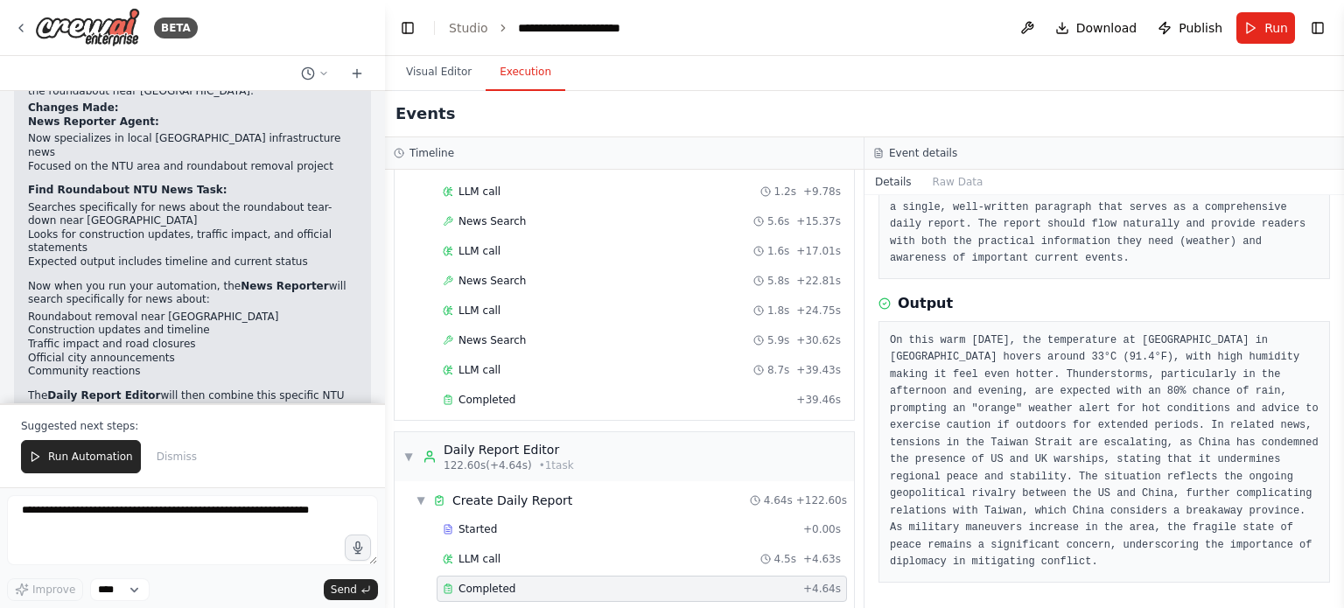
click at [545, 74] on button "Execution" at bounding box center [526, 72] width 80 height 37
click at [1264, 37] on button "Run" at bounding box center [1266, 28] width 59 height 32
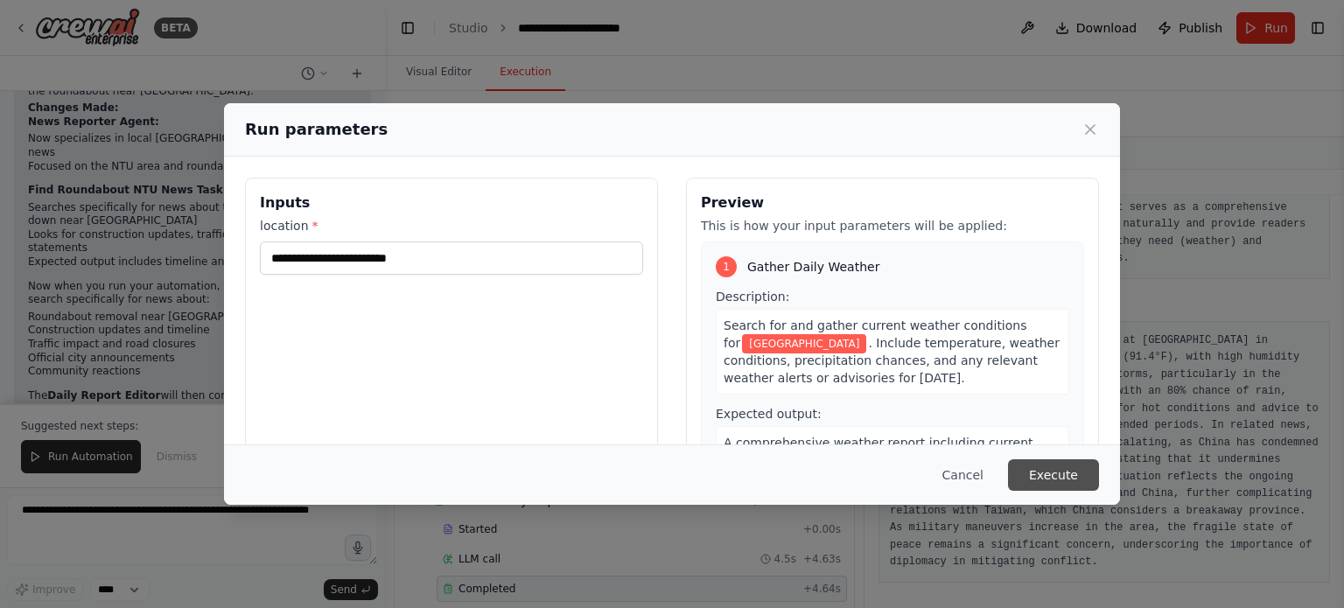
click at [1040, 466] on button "Execute" at bounding box center [1053, 476] width 91 height 32
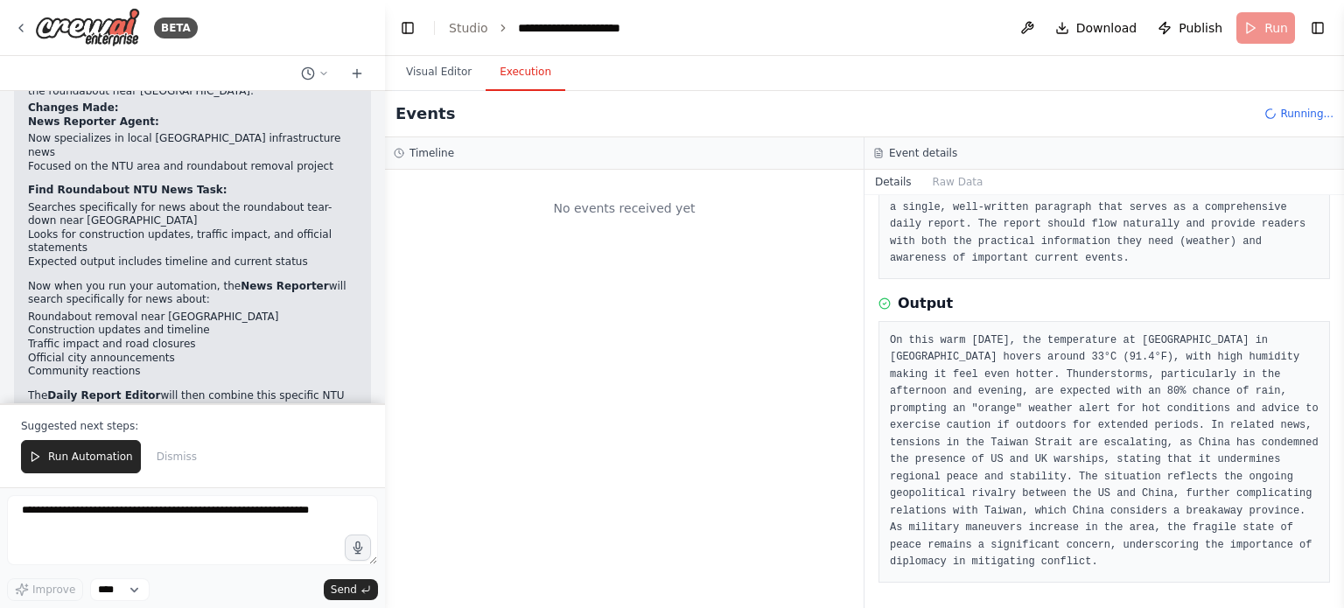
scroll to position [0, 0]
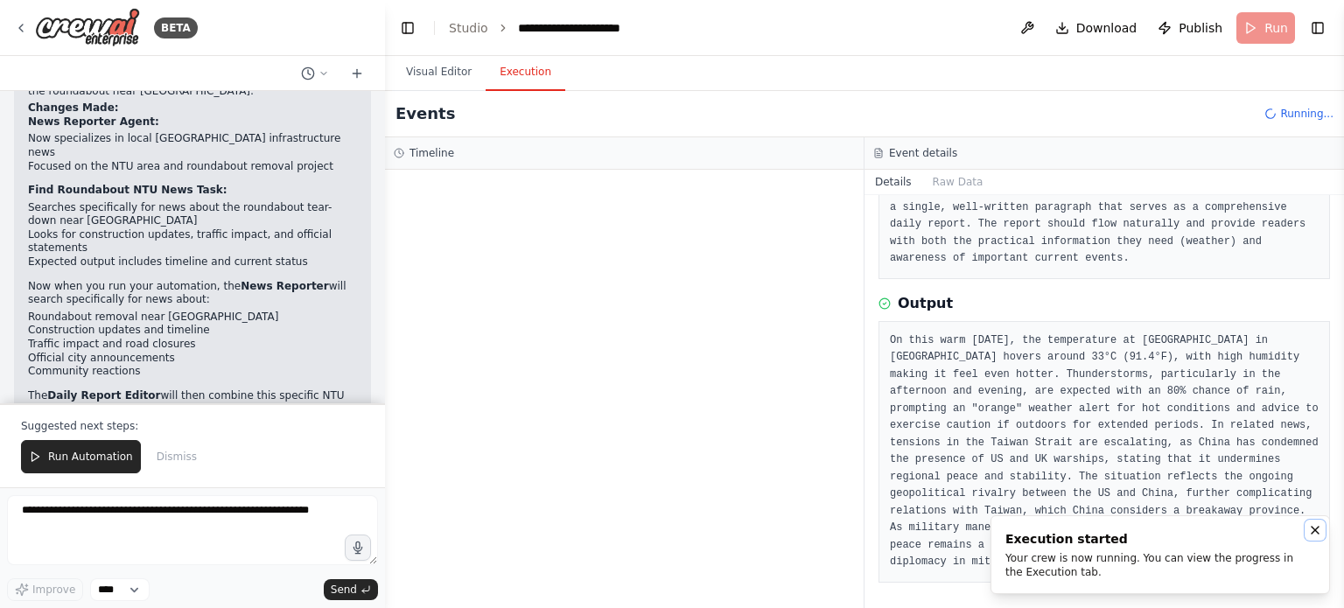
click at [1312, 531] on icon "Notifications (F8)" at bounding box center [1316, 530] width 14 height 14
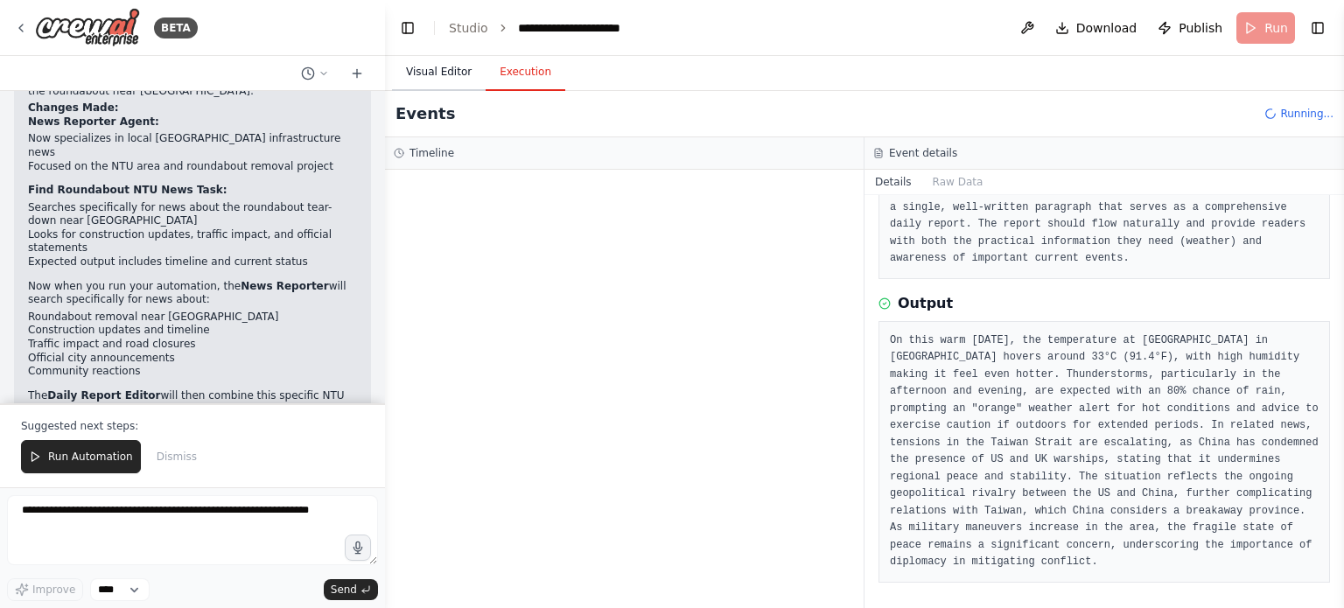
click at [428, 84] on button "Visual Editor" at bounding box center [439, 72] width 94 height 37
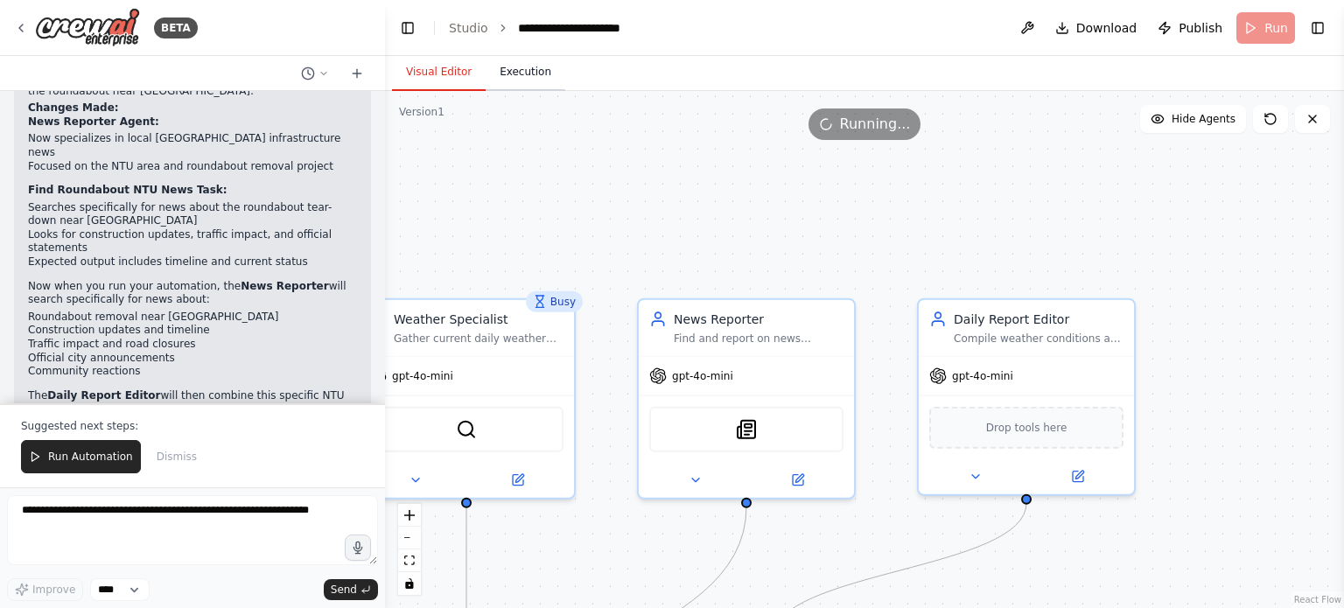
click at [512, 82] on button "Execution" at bounding box center [526, 72] width 80 height 37
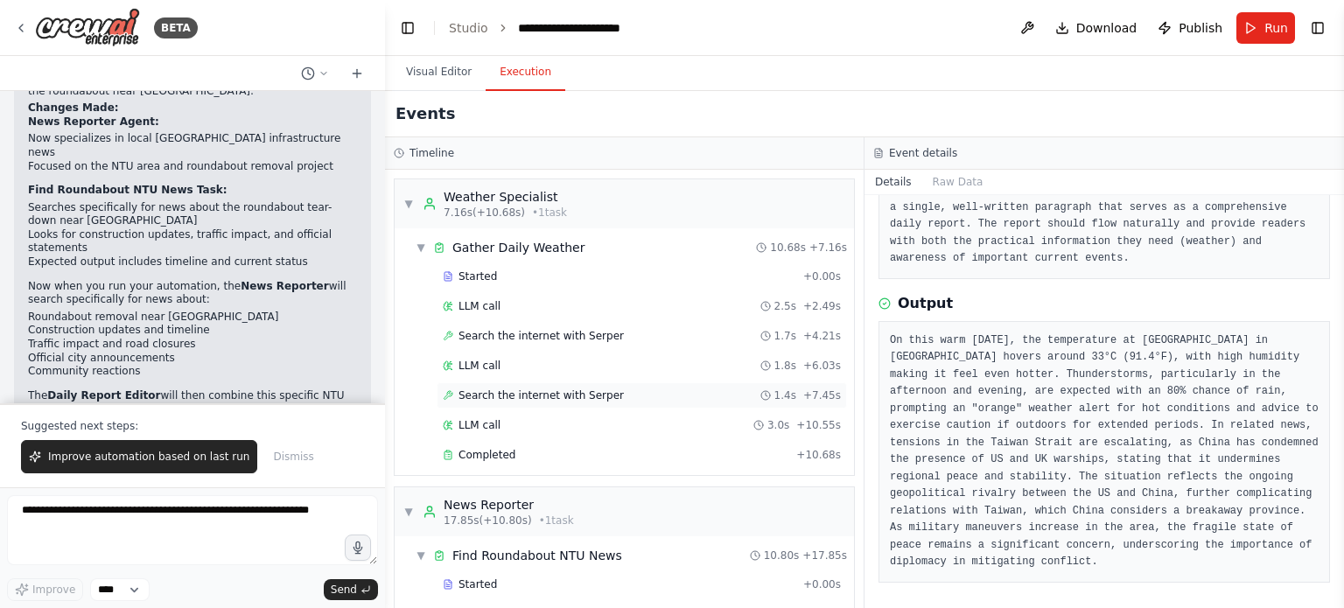
scroll to position [318, 0]
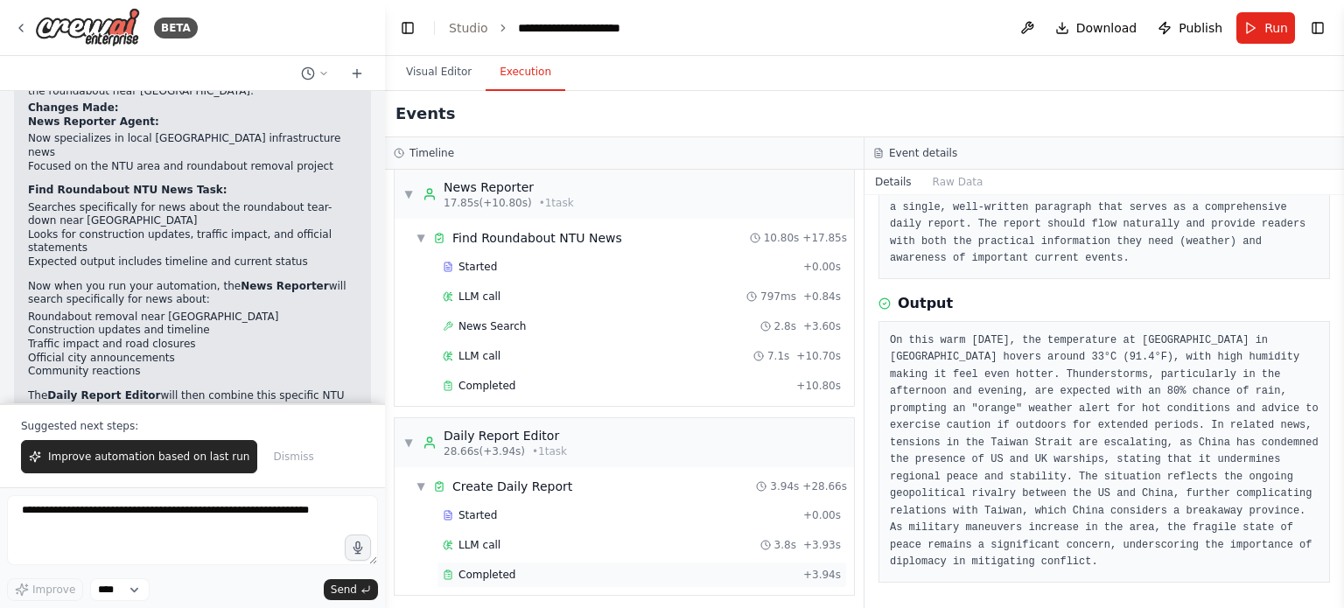
click at [472, 579] on div "Completed + 3.94s" at bounding box center [642, 575] width 411 height 26
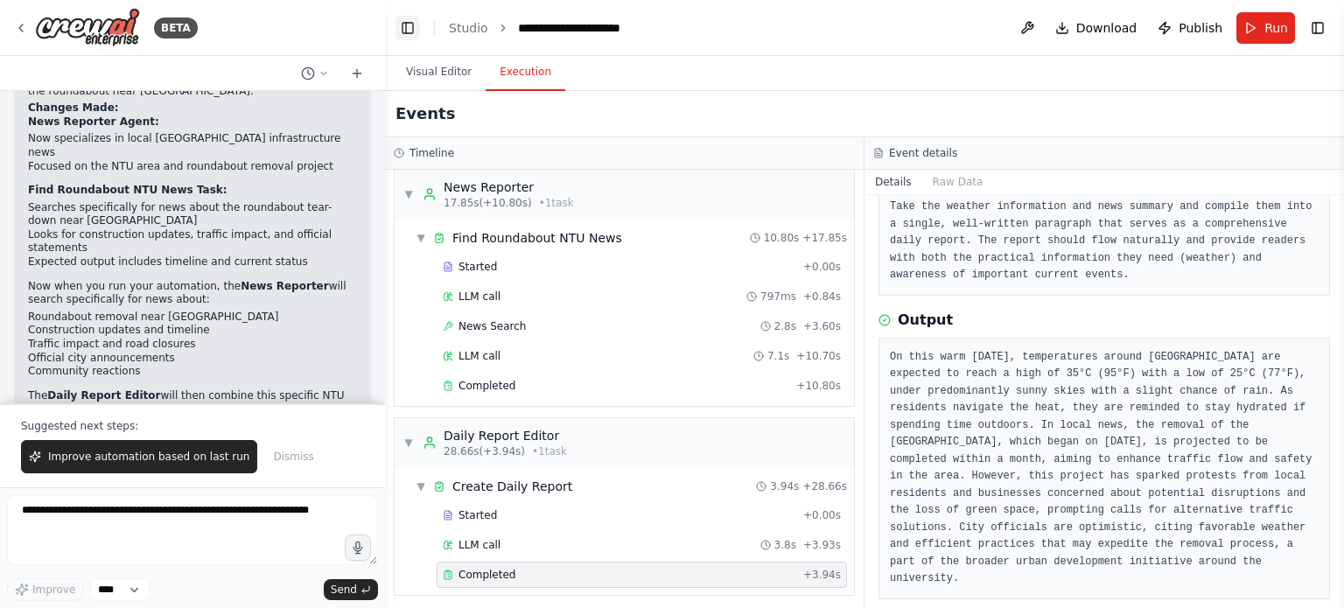
click at [397, 31] on button "Toggle Left Sidebar" at bounding box center [408, 28] width 25 height 25
